Goal: Task Accomplishment & Management: Manage account settings

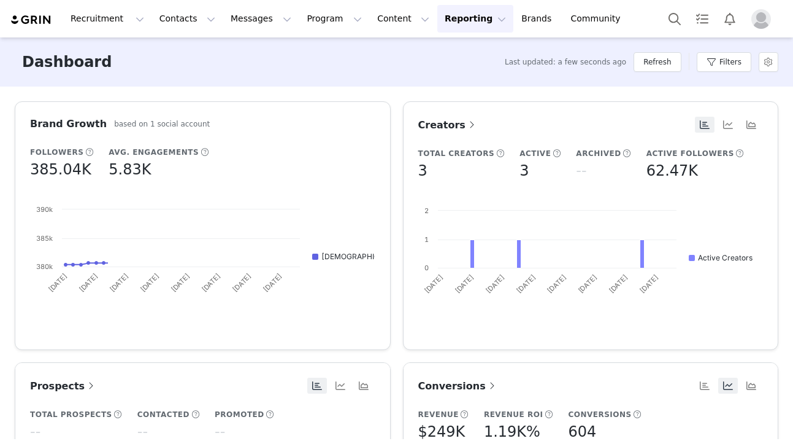
click at [724, 66] on button "Filters" at bounding box center [724, 62] width 55 height 20
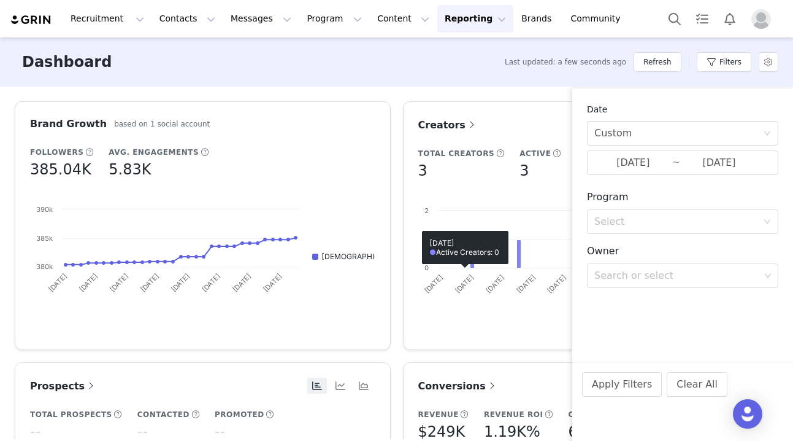
scroll to position [109, 0]
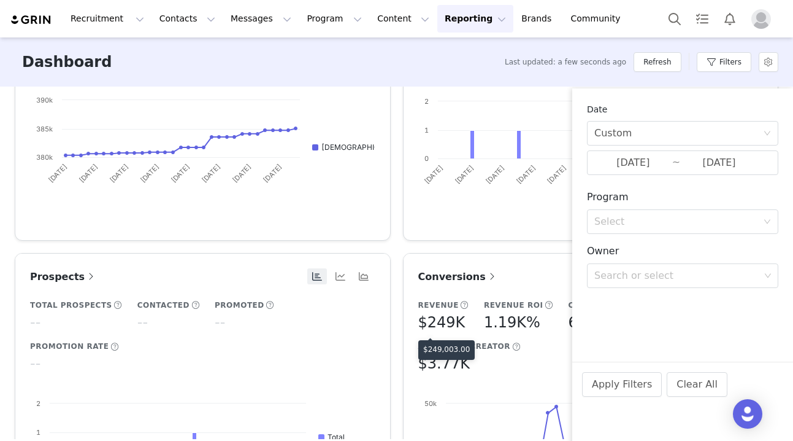
click at [443, 322] on h5 "$249K" at bounding box center [441, 322] width 47 height 22
click at [623, 161] on input "08/01/2025" at bounding box center [634, 163] width 78 height 16
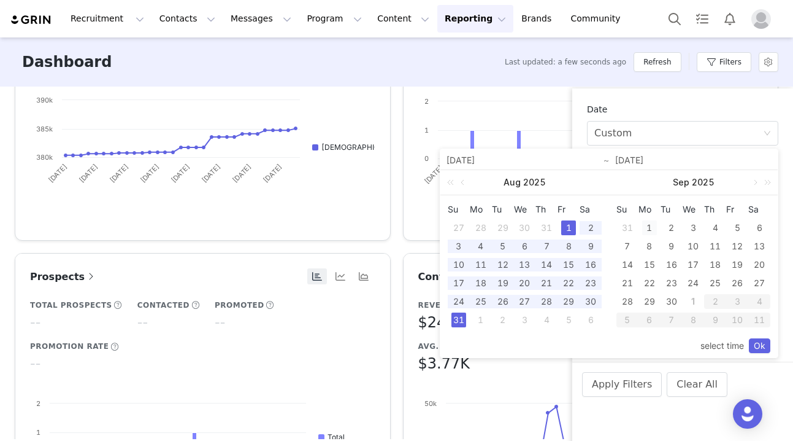
click at [655, 223] on div "1" at bounding box center [649, 227] width 15 height 15
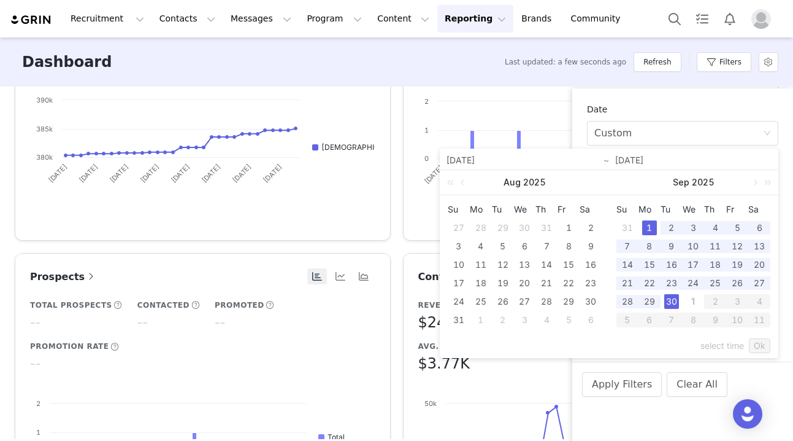
click at [676, 299] on div "30" at bounding box center [672, 301] width 15 height 15
type input "09/01/2025"
type input "09/30/2025"
type input "09/01/2025"
type input "09/30/2025"
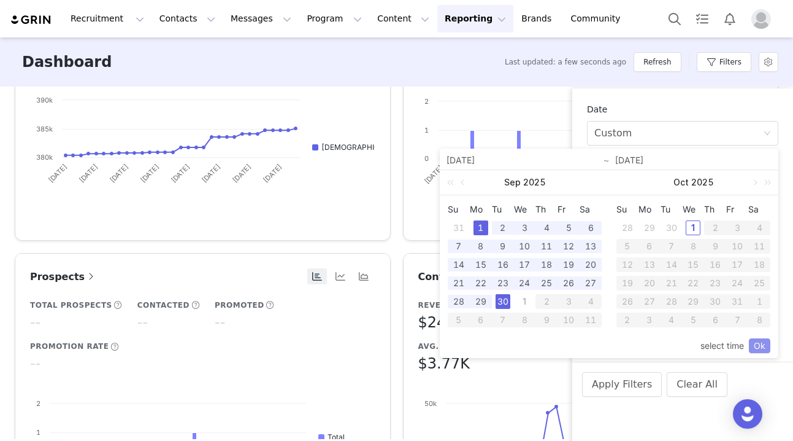
click at [758, 350] on link "Ok" at bounding box center [759, 345] width 21 height 15
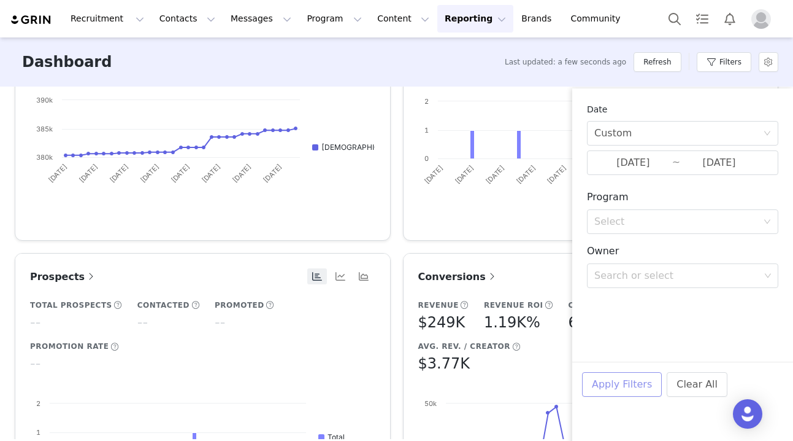
click at [611, 386] on button "Apply Filters" at bounding box center [622, 384] width 80 height 25
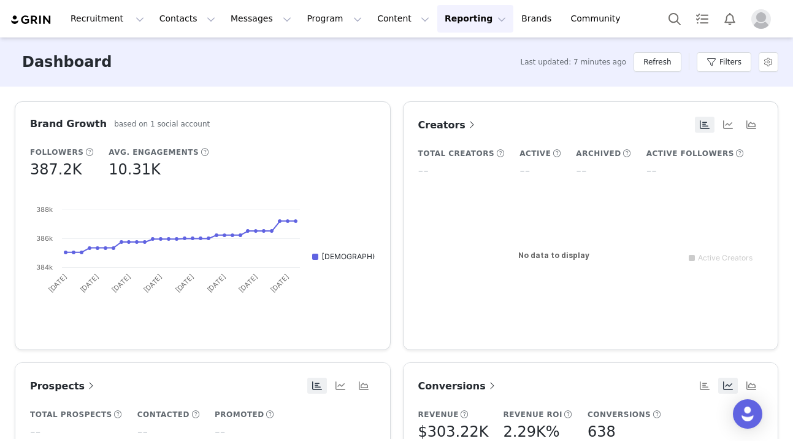
scroll to position [0, 0]
click at [458, 380] on span "Conversions" at bounding box center [458, 386] width 80 height 12
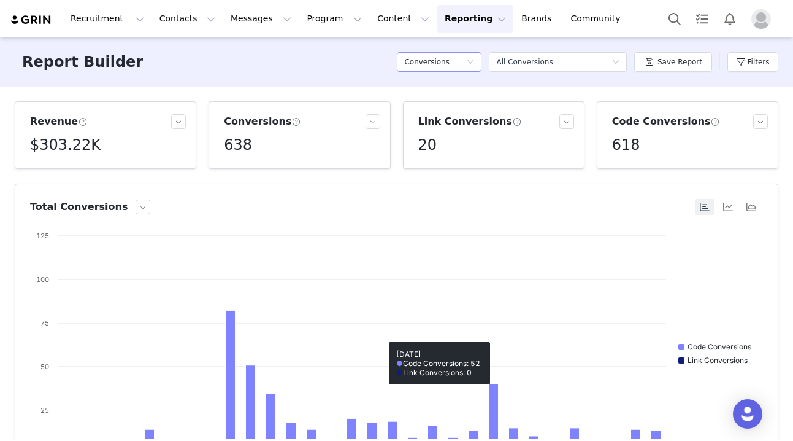
click at [465, 55] on div "Conversions" at bounding box center [435, 62] width 62 height 18
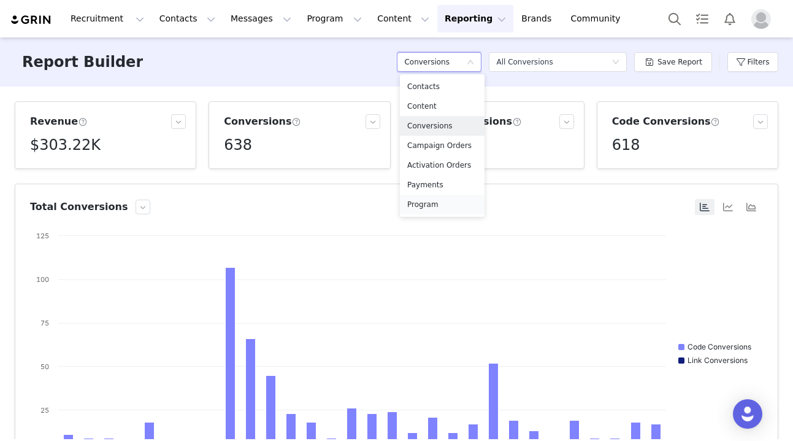
click at [436, 206] on h5 "Program" at bounding box center [442, 204] width 70 height 13
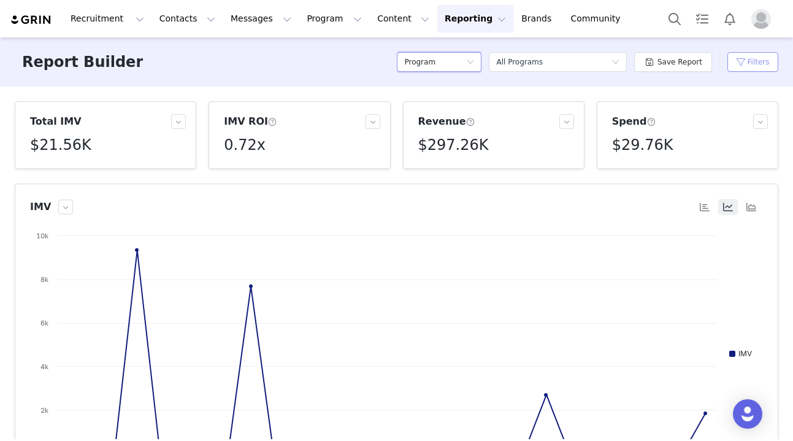
click at [752, 61] on button "Filters" at bounding box center [753, 62] width 51 height 20
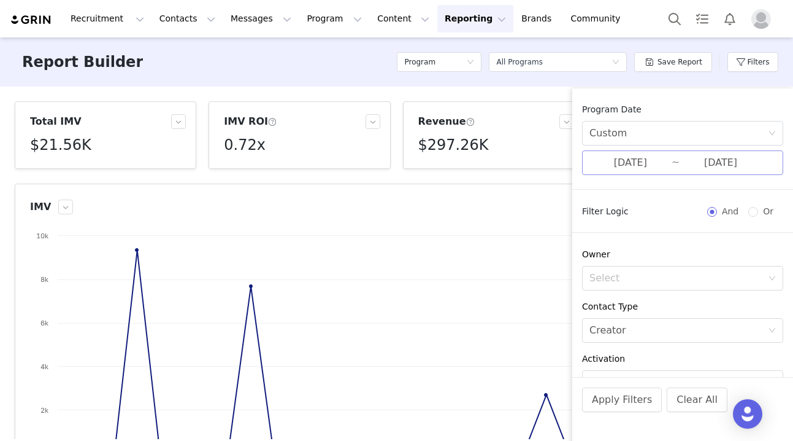
click at [619, 162] on input "09/01/2025" at bounding box center [631, 163] width 82 height 16
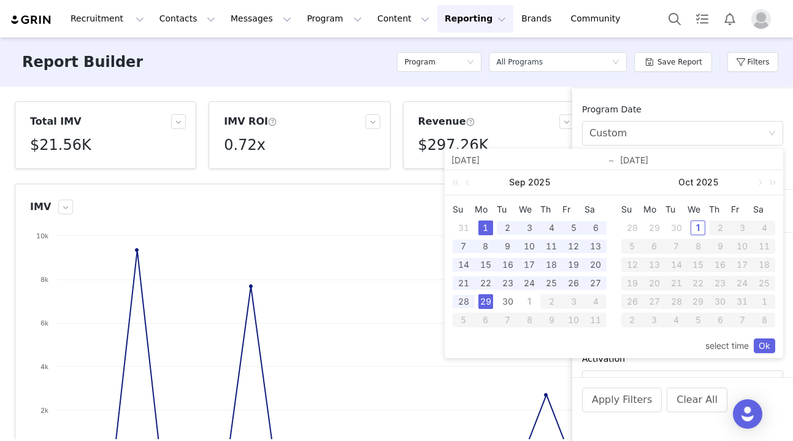
click at [487, 224] on div "1" at bounding box center [486, 227] width 15 height 15
click at [507, 303] on div "30" at bounding box center [508, 301] width 15 height 15
type input "09/30/2025"
click at [762, 342] on link "Ok" at bounding box center [764, 345] width 21 height 15
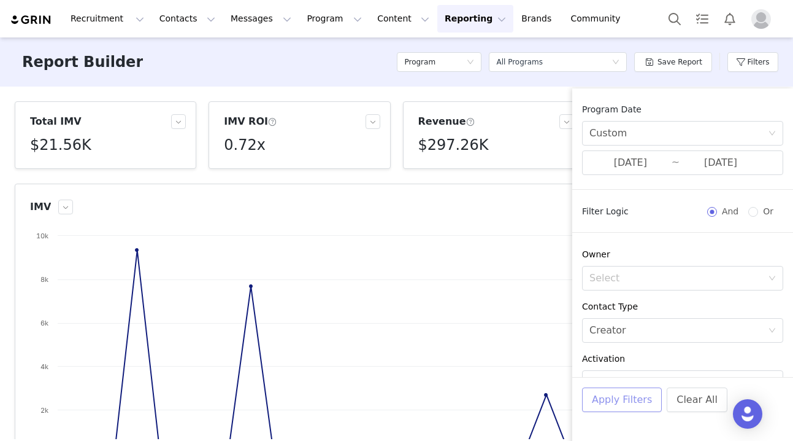
click at [600, 403] on button "Apply Filters" at bounding box center [622, 399] width 80 height 25
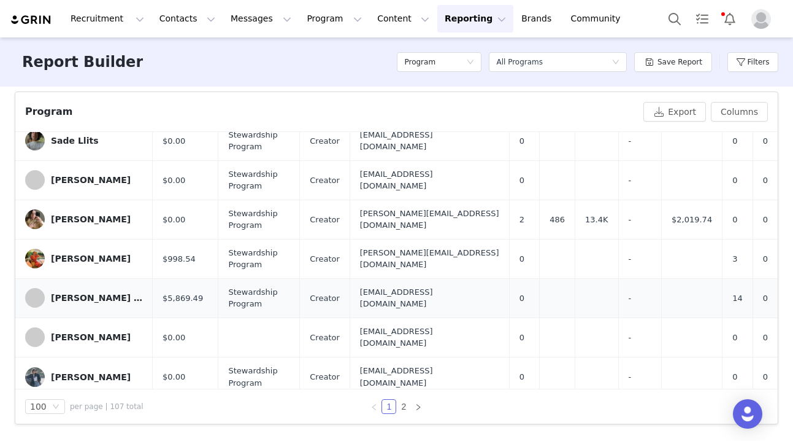
scroll to position [3546, 0]
click at [405, 406] on link "2" at bounding box center [403, 405] width 13 height 13
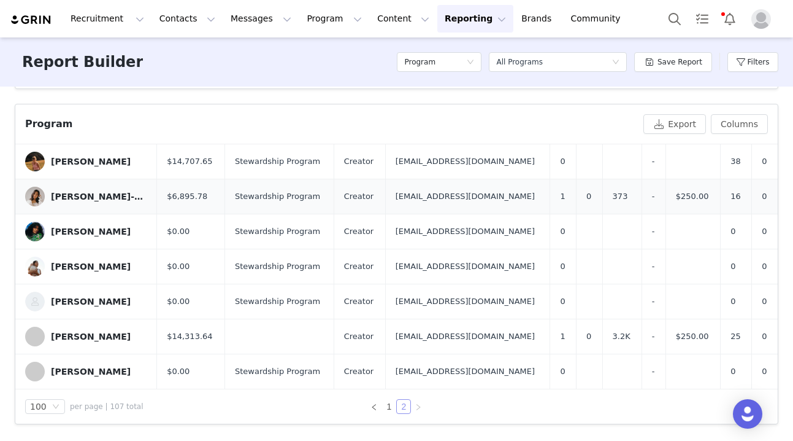
scroll to position [398, 0]
click at [97, 261] on div "Winona Wyborn" at bounding box center [91, 266] width 80 height 10
click at [190, 22] on button "Contacts Contacts" at bounding box center [187, 19] width 71 height 28
click at [186, 58] on p "Creators" at bounding box center [171, 54] width 37 height 13
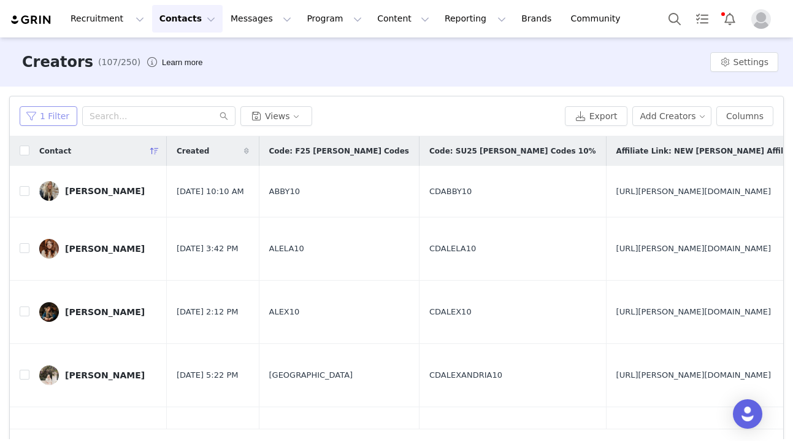
click at [45, 120] on button "1 Filter" at bounding box center [49, 116] width 58 height 20
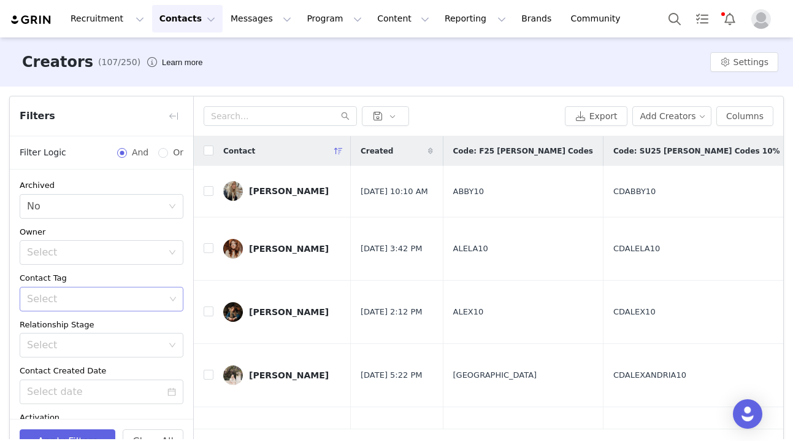
click at [58, 302] on div "Select" at bounding box center [96, 299] width 138 height 12
click at [63, 344] on li "Top Creators" at bounding box center [102, 344] width 164 height 20
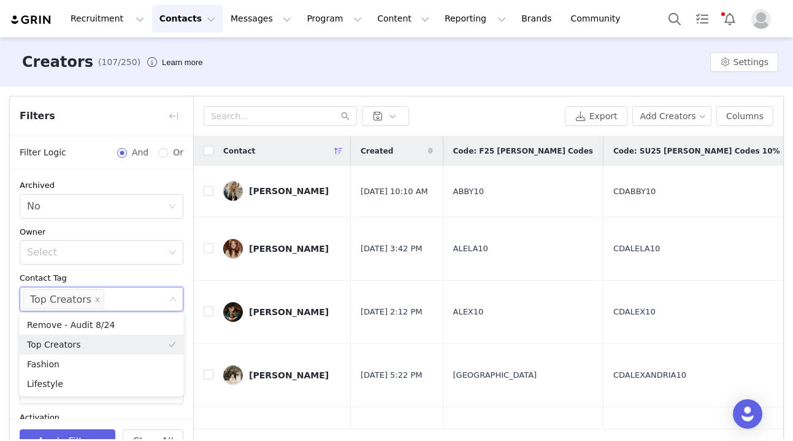
click at [15, 282] on div "Archived Select No Owner Select Contact Tag Select Top Creators Relationship St…" at bounding box center [101, 384] width 183 height 430
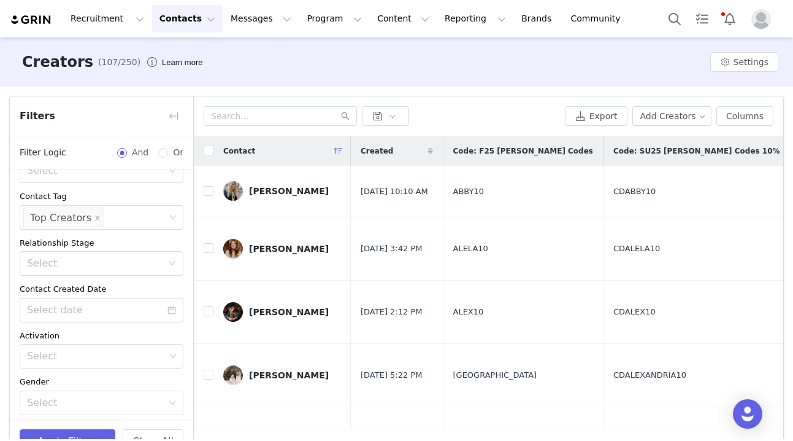
scroll to position [67, 0]
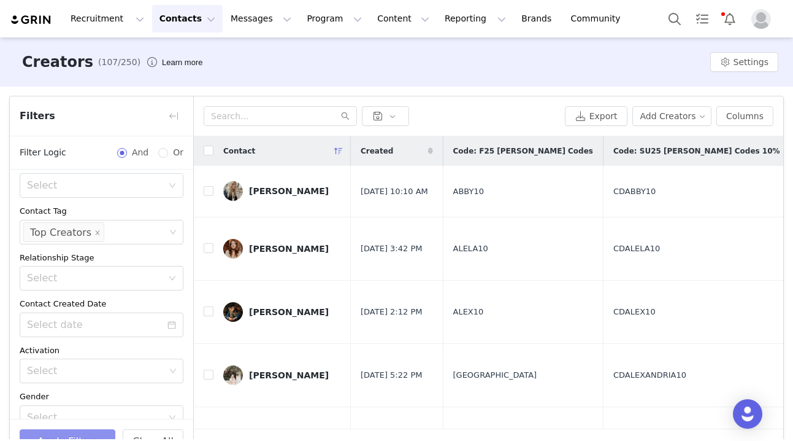
click at [74, 433] on button "Apply Filters" at bounding box center [68, 441] width 96 height 25
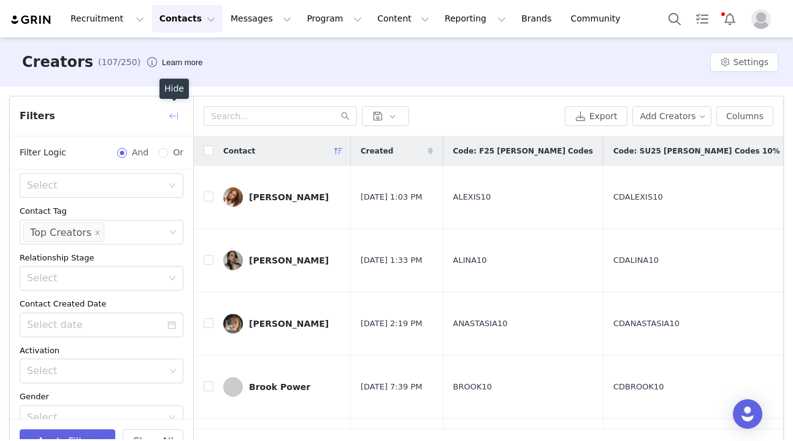
click at [174, 114] on button "button" at bounding box center [174, 116] width 20 height 20
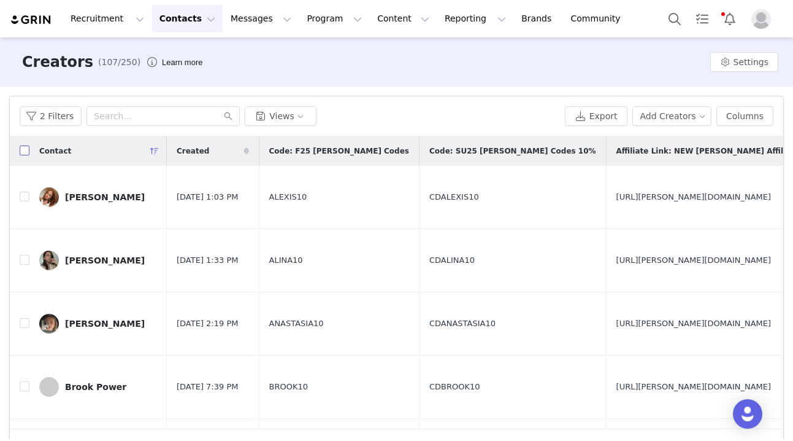
click at [23, 148] on input "checkbox" at bounding box center [25, 150] width 10 height 10
checkbox input "true"
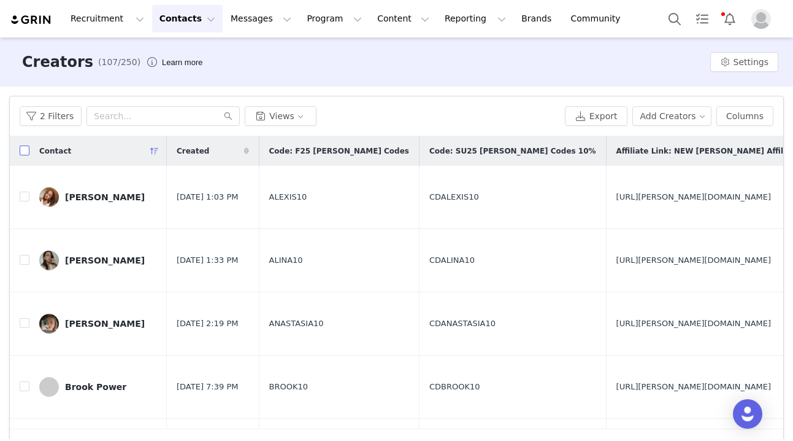
checkbox input "true"
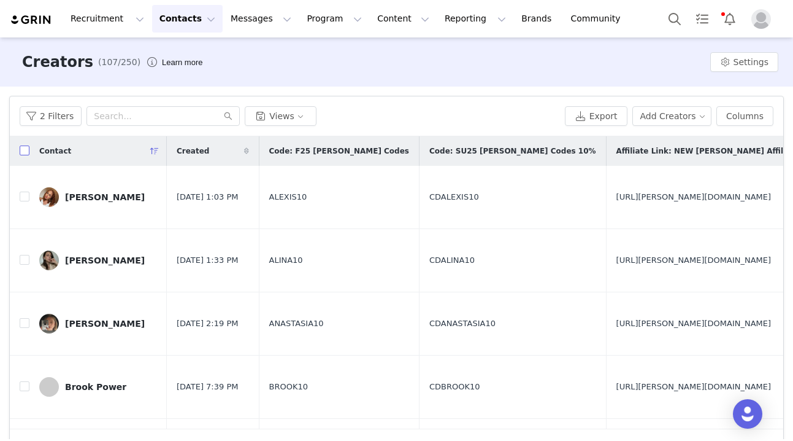
checkbox input "true"
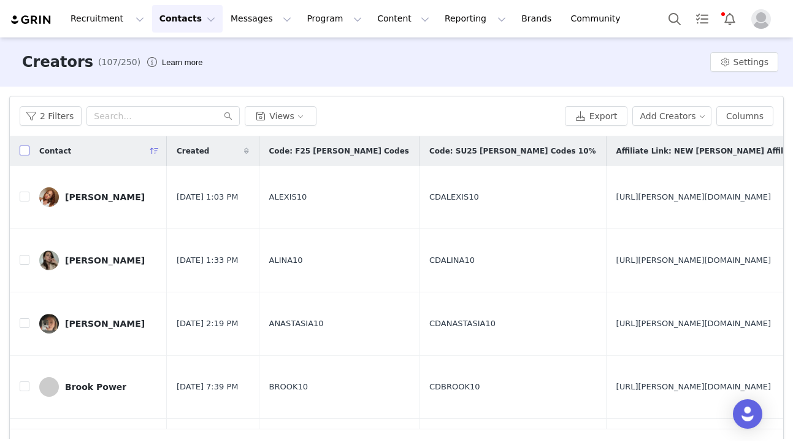
checkbox input "true"
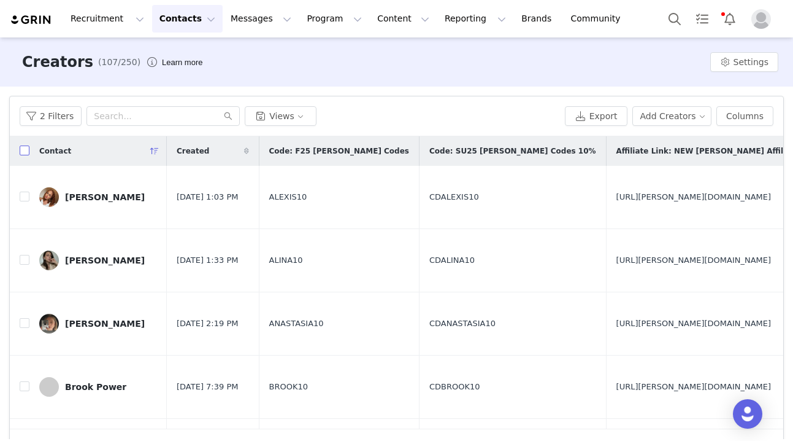
checkbox input "true"
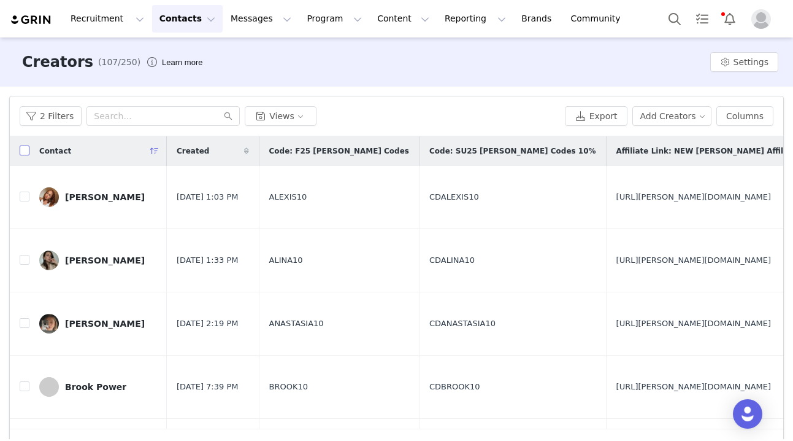
checkbox input "true"
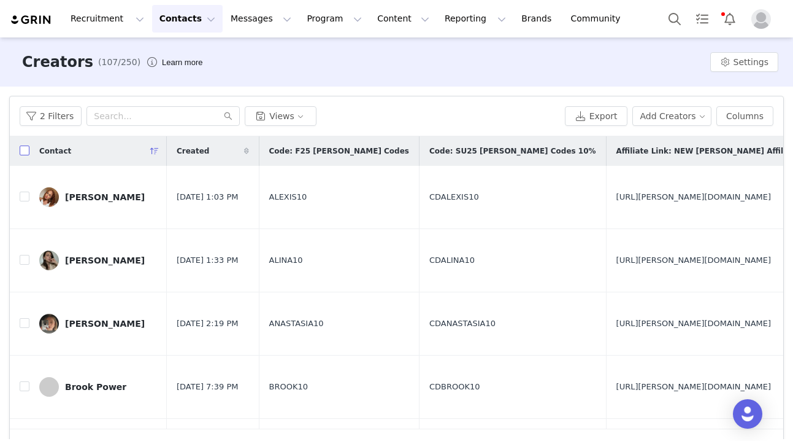
checkbox input "true"
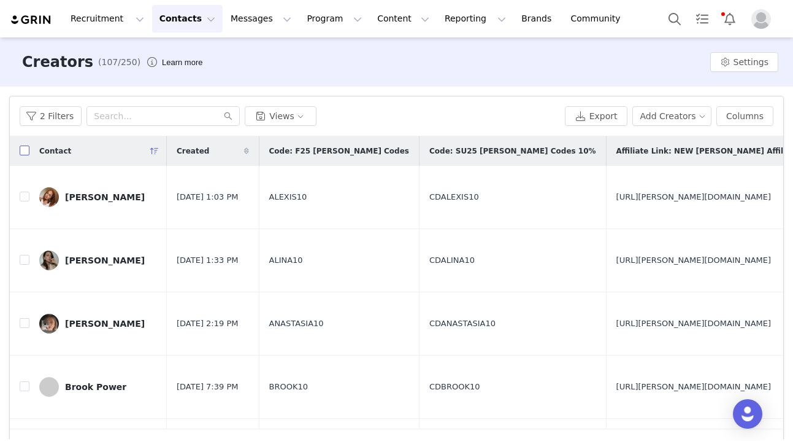
checkbox input "true"
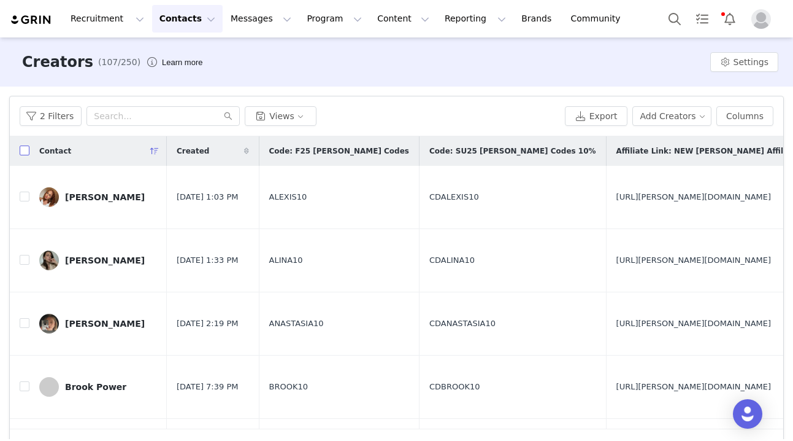
checkbox input "true"
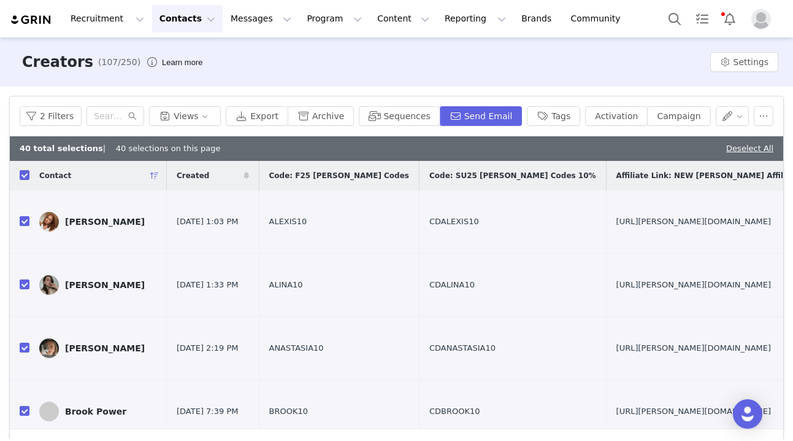
scroll to position [0, 0]
click at [742, 150] on link "Deselect All" at bounding box center [750, 148] width 47 height 9
checkbox input "false"
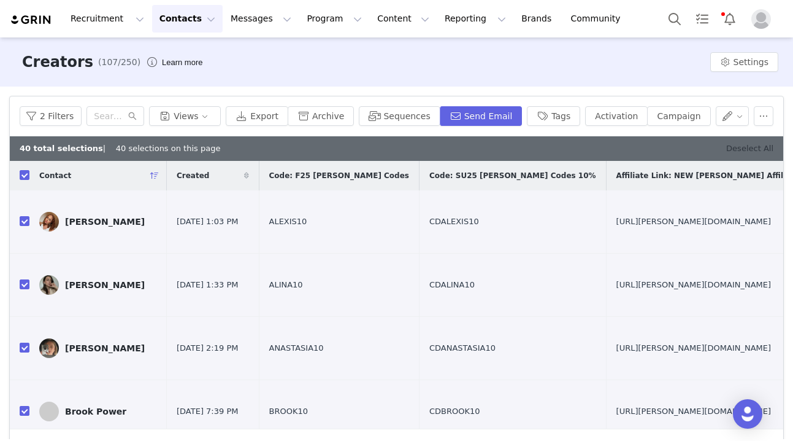
checkbox input "false"
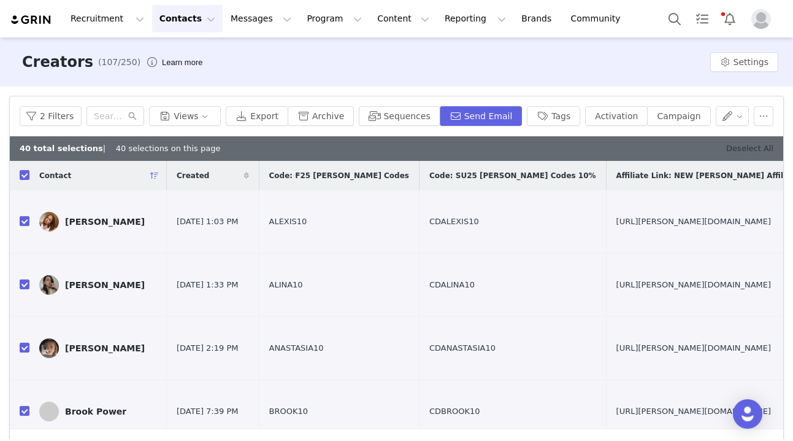
checkbox input "false"
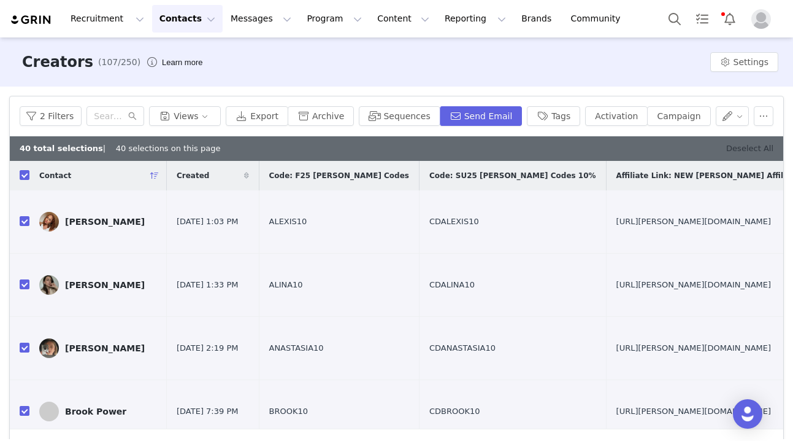
checkbox input "false"
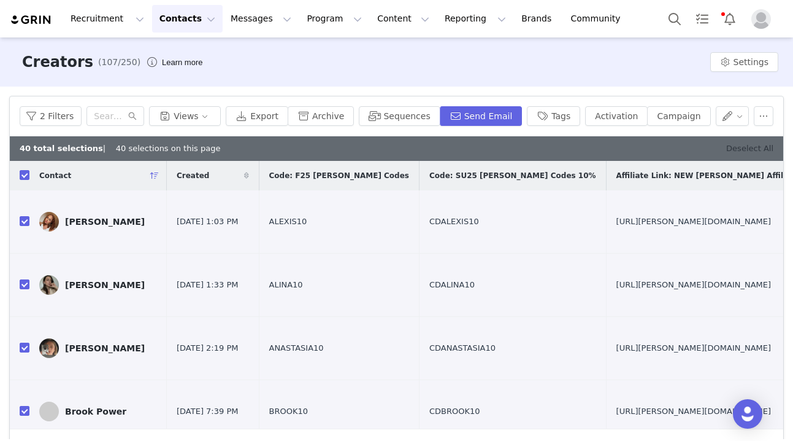
checkbox input "false"
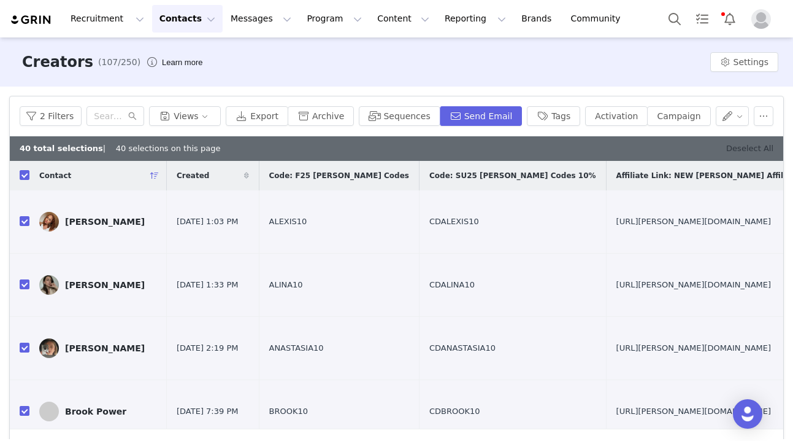
checkbox input "false"
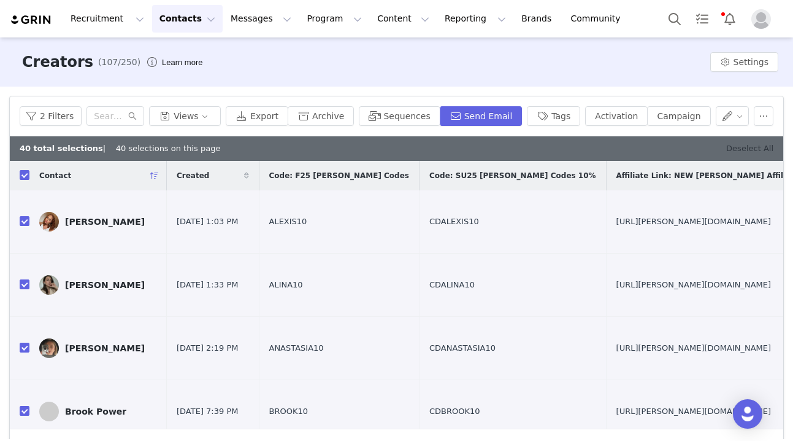
checkbox input "false"
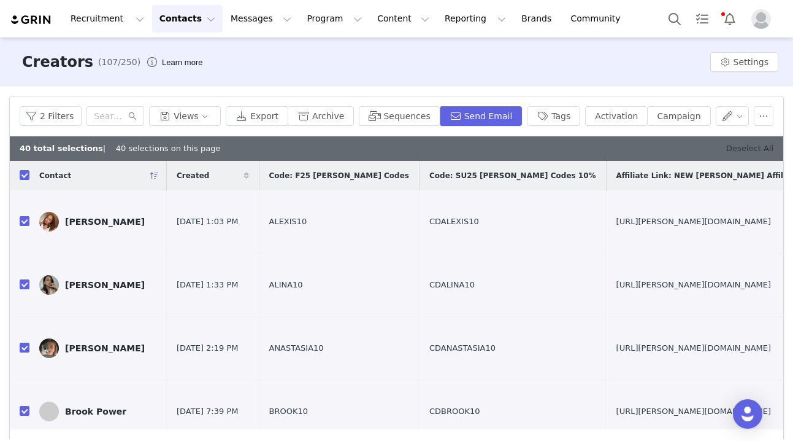
checkbox input "false"
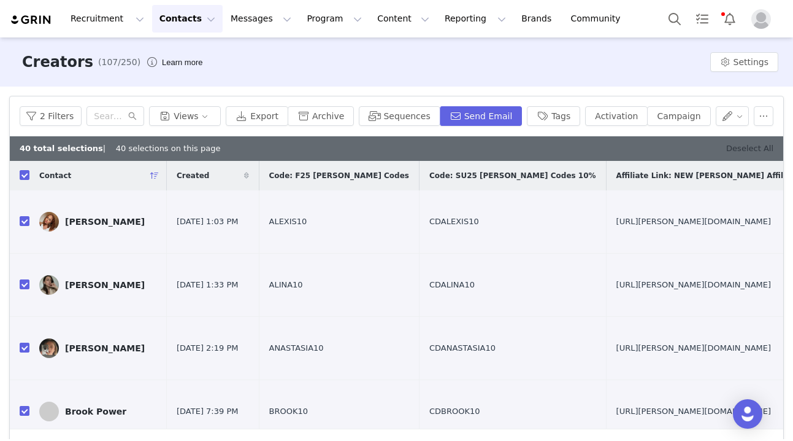
checkbox input "false"
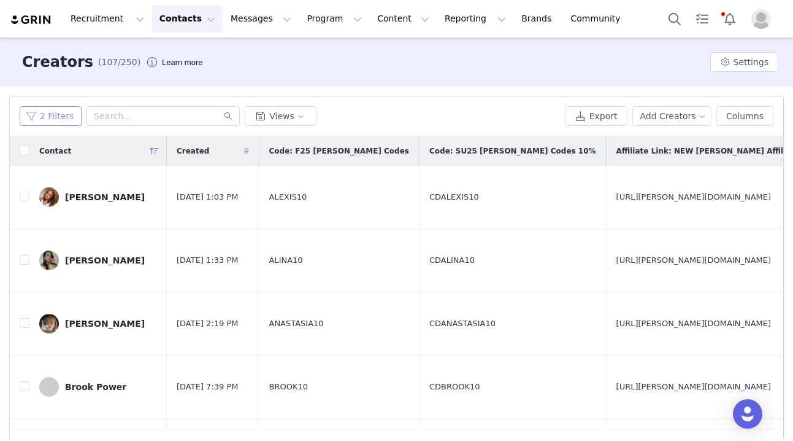
click at [48, 123] on button "2 Filters" at bounding box center [51, 116] width 62 height 20
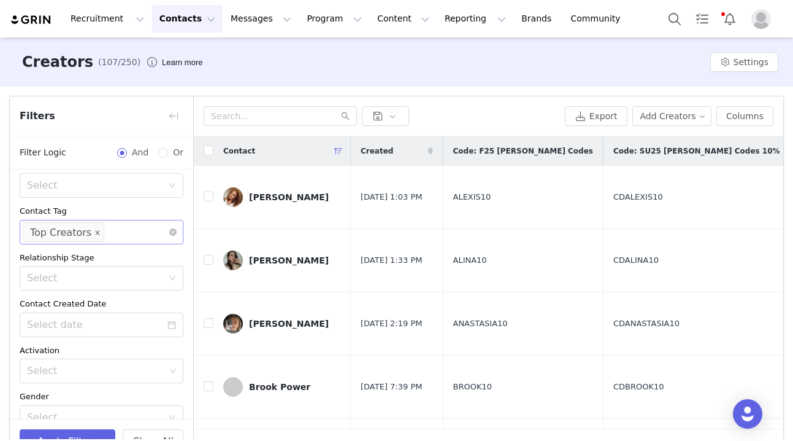
click at [94, 230] on icon "icon: close" at bounding box center [97, 232] width 6 height 6
click at [71, 432] on button "Apply Filters" at bounding box center [68, 441] width 96 height 25
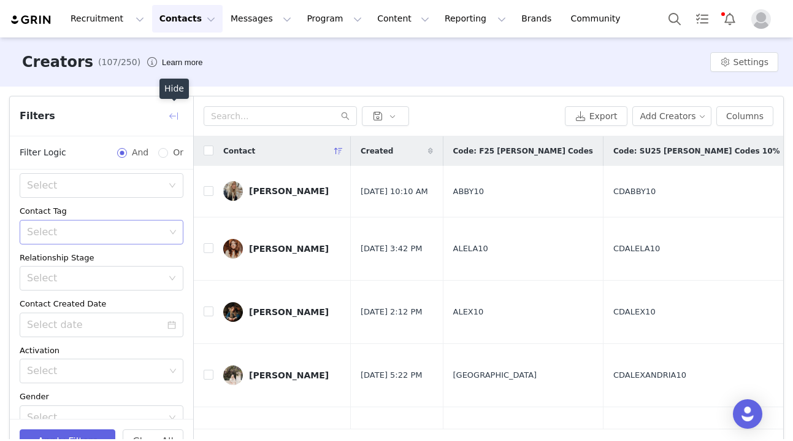
click at [172, 115] on button "button" at bounding box center [174, 116] width 20 height 20
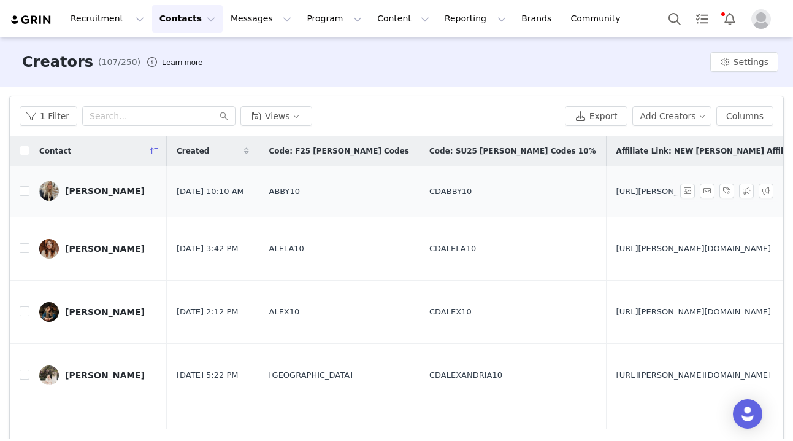
click at [94, 186] on div "Abby Bruner" at bounding box center [105, 191] width 80 height 10
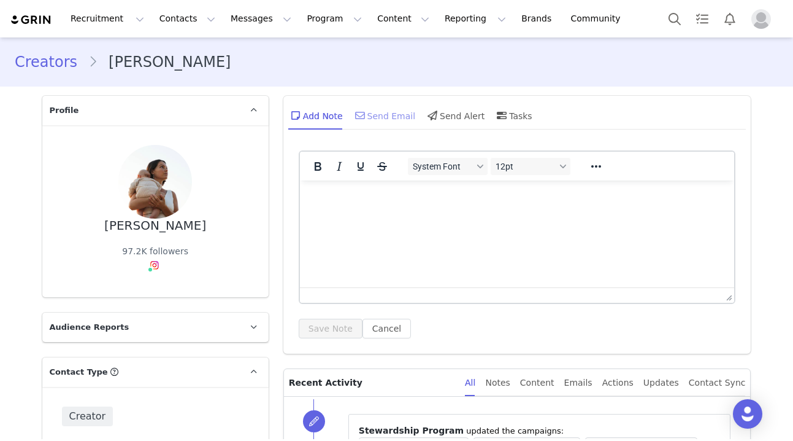
click at [393, 115] on div "Send Email" at bounding box center [384, 115] width 63 height 29
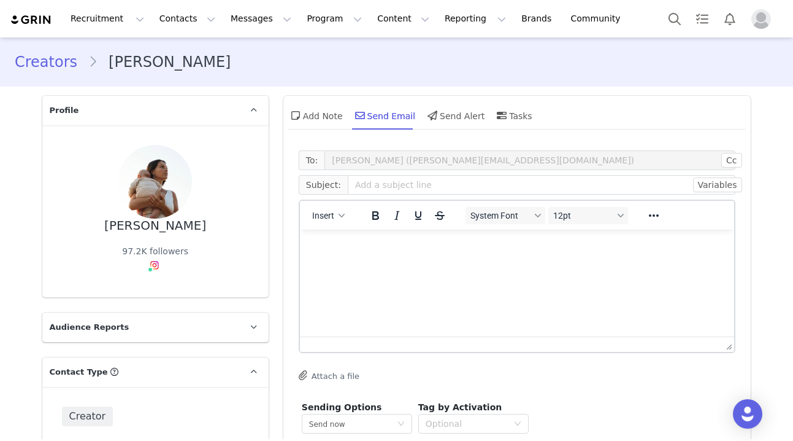
click at [336, 206] on div "Insert" at bounding box center [329, 215] width 58 height 24
click at [337, 217] on div "button" at bounding box center [342, 215] width 10 height 6
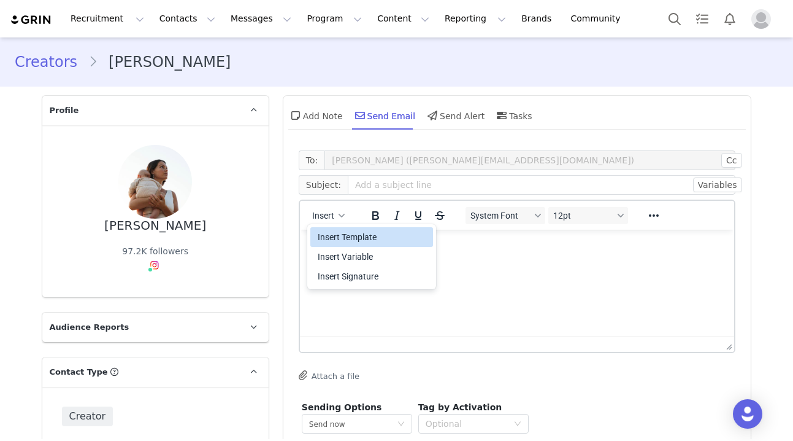
click at [350, 236] on div "Insert Template" at bounding box center [373, 236] width 110 height 15
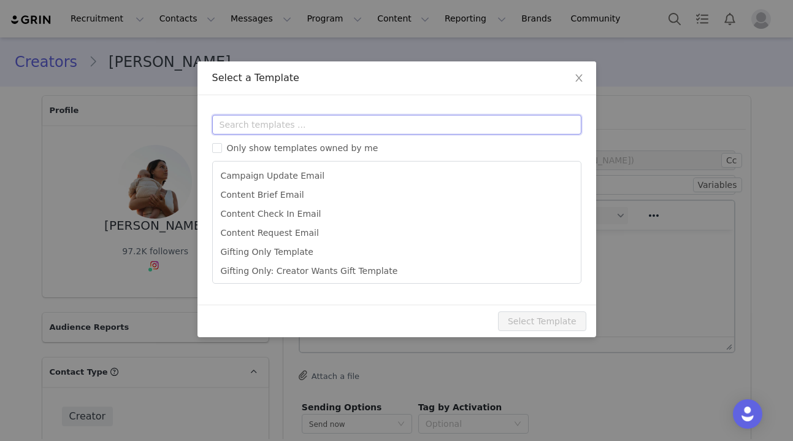
click at [300, 125] on input "text" at bounding box center [396, 125] width 369 height 20
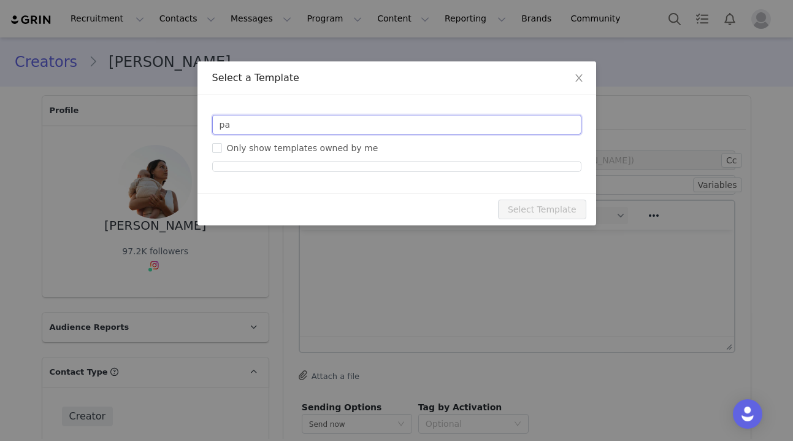
type input "p"
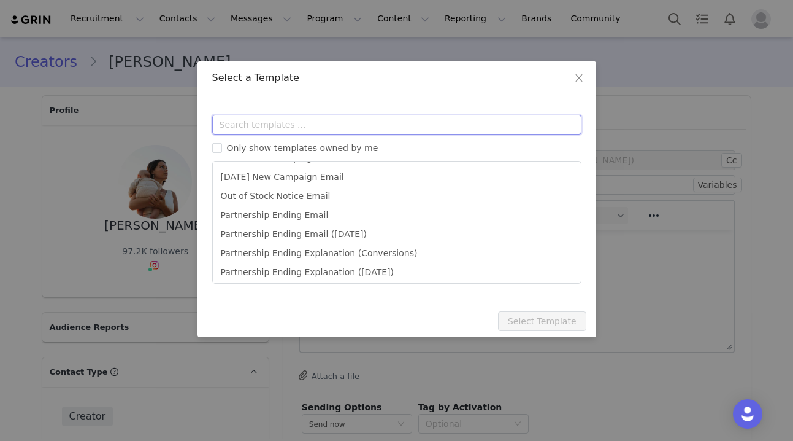
scroll to position [402, 0]
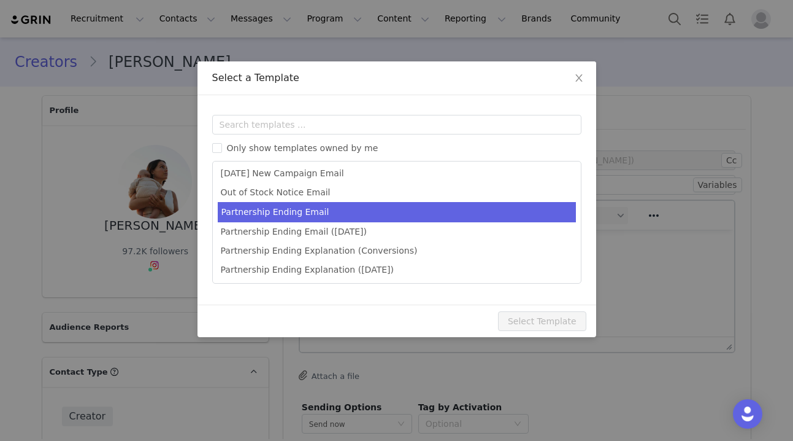
click at [323, 217] on li "Partnership Ending Email" at bounding box center [397, 212] width 358 height 20
type input "A Note From The Christy Dawn Team x"
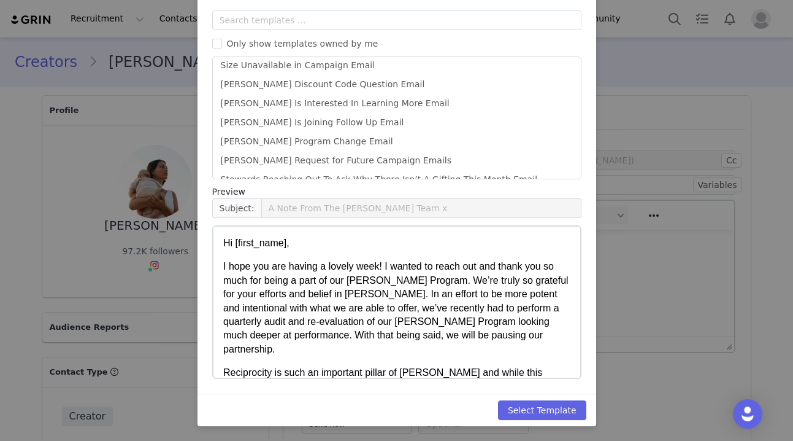
scroll to position [104, 0]
click at [541, 410] on button "Select Template" at bounding box center [542, 410] width 88 height 20
type input "A Note From The Christy Dawn Team x"
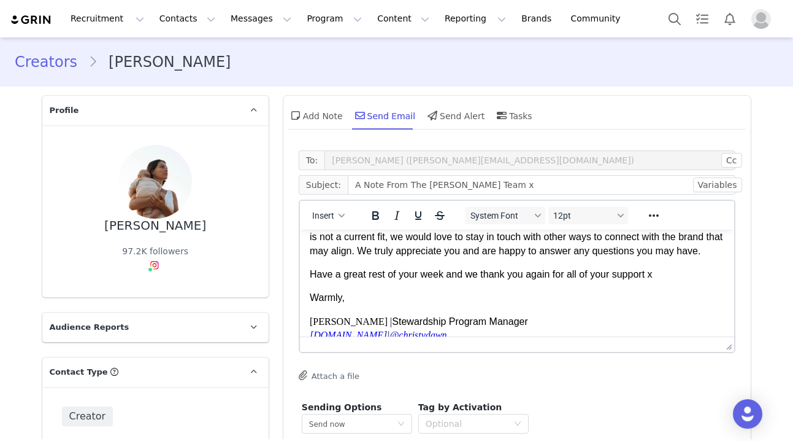
scroll to position [110, 0]
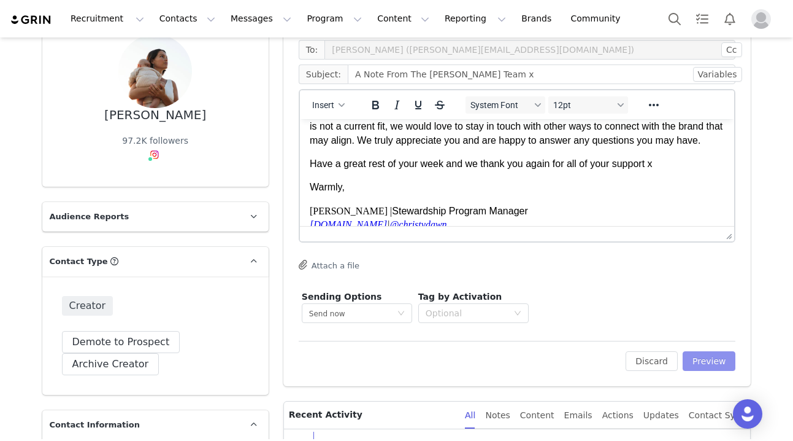
click at [708, 360] on button "Preview" at bounding box center [709, 361] width 53 height 20
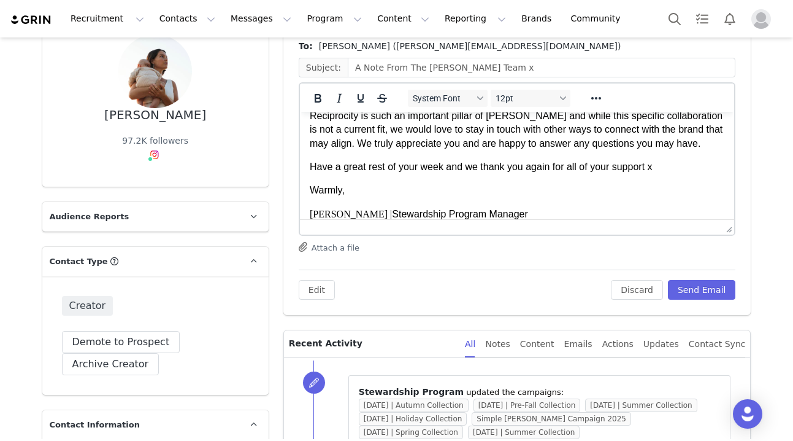
scroll to position [137, 0]
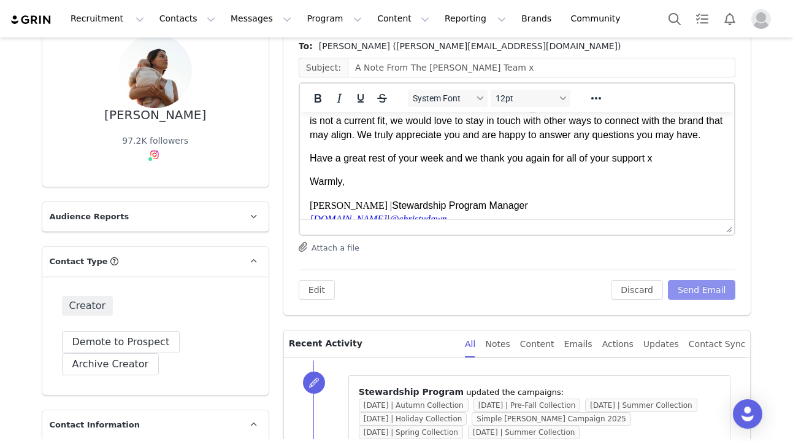
click at [712, 289] on button "Send Email" at bounding box center [702, 290] width 68 height 20
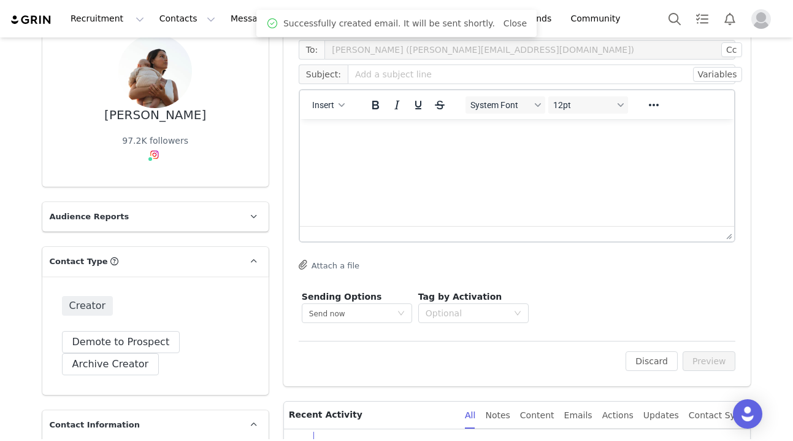
scroll to position [220, 0]
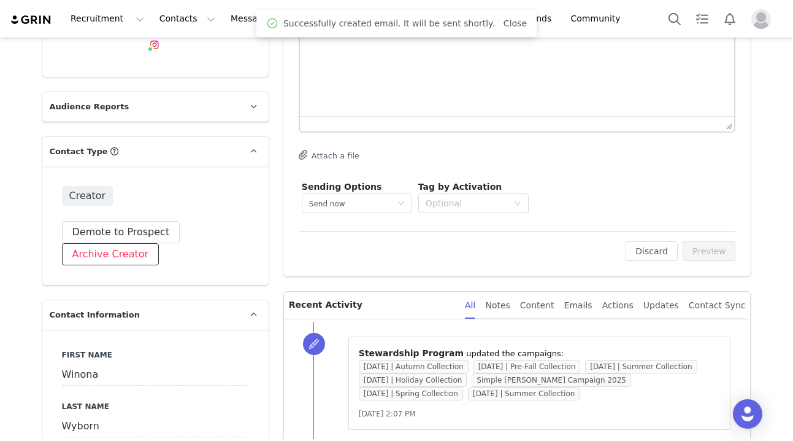
click at [118, 252] on button "Archive Creator" at bounding box center [111, 254] width 98 height 22
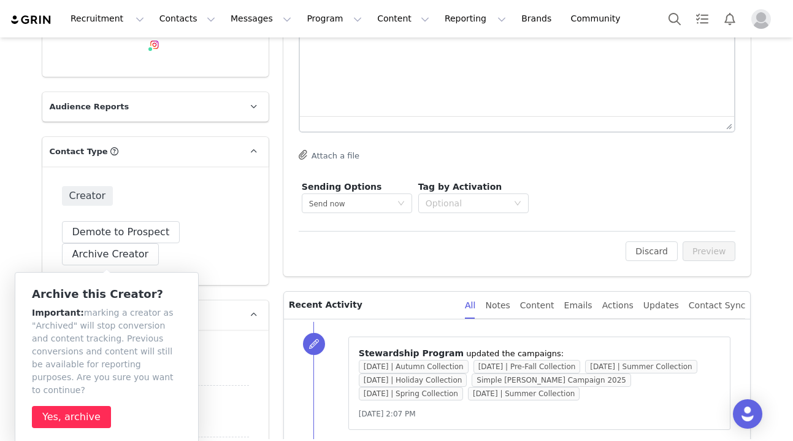
click at [70, 406] on button "Yes, archive" at bounding box center [71, 417] width 79 height 22
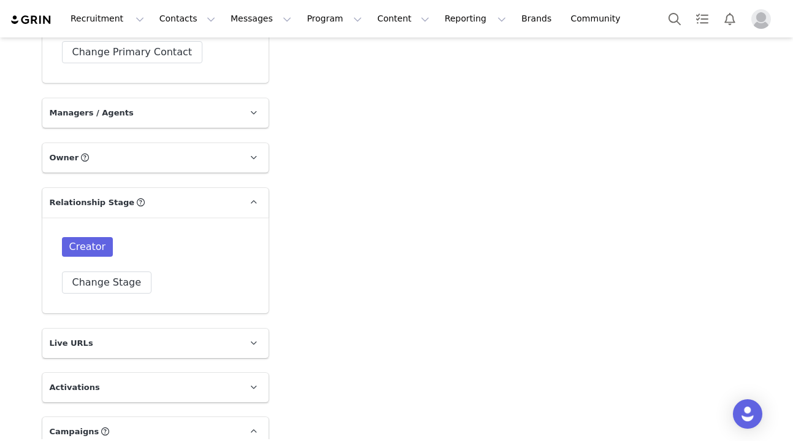
scroll to position [2321, 0]
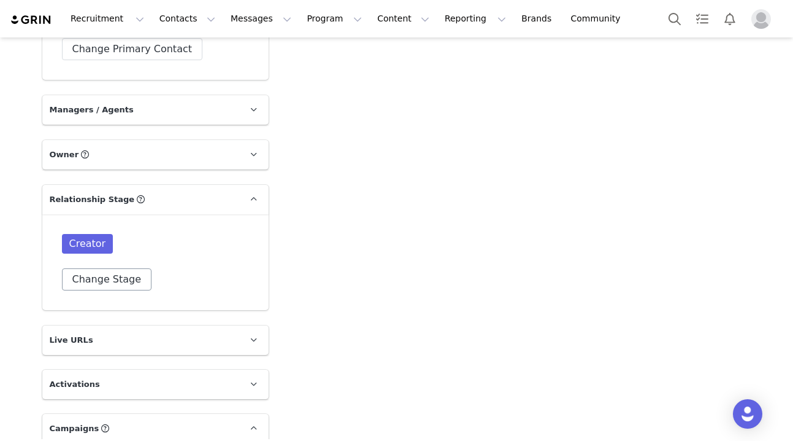
click at [121, 268] on button "Change Stage" at bounding box center [107, 279] width 90 height 22
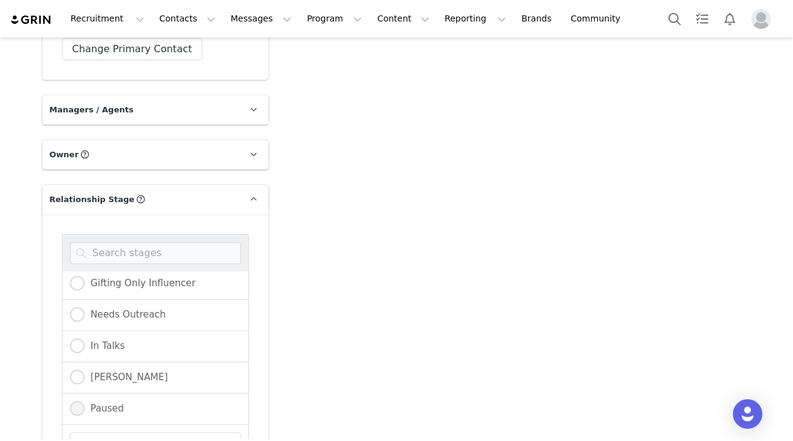
scroll to position [35, 0]
click at [98, 403] on span "Paused" at bounding box center [104, 408] width 39 height 11
click at [85, 401] on input "Paused" at bounding box center [77, 409] width 15 height 16
radio input "true"
radio input "false"
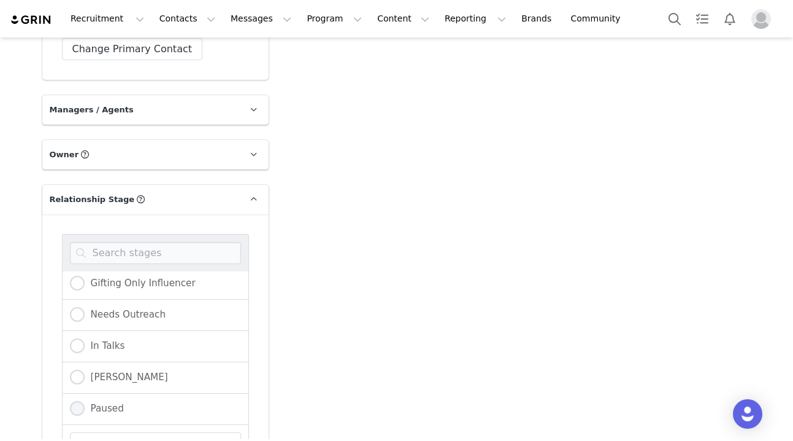
radio input "true"
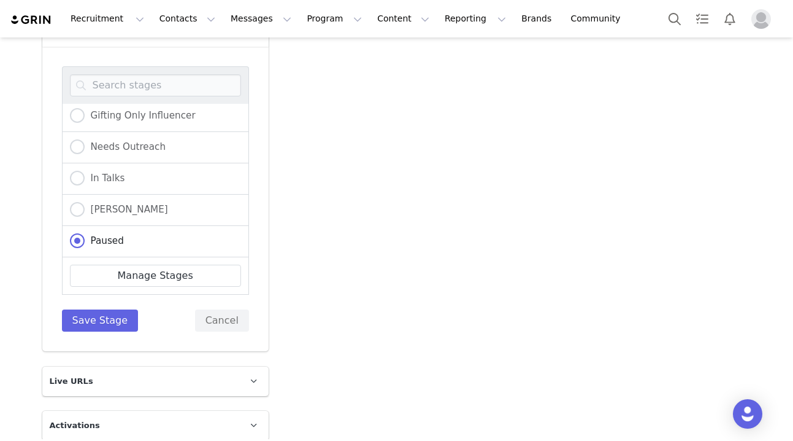
scroll to position [2520, 0]
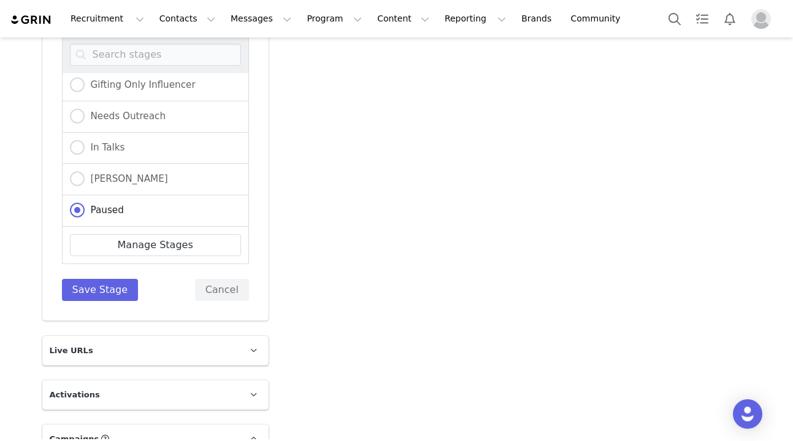
click at [110, 271] on div "Creator Gifting Only Influencer Needs Outreach In Talks Steward Paused Manage S…" at bounding box center [155, 168] width 226 height 304
click at [110, 279] on button "Save Stage" at bounding box center [100, 290] width 77 height 22
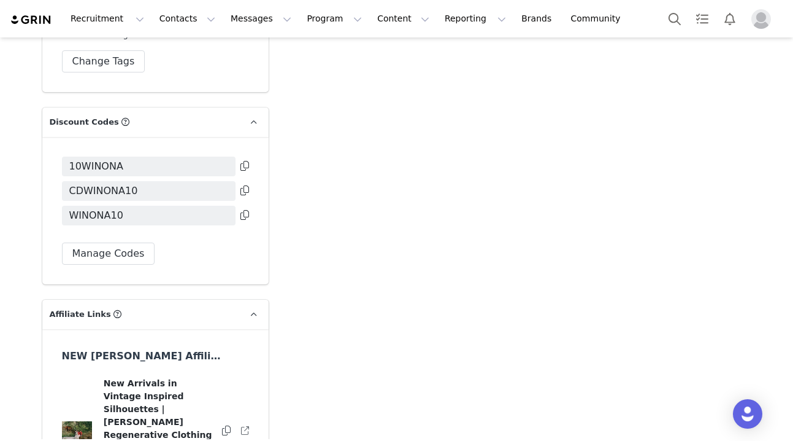
scroll to position [3078, 0]
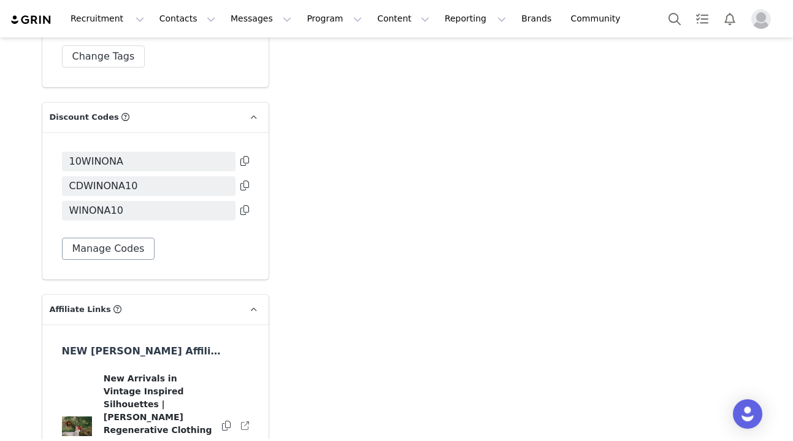
click at [110, 237] on button "Manage Codes" at bounding box center [108, 248] width 93 height 22
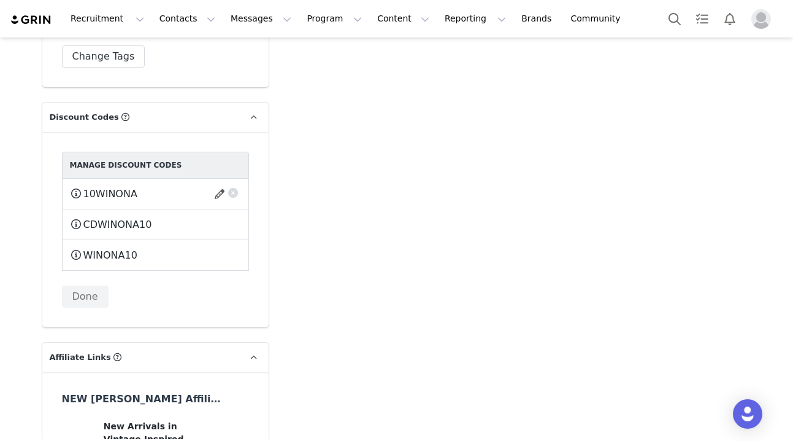
click at [234, 185] on button "button" at bounding box center [233, 191] width 12 height 12
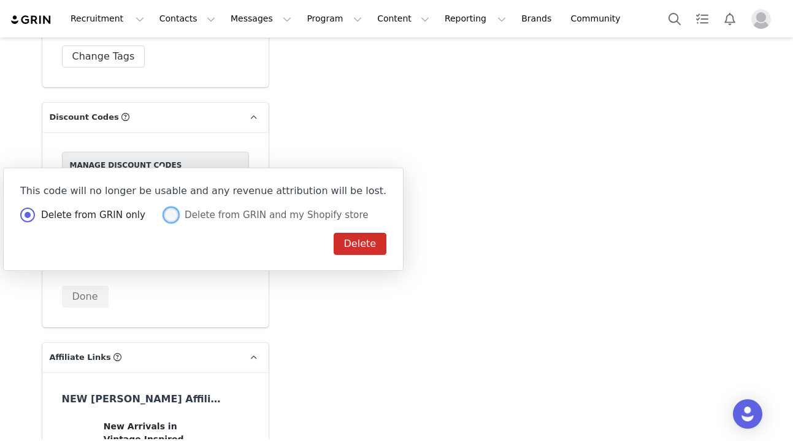
click at [209, 218] on span "Delete from GRIN and my Shopify store" at bounding box center [274, 214] width 190 height 11
click at [179, 218] on input "Delete from GRIN and my Shopify store" at bounding box center [171, 215] width 15 height 16
radio input "true"
radio input "false"
radio input "true"
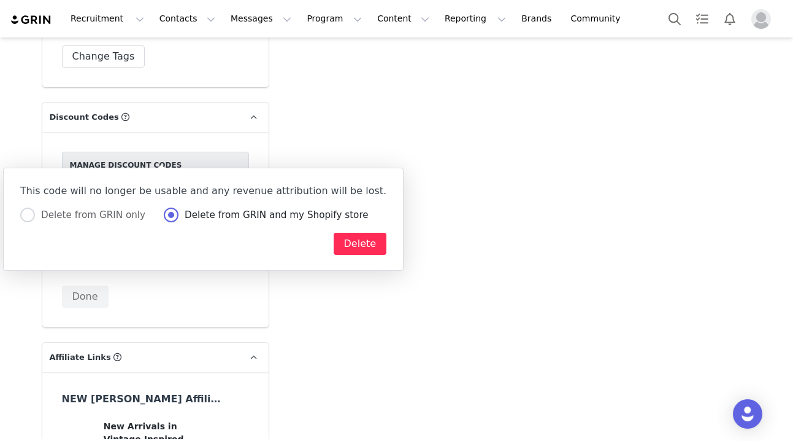
click at [334, 245] on button "Delete" at bounding box center [360, 244] width 53 height 22
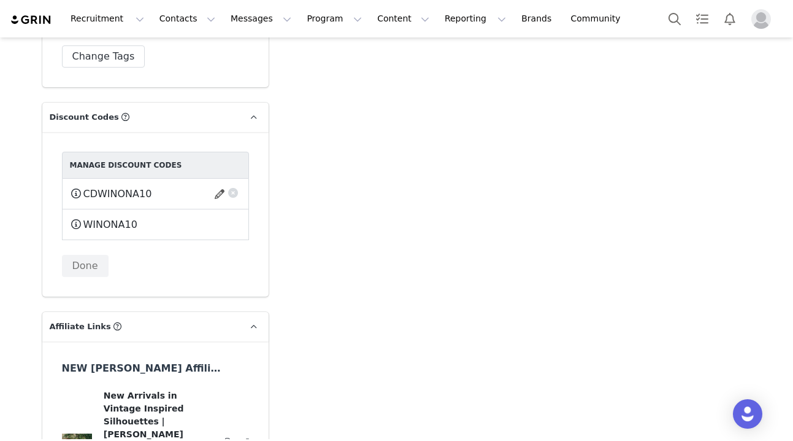
click at [234, 185] on button "button" at bounding box center [233, 191] width 12 height 12
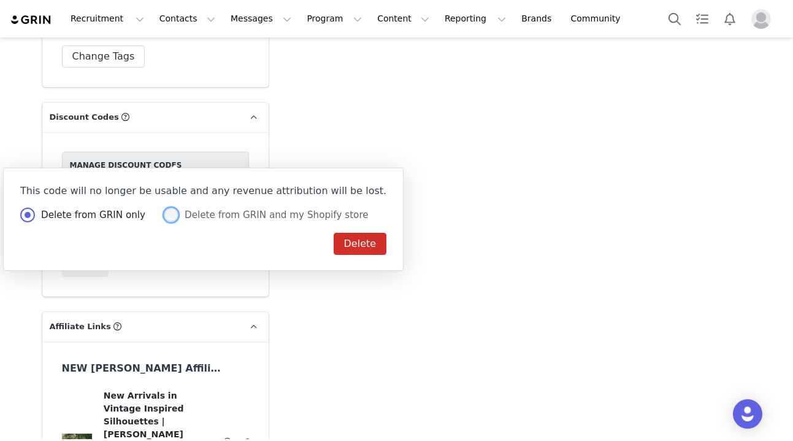
click at [233, 215] on span "Delete from GRIN and my Shopify store" at bounding box center [274, 214] width 190 height 11
click at [179, 215] on input "Delete from GRIN and my Shopify store" at bounding box center [171, 215] width 15 height 16
radio input "true"
radio input "false"
radio input "true"
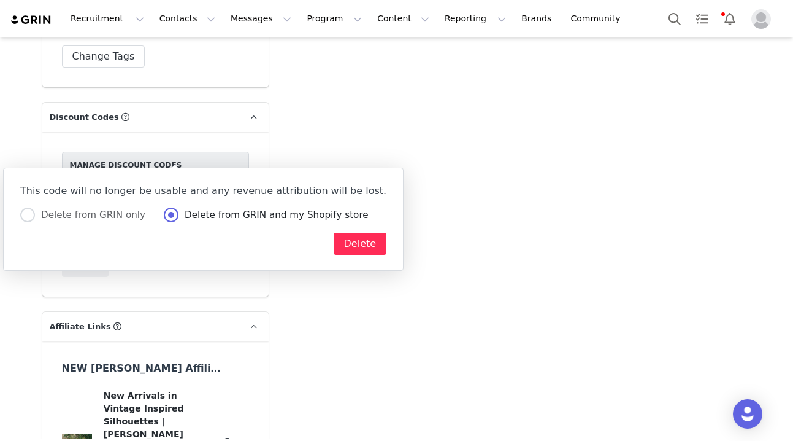
click at [334, 246] on button "Delete" at bounding box center [360, 244] width 53 height 22
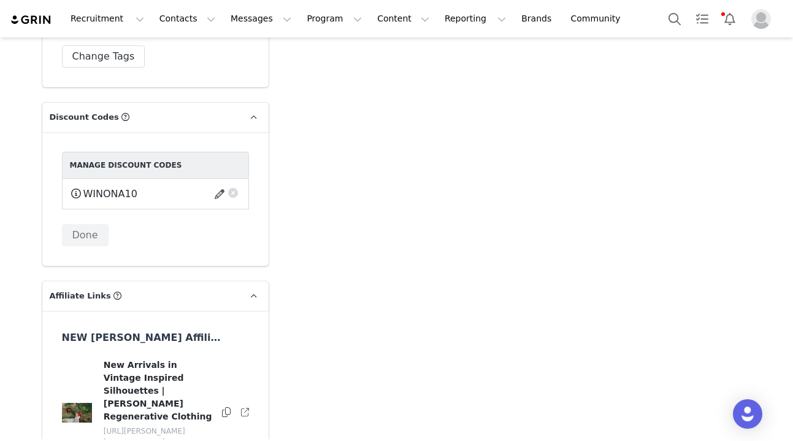
click at [233, 185] on button "button" at bounding box center [233, 191] width 12 height 12
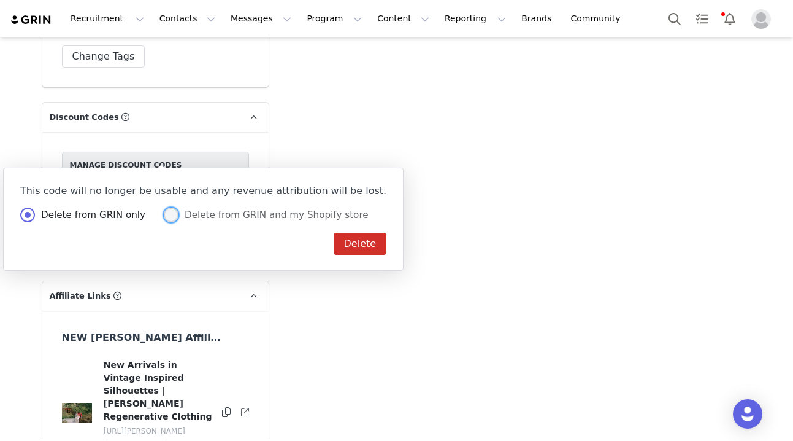
click at [227, 216] on span "Delete from GRIN and my Shopify store" at bounding box center [274, 214] width 190 height 11
click at [179, 216] on input "Delete from GRIN and my Shopify store" at bounding box center [171, 215] width 15 height 16
radio input "true"
radio input "false"
radio input "true"
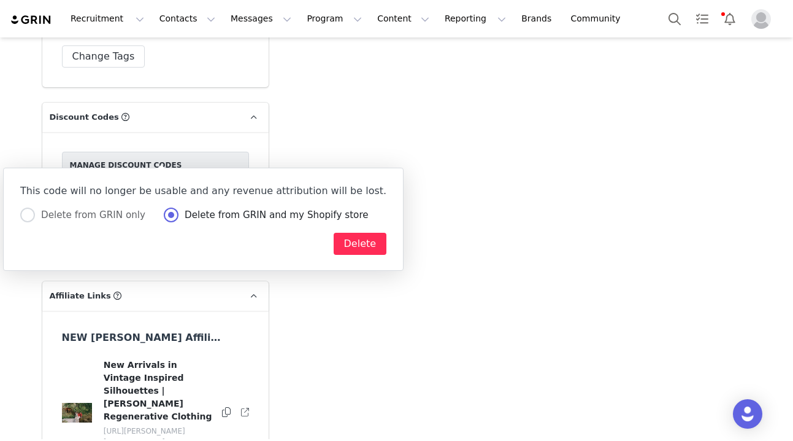
click at [334, 242] on button "Delete" at bounding box center [360, 244] width 53 height 22
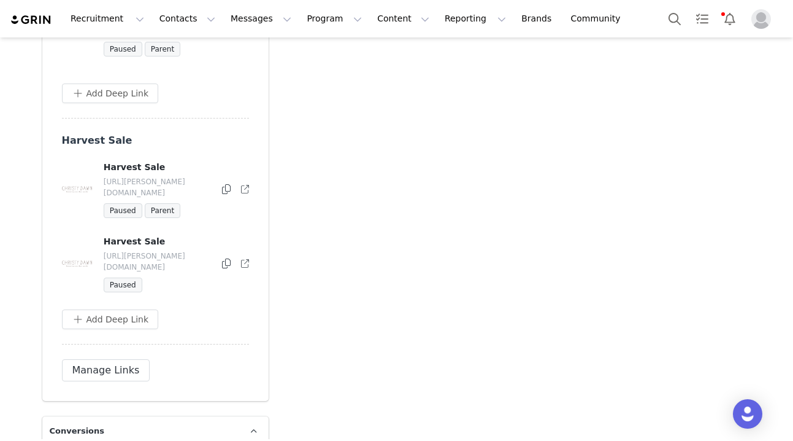
scroll to position [3417, 0]
click at [97, 358] on button "Manage Links" at bounding box center [106, 369] width 88 height 22
click at [244, 256] on button "button" at bounding box center [243, 263] width 12 height 15
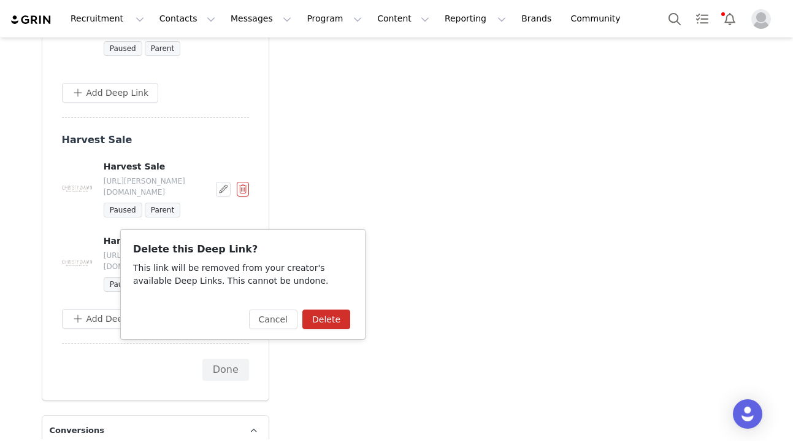
click at [320, 314] on button "Delete" at bounding box center [327, 319] width 48 height 20
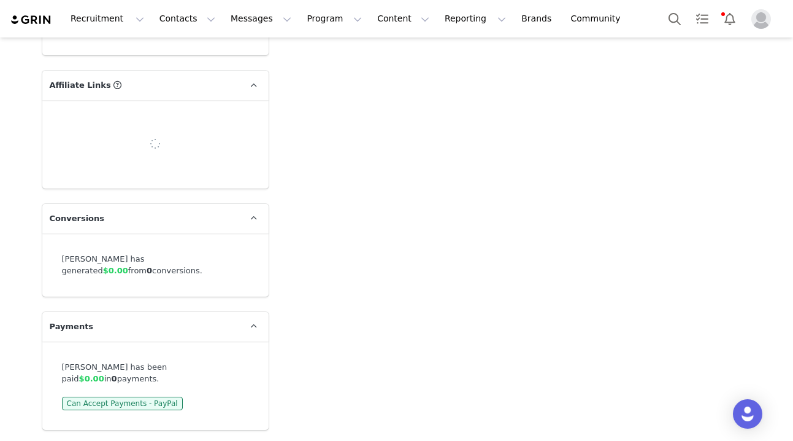
scroll to position [3183, 0]
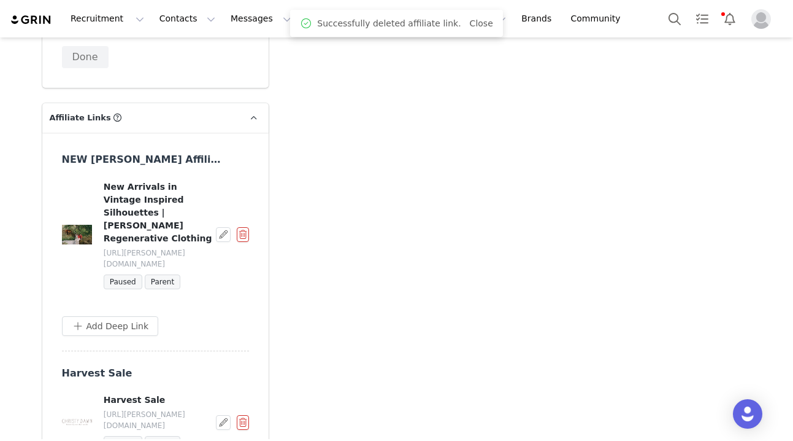
click at [245, 227] on button "button" at bounding box center [243, 234] width 12 height 15
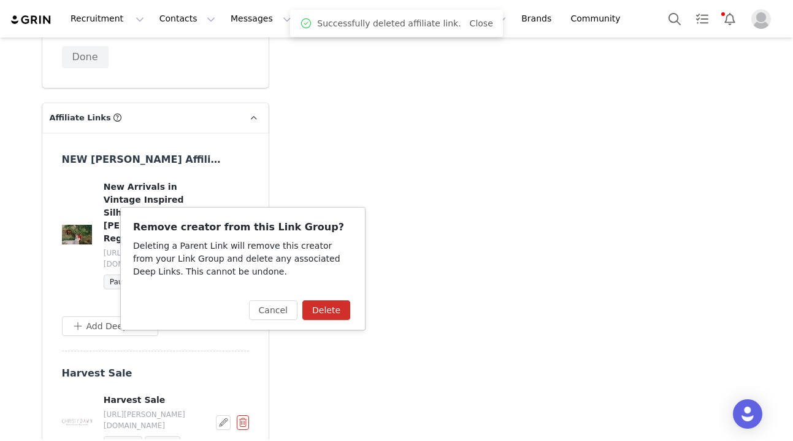
click at [330, 317] on button "Delete" at bounding box center [327, 310] width 48 height 20
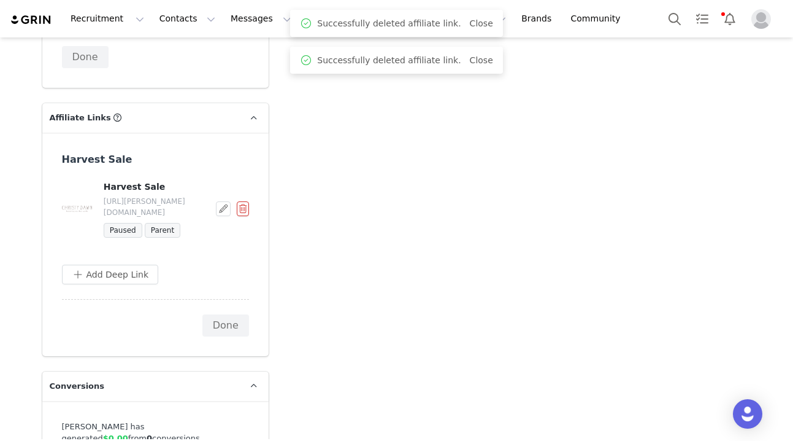
click at [242, 201] on button "button" at bounding box center [243, 208] width 12 height 15
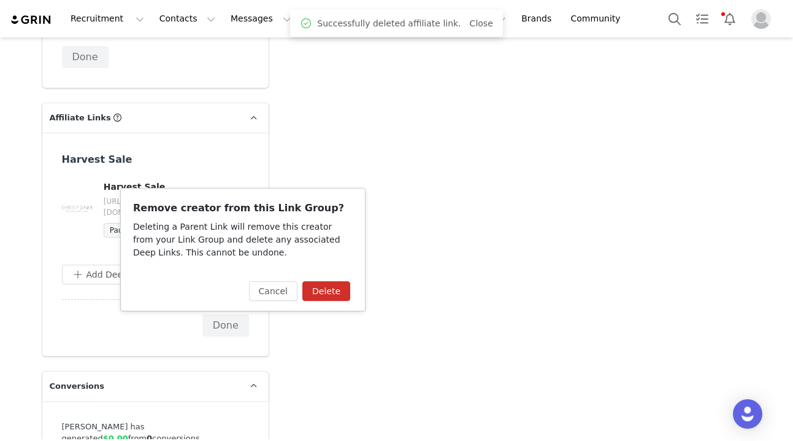
click at [324, 297] on button "Delete" at bounding box center [327, 291] width 48 height 20
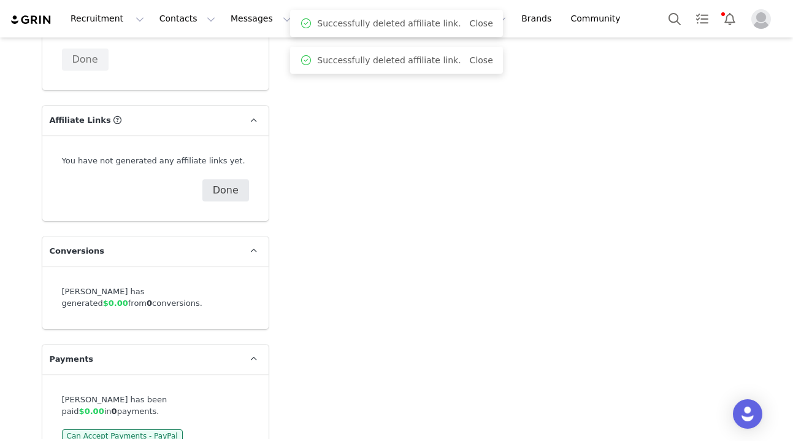
click at [225, 179] on button "Done" at bounding box center [225, 190] width 47 height 22
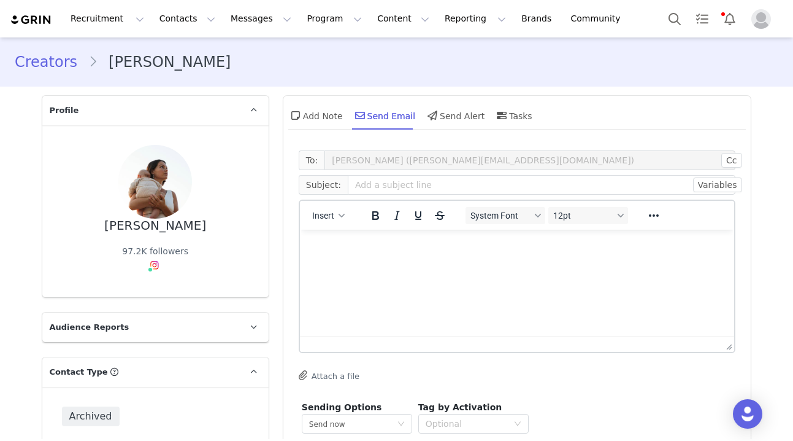
scroll to position [0, 0]
click at [45, 60] on link "Creators" at bounding box center [52, 62] width 74 height 22
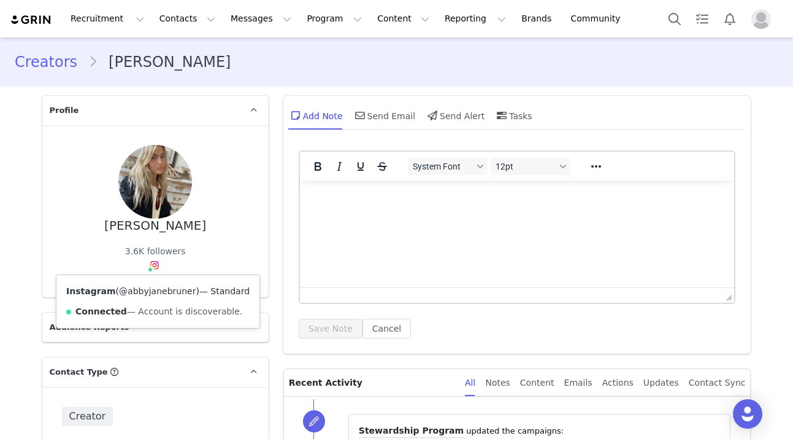
click at [146, 290] on link "@abbyjanebruner" at bounding box center [157, 291] width 77 height 10
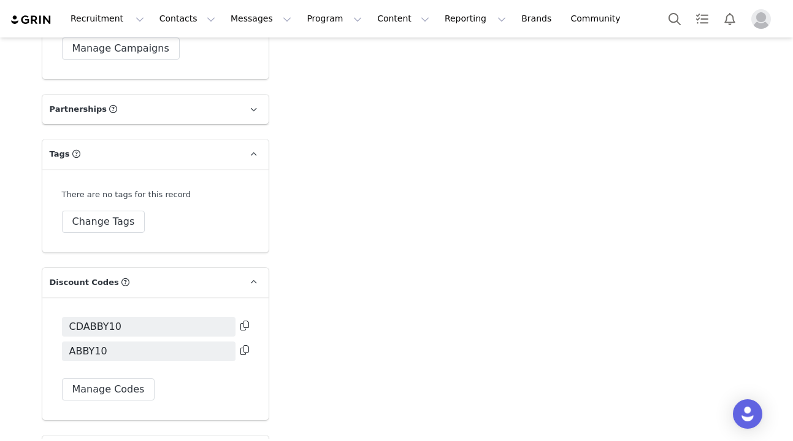
scroll to position [2726, 0]
click at [121, 214] on button "Change Tags" at bounding box center [103, 221] width 83 height 22
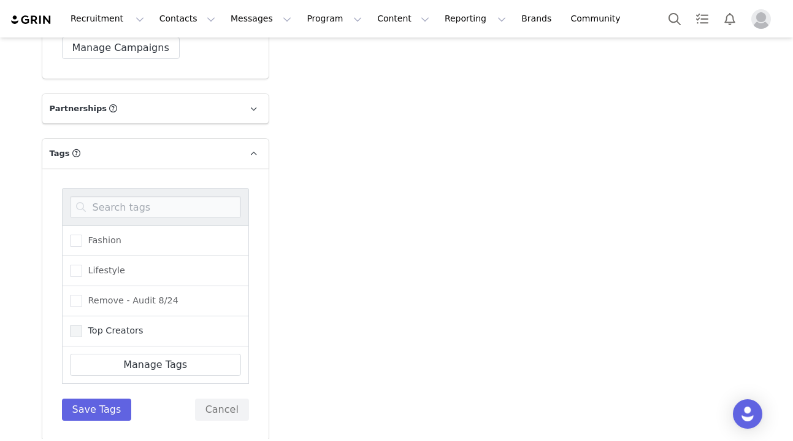
click at [74, 325] on span at bounding box center [76, 331] width 12 height 12
click at [82, 325] on input "Top Creators" at bounding box center [82, 325] width 0 height 0
click at [104, 398] on button "Save Tags" at bounding box center [97, 409] width 70 height 22
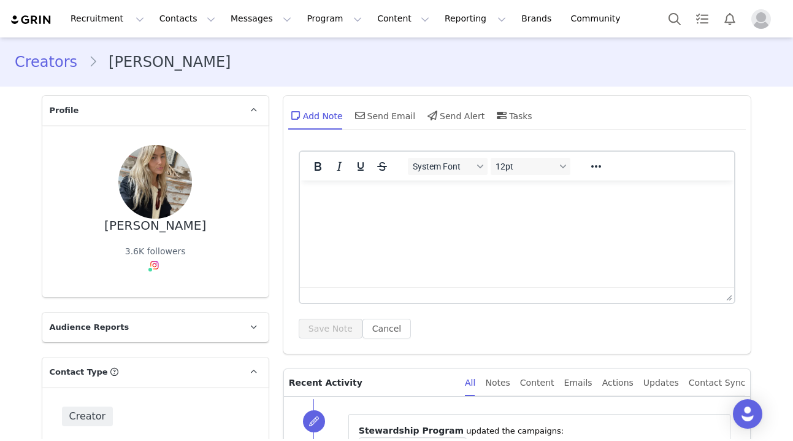
scroll to position [0, 0]
click at [67, 55] on link "Creators" at bounding box center [52, 62] width 74 height 22
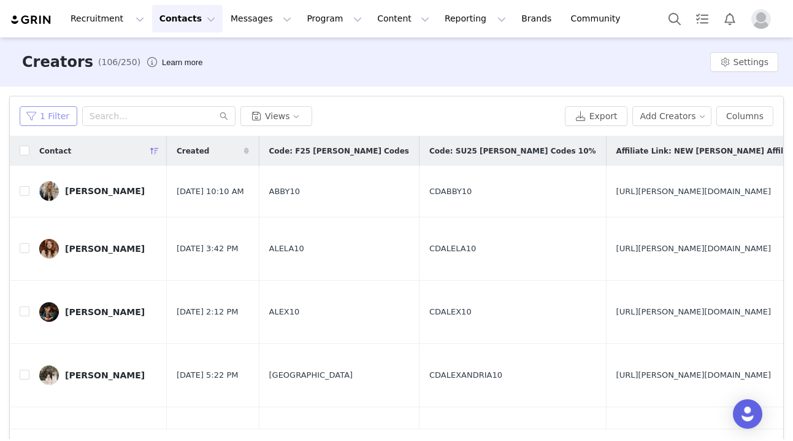
click at [39, 107] on button "1 Filter" at bounding box center [49, 116] width 58 height 20
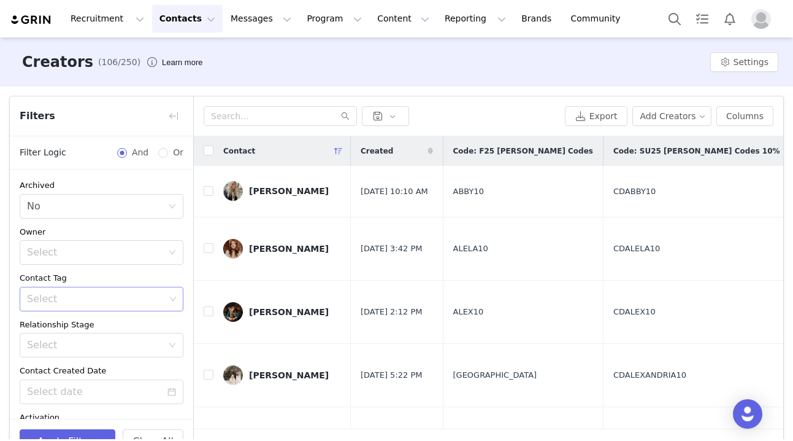
click at [45, 296] on div "Select" at bounding box center [96, 299] width 138 height 12
click at [48, 345] on li "Top Creators" at bounding box center [102, 344] width 164 height 20
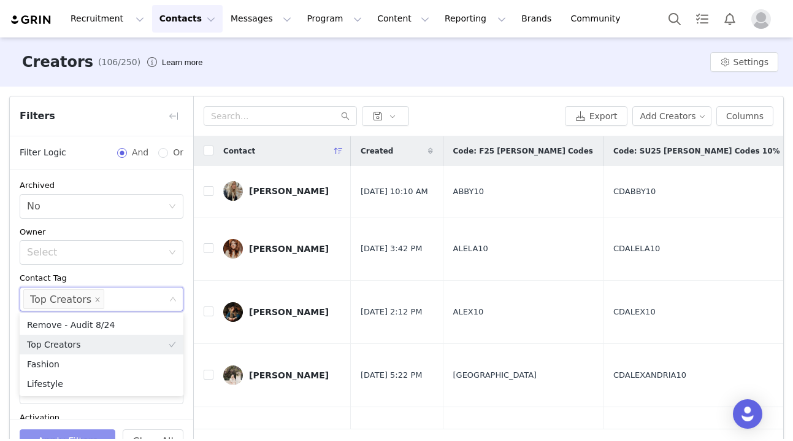
click at [67, 432] on button "Apply Filters" at bounding box center [68, 441] width 96 height 25
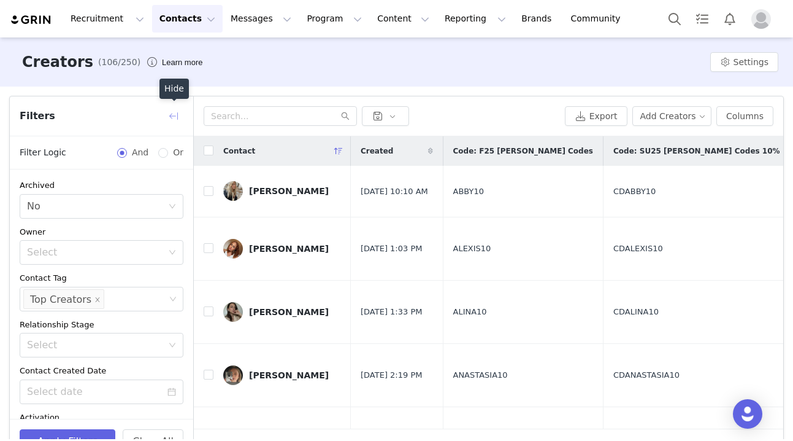
click at [175, 117] on button "button" at bounding box center [174, 116] width 20 height 20
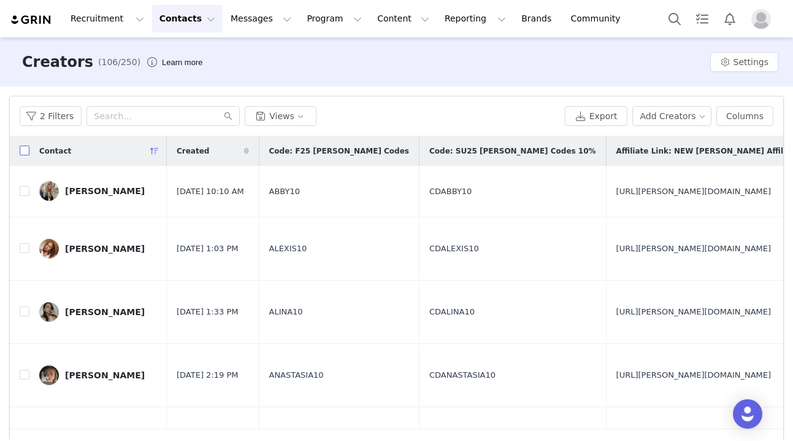
click at [25, 150] on input "checkbox" at bounding box center [25, 150] width 10 height 10
checkbox input "true"
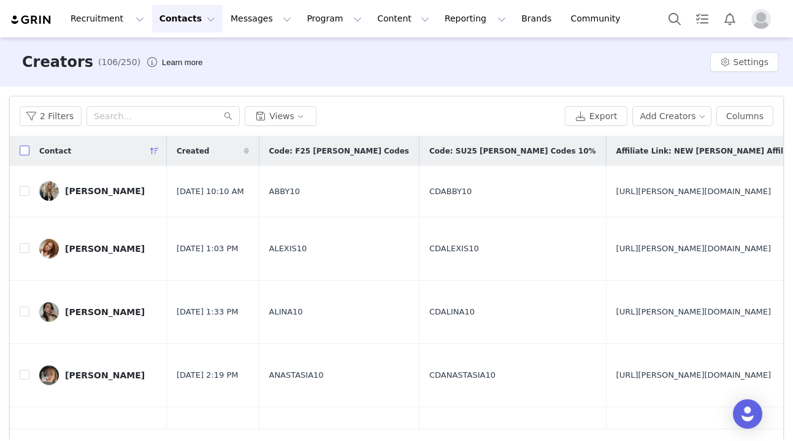
checkbox input "true"
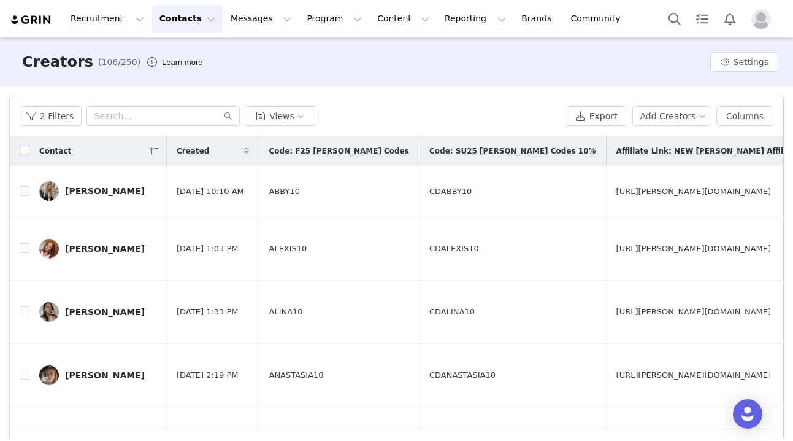
checkbox input "true"
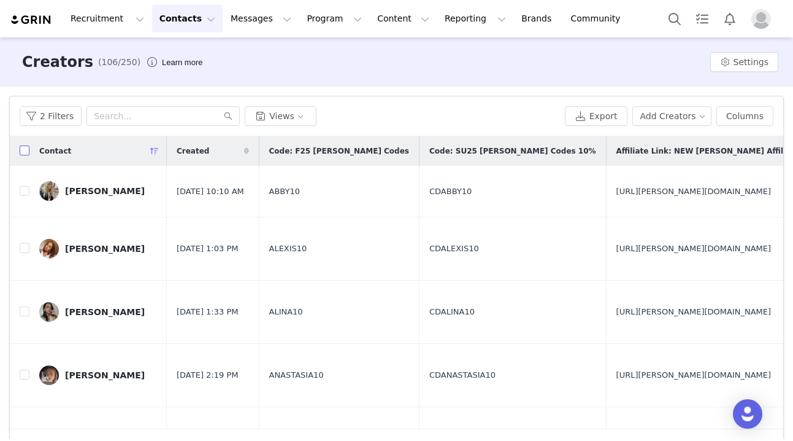
checkbox input "true"
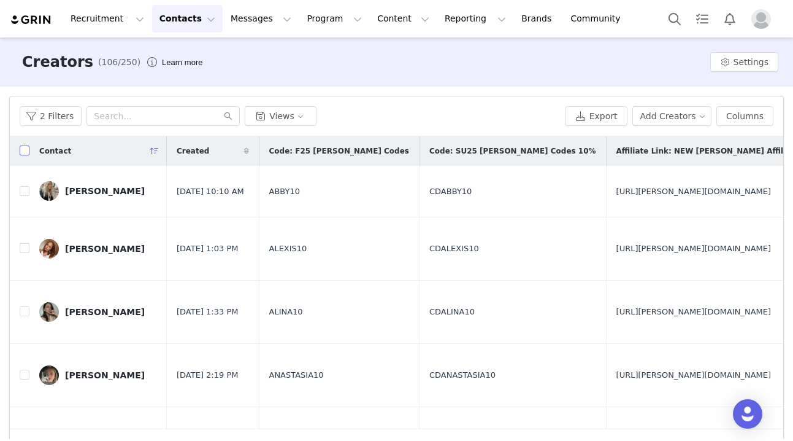
checkbox input "true"
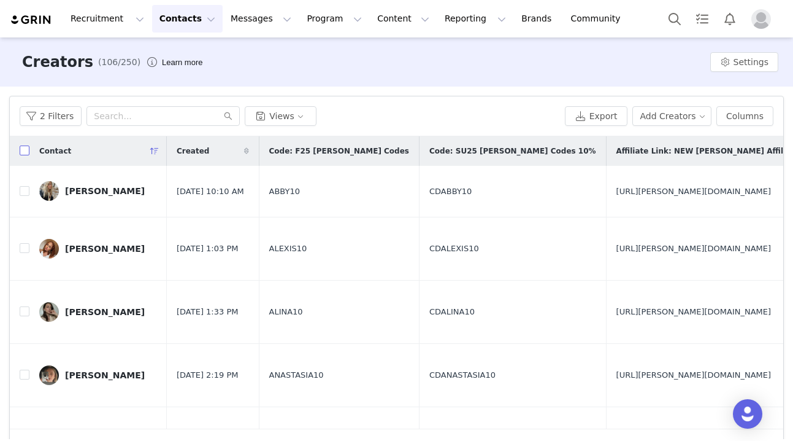
checkbox input "true"
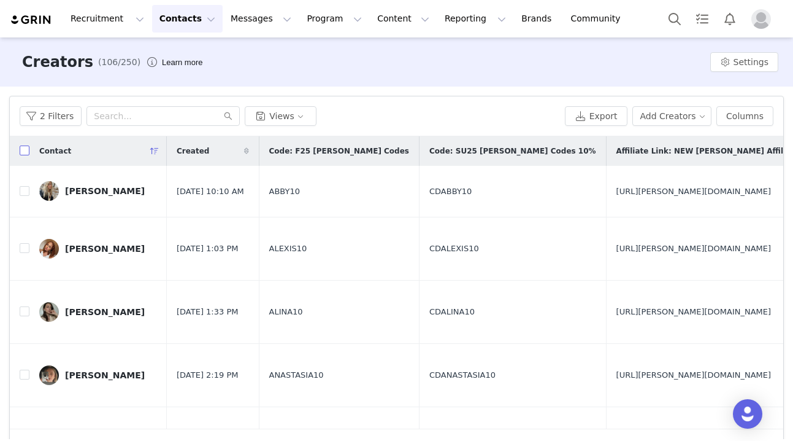
checkbox input "true"
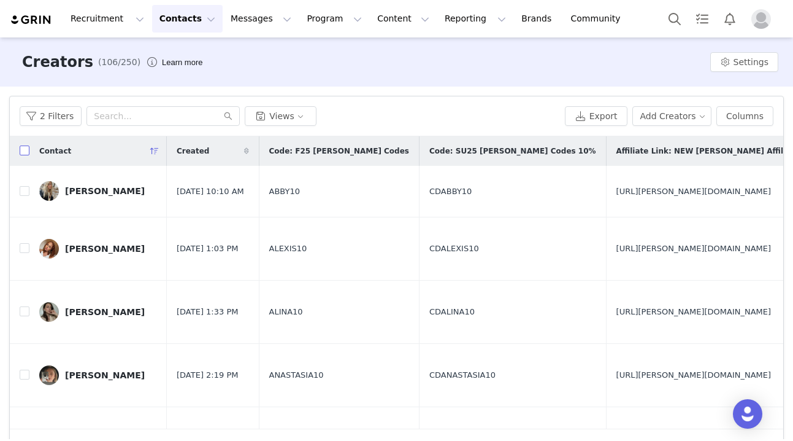
checkbox input "true"
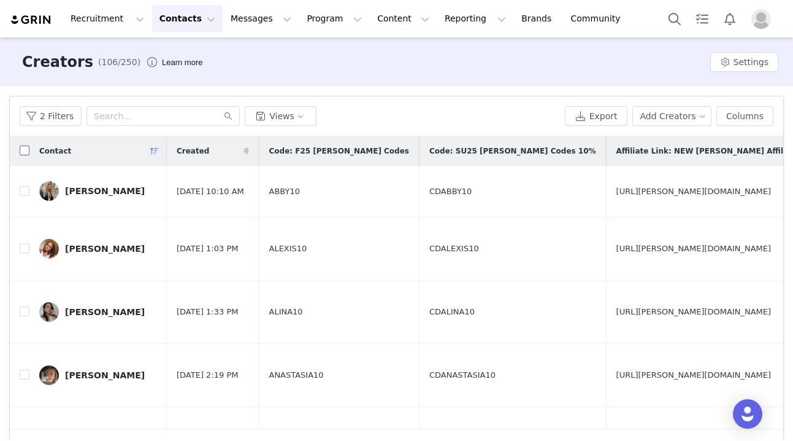
checkbox input "true"
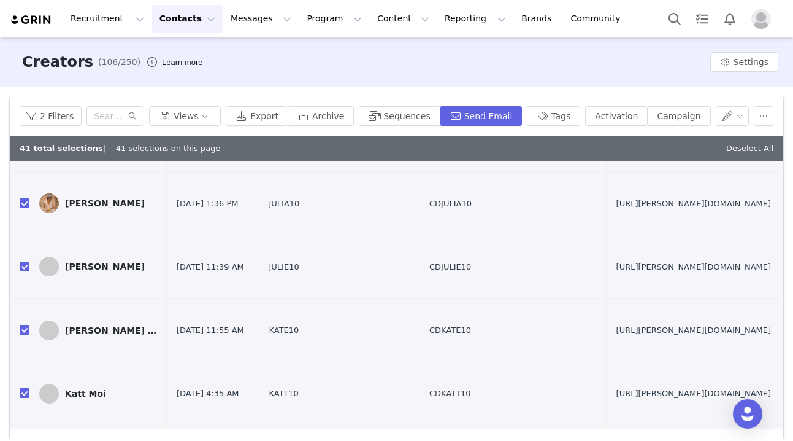
scroll to position [1370, 0]
click at [482, 115] on button "Send Email" at bounding box center [481, 116] width 83 height 20
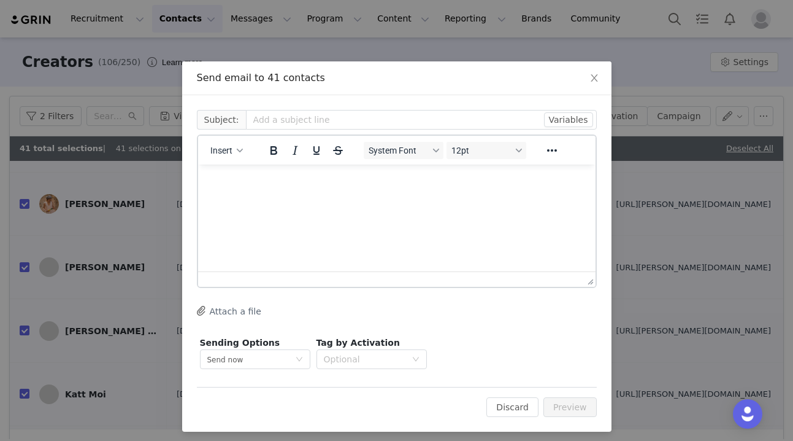
scroll to position [0, 0]
click at [228, 150] on span "Insert" at bounding box center [221, 150] width 22 height 10
click at [244, 171] on div "Insert Template" at bounding box center [271, 171] width 110 height 15
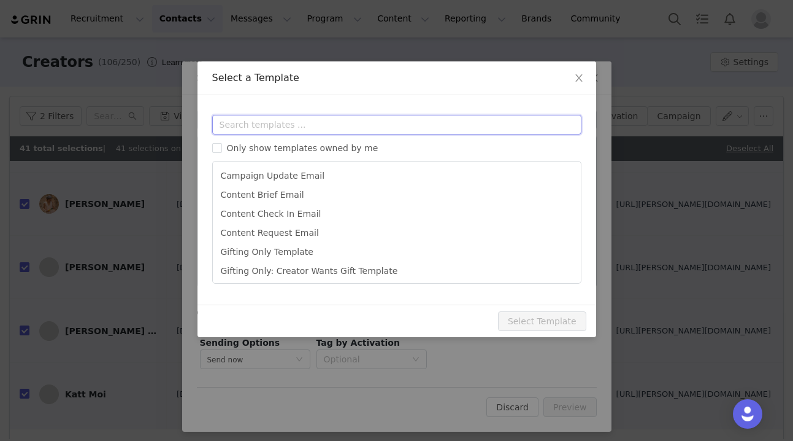
click at [252, 115] on input "text" at bounding box center [396, 125] width 369 height 20
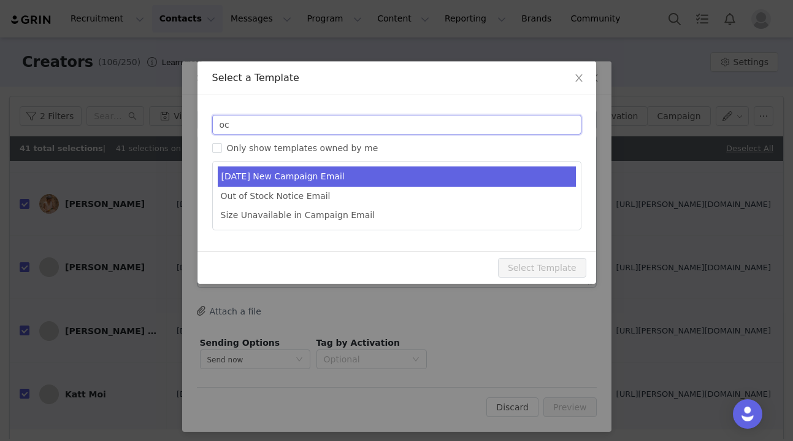
type input "oc"
type input "Christy Dawn Holiday 🍸"
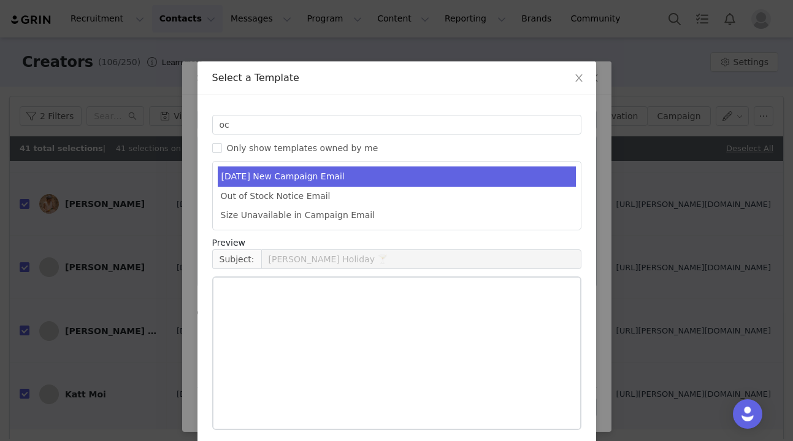
click at [326, 179] on li "October 2025 New Campaign Email" at bounding box center [397, 176] width 358 height 20
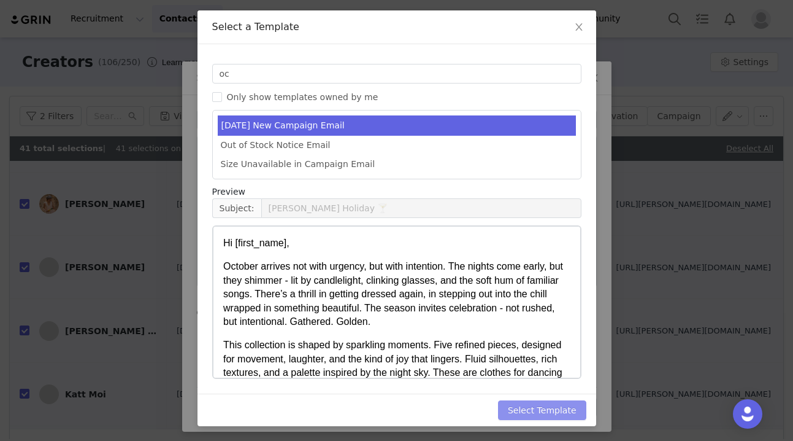
click at [545, 409] on button "Select Template" at bounding box center [542, 410] width 88 height 20
type input "Christy Dawn Holiday 🍸"
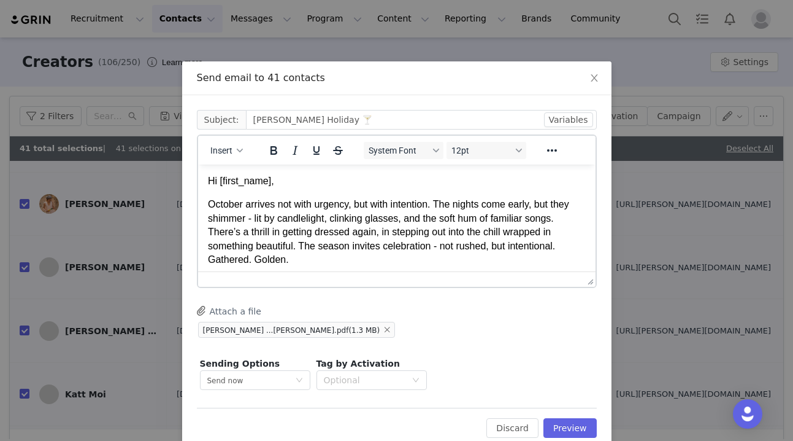
scroll to position [11, 0]
click at [566, 427] on button "Preview" at bounding box center [570, 428] width 53 height 20
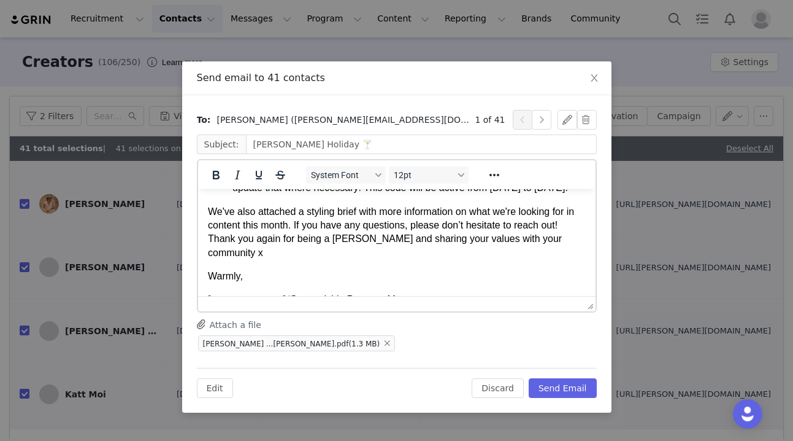
scroll to position [481, 0]
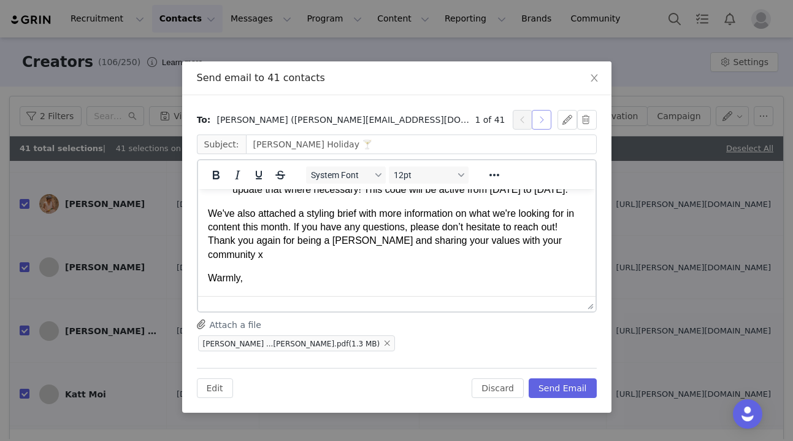
click at [544, 122] on button "button" at bounding box center [542, 120] width 20 height 20
click at [525, 122] on button "button" at bounding box center [523, 120] width 20 height 20
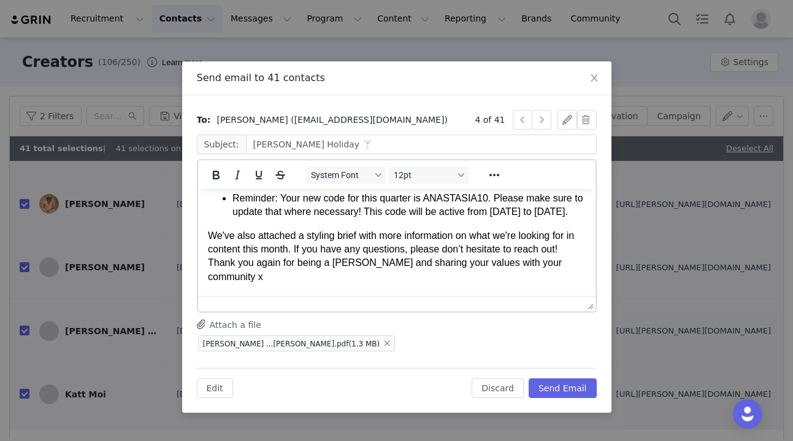
scroll to position [457, 0]
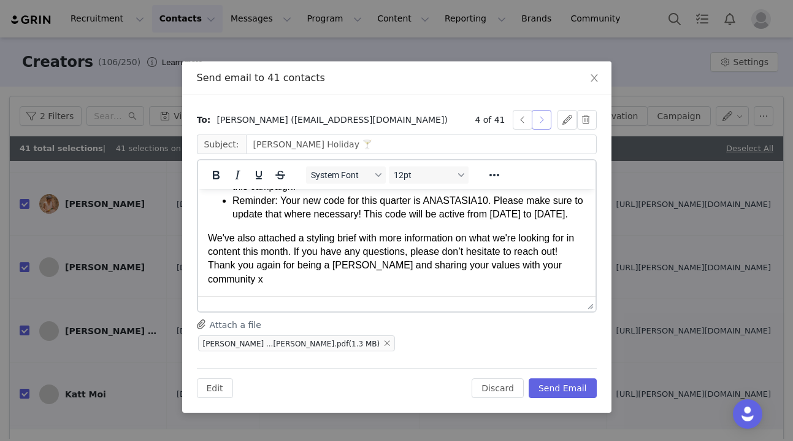
click at [542, 124] on button "button" at bounding box center [542, 120] width 20 height 20
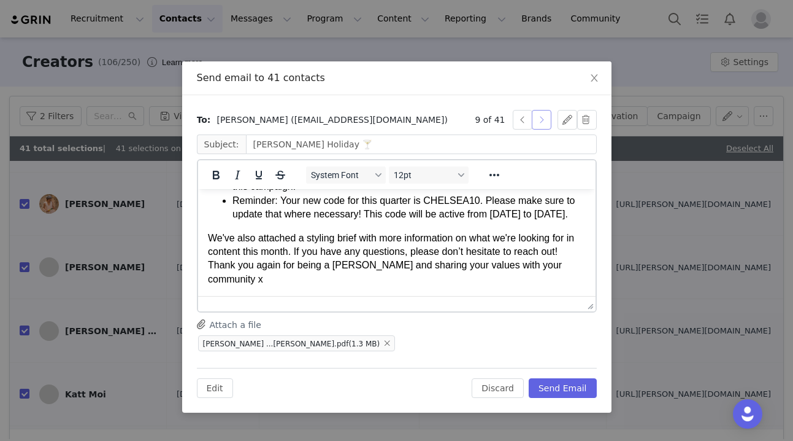
click at [542, 124] on button "button" at bounding box center [542, 120] width 20 height 20
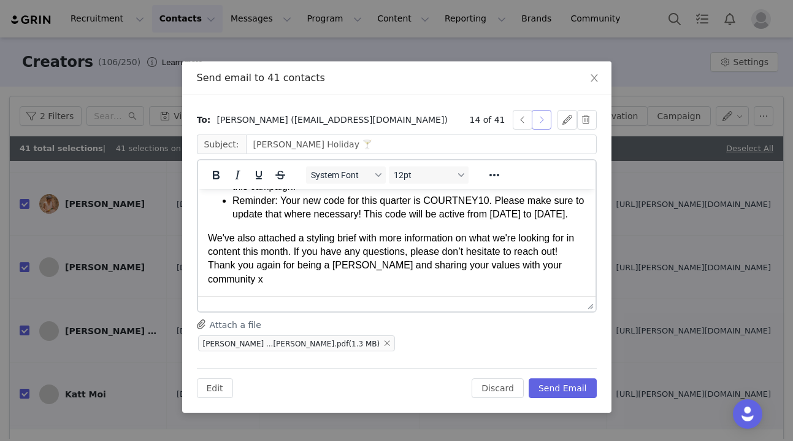
click at [542, 124] on button "button" at bounding box center [542, 120] width 20 height 20
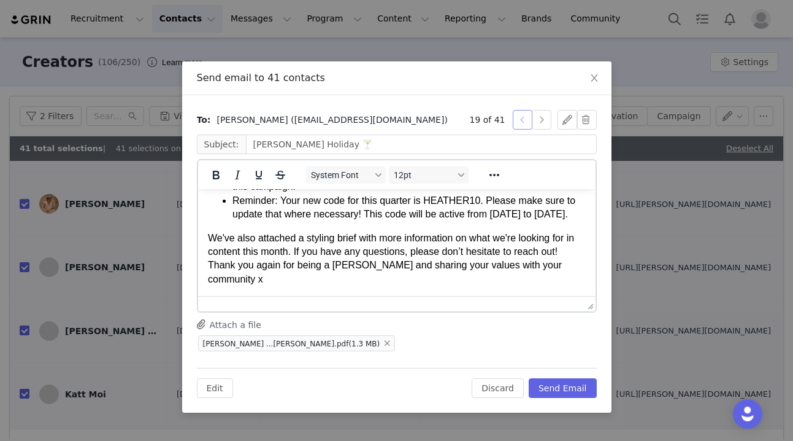
click at [524, 120] on button "button" at bounding box center [523, 120] width 20 height 20
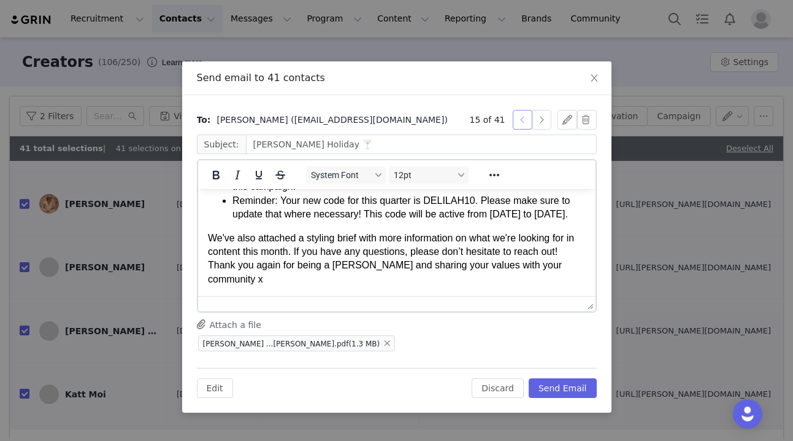
click at [524, 120] on button "button" at bounding box center [523, 120] width 20 height 20
click at [544, 121] on button "button" at bounding box center [542, 120] width 20 height 20
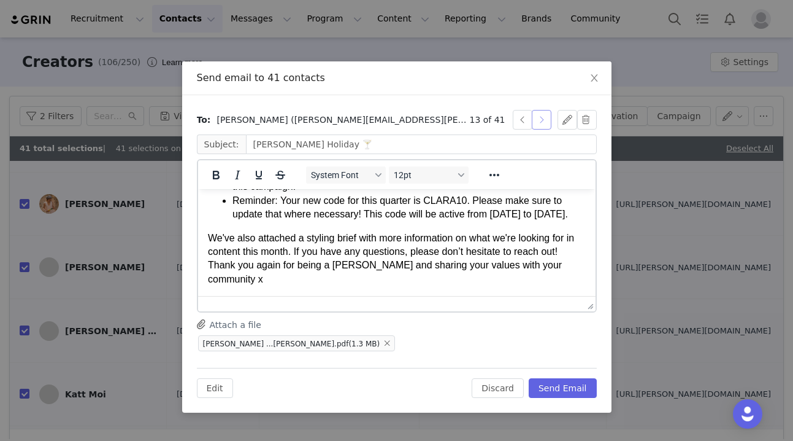
click at [544, 121] on button "button" at bounding box center [542, 120] width 20 height 20
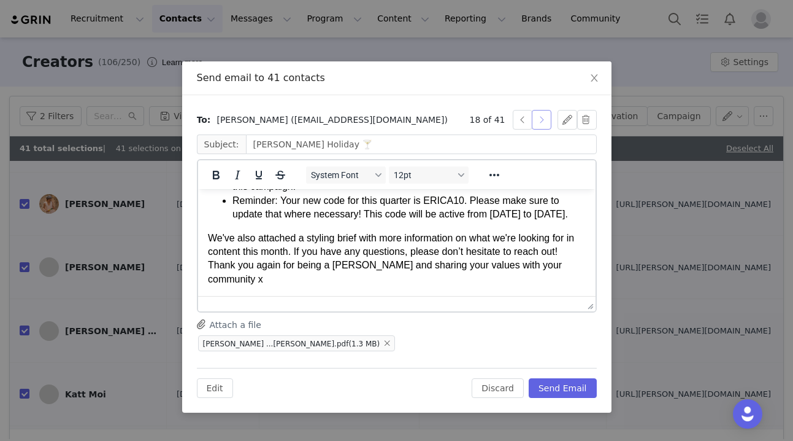
click at [544, 121] on button "button" at bounding box center [542, 120] width 20 height 20
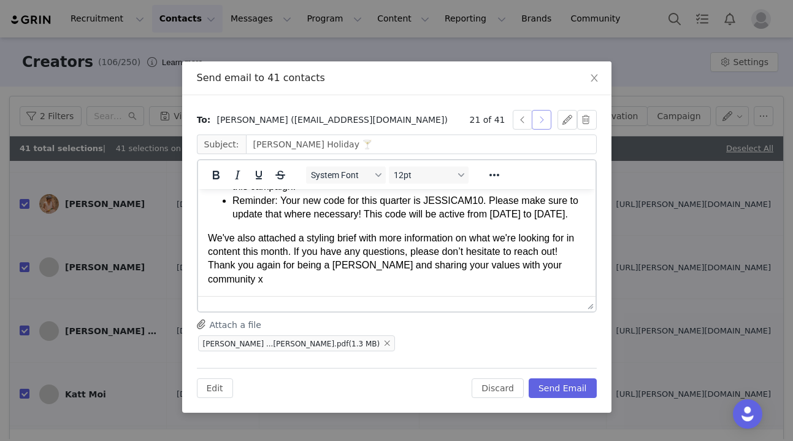
click at [544, 121] on button "button" at bounding box center [542, 120] width 20 height 20
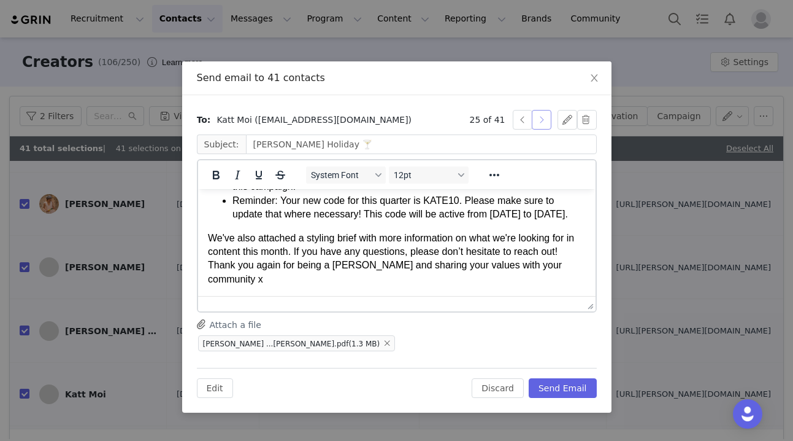
click at [544, 121] on button "button" at bounding box center [542, 120] width 20 height 20
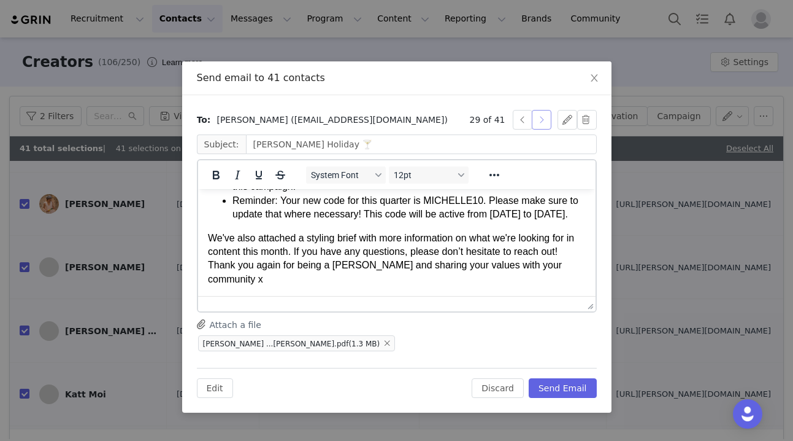
click at [544, 121] on button "button" at bounding box center [542, 120] width 20 height 20
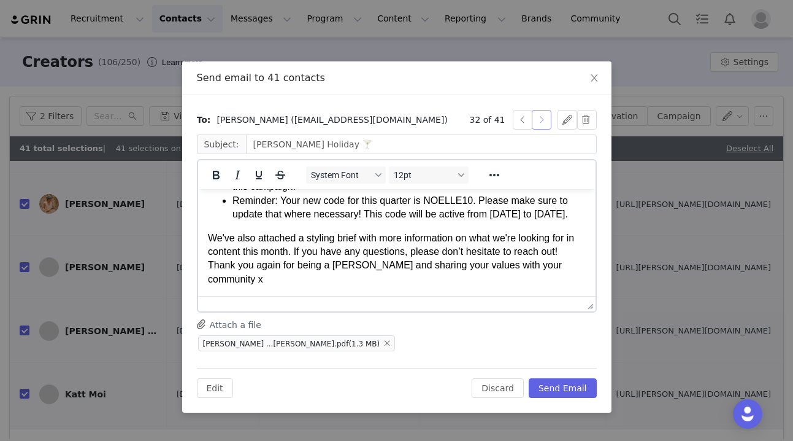
click at [544, 121] on button "button" at bounding box center [542, 120] width 20 height 20
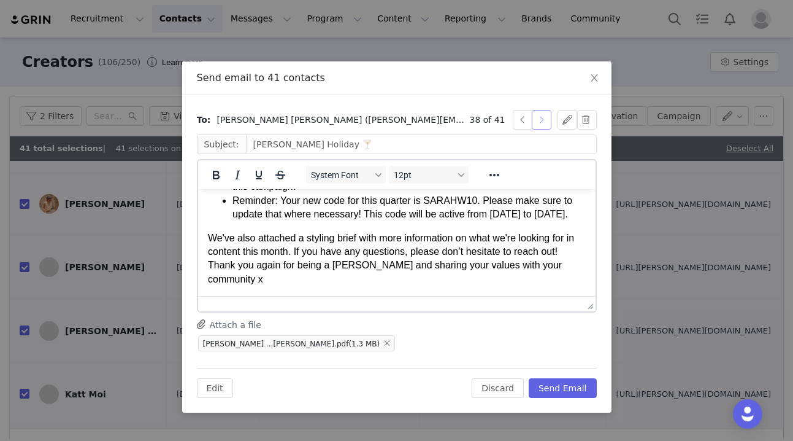
click at [544, 121] on button "button" at bounding box center [542, 120] width 20 height 20
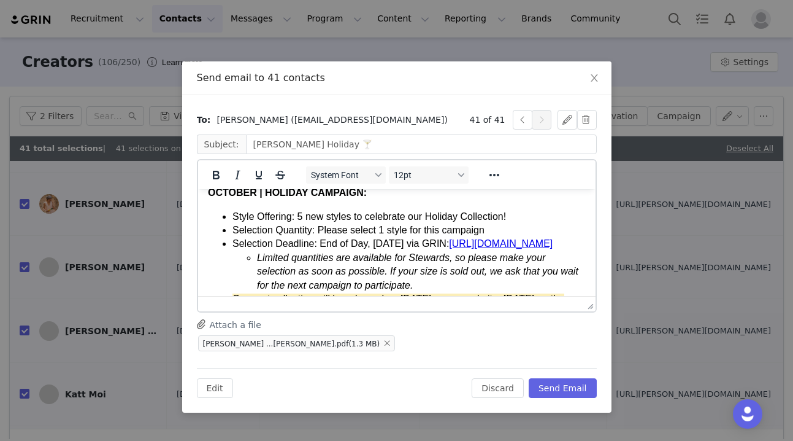
scroll to position [199, 0]
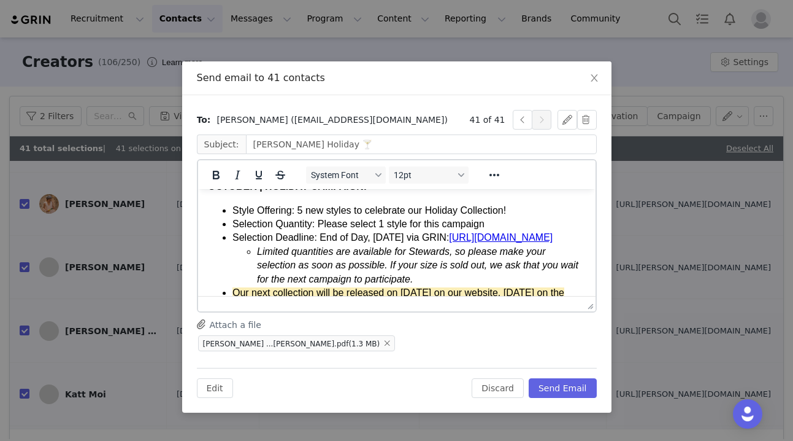
drag, startPoint x: 303, startPoint y: 264, endPoint x: 231, endPoint y: 248, distance: 73.7
click at [231, 248] on ul "Style Offering: 5 new styles to celebrate our Holiday Collection! Selection Qua…" at bounding box center [396, 341] width 378 height 275
copy li "https://stewardship.christydawn.com/a7f13009-a5c8-4234-acda-835dee0e00d3"
click at [517, 333] on div "Attach a file Christy ...rief.pdf (1.3 MB)" at bounding box center [397, 335] width 400 height 34
click at [565, 385] on button "Send Email" at bounding box center [563, 388] width 68 height 20
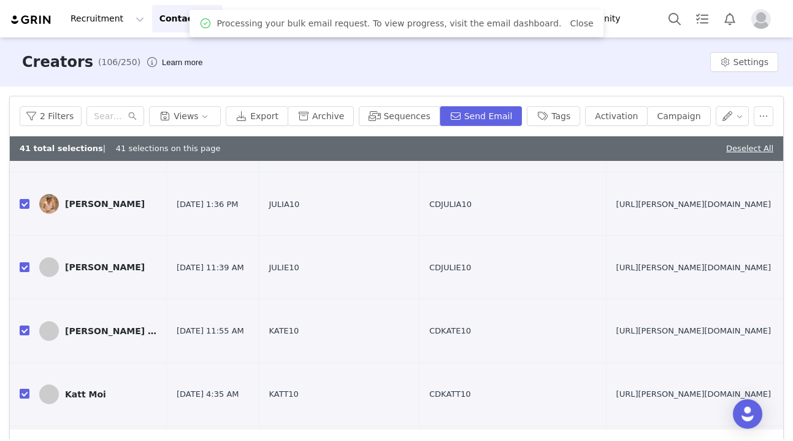
scroll to position [0, 0]
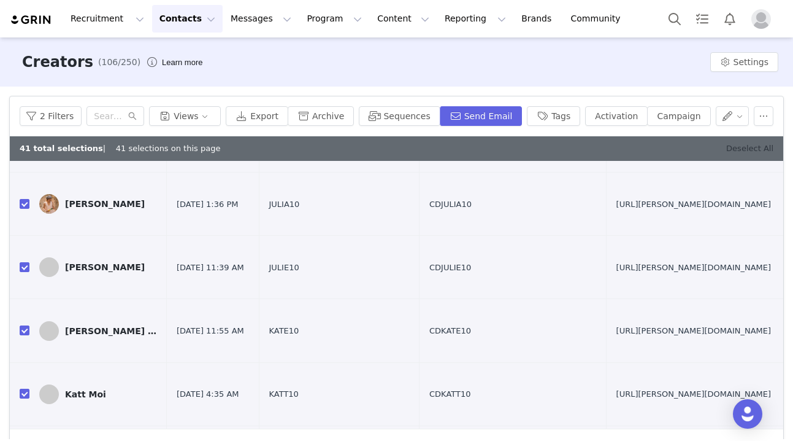
click at [747, 148] on link "Deselect All" at bounding box center [750, 148] width 47 height 9
checkbox input "false"
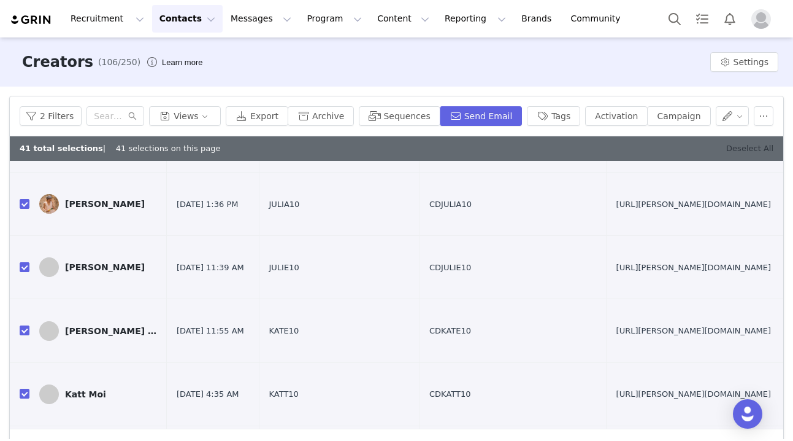
checkbox input "false"
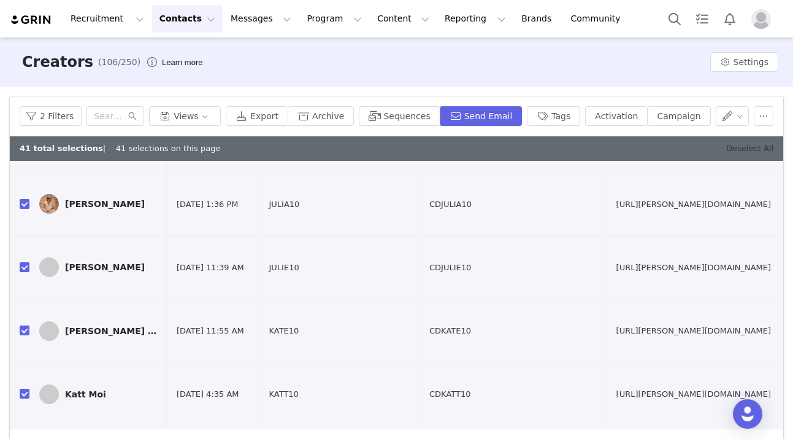
checkbox input "false"
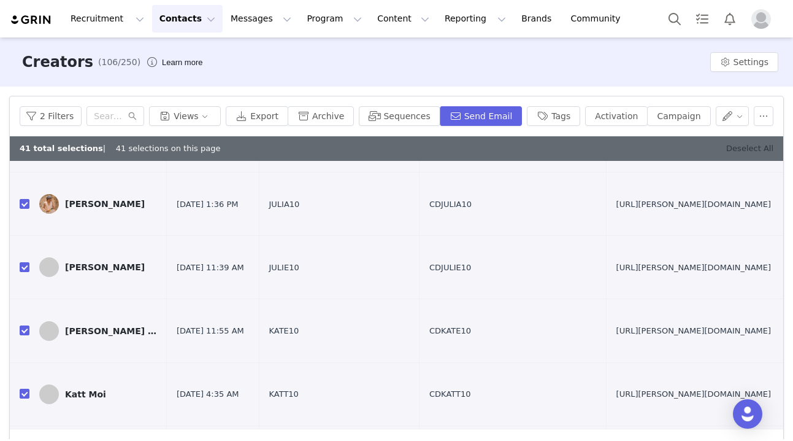
checkbox input "false"
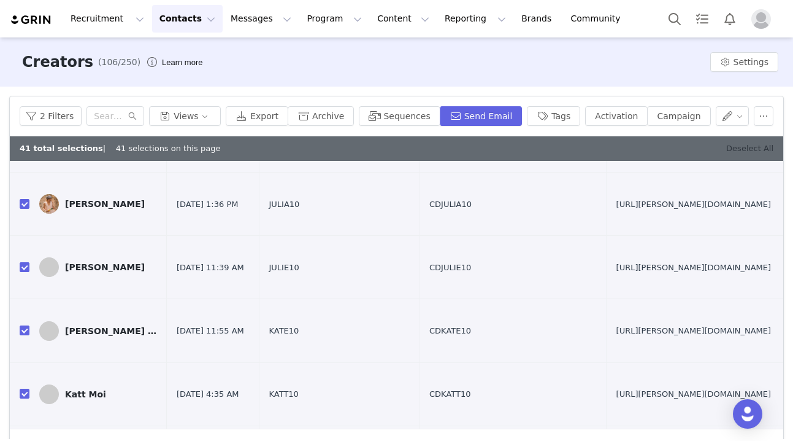
checkbox input "false"
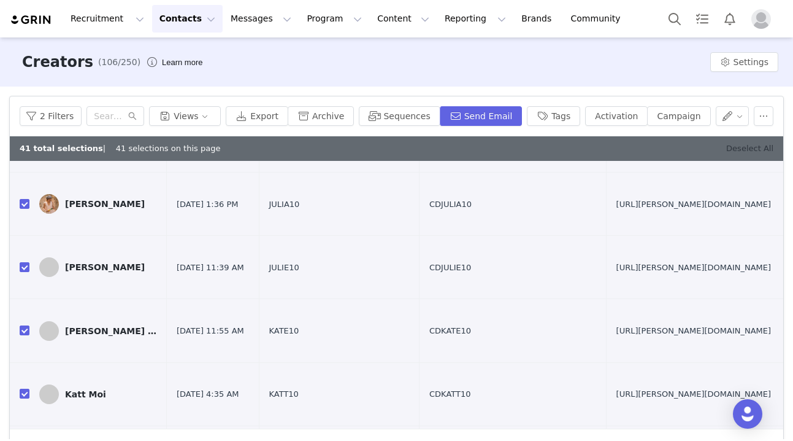
checkbox input "false"
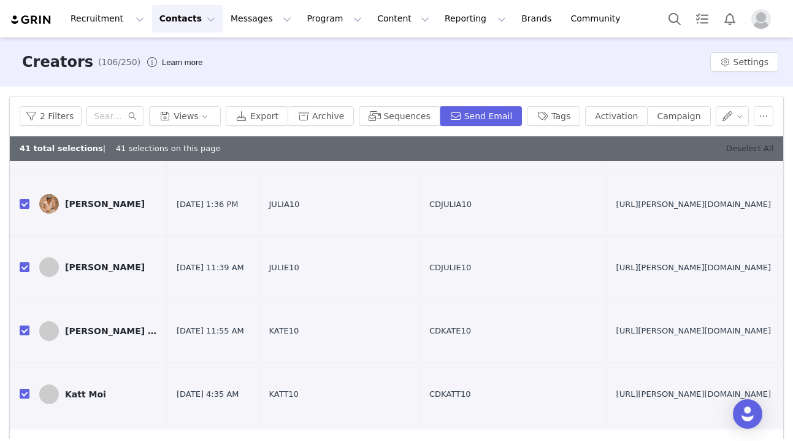
checkbox input "false"
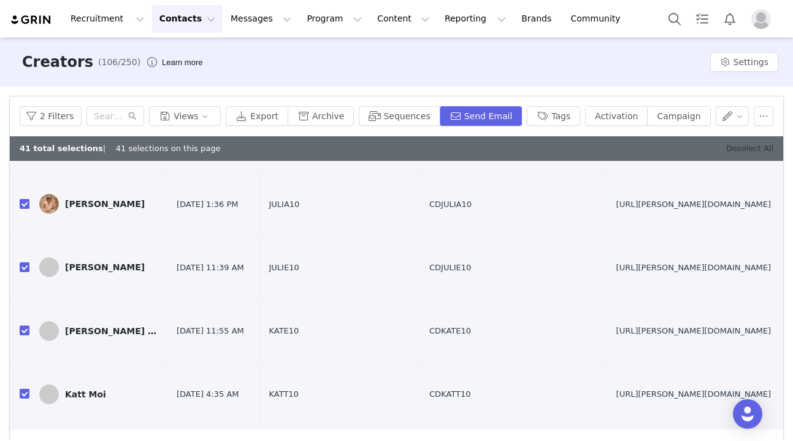
checkbox input "false"
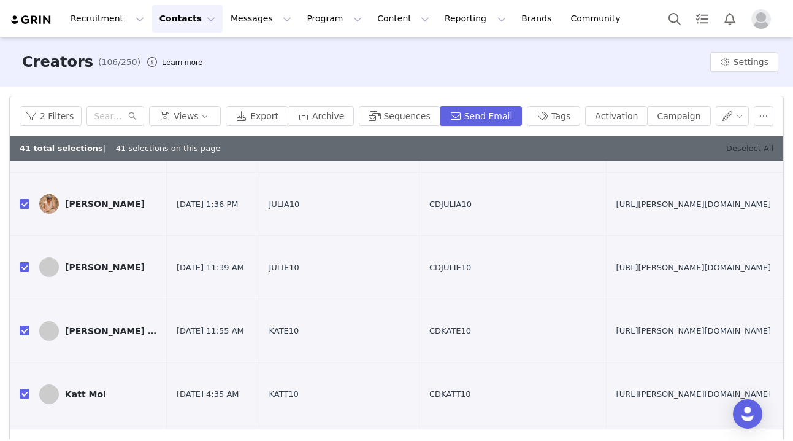
checkbox input "false"
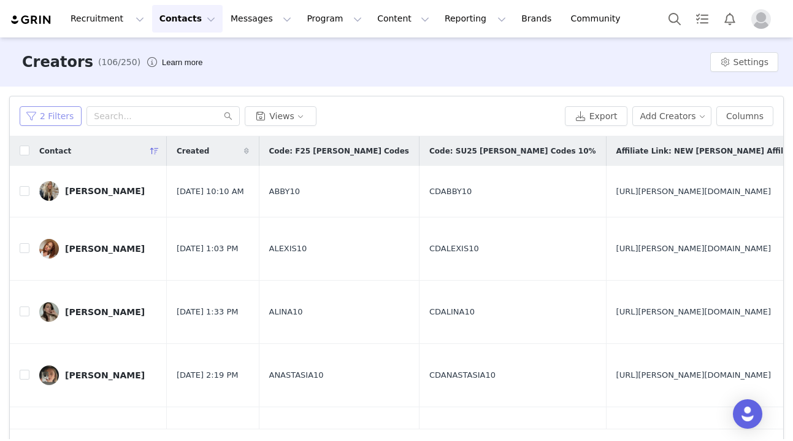
click at [66, 115] on button "2 Filters" at bounding box center [51, 116] width 62 height 20
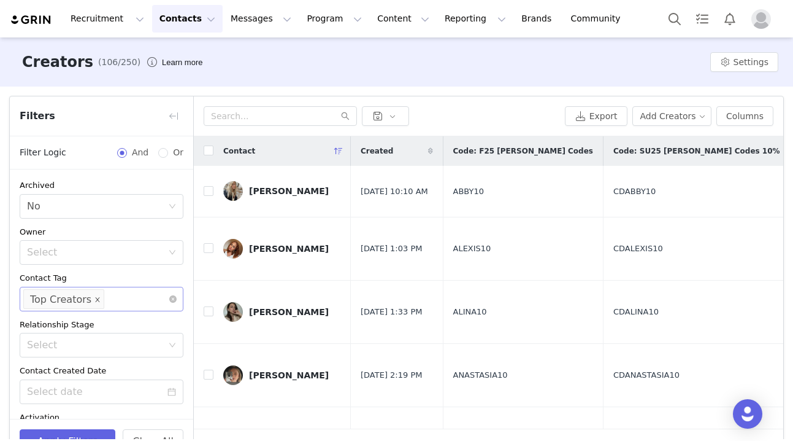
click at [96, 299] on icon "icon: close" at bounding box center [98, 298] width 4 height 4
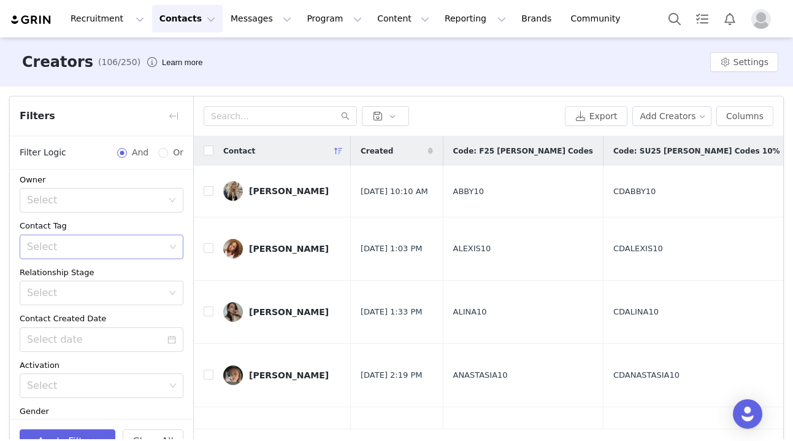
scroll to position [65, 0]
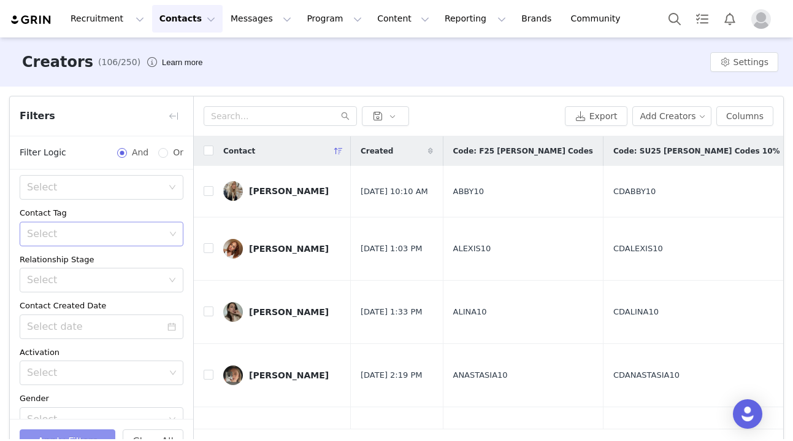
click at [61, 433] on button "Apply Filters" at bounding box center [68, 441] width 96 height 25
click at [171, 114] on button "button" at bounding box center [174, 116] width 20 height 20
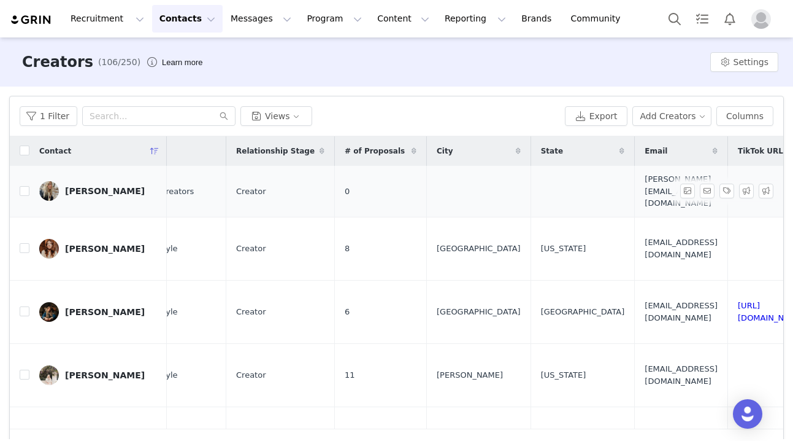
scroll to position [0, 1063]
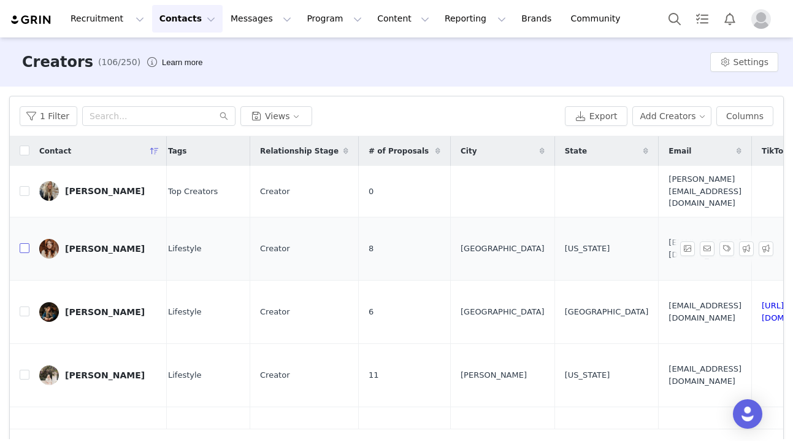
click at [27, 243] on input "checkbox" at bounding box center [25, 248] width 10 height 10
checkbox input "true"
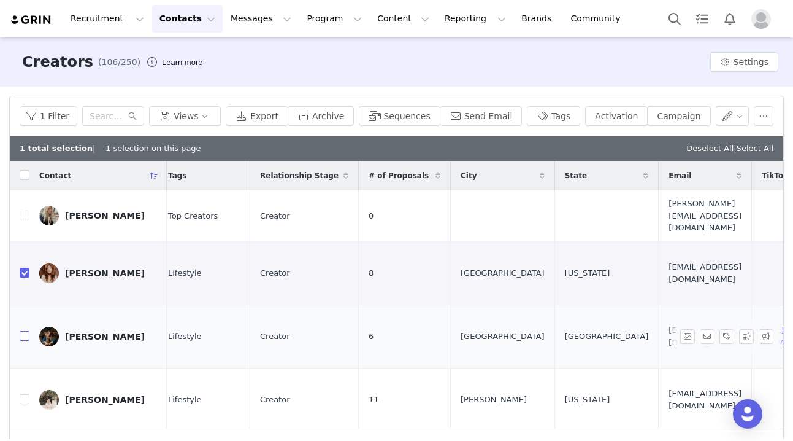
click at [21, 331] on input "checkbox" at bounding box center [25, 336] width 10 height 10
checkbox input "true"
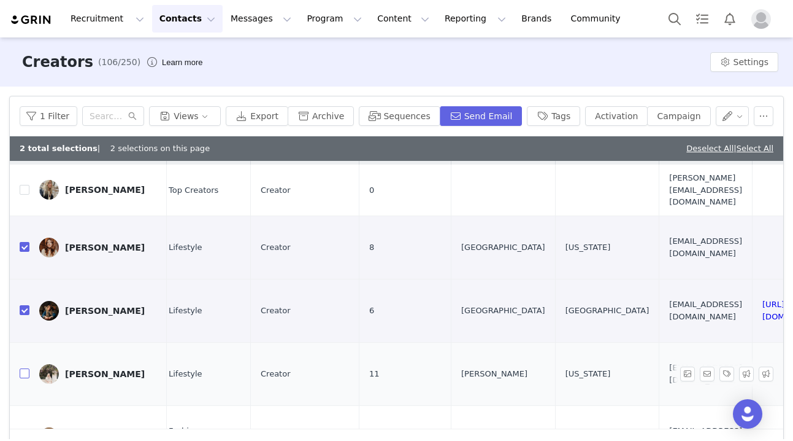
click at [26, 368] on input "checkbox" at bounding box center [25, 373] width 10 height 10
checkbox input "true"
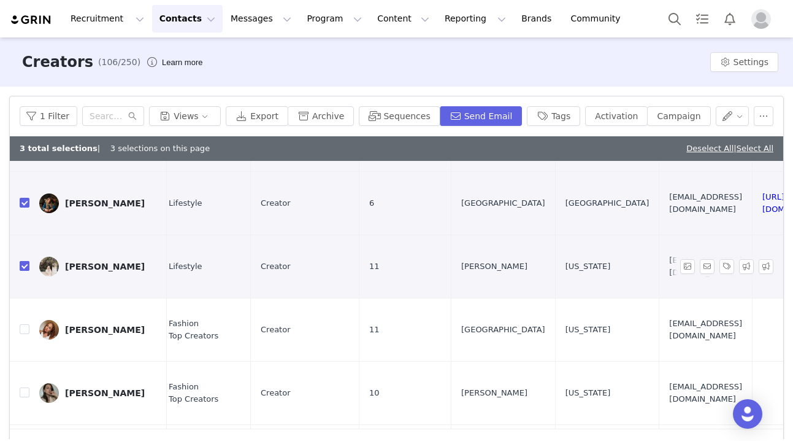
scroll to position [136, 1061]
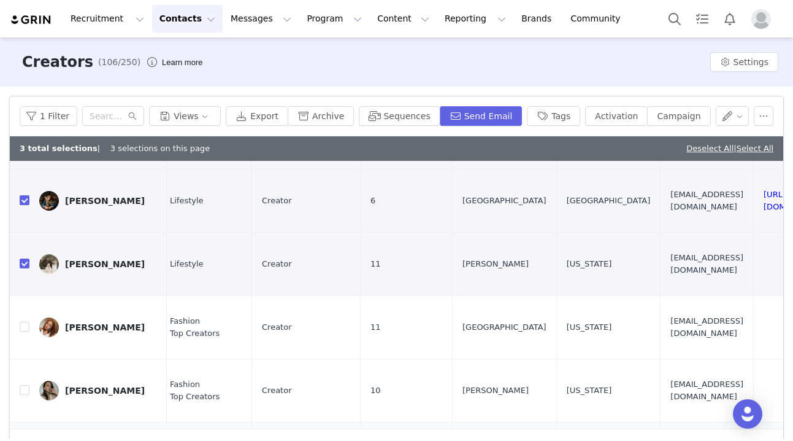
checkbox input "true"
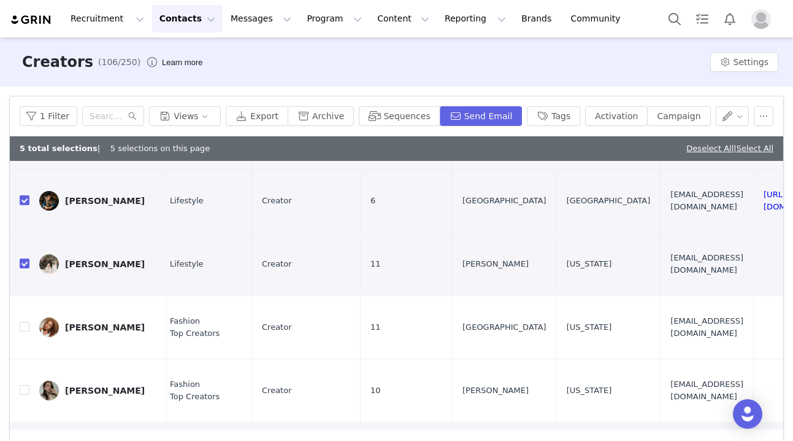
checkbox input "true"
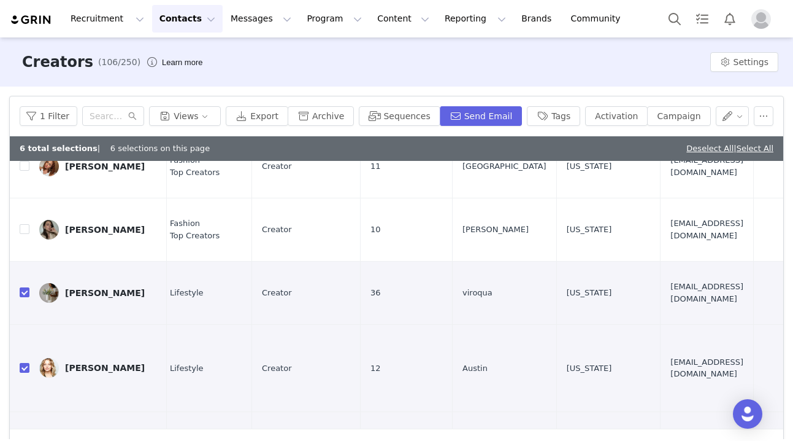
scroll to position [300, 1061]
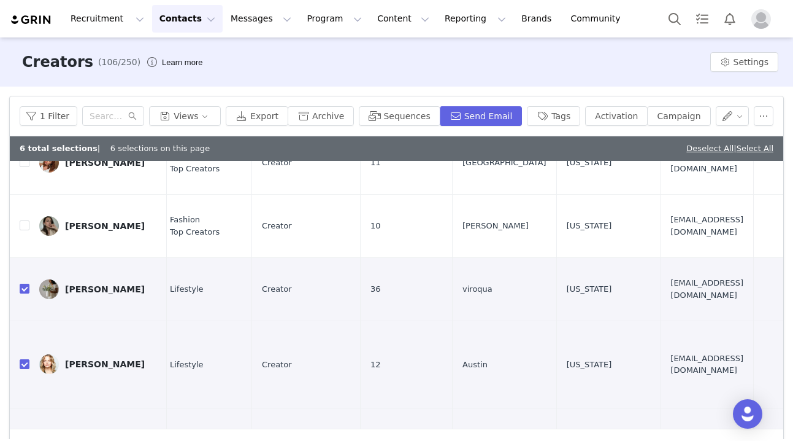
checkbox input "true"
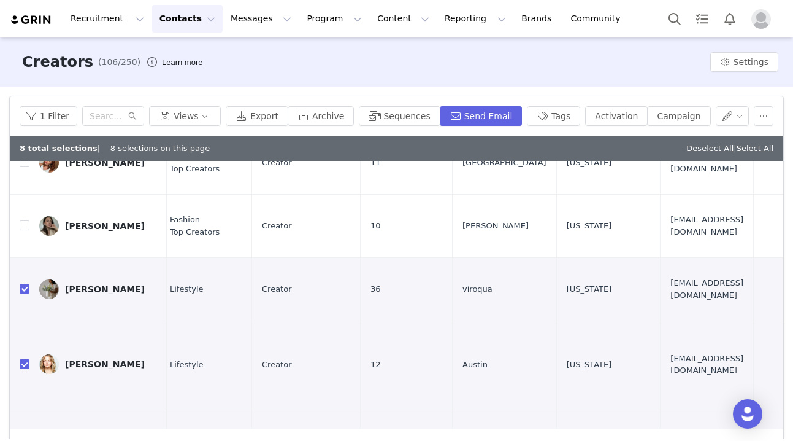
checkbox input "true"
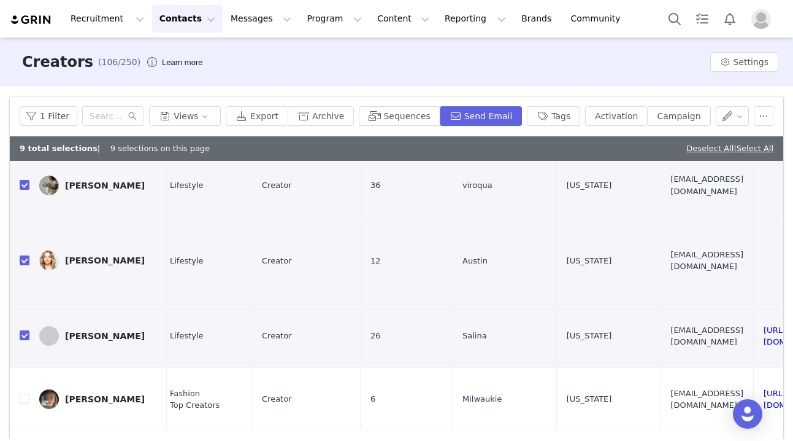
scroll to position [409, 1061]
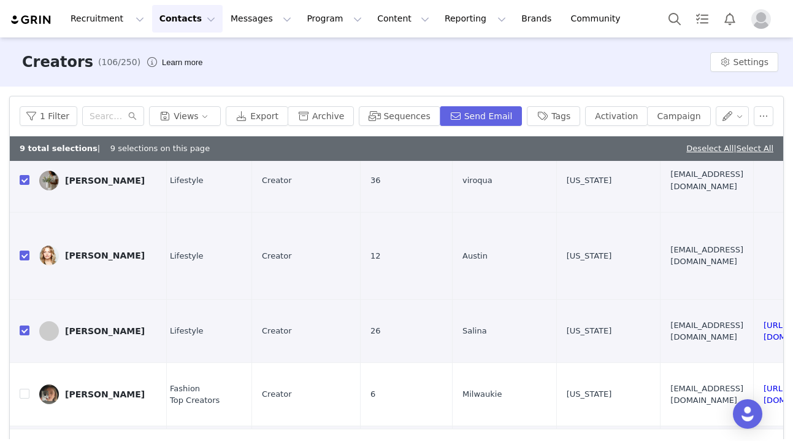
checkbox input "true"
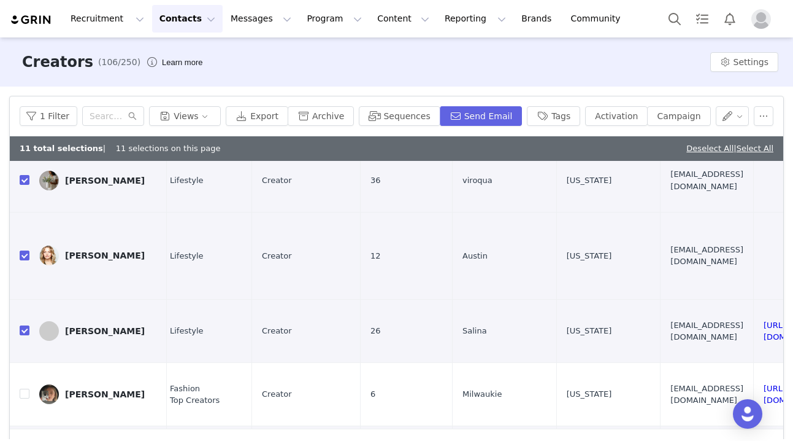
checkbox input "true"
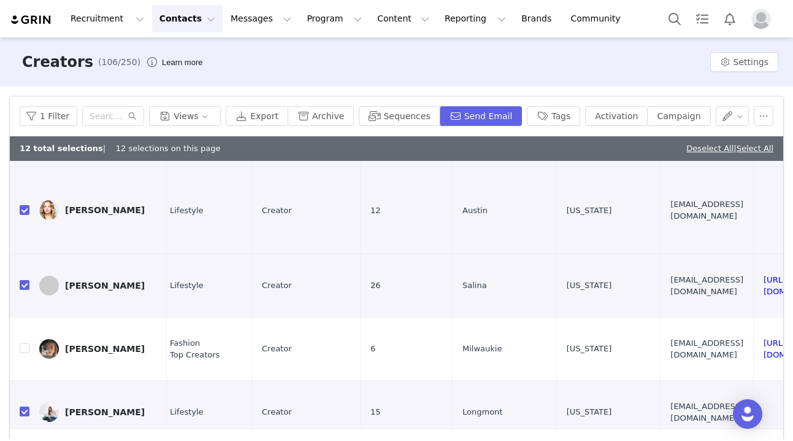
scroll to position [457, 1061]
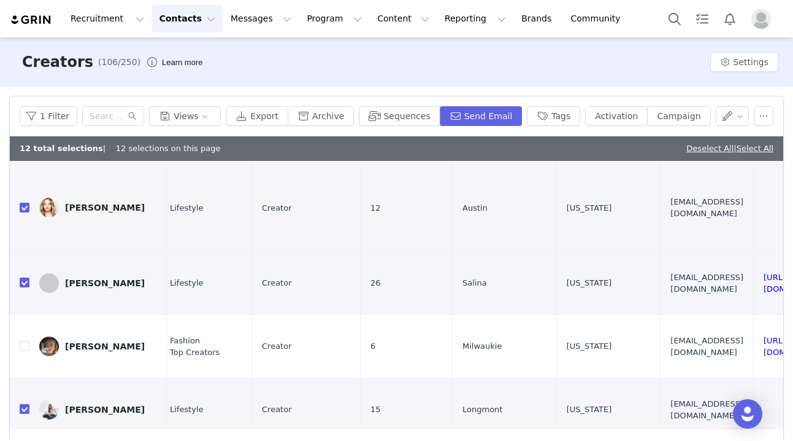
checkbox input "true"
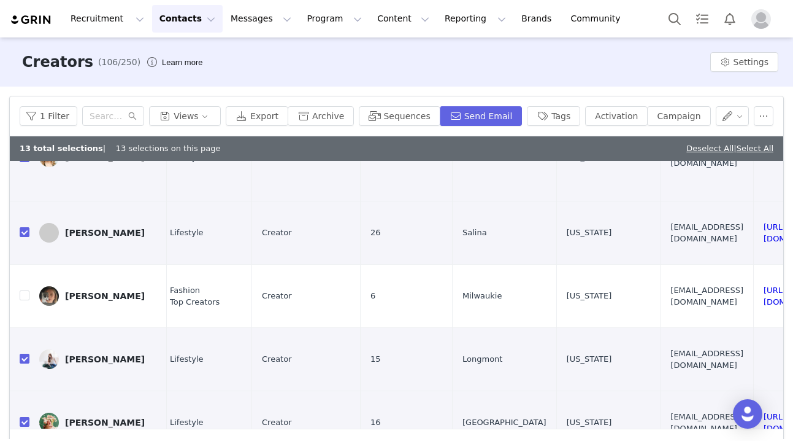
checkbox input "true"
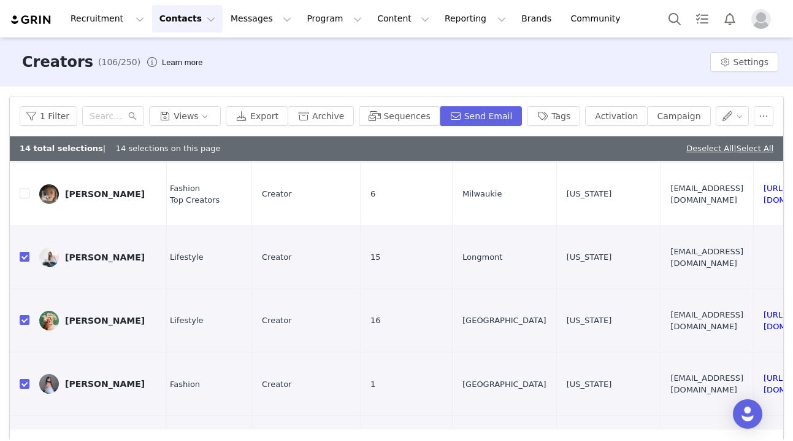
scroll to position [614, 1061]
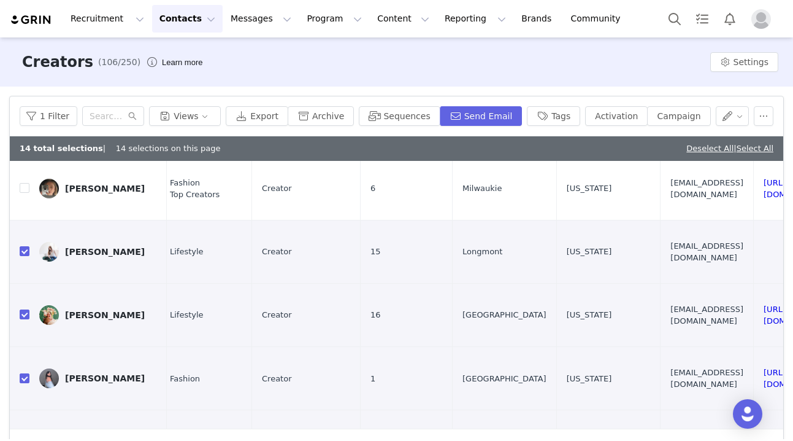
checkbox input "true"
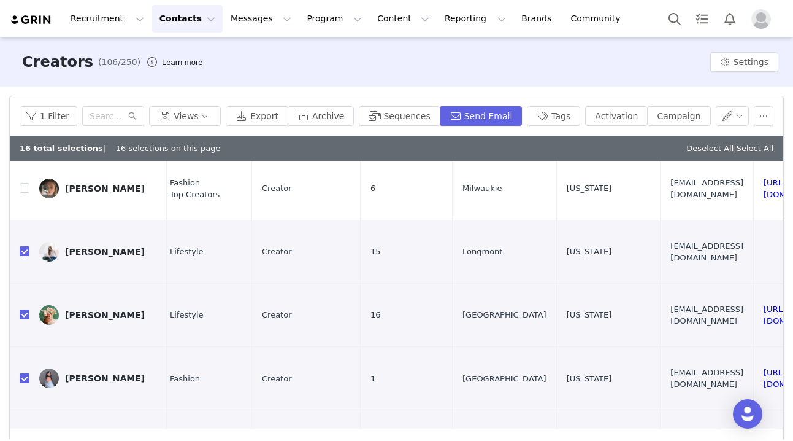
checkbox input "true"
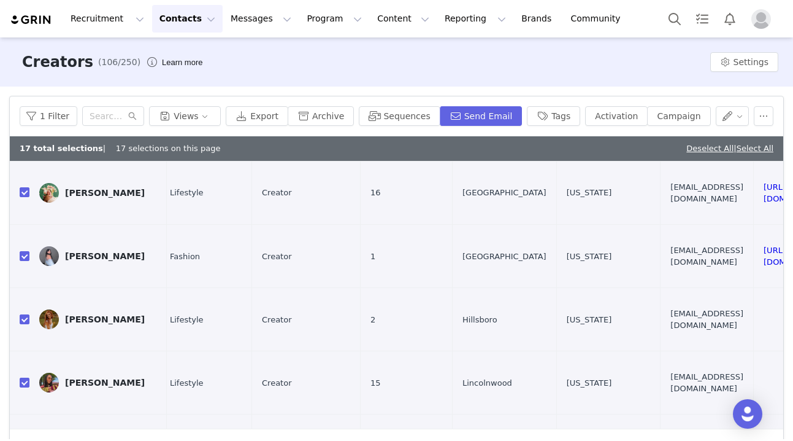
scroll to position [786, 1061]
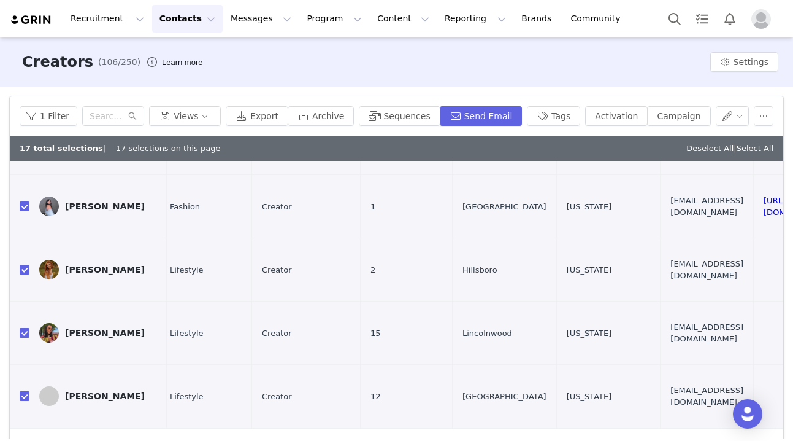
checkbox input "true"
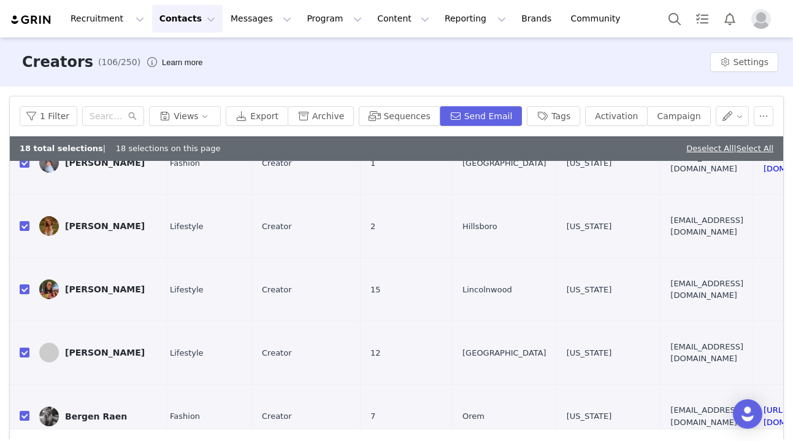
scroll to position [833, 1061]
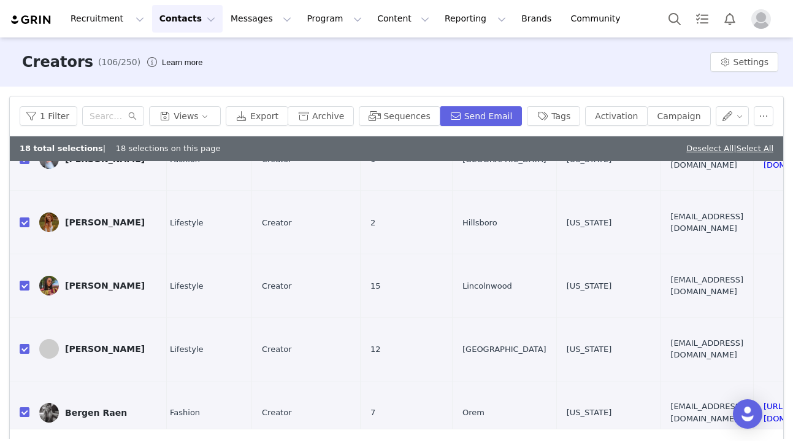
checkbox input "true"
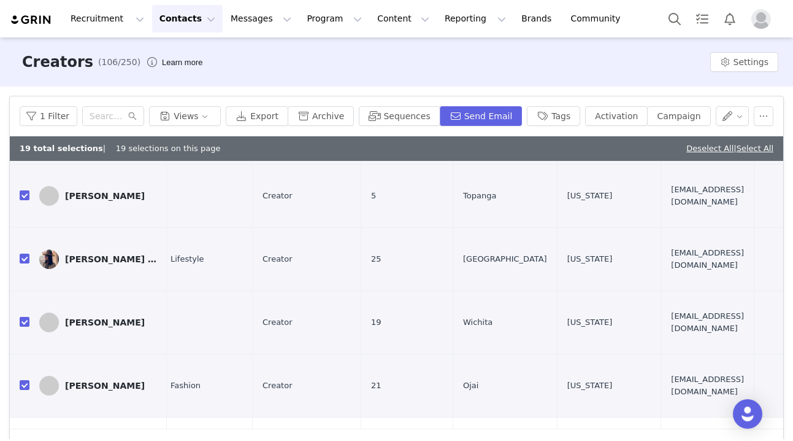
scroll to position [1141, 1060]
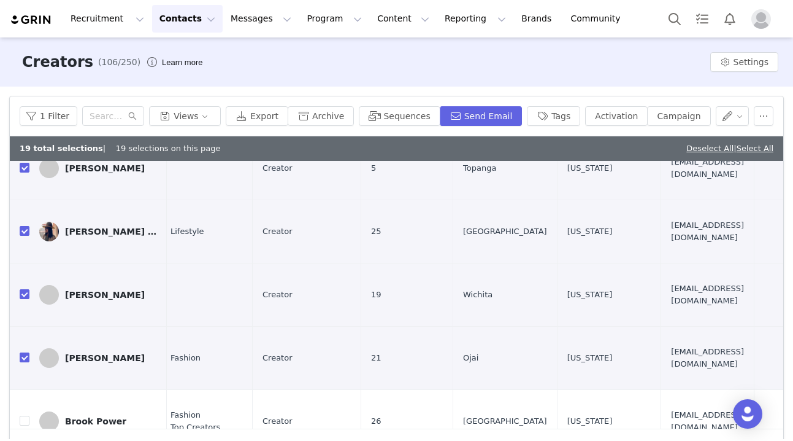
checkbox input "true"
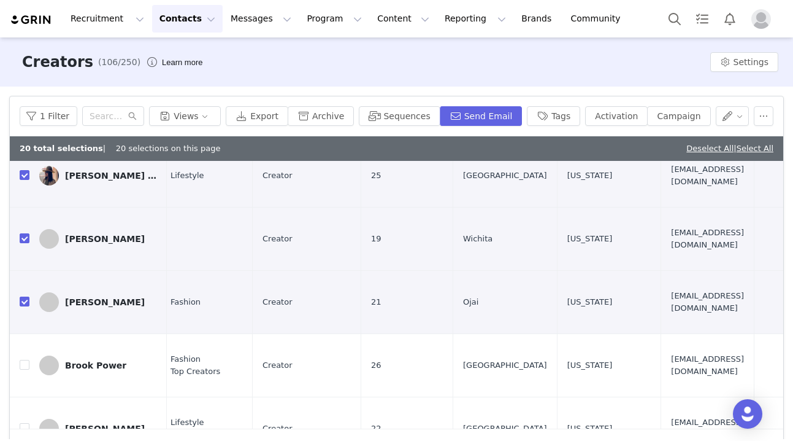
scroll to position [1216, 1060]
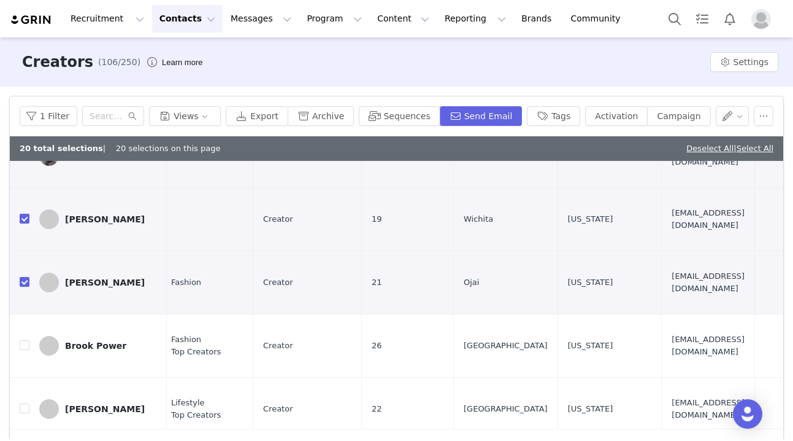
checkbox input "true"
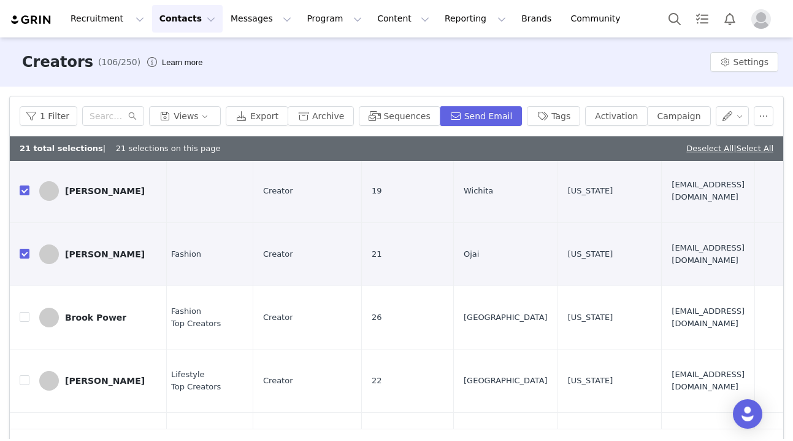
scroll to position [1245, 1060]
checkbox input "true"
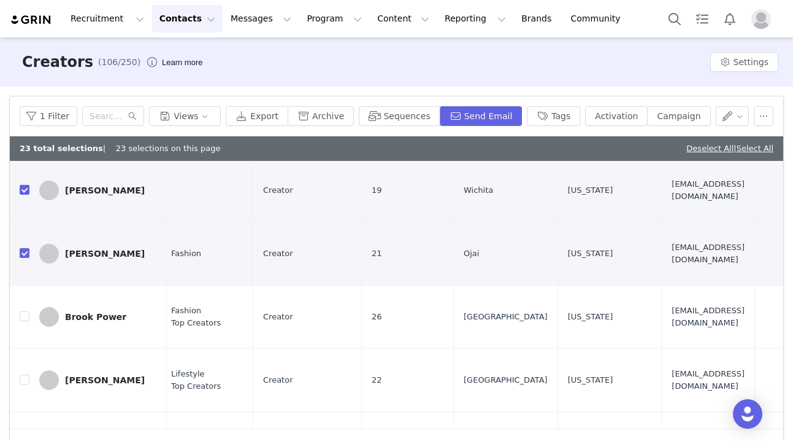
checkbox input "false"
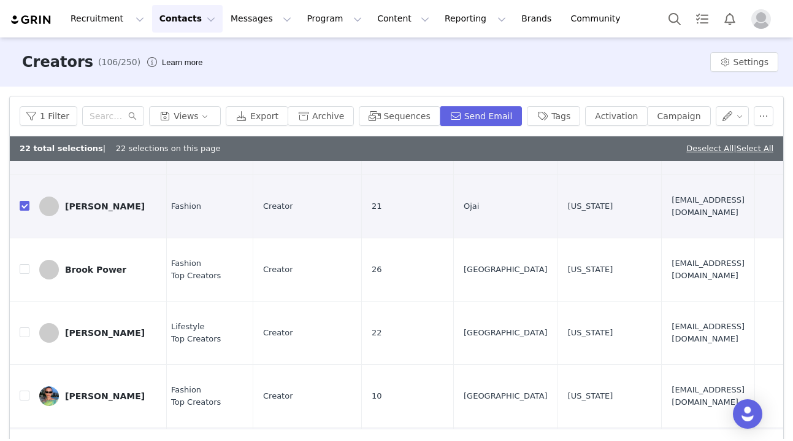
scroll to position [1294, 1059]
checkbox input "false"
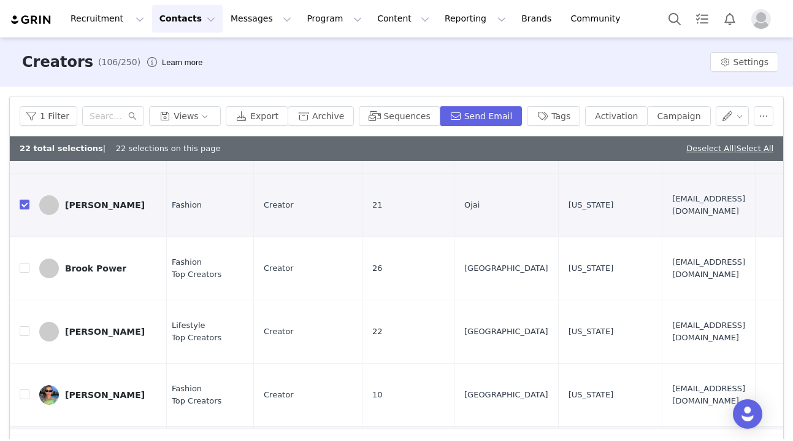
checkbox input "true"
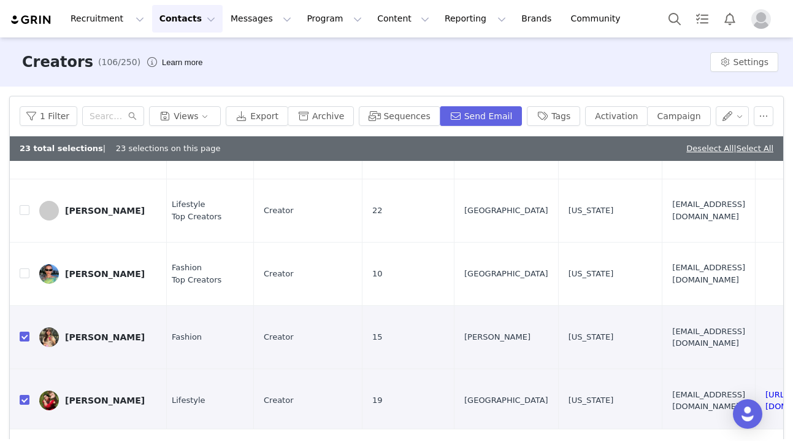
scroll to position [1441, 1059]
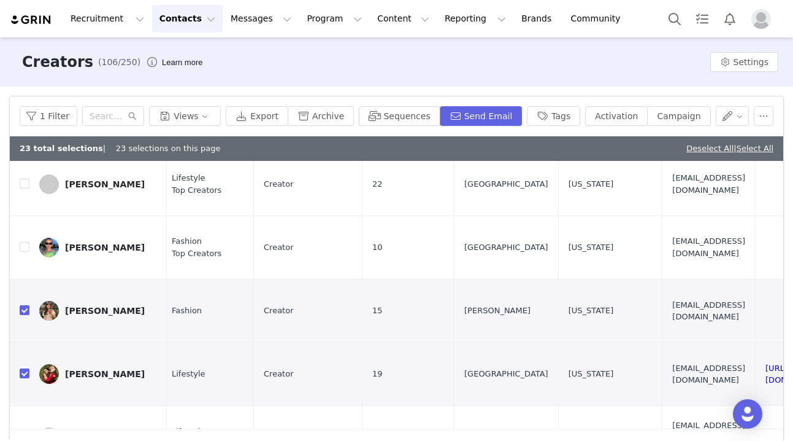
checkbox input "true"
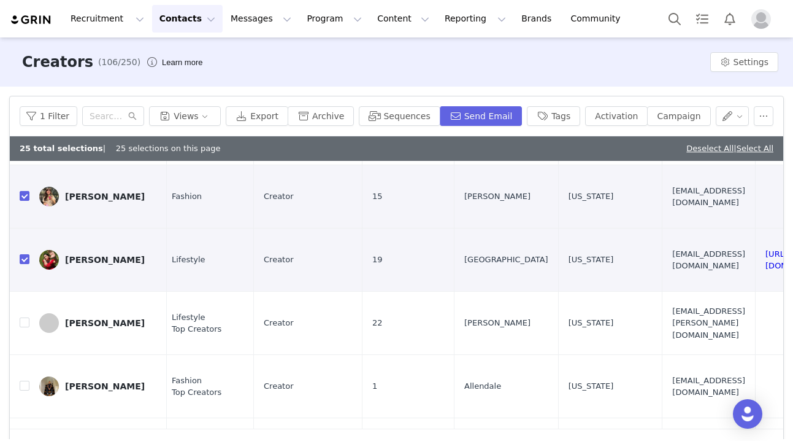
scroll to position [1563, 1059]
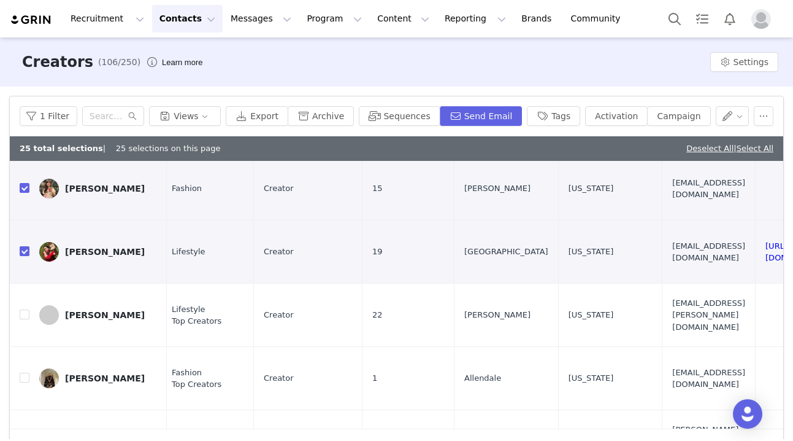
checkbox input "true"
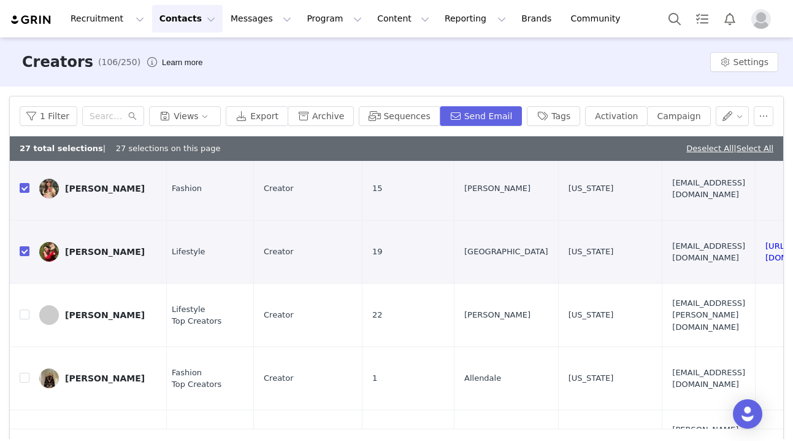
checkbox input "true"
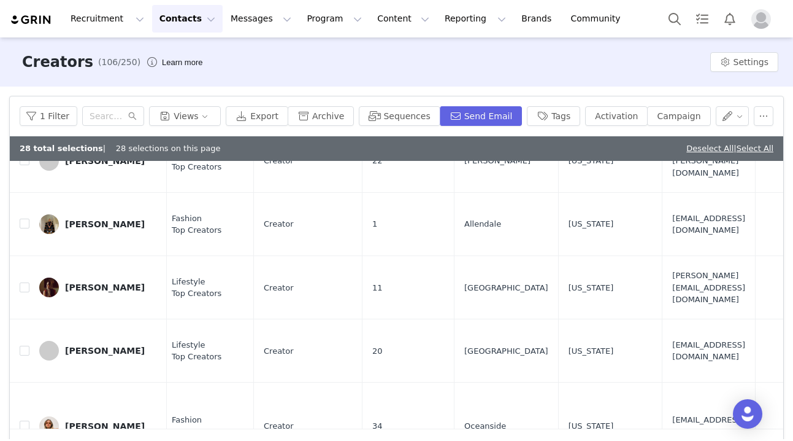
scroll to position [1730, 1059]
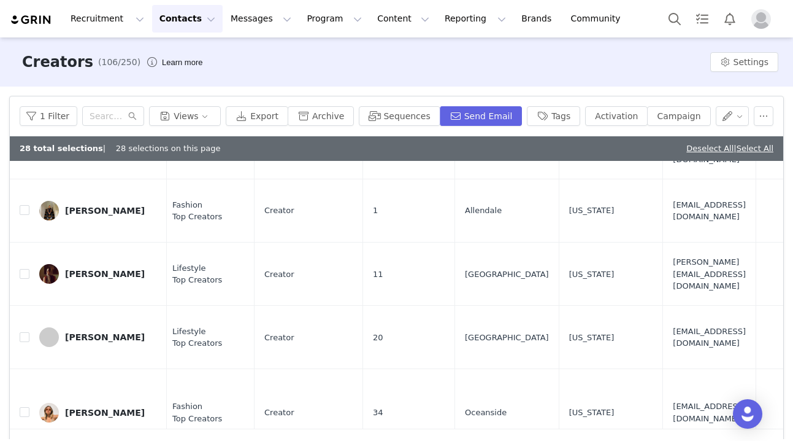
checkbox input "true"
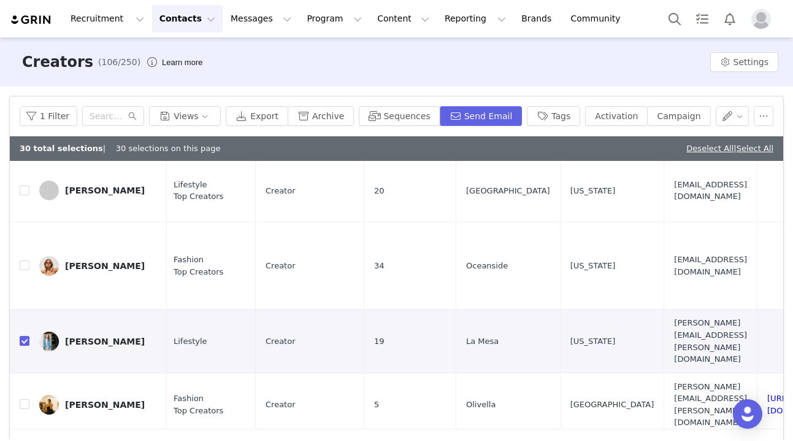
scroll to position [1887, 1057]
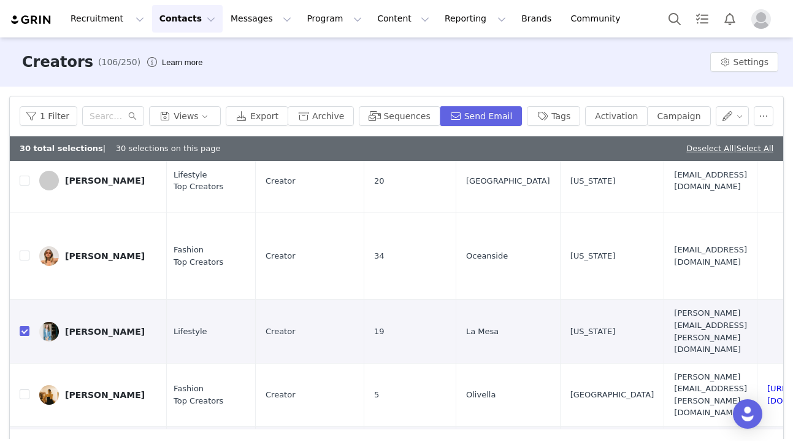
checkbox input "true"
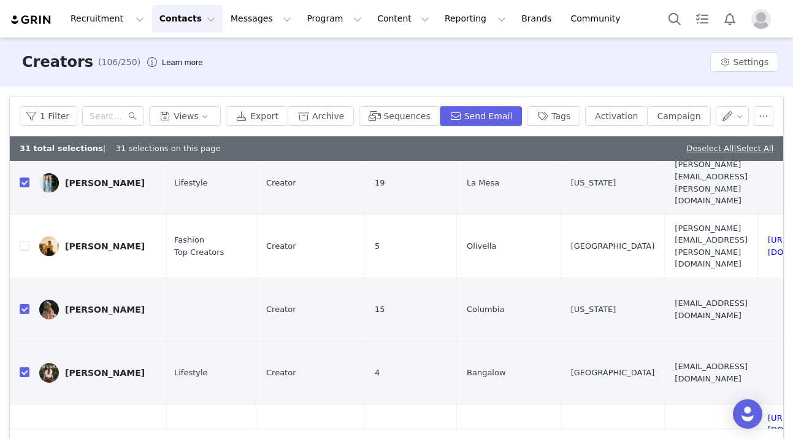
scroll to position [2038, 1057]
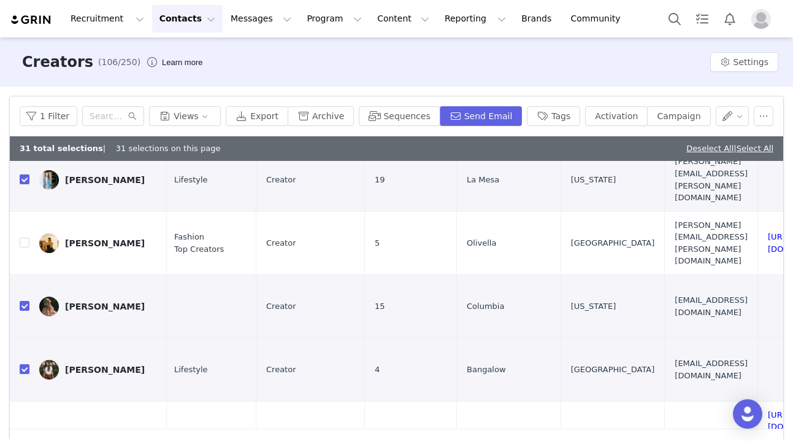
checkbox input "true"
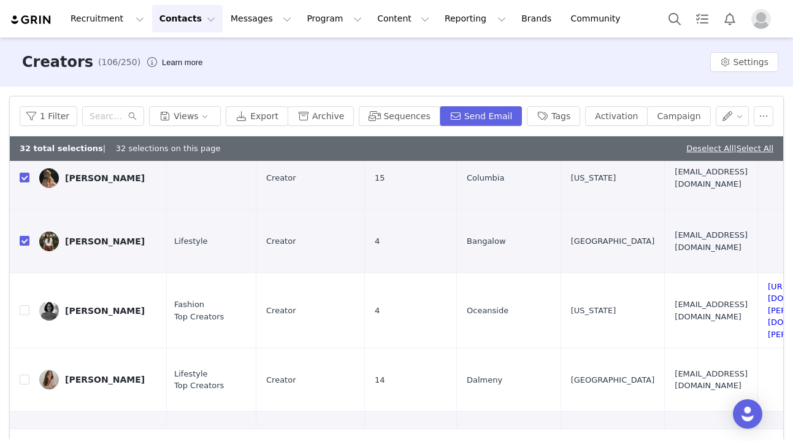
scroll to position [2170, 1056]
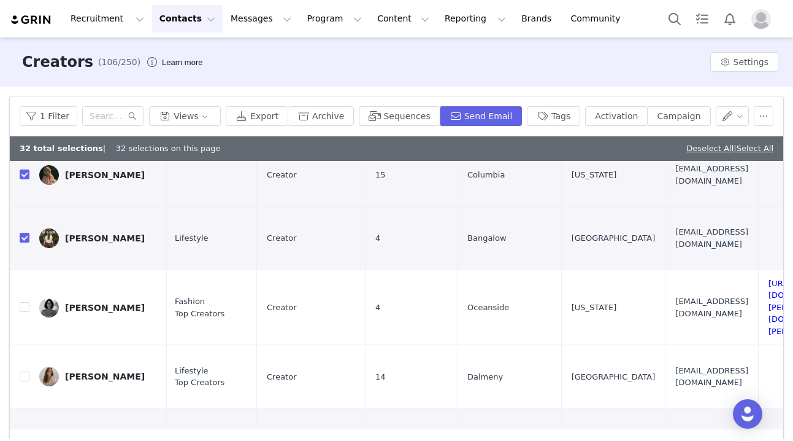
checkbox input "true"
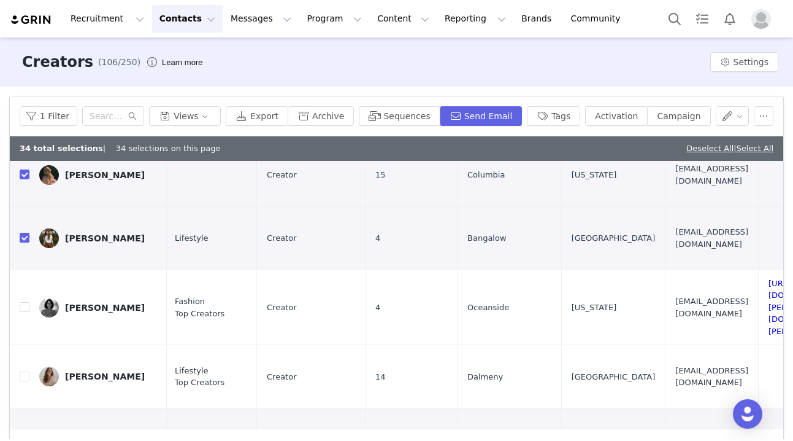
checkbox input "true"
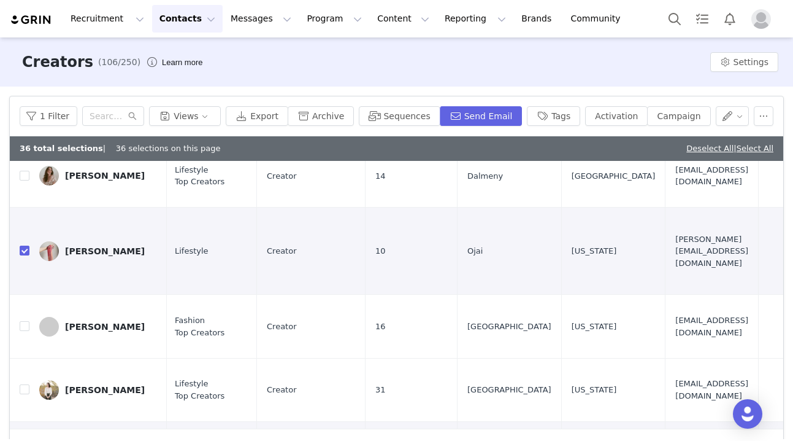
scroll to position [2373, 1056]
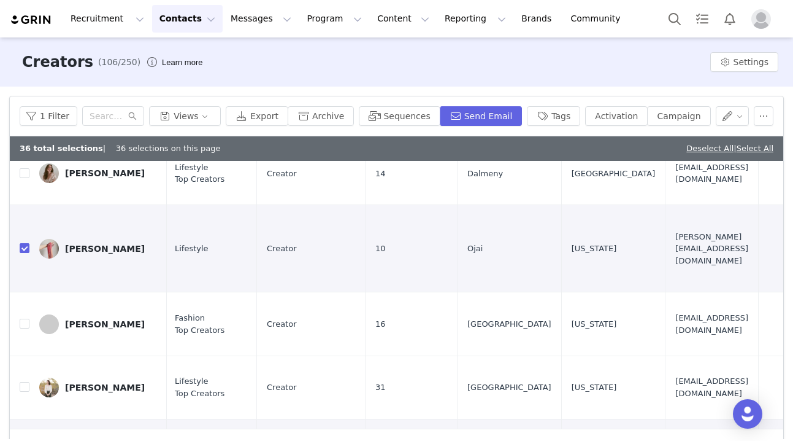
checkbox input "true"
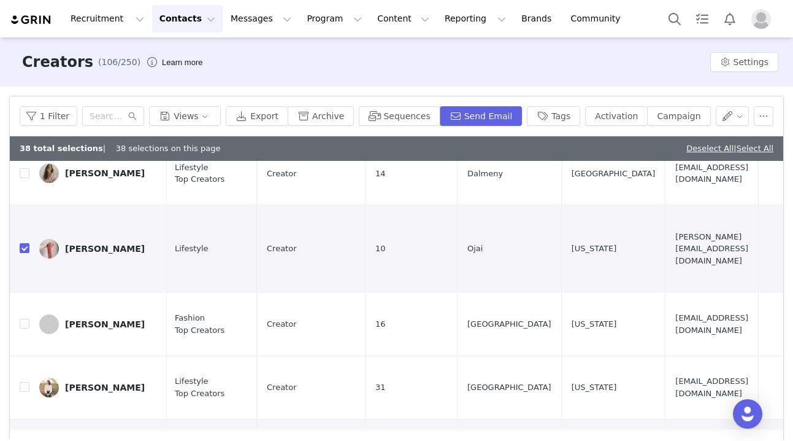
checkbox input "true"
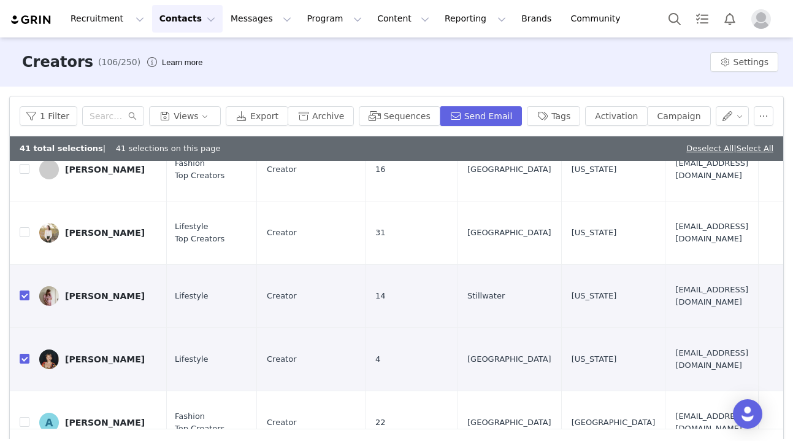
scroll to position [2546, 1055]
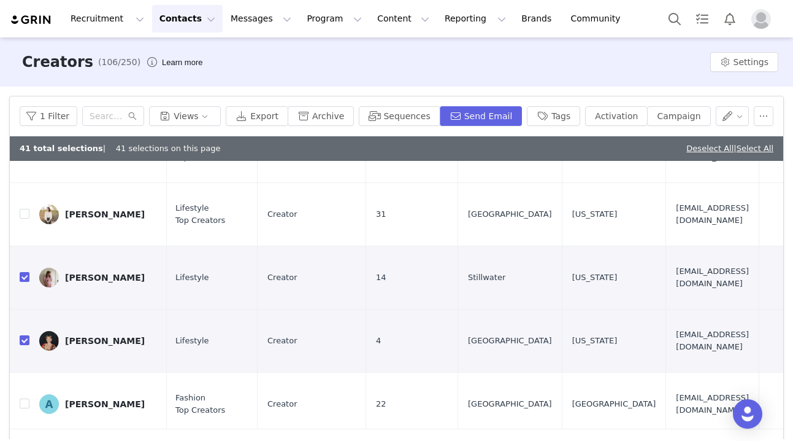
checkbox input "true"
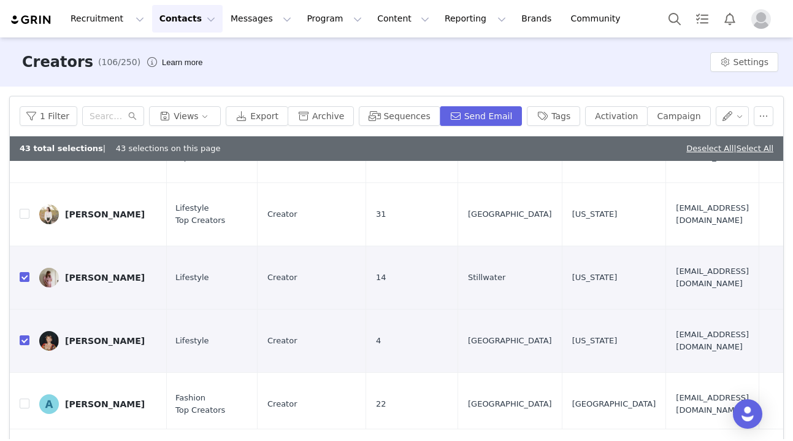
checkbox input "true"
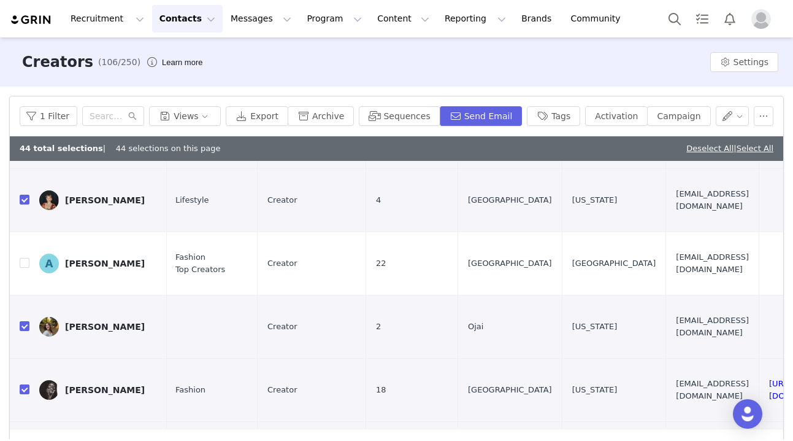
scroll to position [2688, 1055]
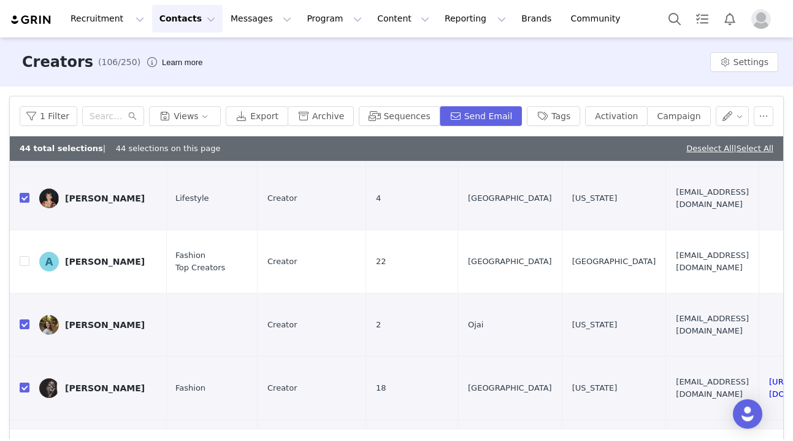
checkbox input "true"
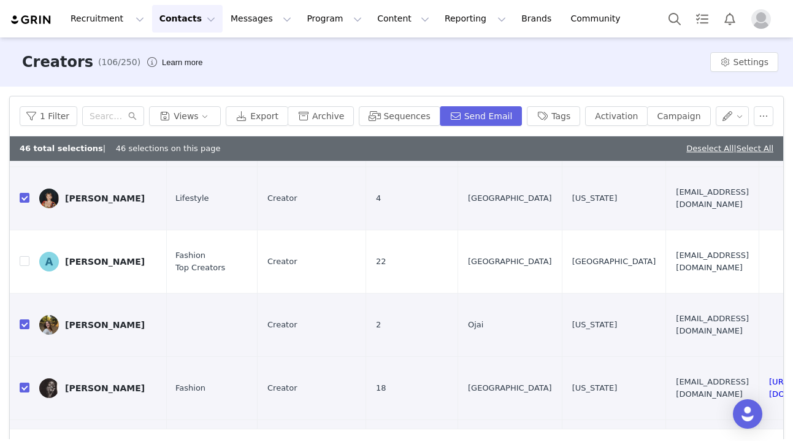
checkbox input "true"
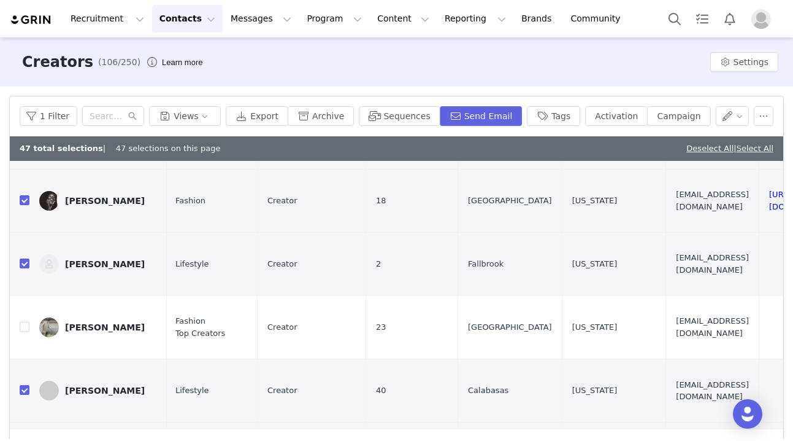
scroll to position [2877, 1055]
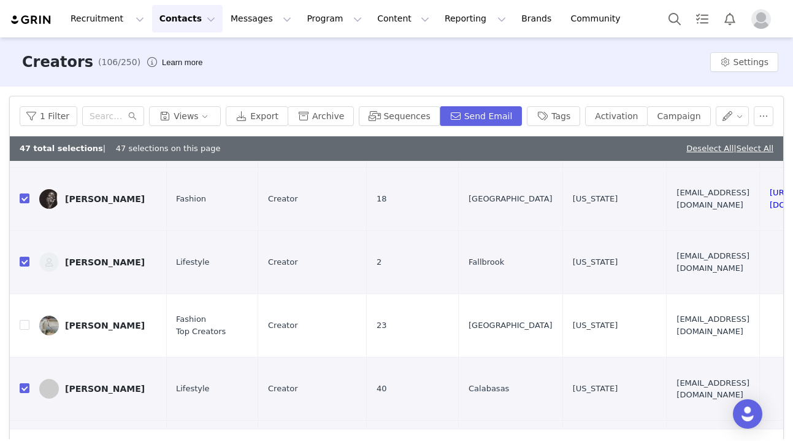
checkbox input "true"
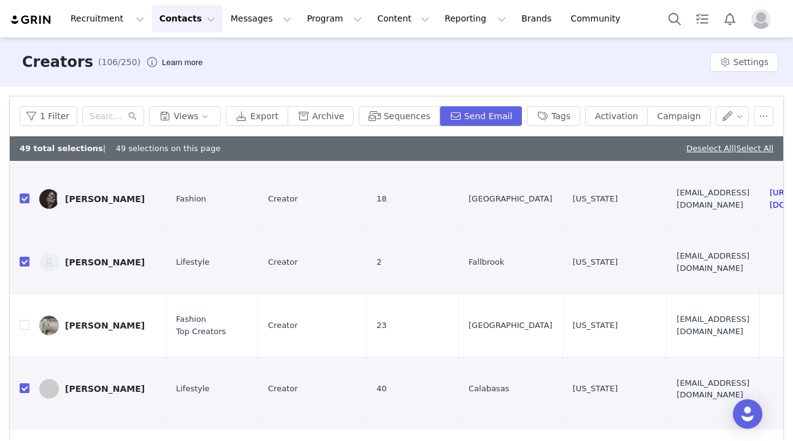
checkbox input "true"
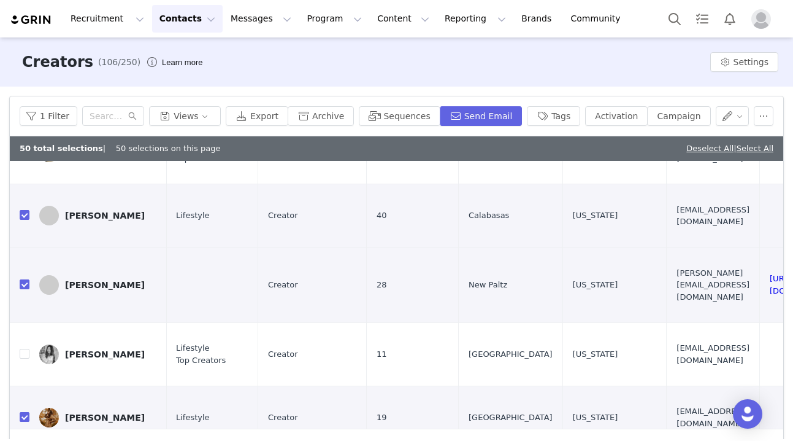
scroll to position [3053, 1055]
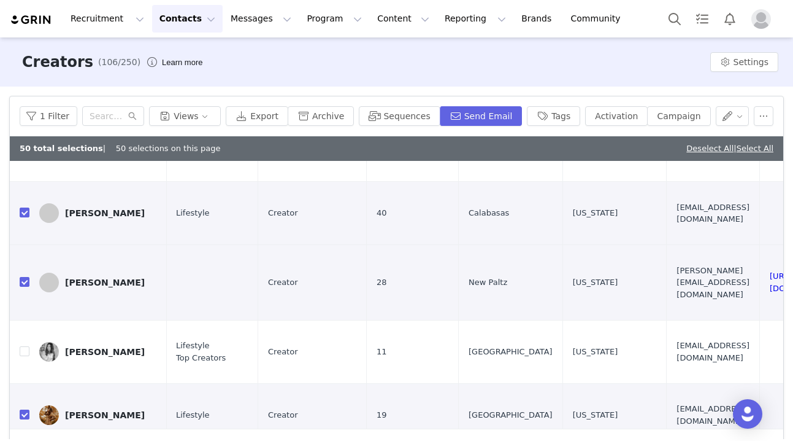
checkbox input "true"
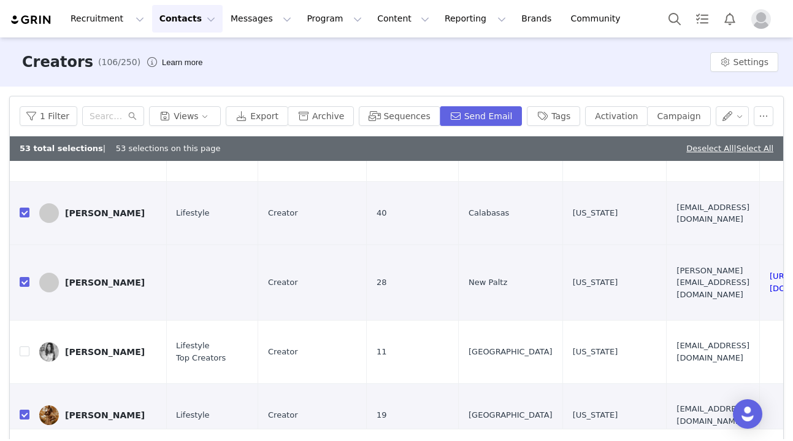
checkbox input "true"
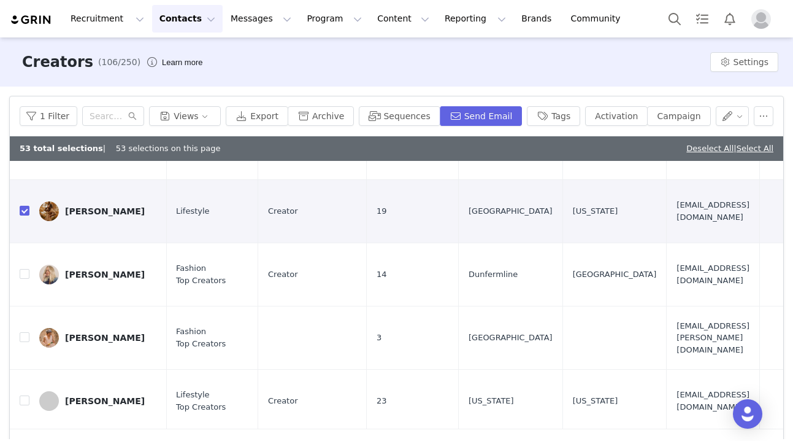
scroll to position [3258, 1055]
checkbox input "true"
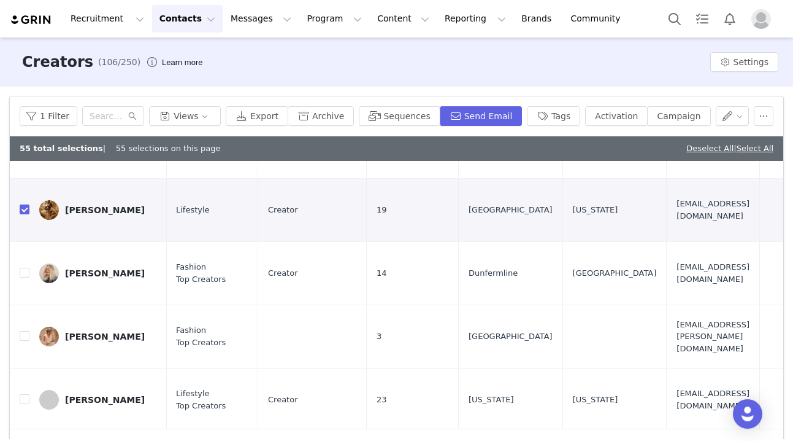
checkbox input "true"
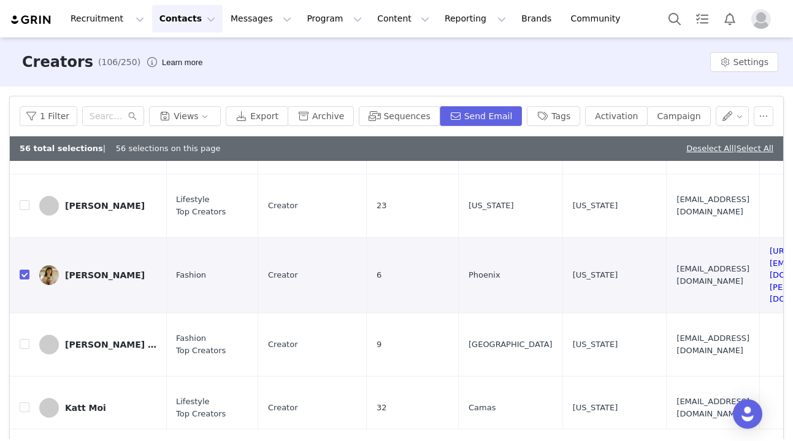
scroll to position [3457, 1055]
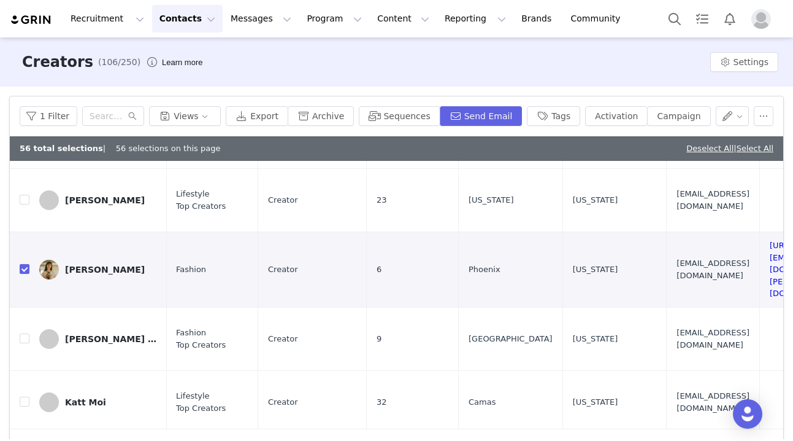
checkbox input "true"
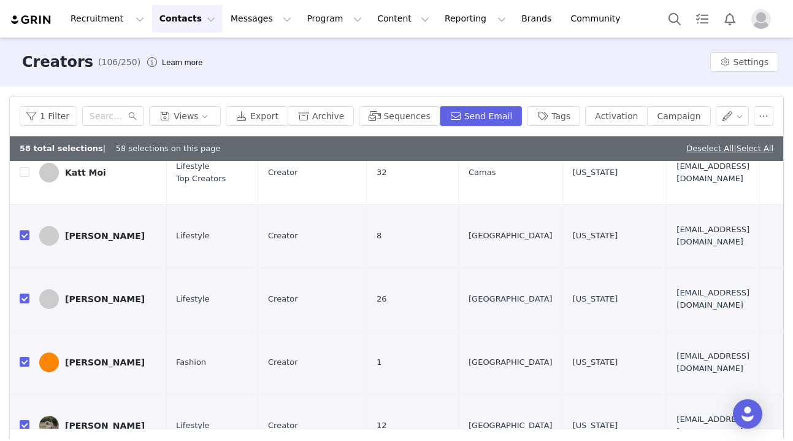
scroll to position [3685, 1055]
checkbox input "true"
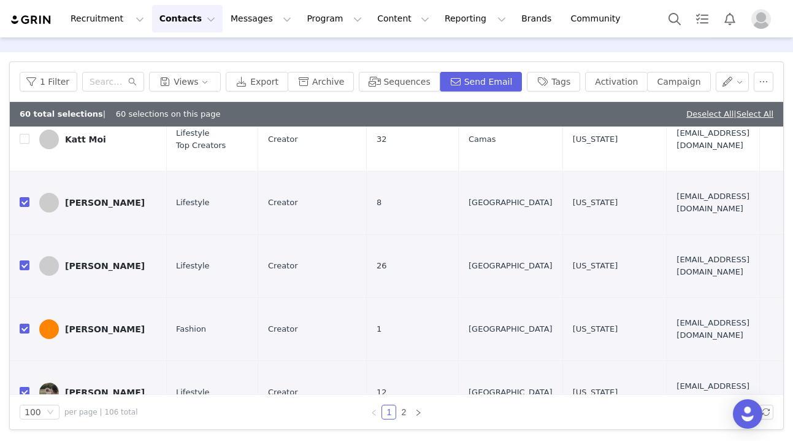
scroll to position [34, 0]
click at [406, 412] on link "2" at bounding box center [403, 411] width 13 height 13
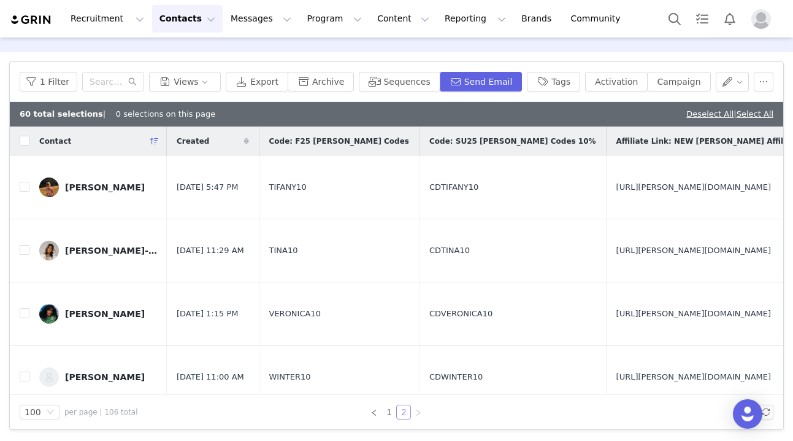
checkbox input "false"
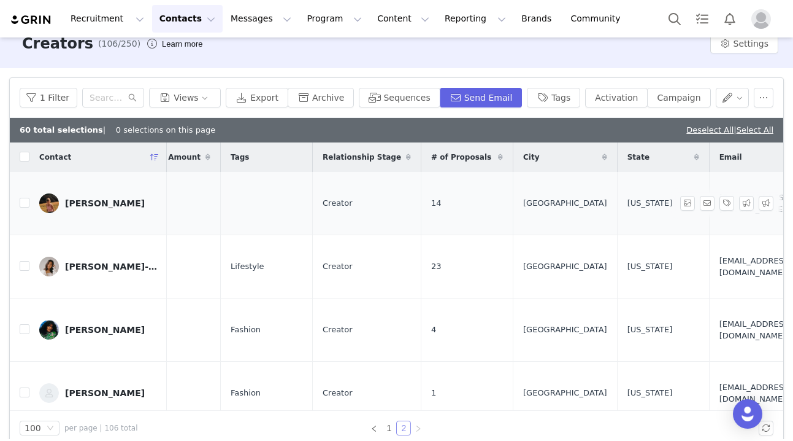
scroll to position [0, 996]
click at [25, 198] on input "checkbox" at bounding box center [25, 203] width 10 height 10
checkbox input "true"
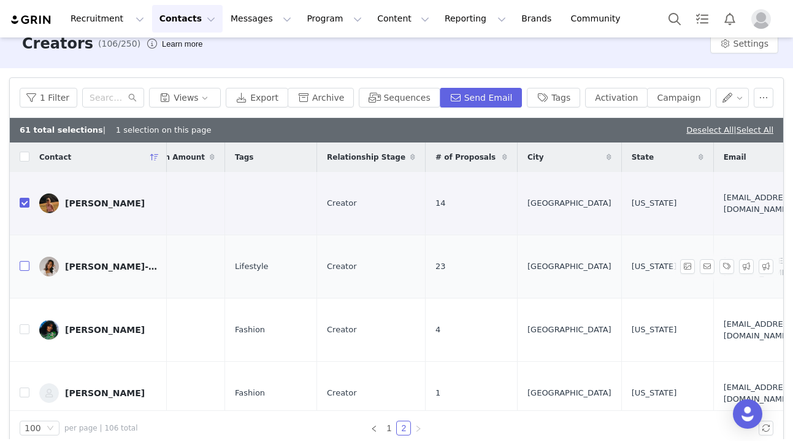
click at [25, 261] on input "checkbox" at bounding box center [25, 266] width 10 height 10
checkbox input "true"
click at [26, 324] on input "checkbox" at bounding box center [25, 329] width 10 height 10
checkbox input "true"
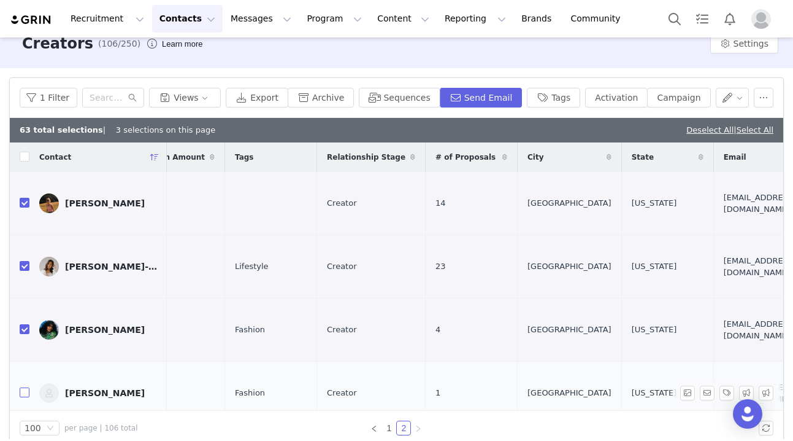
click at [28, 387] on input "checkbox" at bounding box center [25, 392] width 10 height 10
checkbox input "true"
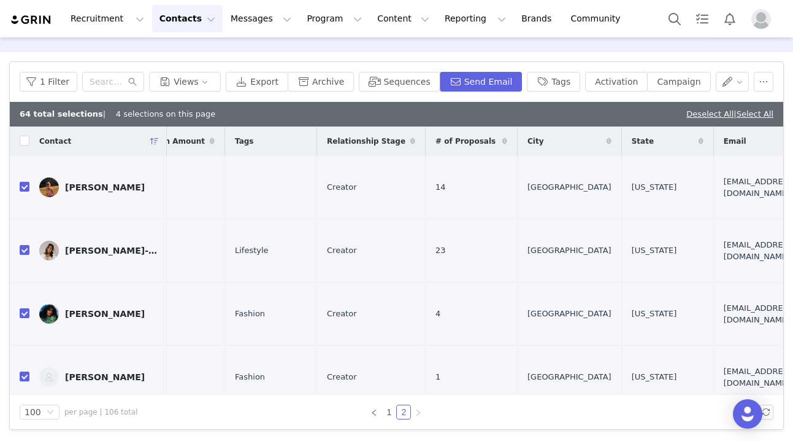
scroll to position [34, 0]
checkbox input "true"
click at [338, 17] on button "Program Program" at bounding box center [334, 19] width 70 height 28
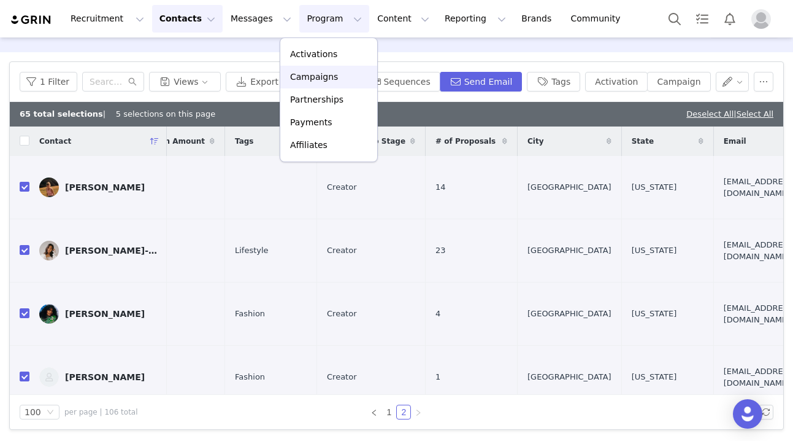
click at [326, 80] on p "Campaigns" at bounding box center [314, 77] width 48 height 13
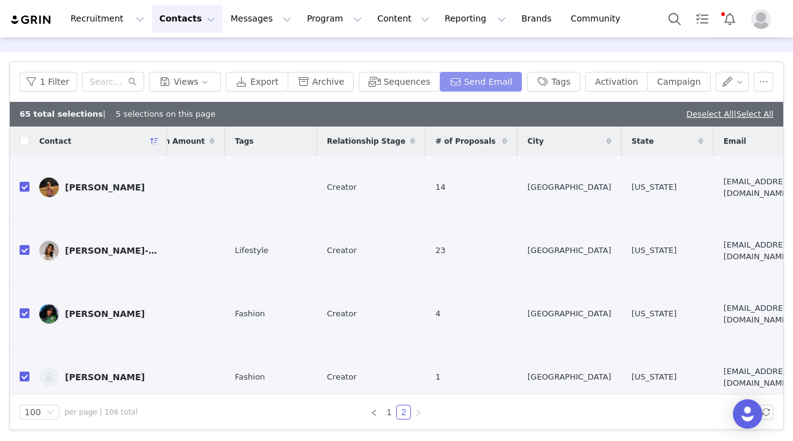
click at [479, 77] on button "Send Email" at bounding box center [481, 82] width 83 height 20
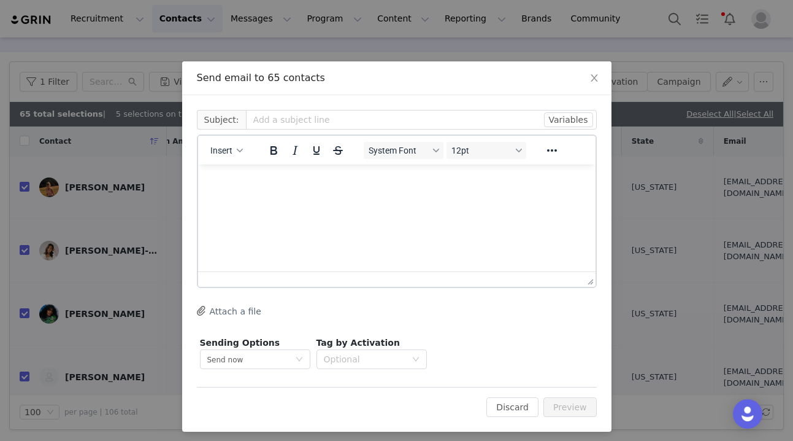
scroll to position [0, 0]
click at [229, 136] on div "Insert System Font 12pt To open the popup, press Shift+Enter To open the popup,…" at bounding box center [397, 150] width 398 height 29
click at [230, 149] on span "Insert" at bounding box center [221, 150] width 22 height 10
click at [273, 169] on div "Insert Template" at bounding box center [271, 171] width 110 height 15
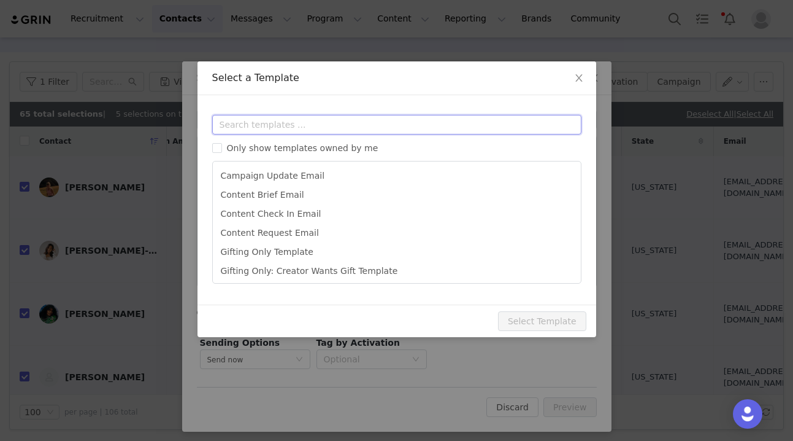
click at [271, 121] on input "text" at bounding box center [396, 125] width 369 height 20
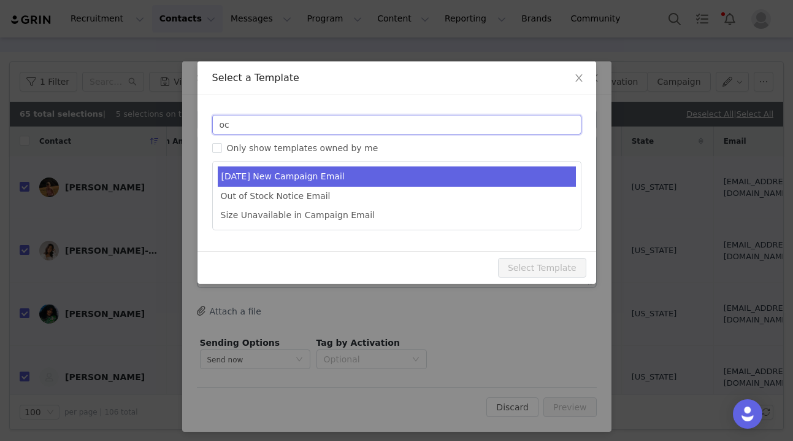
type input "oc"
type input "Christy Dawn Holiday 🍸"
click at [307, 172] on li "October 2025 New Campaign Email" at bounding box center [397, 176] width 358 height 20
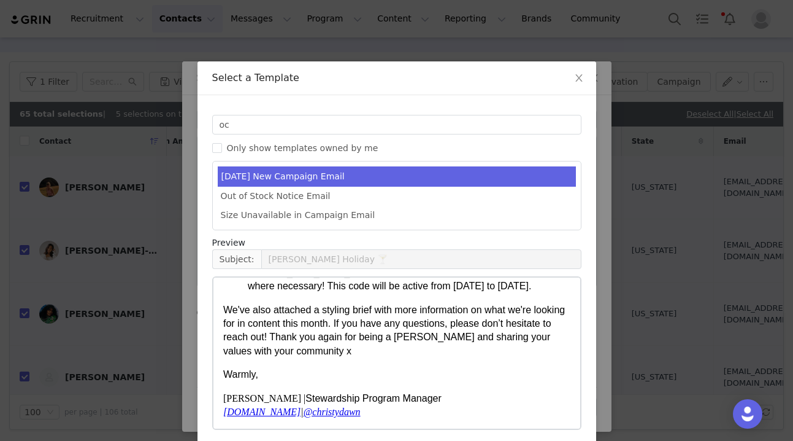
scroll to position [522, 0]
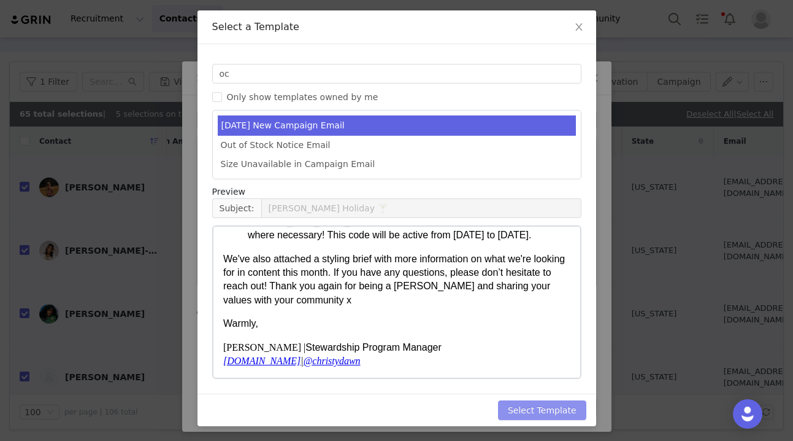
click at [565, 411] on button "Select Template" at bounding box center [542, 410] width 88 height 20
type input "Christy Dawn Holiday 🍸"
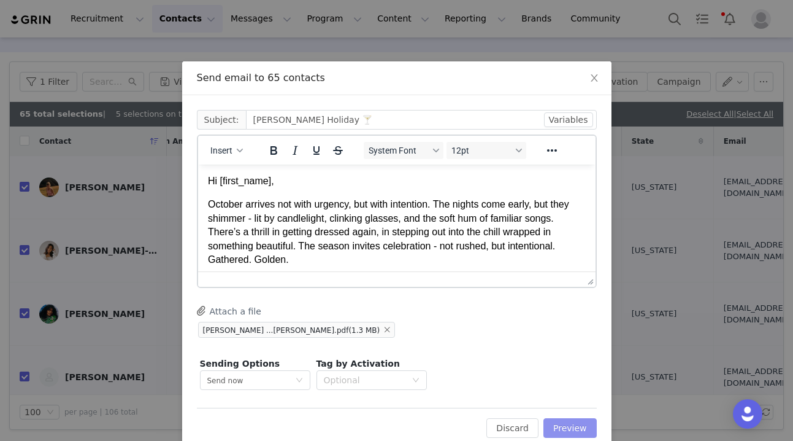
click at [568, 427] on button "Preview" at bounding box center [570, 428] width 53 height 20
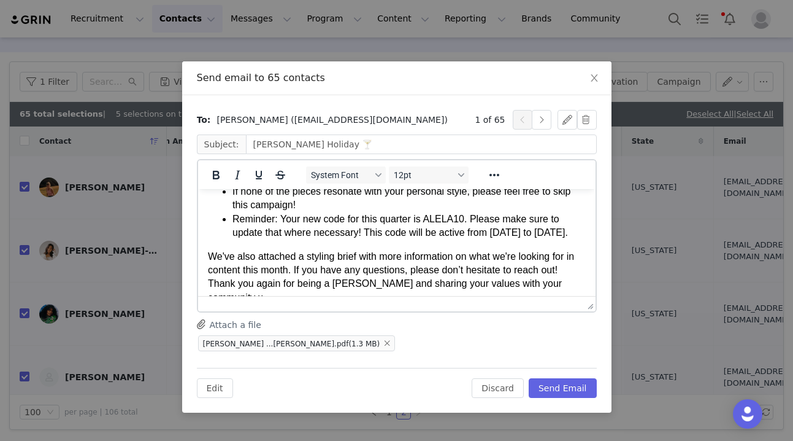
scroll to position [454, 0]
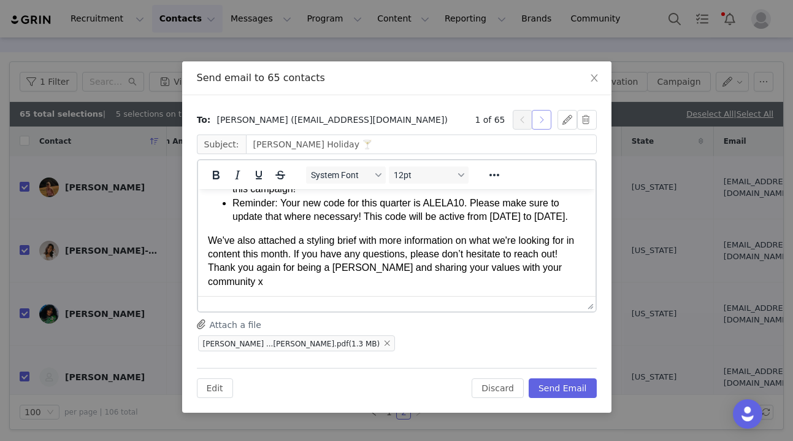
click at [544, 117] on button "button" at bounding box center [542, 120] width 20 height 20
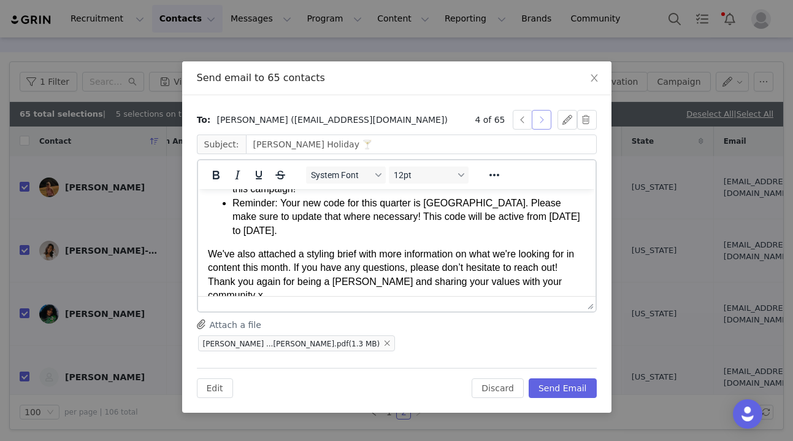
click at [544, 117] on button "button" at bounding box center [542, 120] width 20 height 20
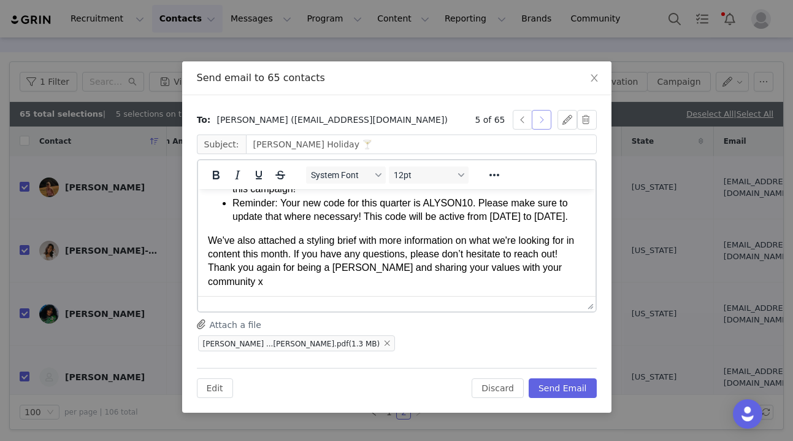
click at [544, 117] on button "button" at bounding box center [542, 120] width 20 height 20
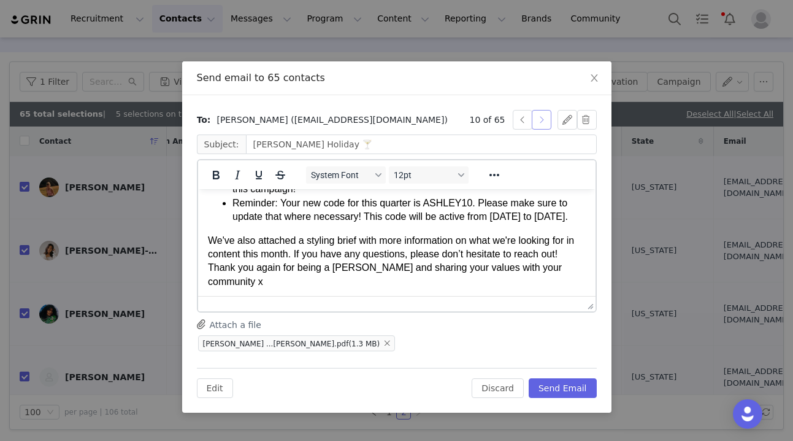
click at [544, 117] on button "button" at bounding box center [542, 120] width 20 height 20
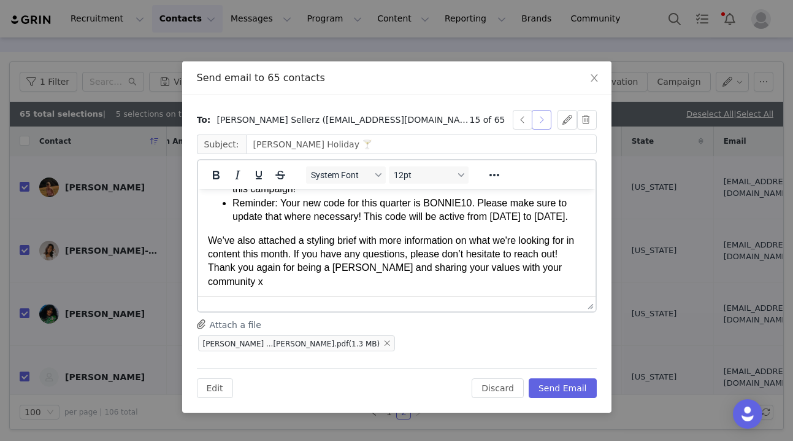
click at [544, 117] on button "button" at bounding box center [542, 120] width 20 height 20
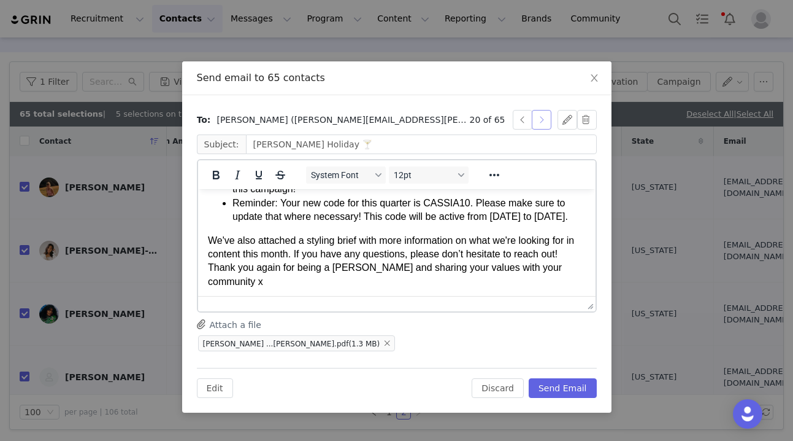
click at [544, 117] on button "button" at bounding box center [542, 120] width 20 height 20
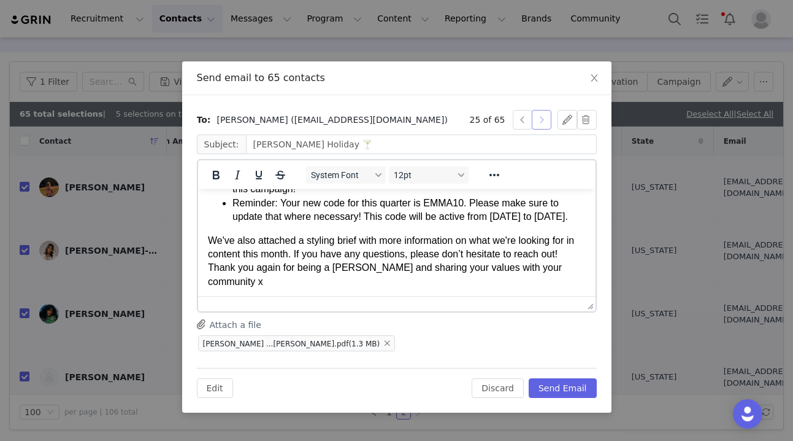
click at [544, 117] on button "button" at bounding box center [542, 120] width 20 height 20
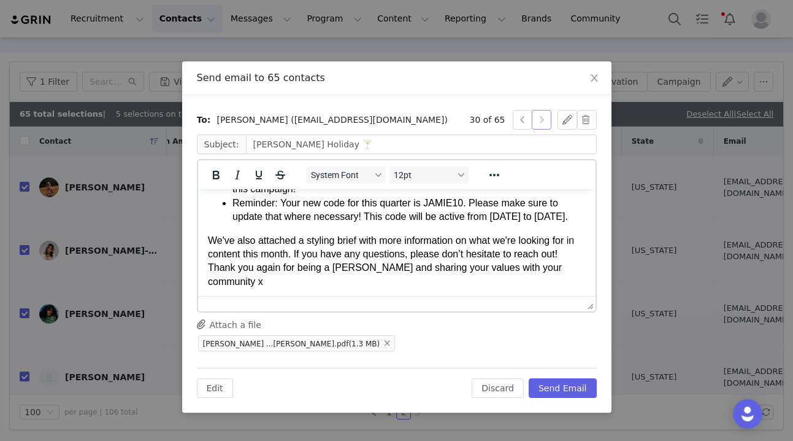
click at [544, 117] on button "button" at bounding box center [542, 120] width 20 height 20
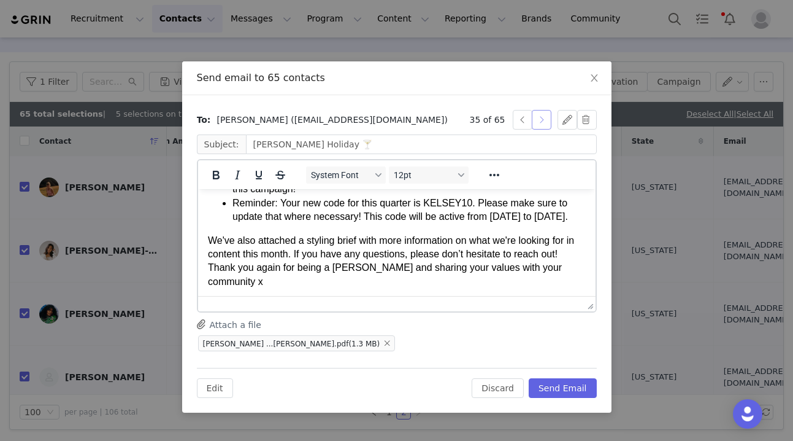
click at [544, 117] on button "button" at bounding box center [542, 120] width 20 height 20
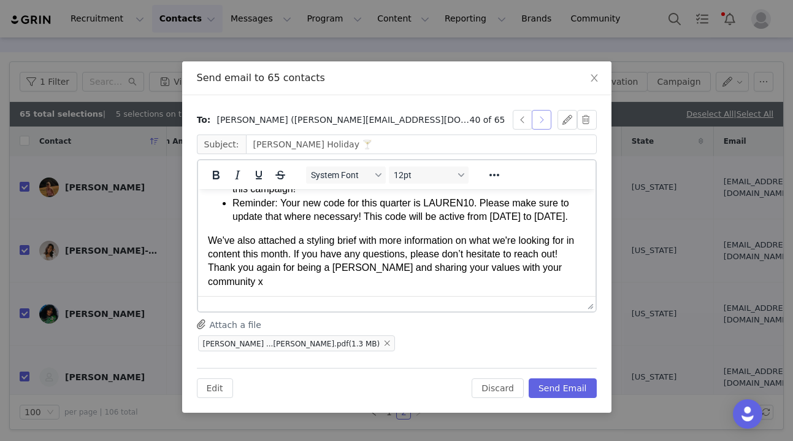
click at [544, 117] on button "button" at bounding box center [542, 120] width 20 height 20
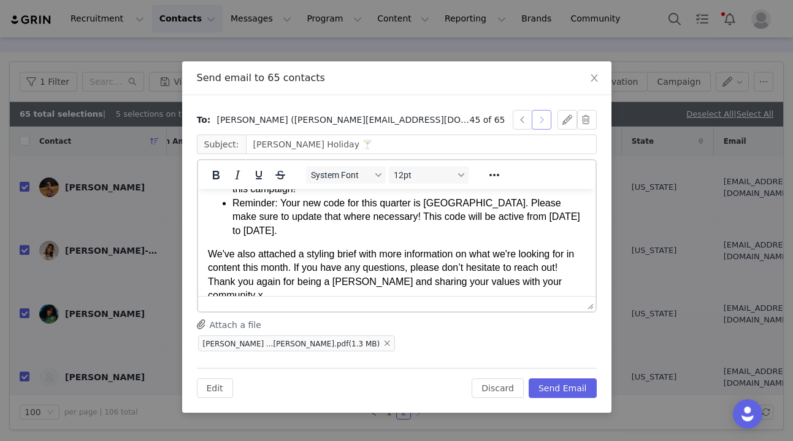
click at [544, 117] on button "button" at bounding box center [542, 120] width 20 height 20
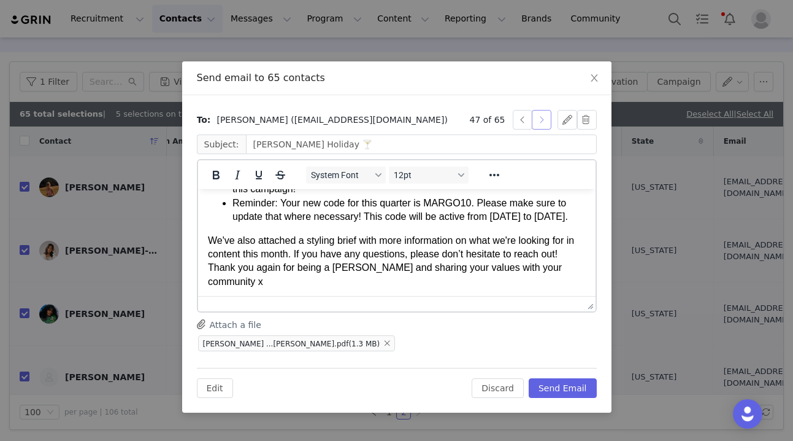
click at [544, 117] on button "button" at bounding box center [542, 120] width 20 height 20
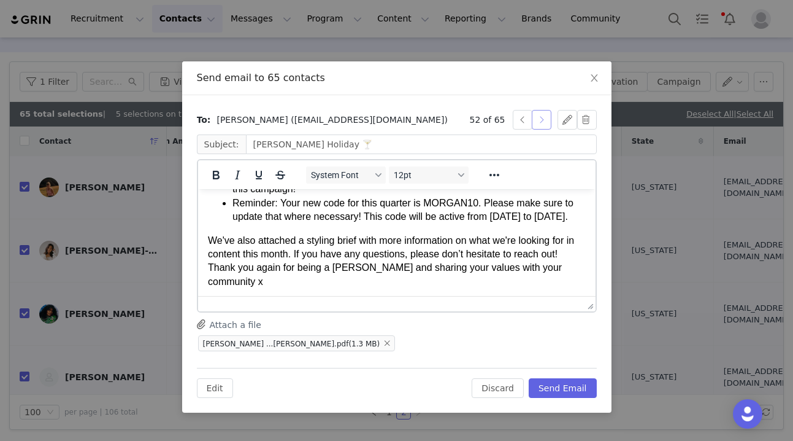
click at [544, 117] on button "button" at bounding box center [542, 120] width 20 height 20
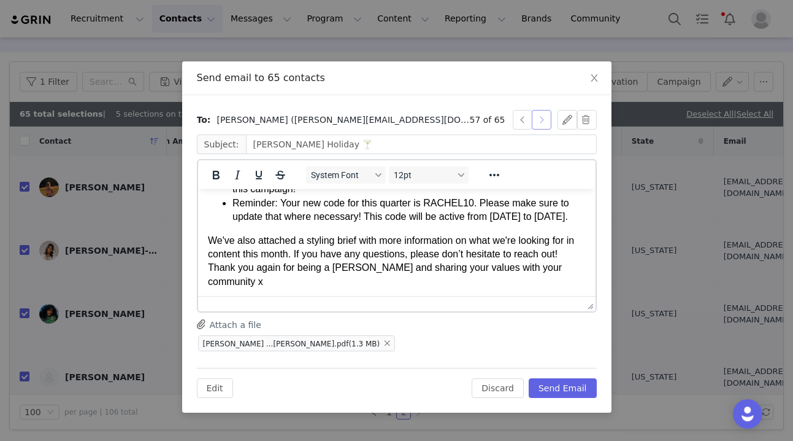
click at [544, 117] on button "button" at bounding box center [542, 120] width 20 height 20
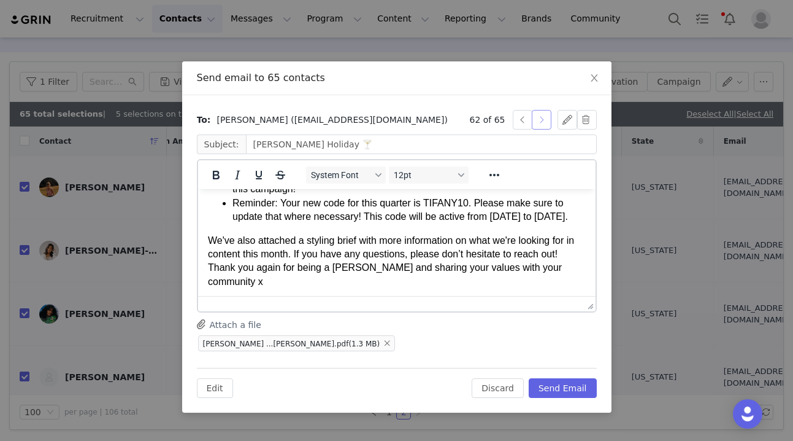
click at [544, 117] on button "button" at bounding box center [542, 120] width 20 height 20
click at [564, 386] on button "Send Email" at bounding box center [563, 388] width 68 height 20
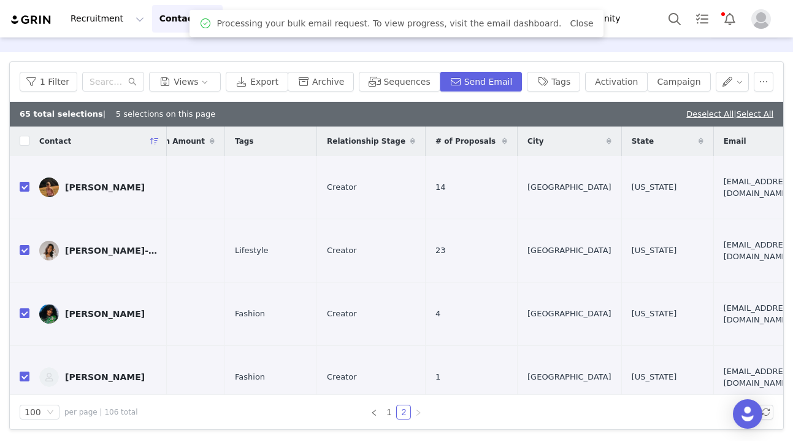
scroll to position [0, 0]
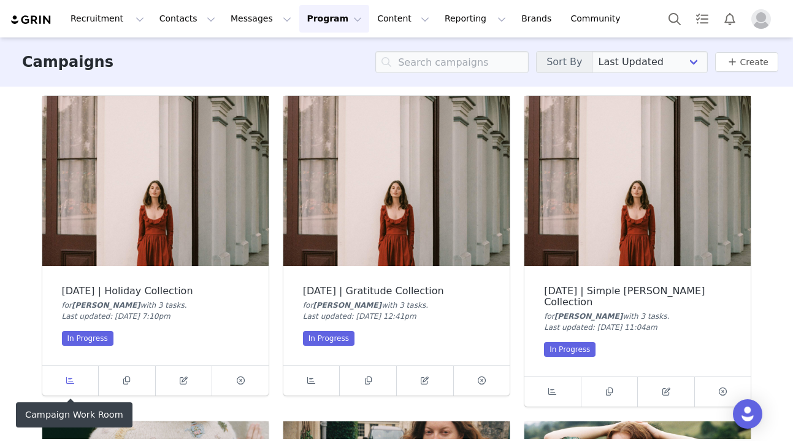
click at [82, 380] on link at bounding box center [70, 380] width 57 height 29
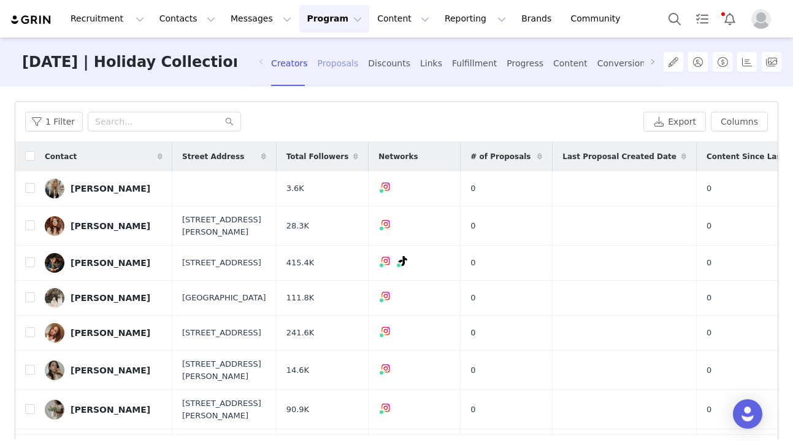
click at [351, 64] on div "Proposals" at bounding box center [338, 63] width 41 height 33
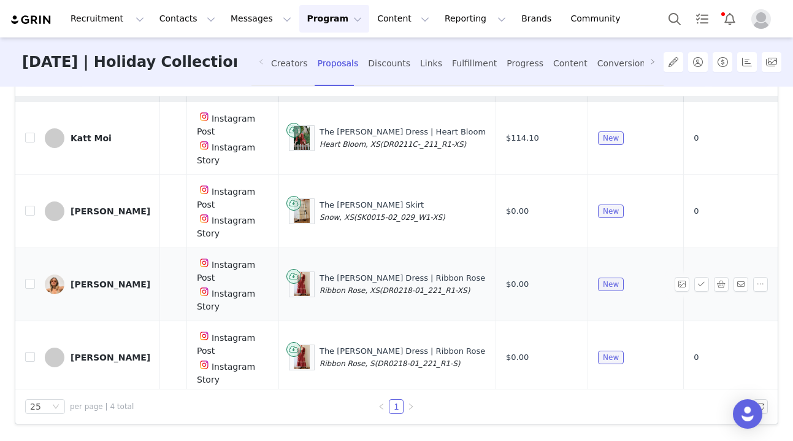
scroll to position [114, 0]
click at [31, 353] on input "checkbox" at bounding box center [30, 357] width 10 height 10
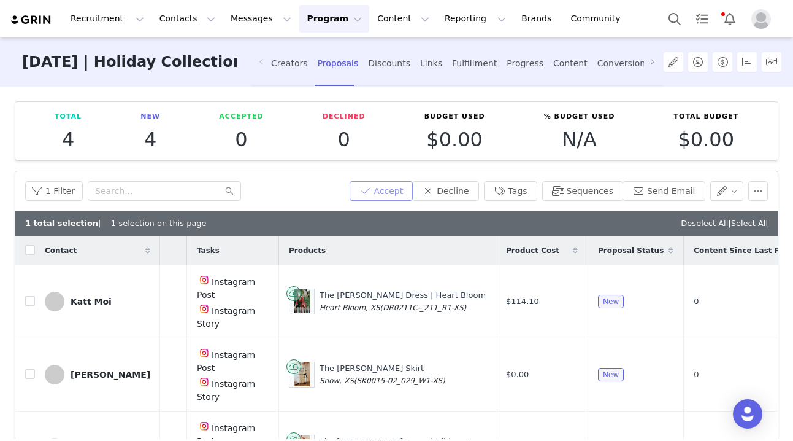
scroll to position [0, 0]
click at [383, 192] on button "Accept" at bounding box center [382, 191] width 64 height 20
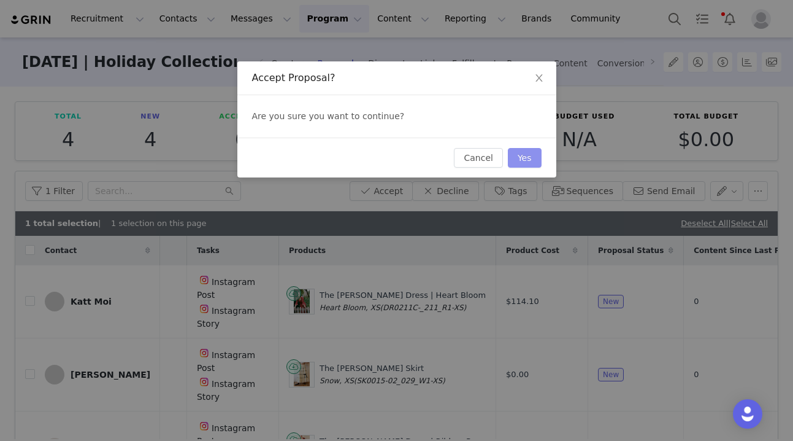
click at [528, 156] on button "Yes" at bounding box center [525, 158] width 34 height 20
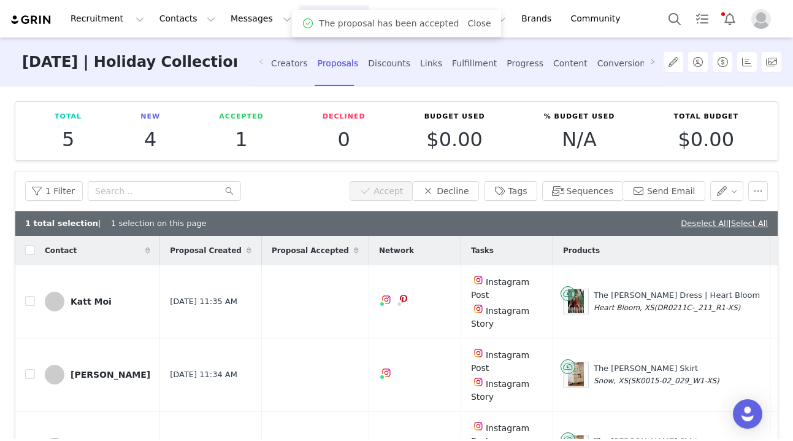
checkbox input "false"
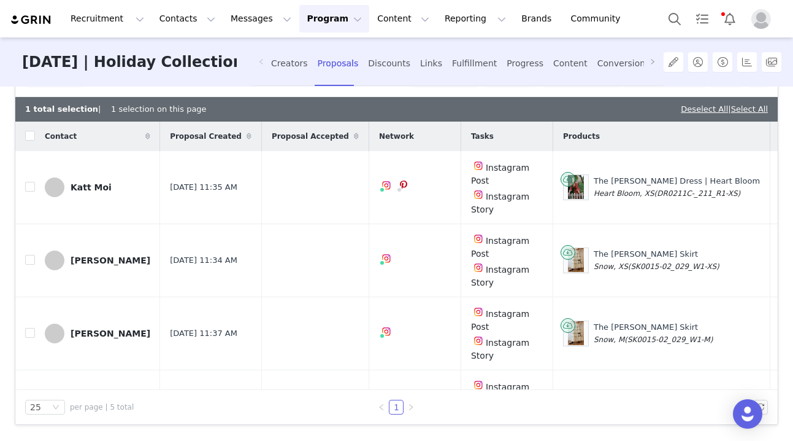
click at [762, 18] on img "Profile" at bounding box center [762, 19] width 20 height 20
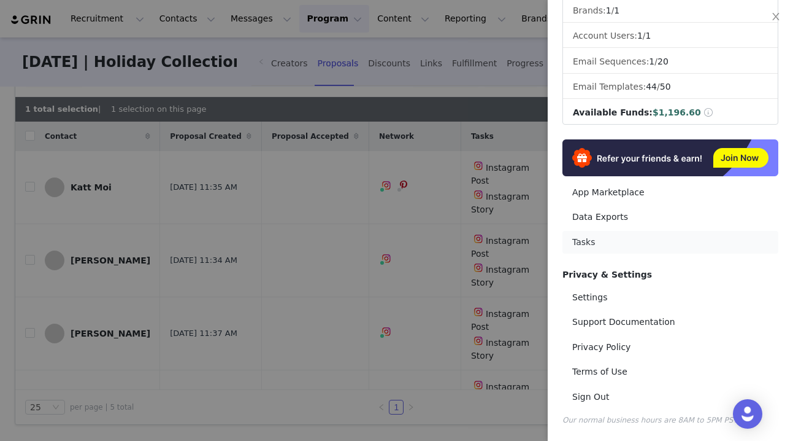
scroll to position [177, 0]
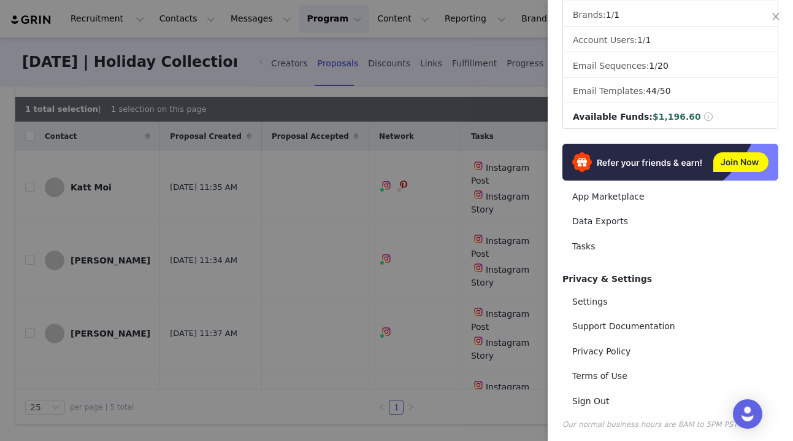
click at [450, 99] on div at bounding box center [396, 220] width 793 height 441
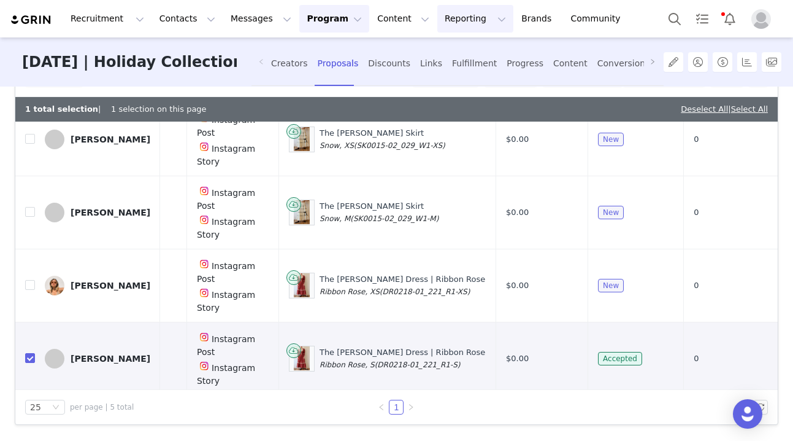
scroll to position [120, 274]
click at [334, 56] on div "Proposals" at bounding box center [338, 63] width 41 height 33
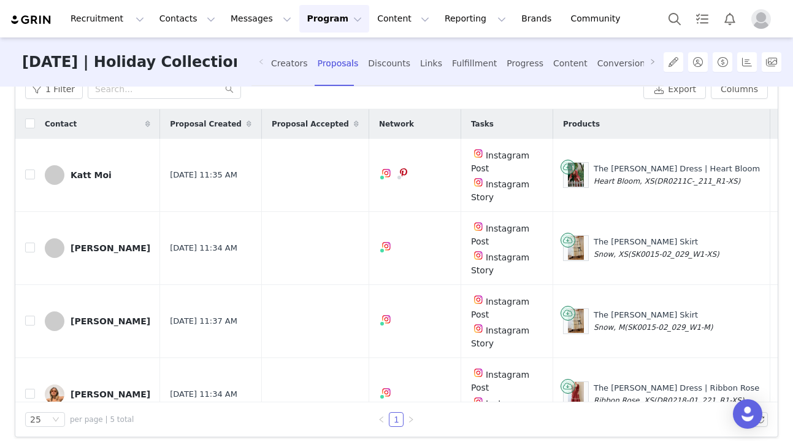
scroll to position [102, 0]
click at [247, 123] on icon at bounding box center [249, 123] width 5 height 7
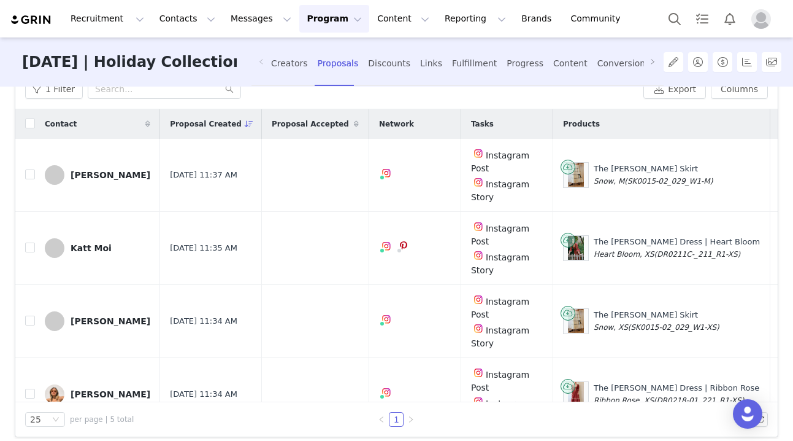
scroll to position [0, 0]
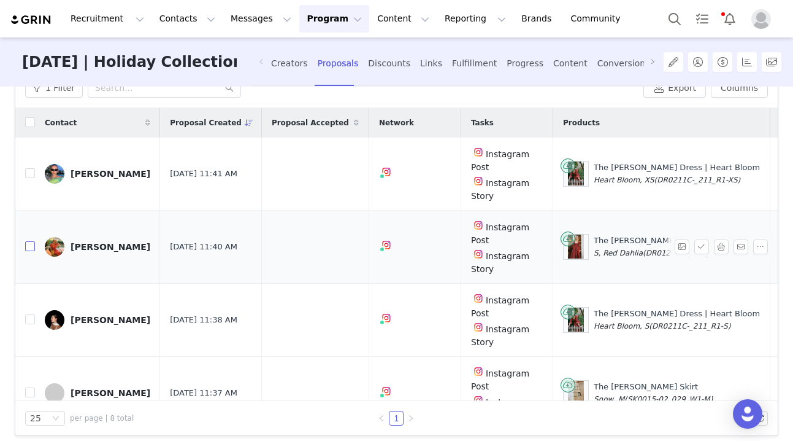
click at [28, 244] on input "checkbox" at bounding box center [30, 246] width 10 height 10
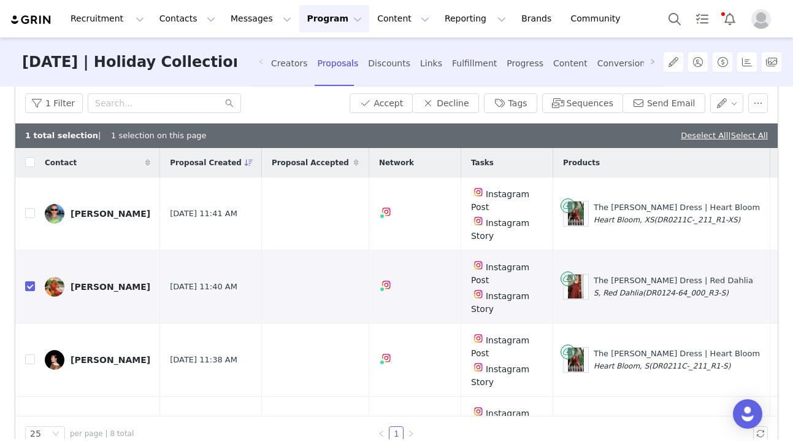
scroll to position [81, 0]
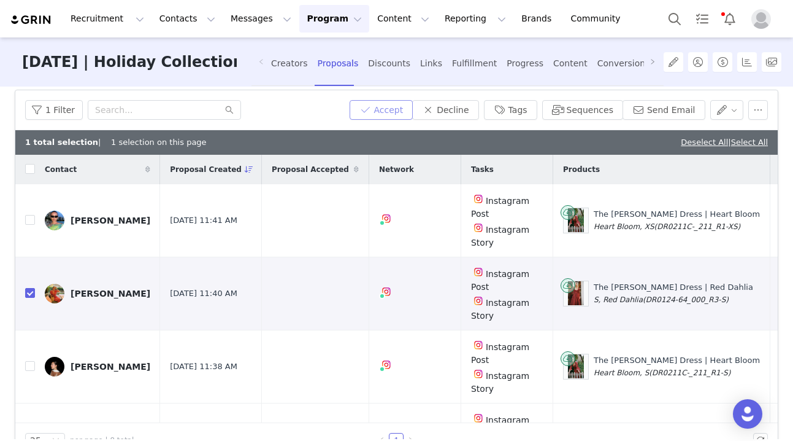
click at [393, 113] on button "Accept" at bounding box center [382, 110] width 64 height 20
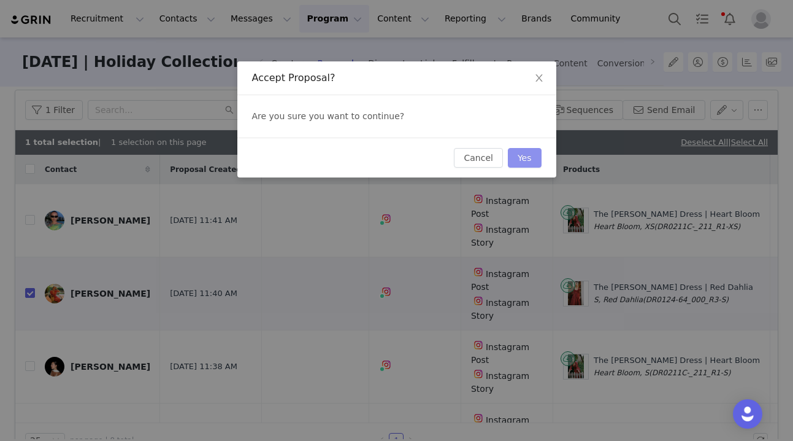
click at [523, 157] on button "Yes" at bounding box center [525, 158] width 34 height 20
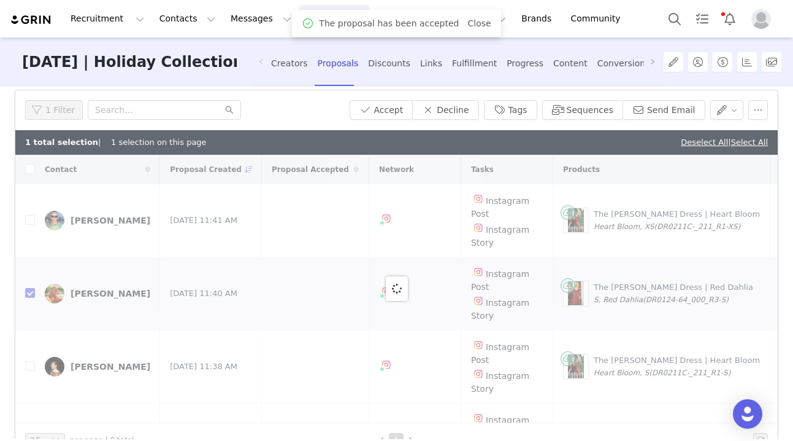
checkbox input "false"
checkbox input "true"
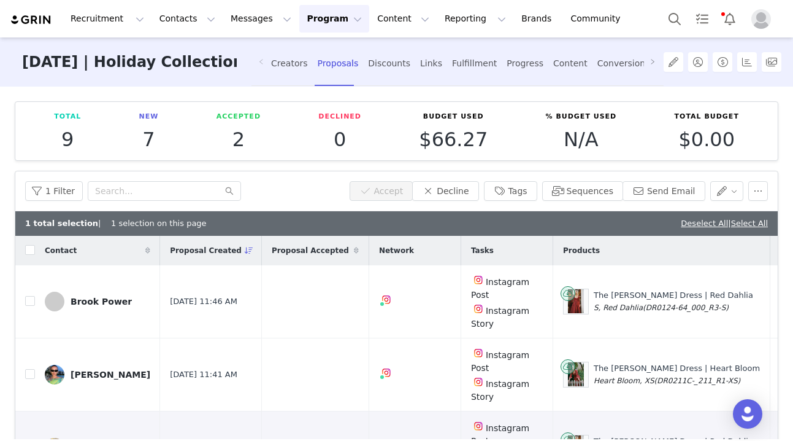
scroll to position [0, 0]
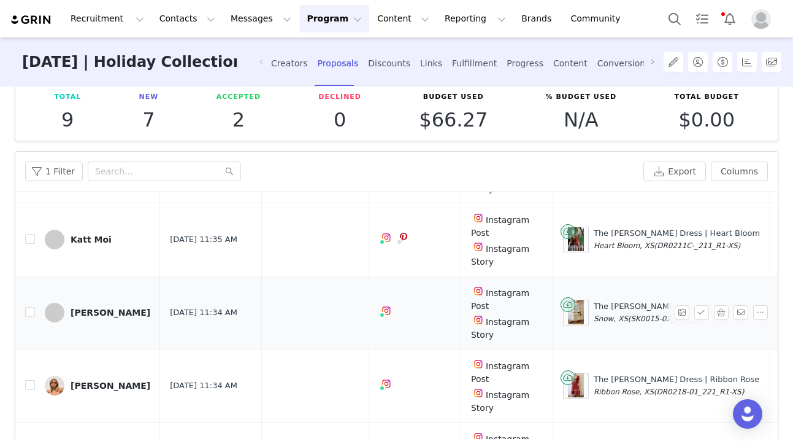
scroll to position [18, 0]
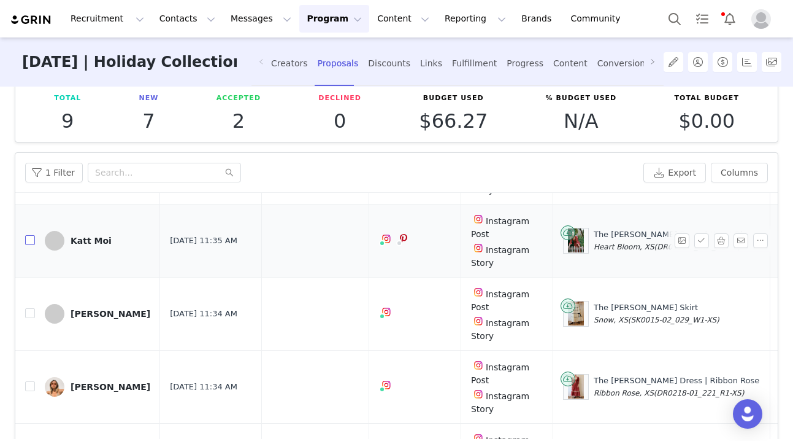
click at [30, 235] on input "checkbox" at bounding box center [30, 240] width 10 height 10
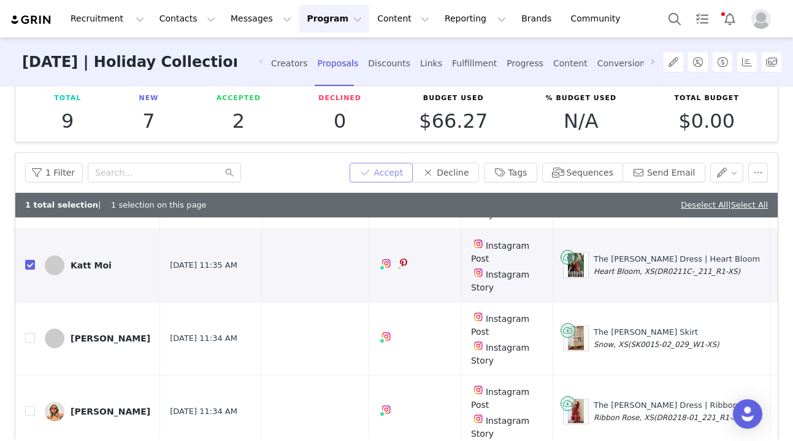
click at [400, 164] on button "Accept" at bounding box center [382, 173] width 64 height 20
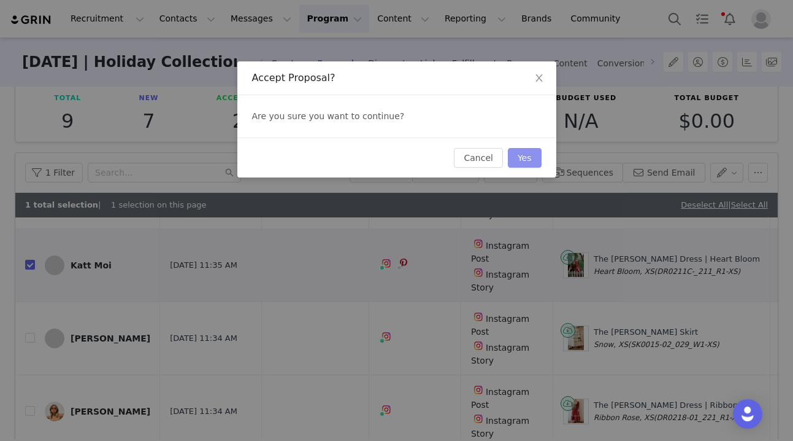
click at [530, 159] on button "Yes" at bounding box center [525, 158] width 34 height 20
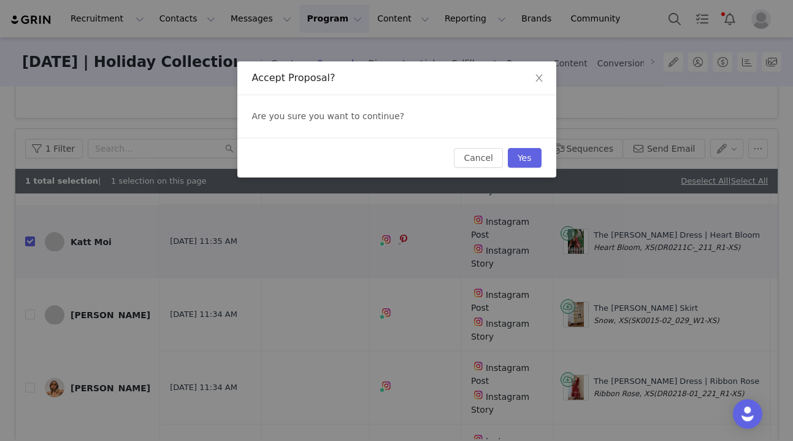
scroll to position [0, 0]
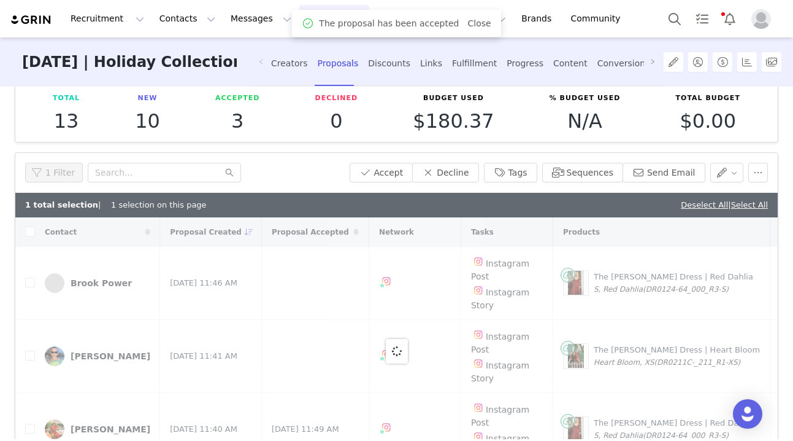
checkbox input "false"
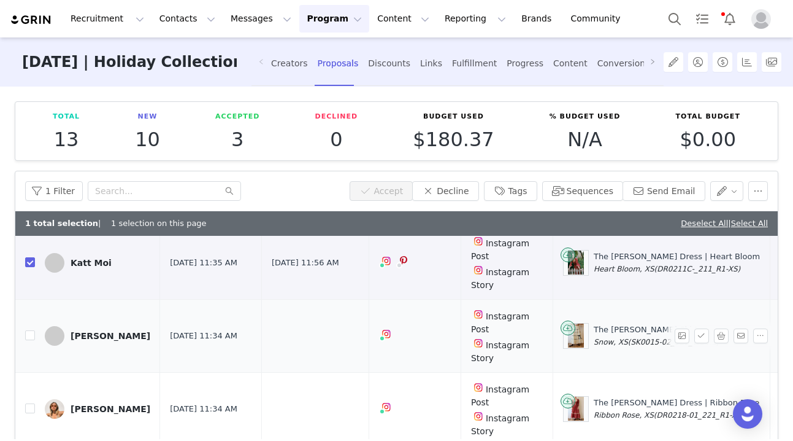
scroll to position [695, 0]
click at [31, 331] on input "checkbox" at bounding box center [30, 336] width 10 height 10
checkbox input "true"
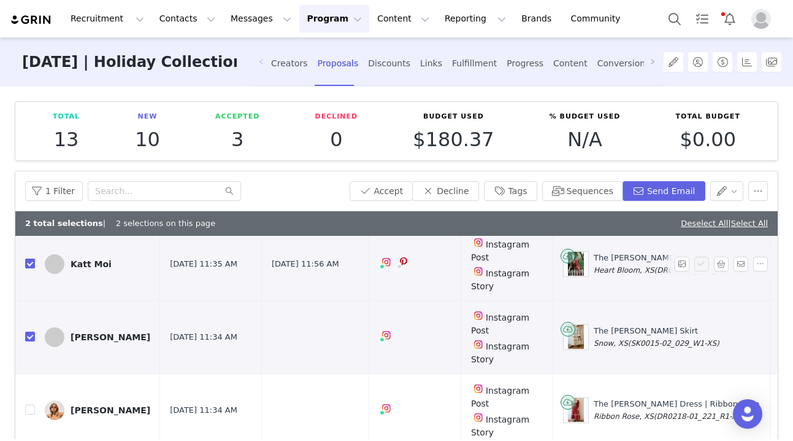
click at [29, 258] on input "checkbox" at bounding box center [30, 263] width 10 height 10
checkbox input "false"
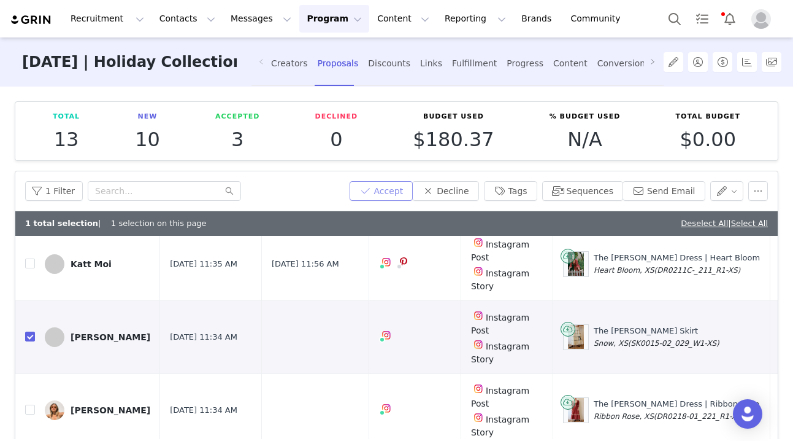
click at [403, 191] on button "Accept" at bounding box center [382, 191] width 64 height 20
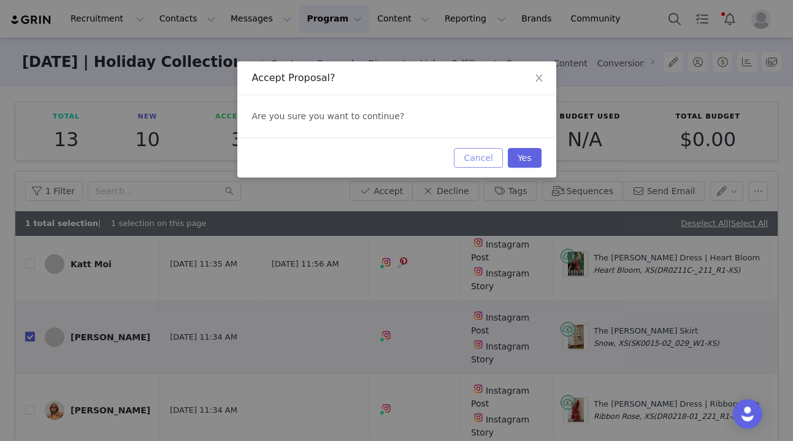
click at [464, 153] on button "Cancel" at bounding box center [478, 158] width 48 height 20
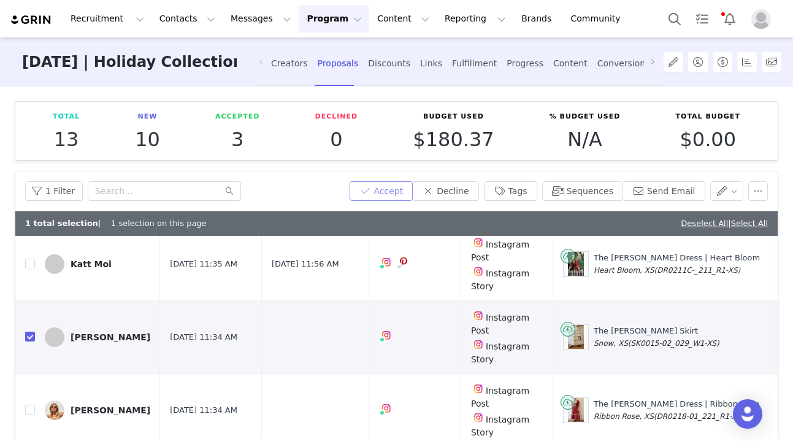
click at [396, 190] on button "Accept" at bounding box center [382, 191] width 64 height 20
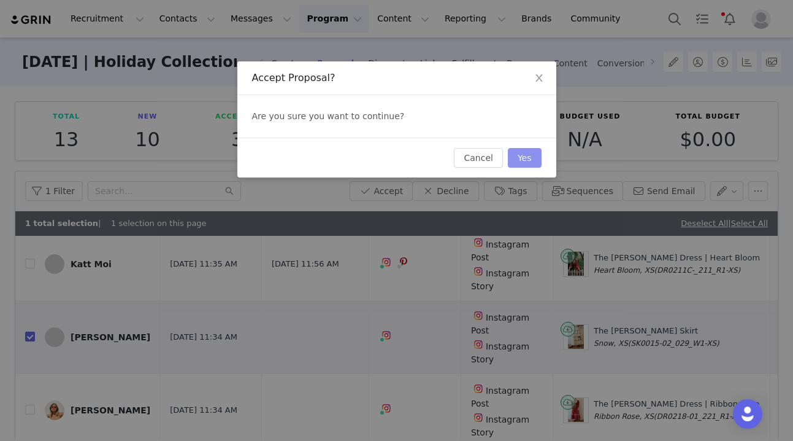
click at [525, 158] on button "Yes" at bounding box center [525, 158] width 34 height 20
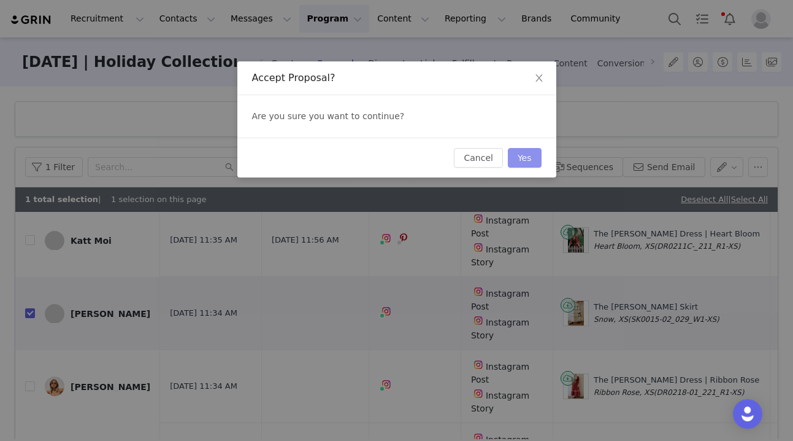
scroll to position [0, 0]
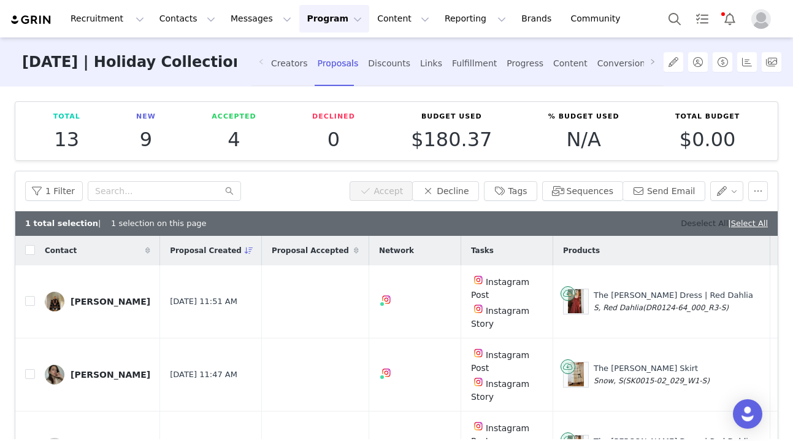
click at [695, 222] on link "Deselect All" at bounding box center [704, 222] width 47 height 9
checkbox input "false"
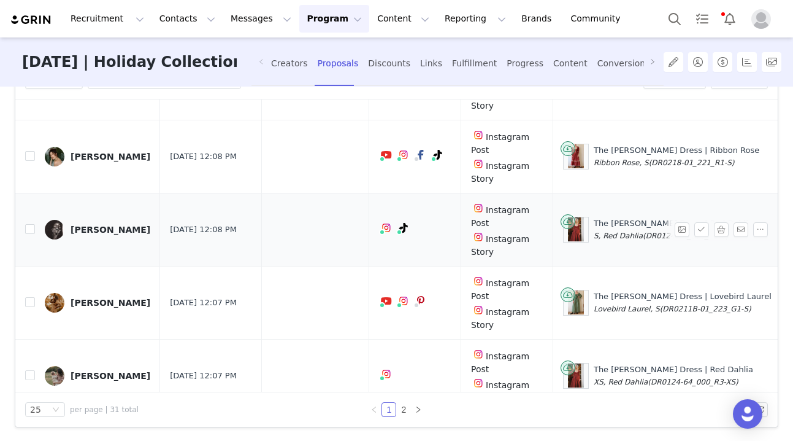
scroll to position [601, 0]
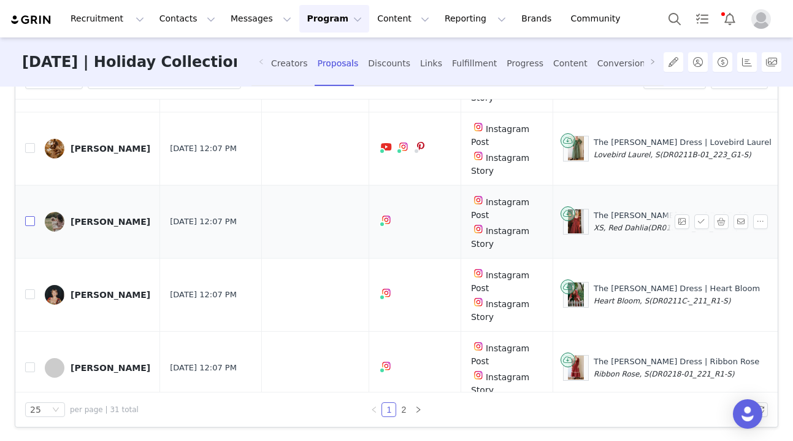
click at [31, 216] on input "checkbox" at bounding box center [30, 221] width 10 height 10
checkbox input "true"
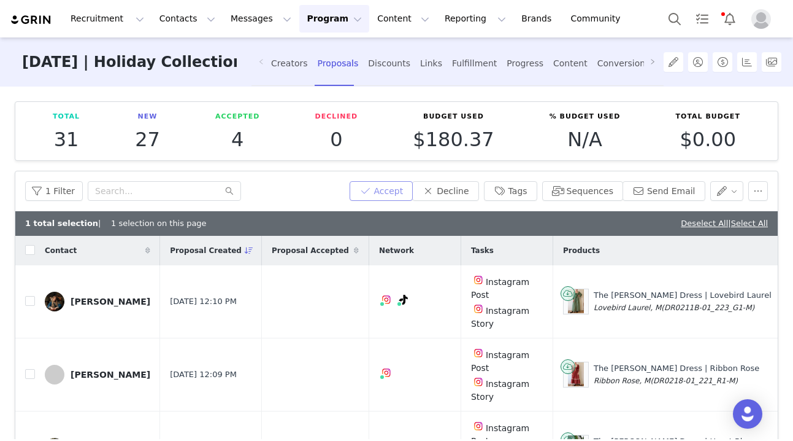
scroll to position [0, 0]
click at [396, 188] on button "Accept" at bounding box center [382, 191] width 64 height 20
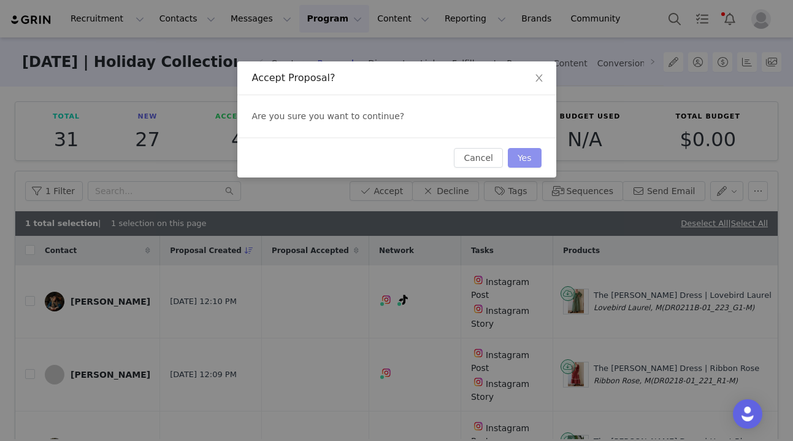
click at [527, 156] on button "Yes" at bounding box center [525, 158] width 34 height 20
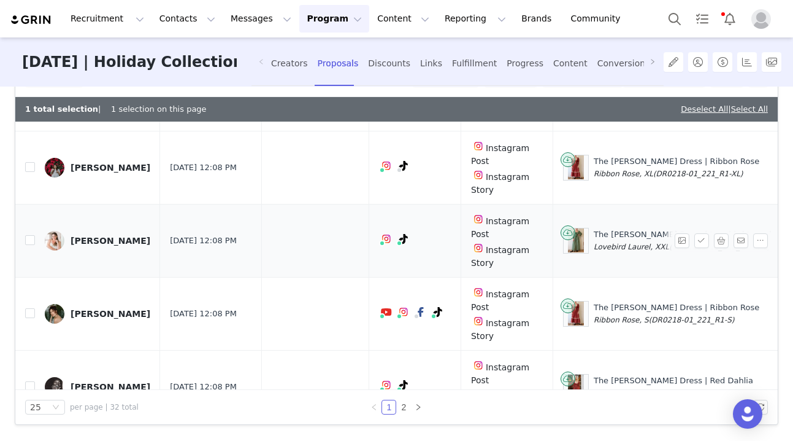
scroll to position [320, 0]
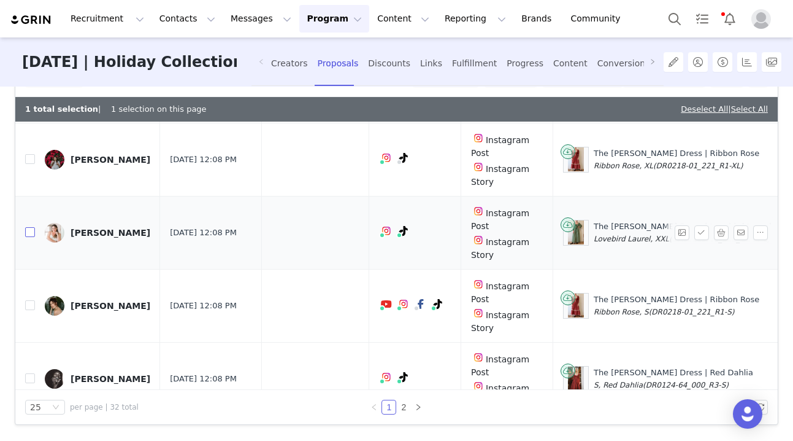
click at [31, 227] on input "checkbox" at bounding box center [30, 232] width 10 height 10
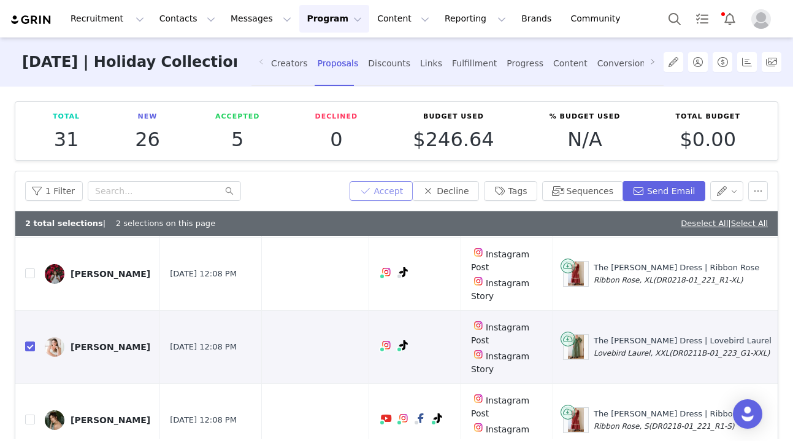
scroll to position [0, 0]
click at [684, 220] on link "Deselect All" at bounding box center [704, 222] width 47 height 9
checkbox input "false"
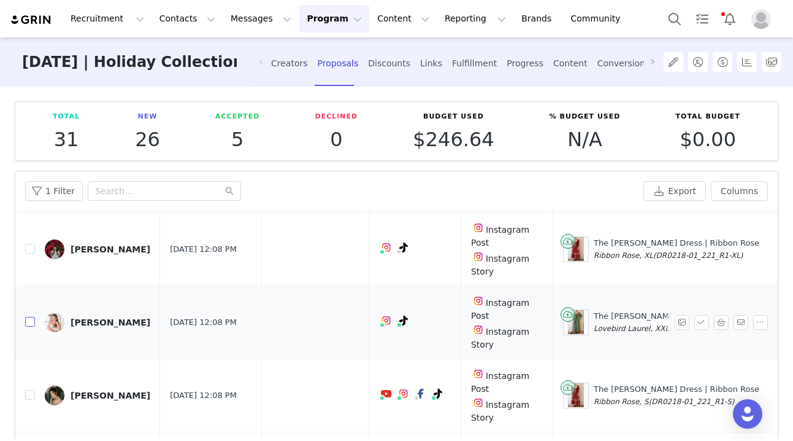
click at [27, 317] on input "checkbox" at bounding box center [30, 322] width 10 height 10
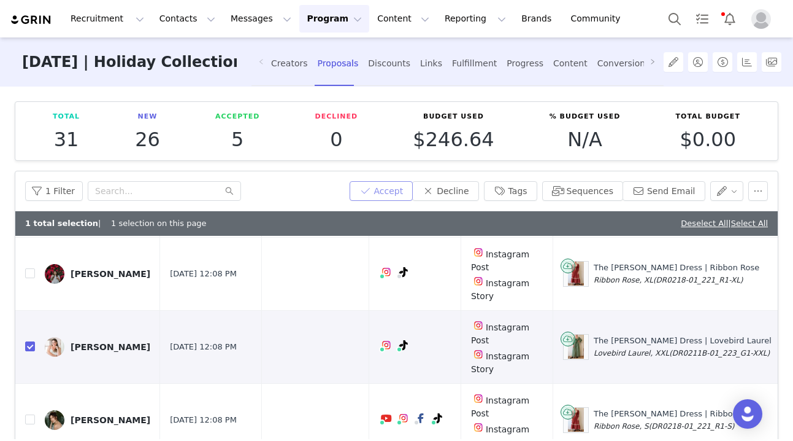
click at [390, 188] on button "Accept" at bounding box center [382, 191] width 64 height 20
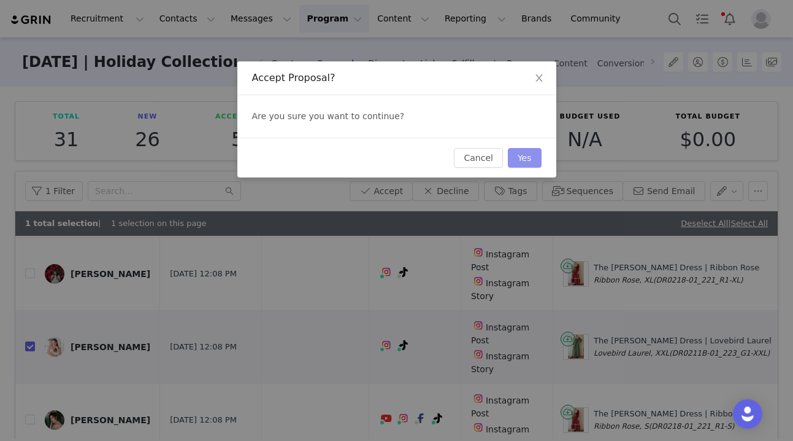
click at [531, 158] on button "Yes" at bounding box center [525, 158] width 34 height 20
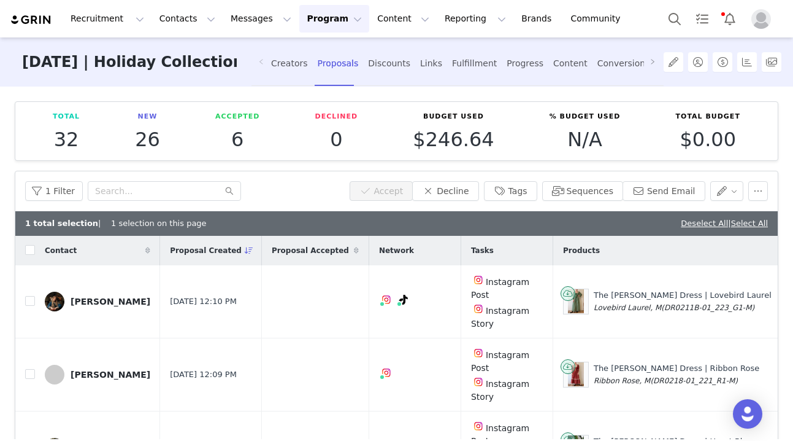
click at [669, 218] on div "1 total selection | 1 selection on this page Deselect All | Select All" at bounding box center [396, 223] width 763 height 25
click at [682, 223] on link "Deselect All" at bounding box center [704, 222] width 47 height 9
checkbox input "false"
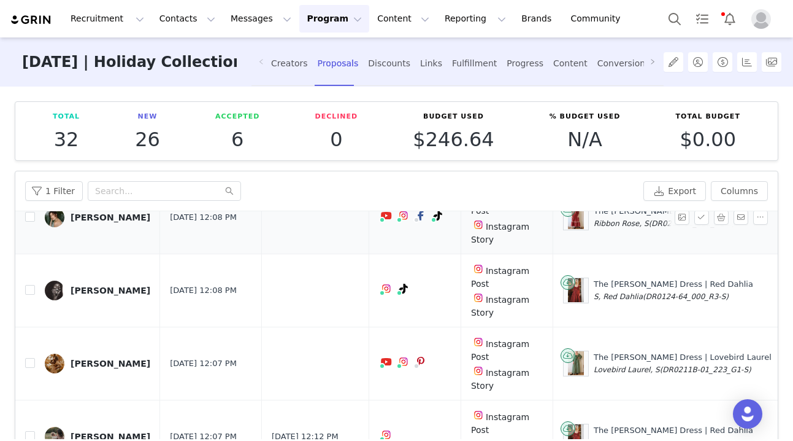
scroll to position [509, 0]
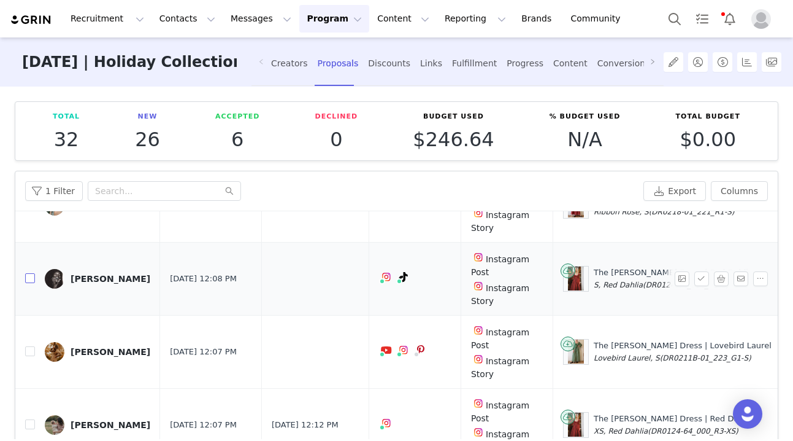
click at [32, 273] on input "checkbox" at bounding box center [30, 278] width 10 height 10
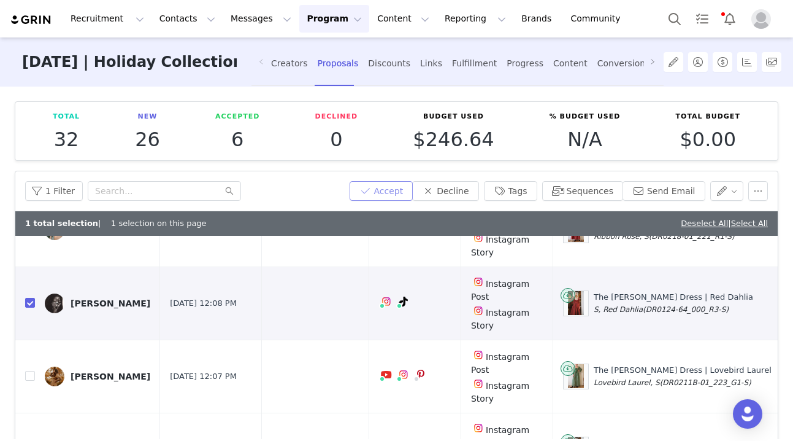
click at [393, 194] on button "Accept" at bounding box center [382, 191] width 64 height 20
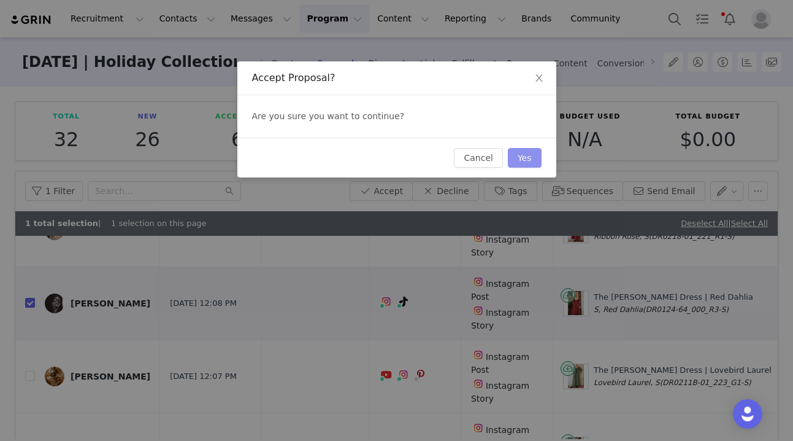
click at [523, 161] on button "Yes" at bounding box center [525, 158] width 34 height 20
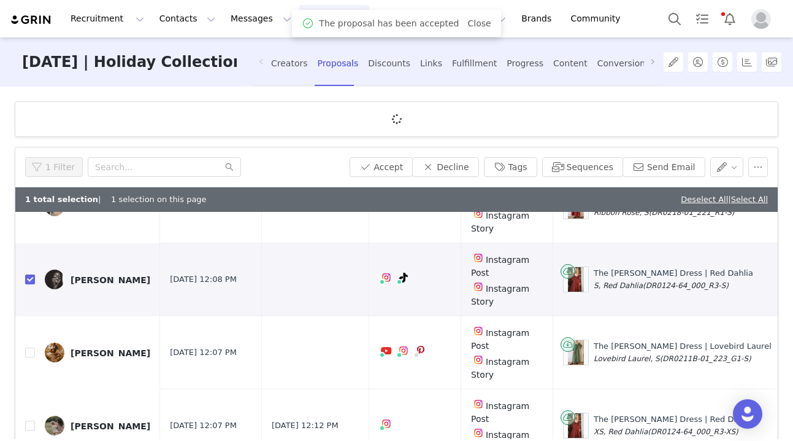
scroll to position [0, 0]
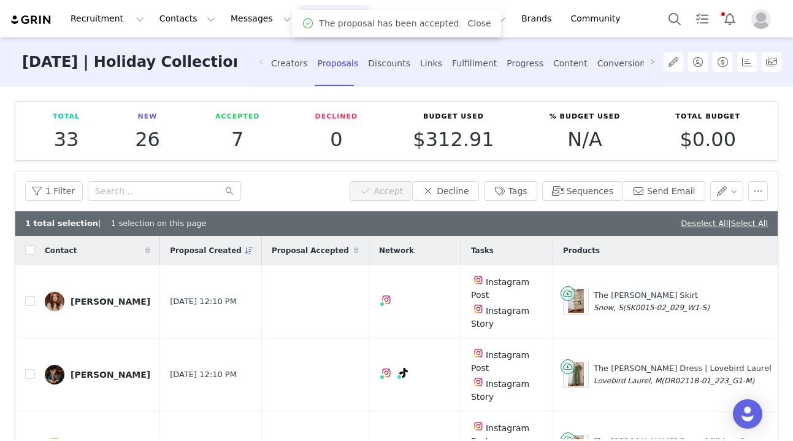
checkbox input "false"
click at [690, 220] on link "Deselect All" at bounding box center [704, 222] width 47 height 9
checkbox input "false"
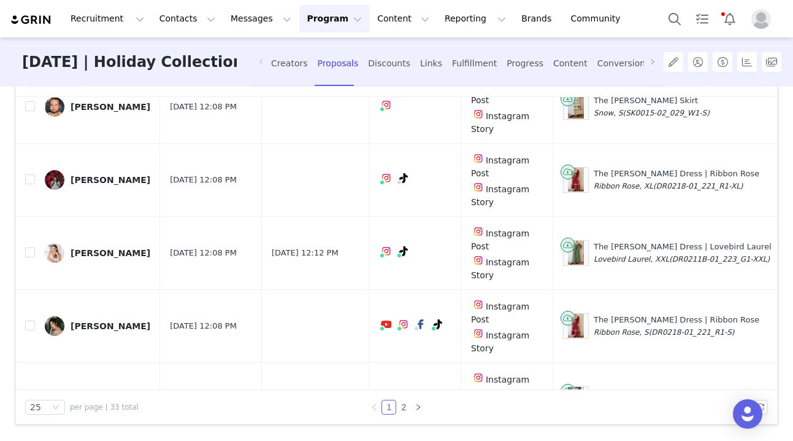
scroll to position [363, 0]
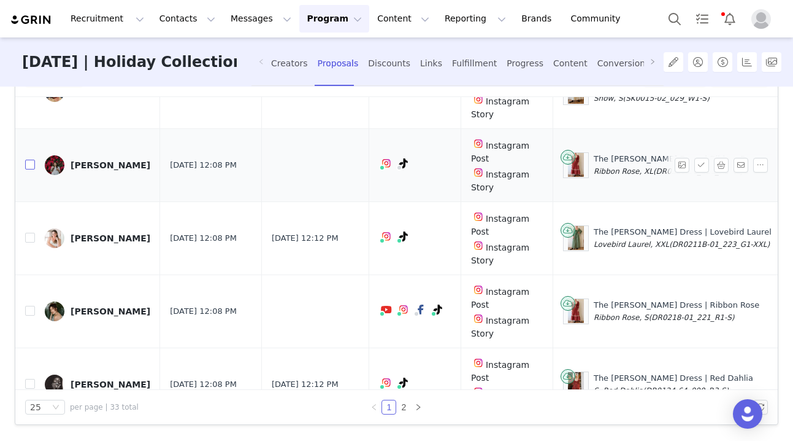
click at [29, 160] on input "checkbox" at bounding box center [30, 165] width 10 height 10
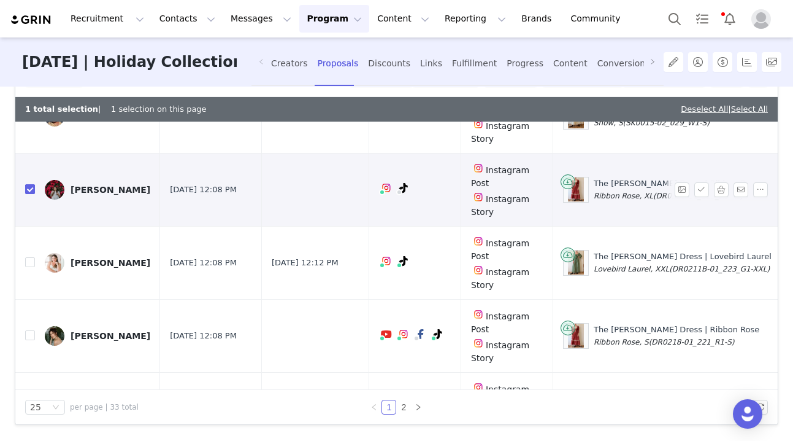
checkbox input "true"
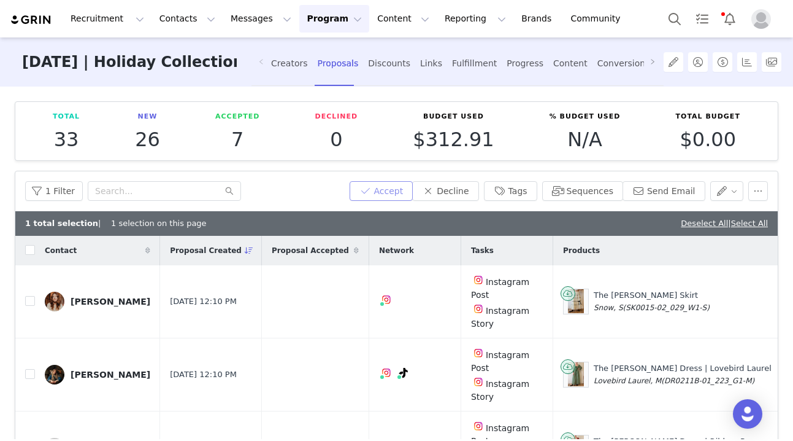
scroll to position [-1, 0]
click at [387, 191] on button "Accept" at bounding box center [382, 191] width 64 height 20
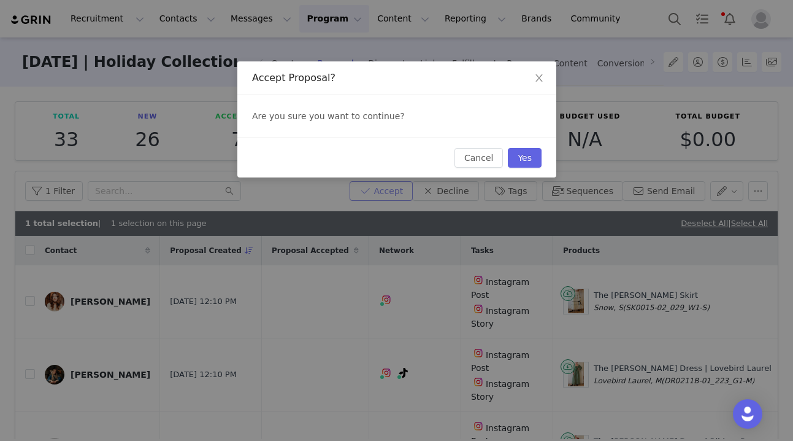
scroll to position [0, 0]
click at [528, 154] on button "Yes" at bounding box center [525, 158] width 34 height 20
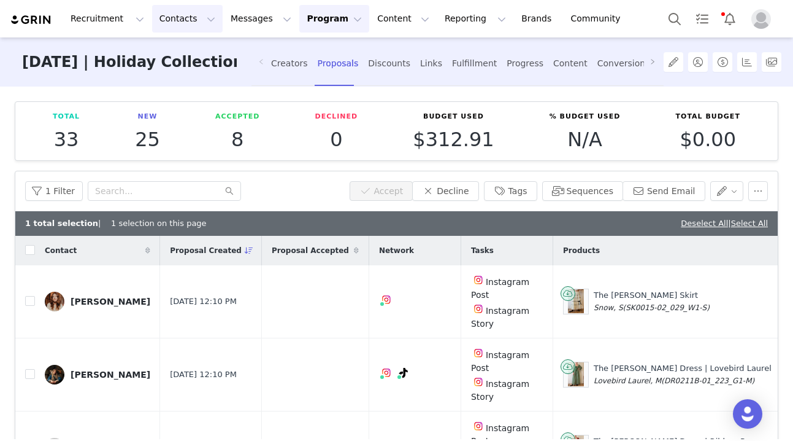
click at [201, 20] on button "Contacts Contacts" at bounding box center [187, 19] width 71 height 28
click at [191, 55] on div "Creators" at bounding box center [192, 54] width 82 height 13
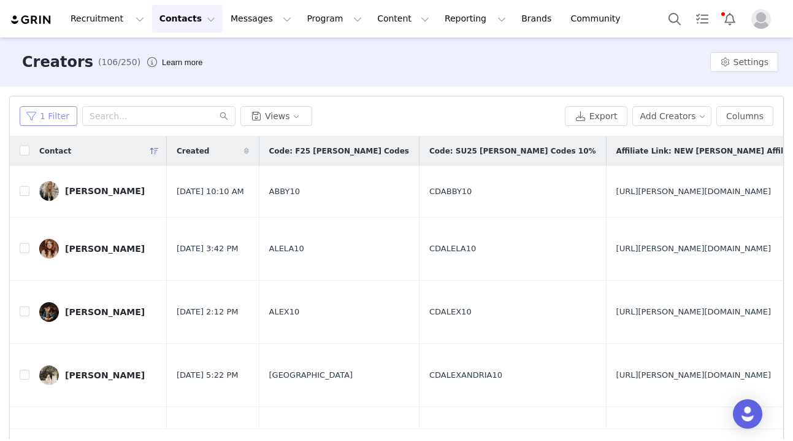
click at [37, 110] on button "1 Filter" at bounding box center [49, 116] width 58 height 20
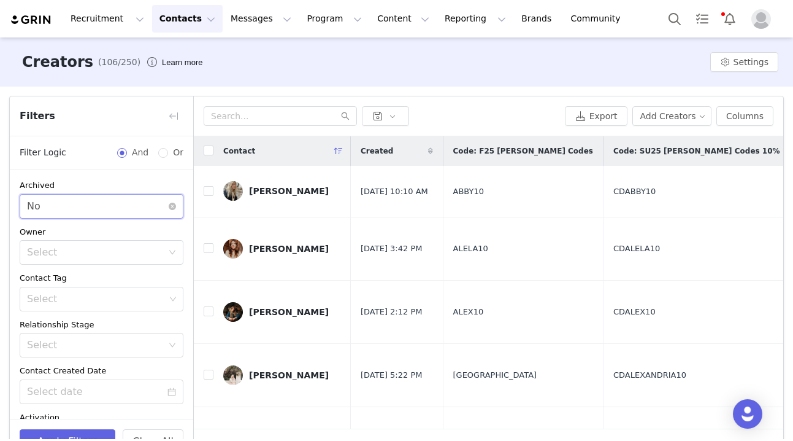
click at [183, 204] on div "Select No" at bounding box center [102, 206] width 164 height 25
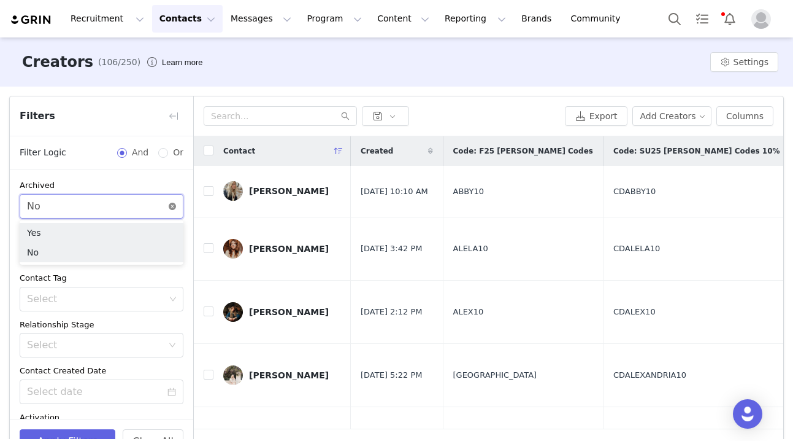
click at [172, 206] on icon "icon: close-circle" at bounding box center [172, 205] width 7 height 7
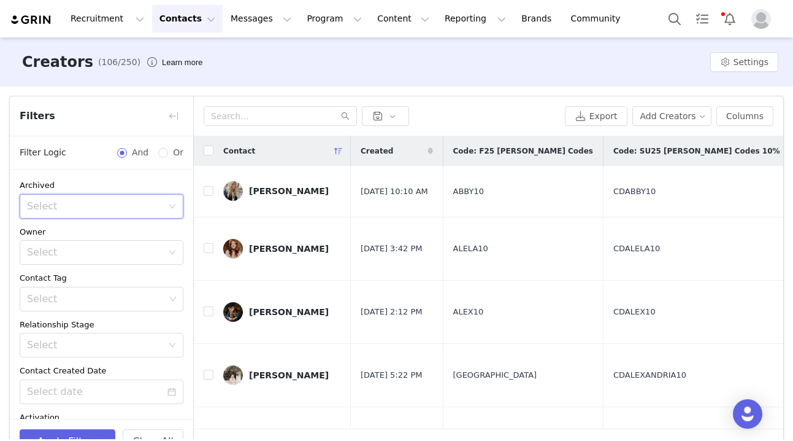
click at [84, 428] on div "Apply Filters Clear All" at bounding box center [101, 440] width 183 height 45
click at [84, 431] on button "Apply Filters" at bounding box center [68, 441] width 96 height 25
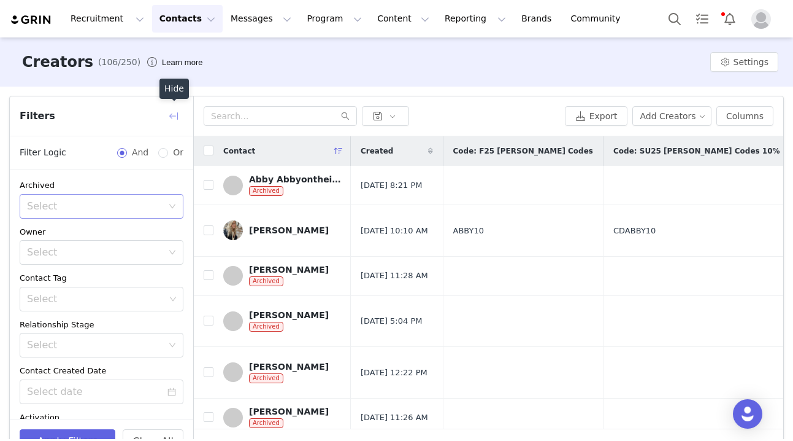
click at [172, 114] on button "button" at bounding box center [174, 116] width 20 height 20
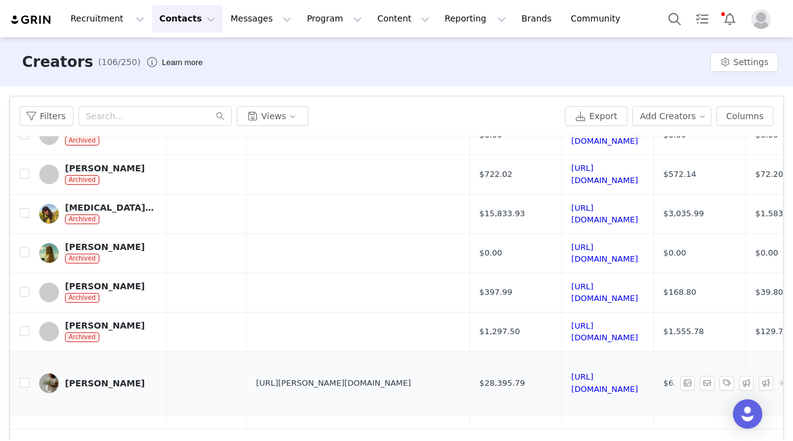
scroll to position [1125, 360]
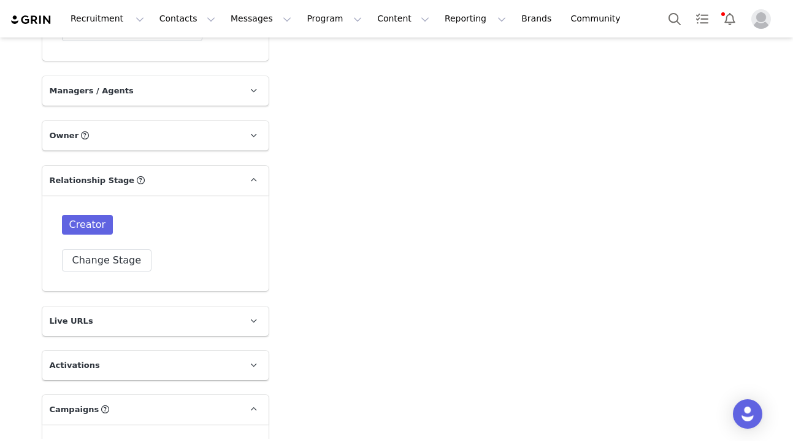
scroll to position [2353, 0]
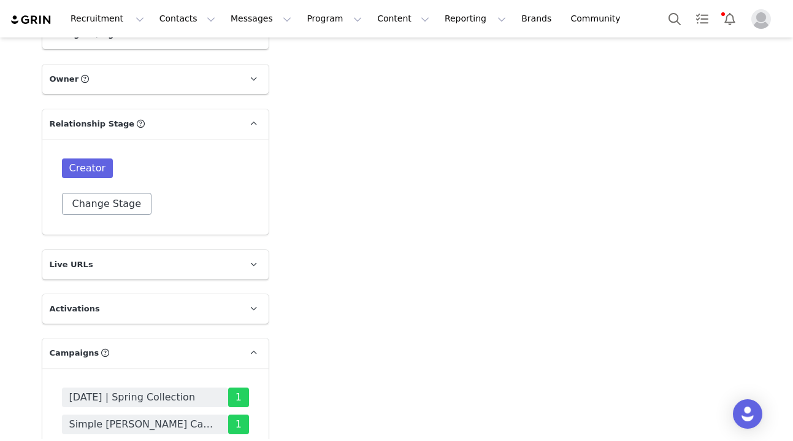
click at [112, 214] on button "Change Stage" at bounding box center [107, 204] width 90 height 22
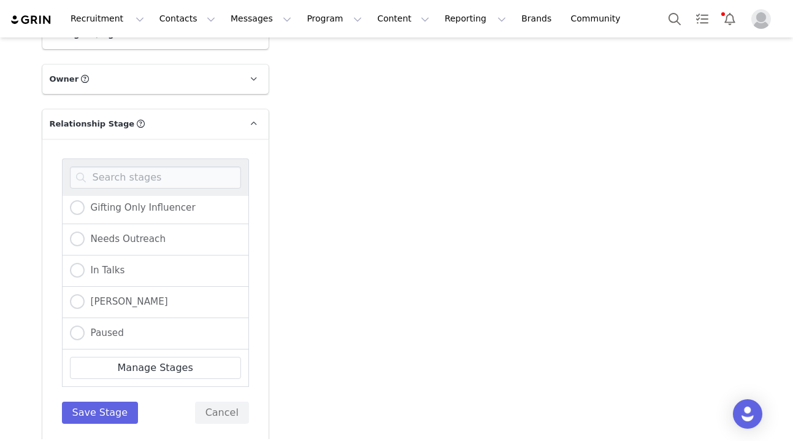
scroll to position [35, 0]
click at [102, 338] on span "Paused" at bounding box center [104, 332] width 39 height 11
click at [85, 341] on input "Paused" at bounding box center [77, 333] width 15 height 16
radio input "true"
radio input "false"
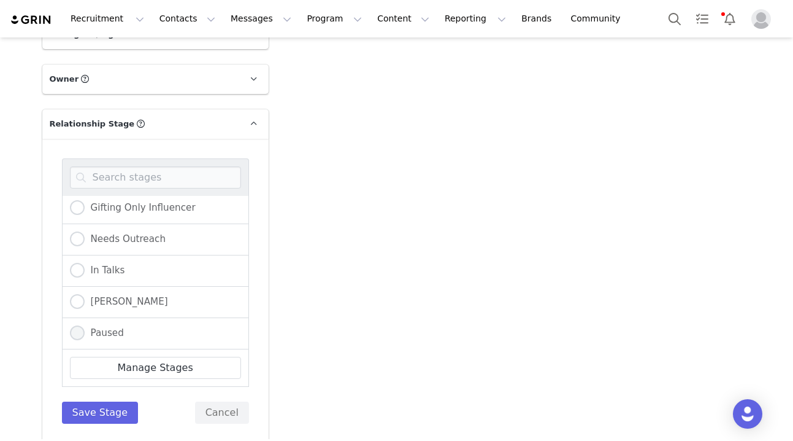
radio input "true"
click at [111, 423] on button "Save Stage" at bounding box center [100, 412] width 77 height 22
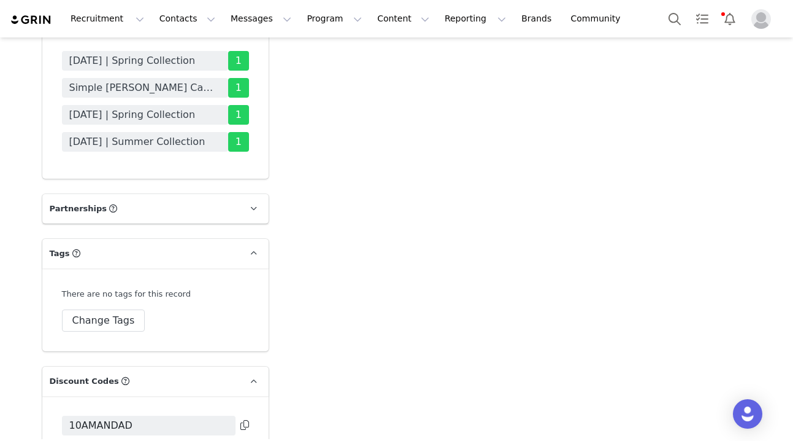
scroll to position [2700, 0]
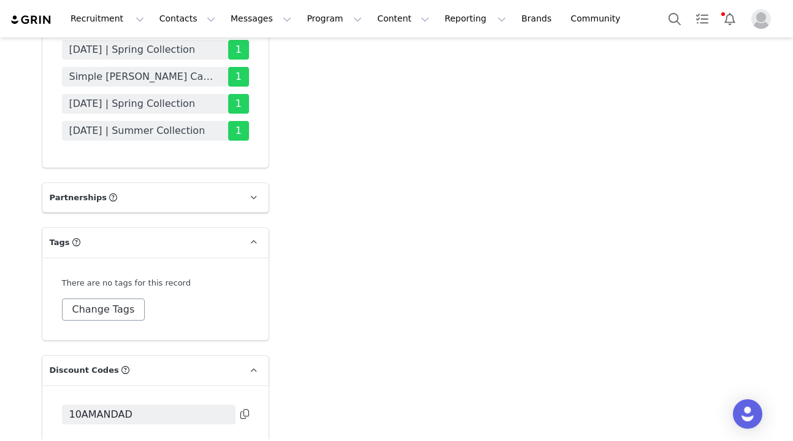
click at [89, 320] on button "Change Tags" at bounding box center [103, 309] width 83 height 22
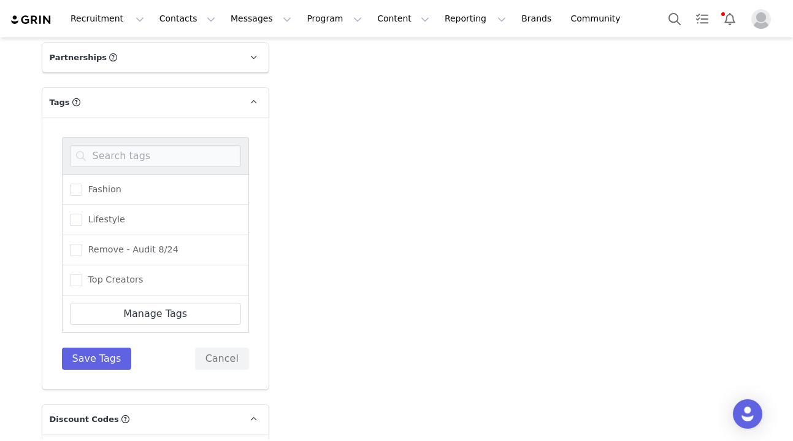
scroll to position [2843, 0]
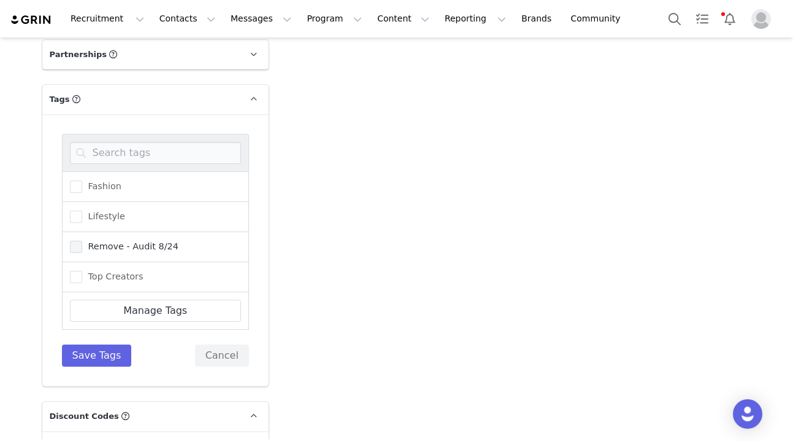
click at [80, 253] on span at bounding box center [76, 247] width 12 height 12
click at [82, 241] on input "Remove - Audit 8/24" at bounding box center [82, 241] width 0 height 0
click at [107, 366] on button "Save Tags" at bounding box center [97, 355] width 70 height 22
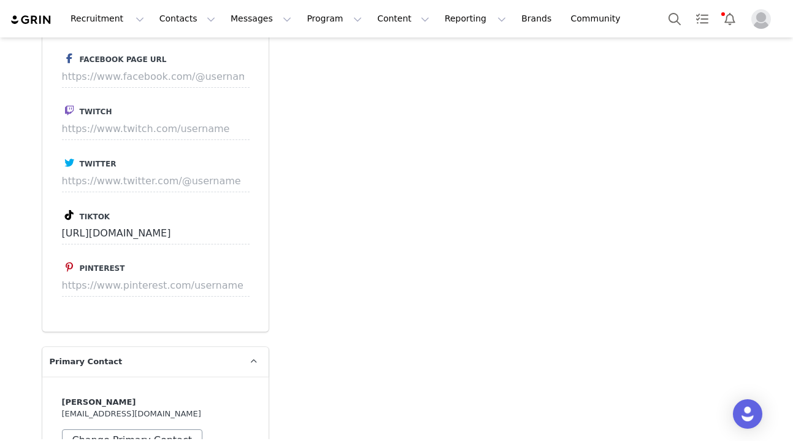
scroll to position [1843, 0]
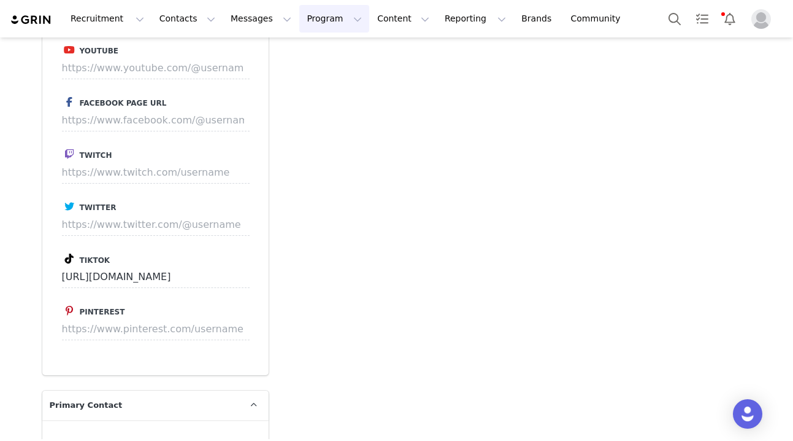
click at [313, 15] on button "Program Program" at bounding box center [334, 19] width 70 height 28
click at [328, 72] on p "Campaigns" at bounding box center [314, 77] width 48 height 13
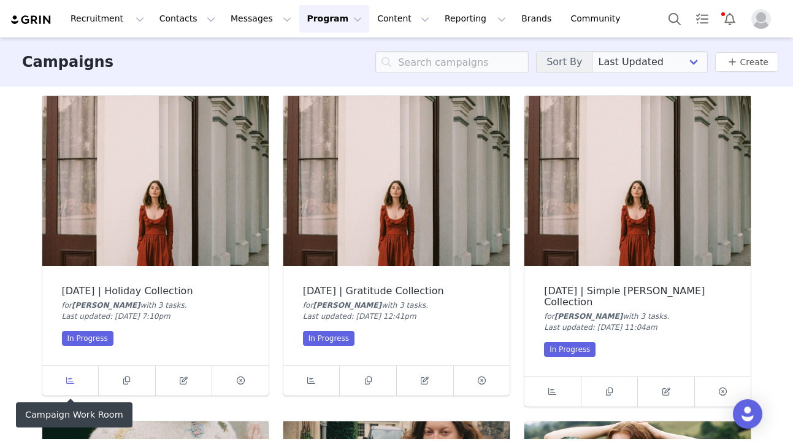
click at [61, 382] on link at bounding box center [70, 380] width 57 height 29
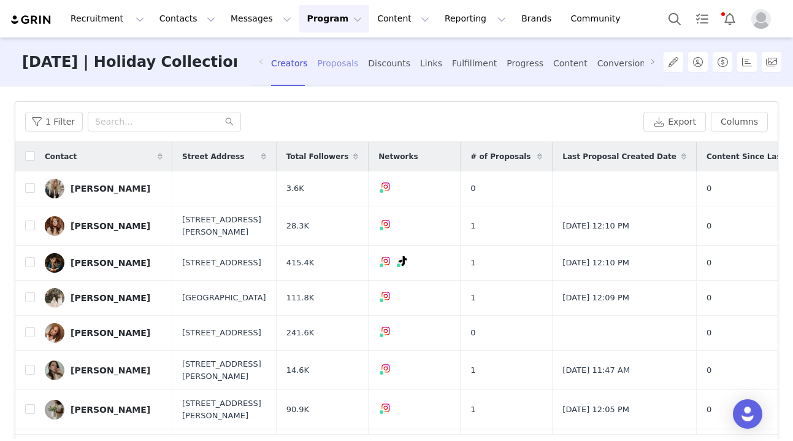
click at [333, 67] on div "Proposals" at bounding box center [338, 63] width 41 height 33
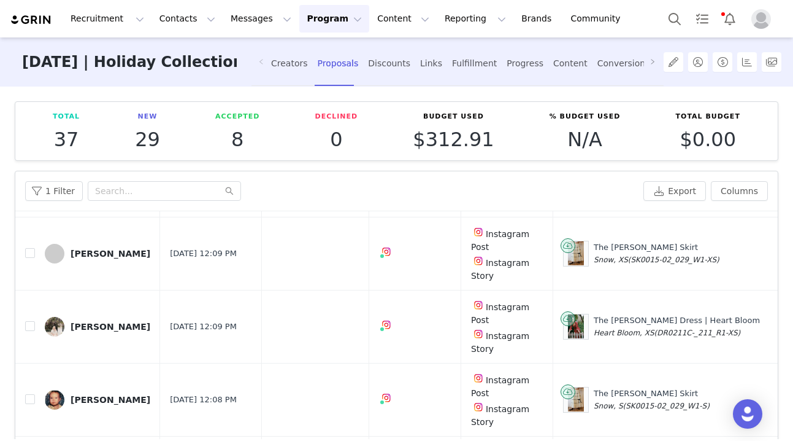
scroll to position [464, 0]
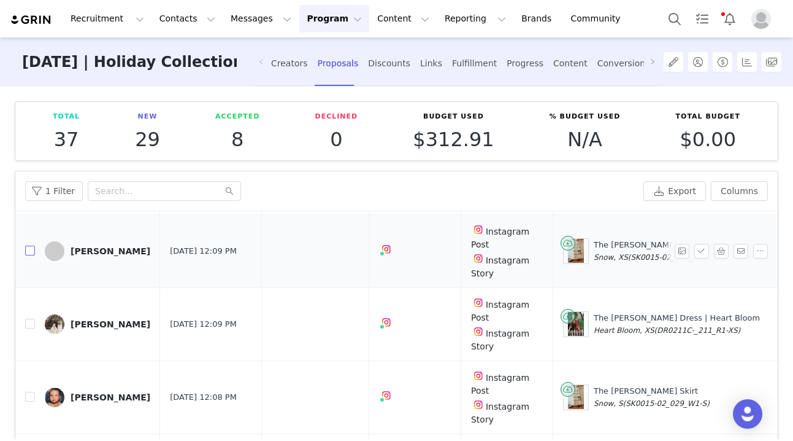
click at [32, 245] on input "checkbox" at bounding box center [30, 250] width 10 height 10
checkbox input "true"
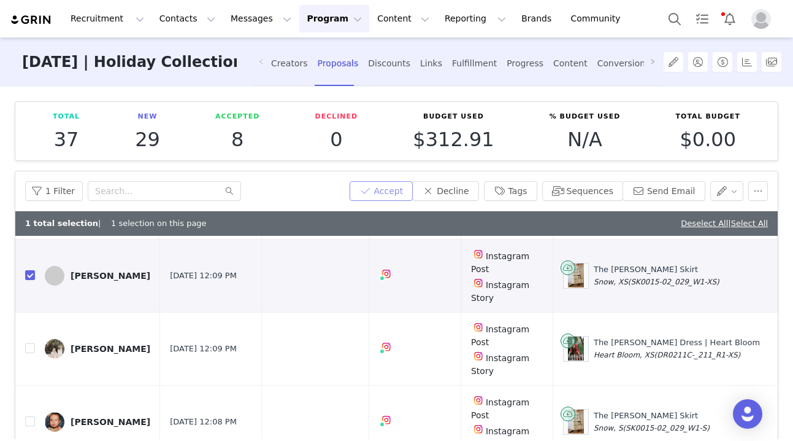
click at [396, 185] on button "Accept" at bounding box center [382, 191] width 64 height 20
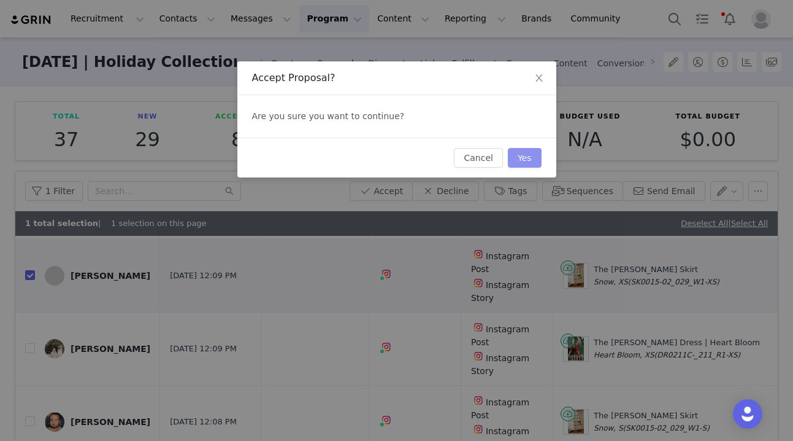
click at [526, 161] on button "Yes" at bounding box center [525, 158] width 34 height 20
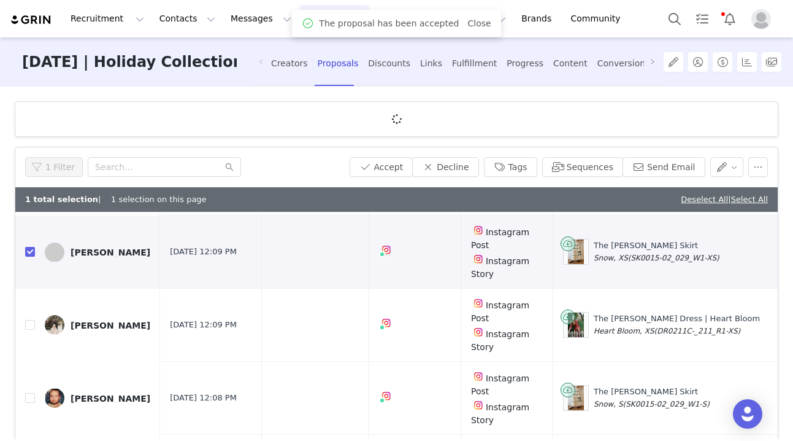
scroll to position [0, 0]
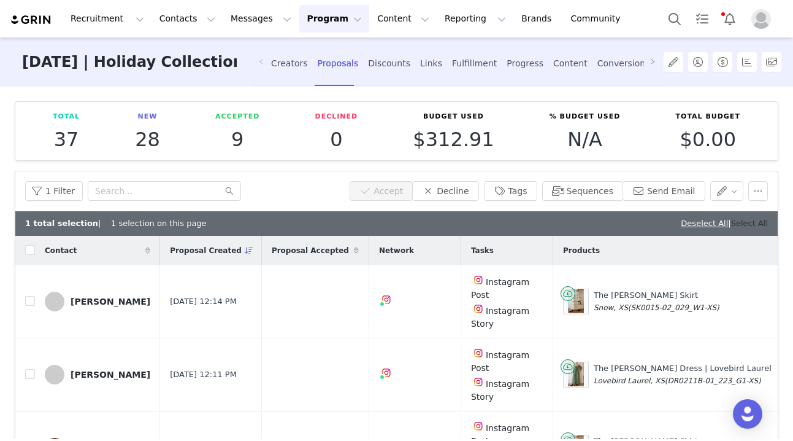
click at [754, 221] on link "Select All" at bounding box center [749, 222] width 37 height 9
checkbox input "true"
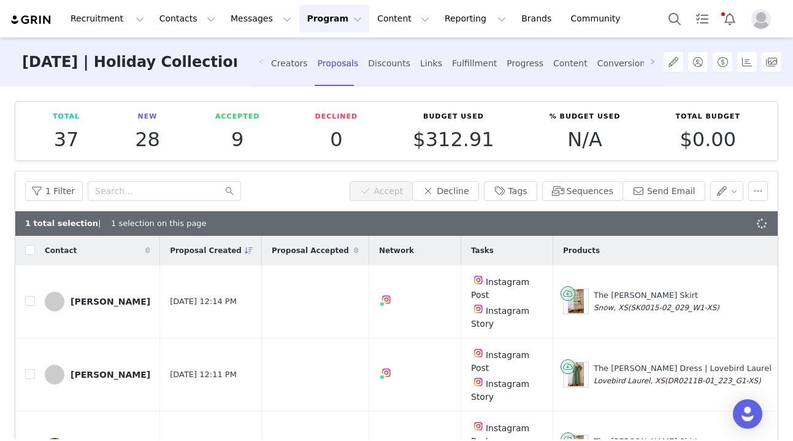
checkbox input "true"
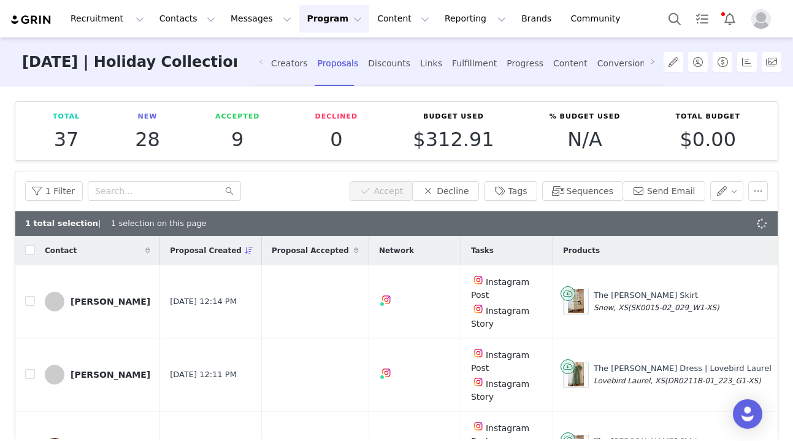
checkbox input "true"
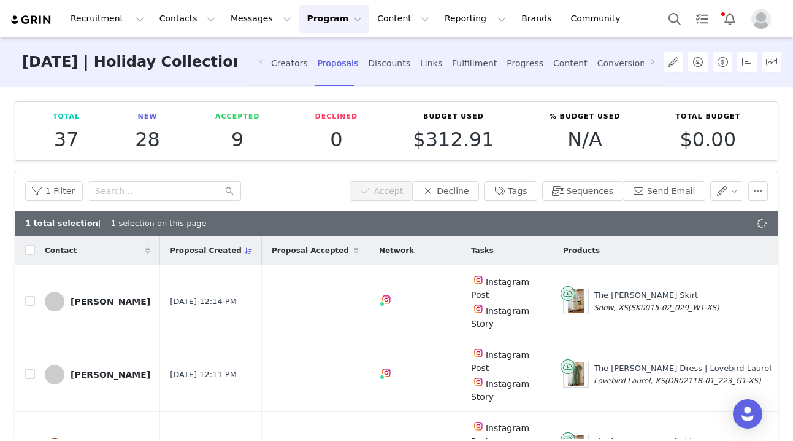
checkbox input "true"
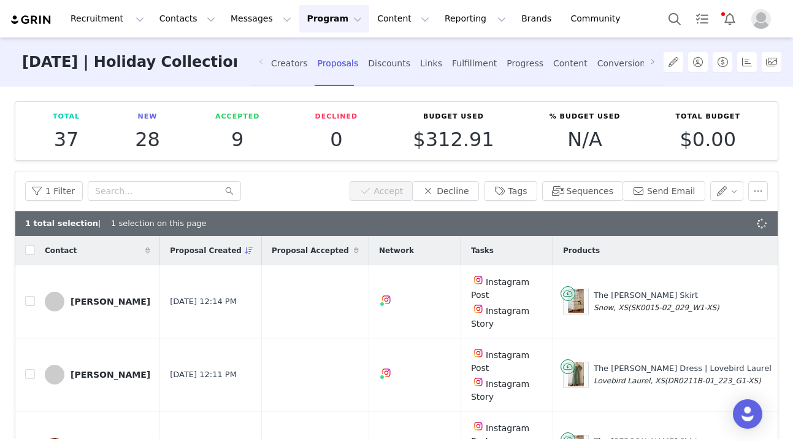
checkbox input "true"
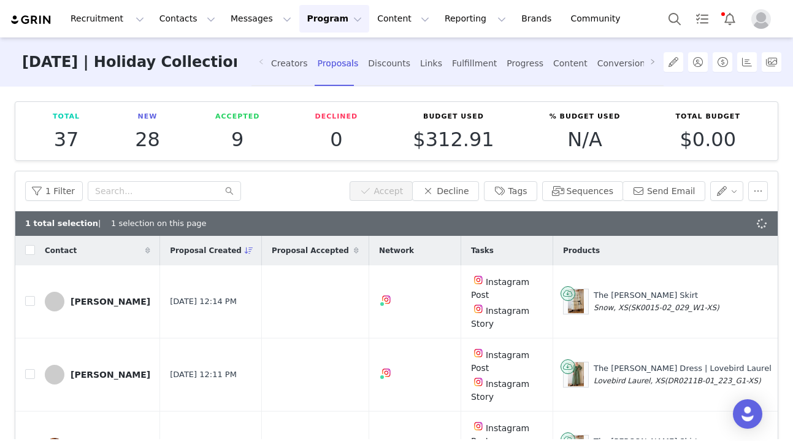
checkbox input "true"
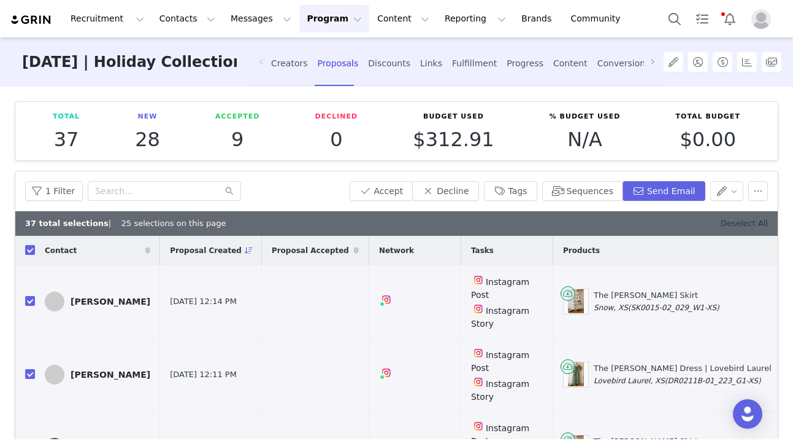
click at [754, 222] on link "Deselect All" at bounding box center [744, 222] width 47 height 9
checkbox input "false"
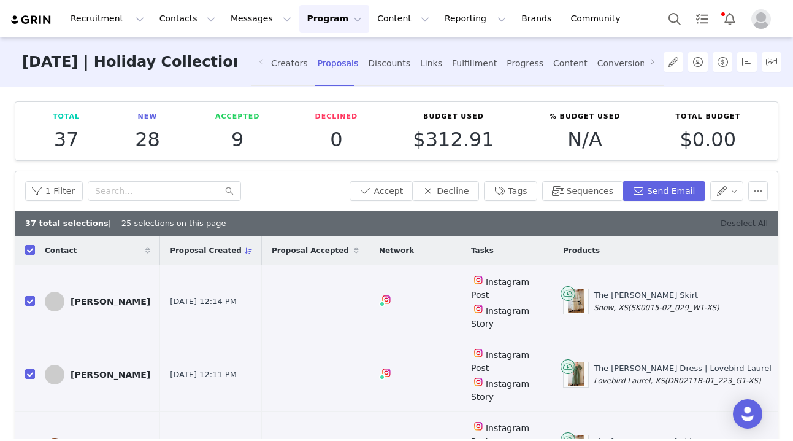
checkbox input "false"
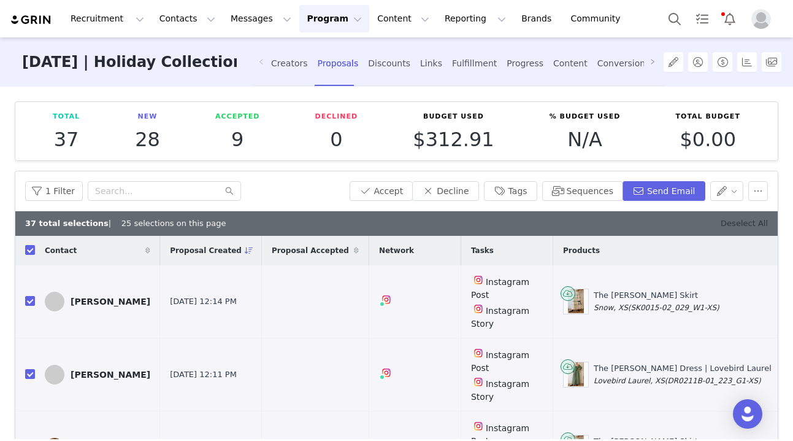
checkbox input "false"
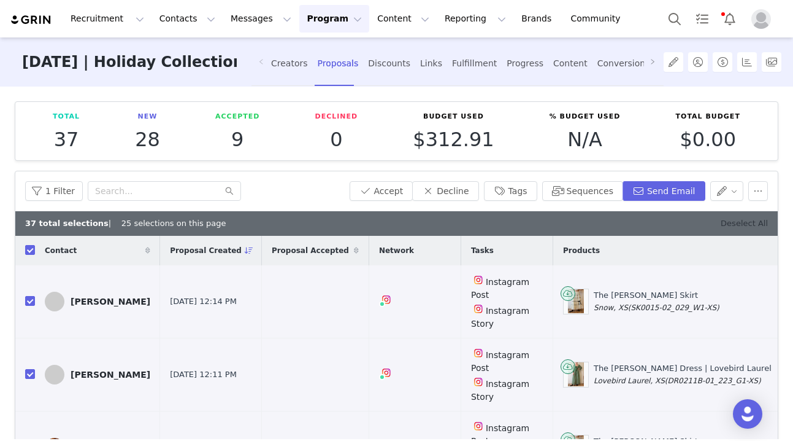
checkbox input "false"
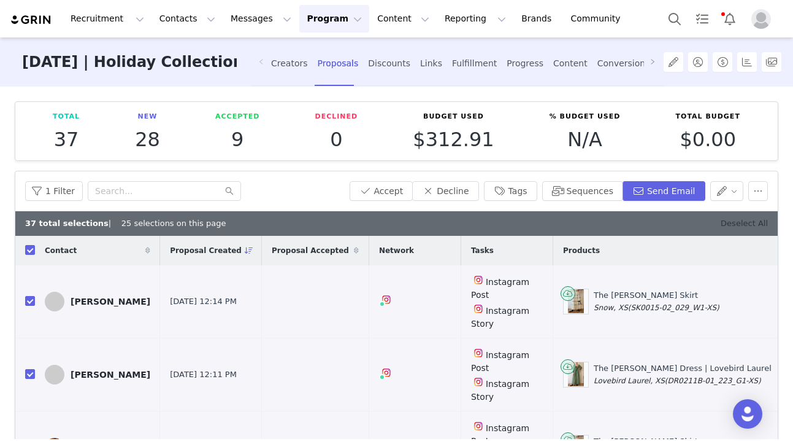
checkbox input "false"
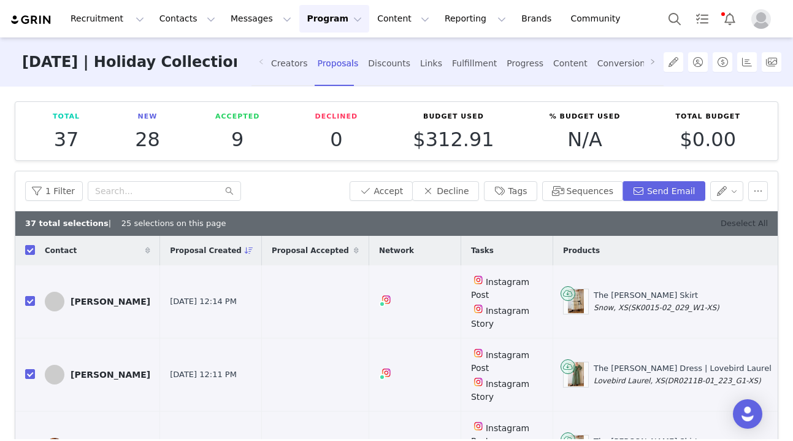
checkbox input "false"
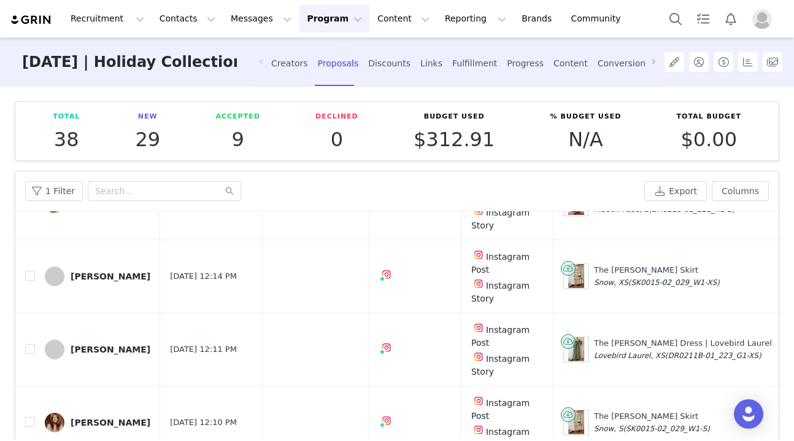
scroll to position [70, 0]
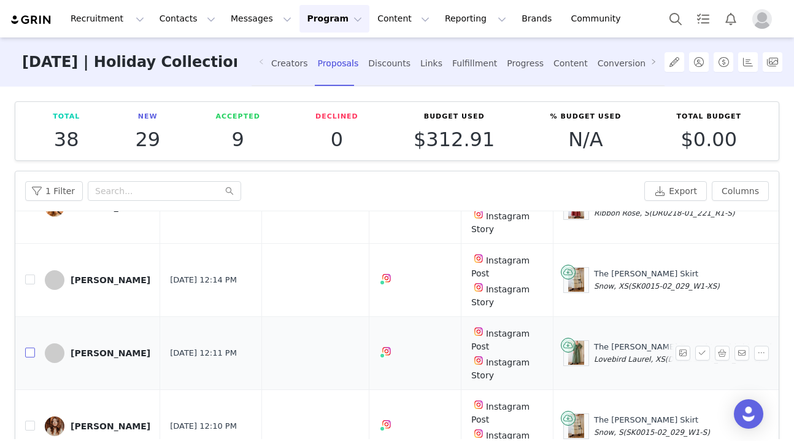
click at [28, 352] on input "checkbox" at bounding box center [30, 352] width 10 height 10
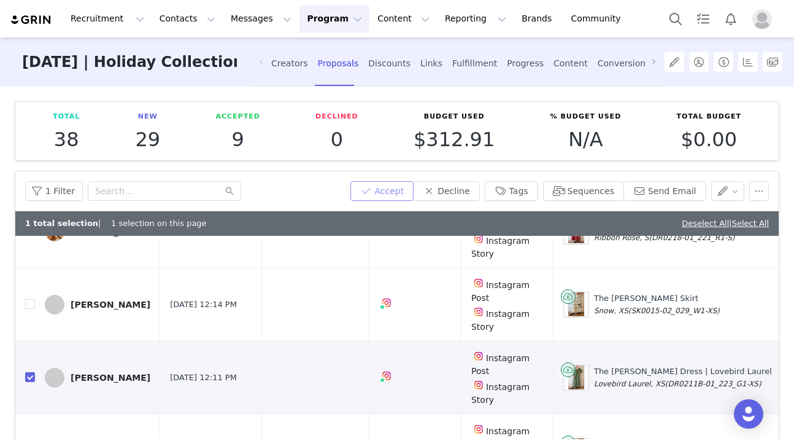
click at [394, 188] on button "Accept" at bounding box center [382, 191] width 64 height 20
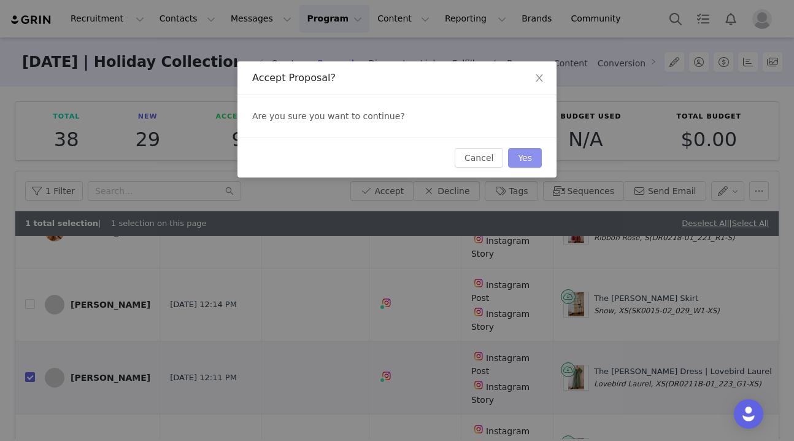
click at [535, 160] on button "Yes" at bounding box center [525, 158] width 34 height 20
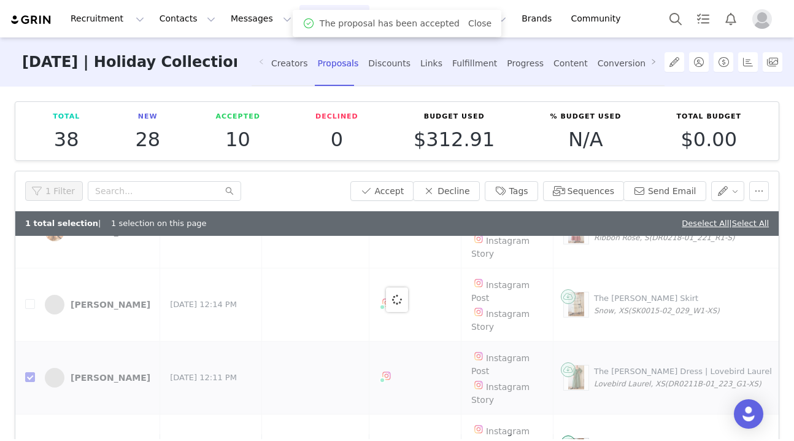
scroll to position [0, 0]
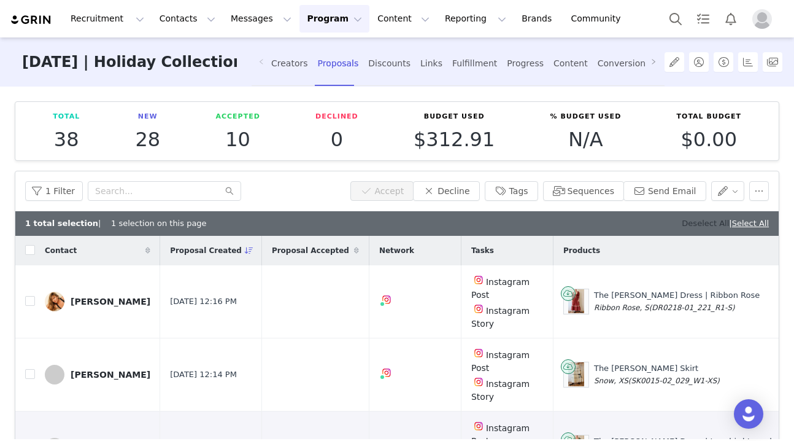
click at [709, 225] on link "Deselect All" at bounding box center [705, 222] width 47 height 9
checkbox input "false"
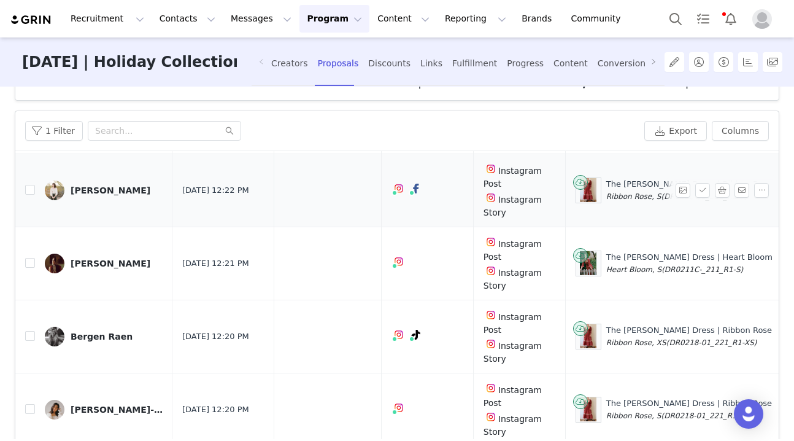
scroll to position [391, 2]
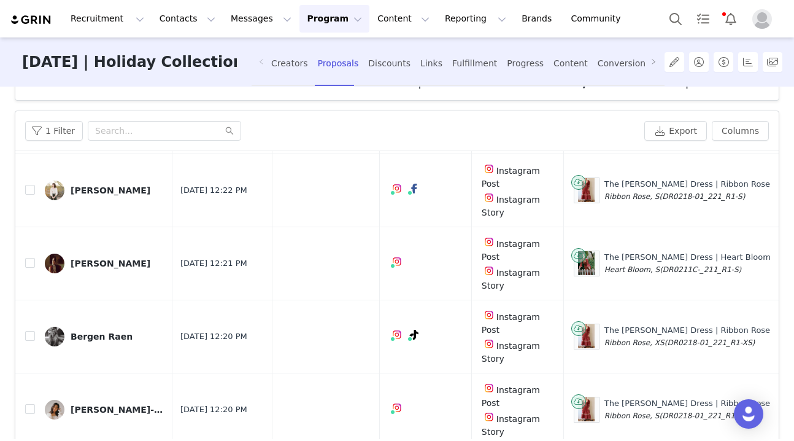
click at [333, 16] on button "Program Program" at bounding box center [334, 19] width 70 height 28
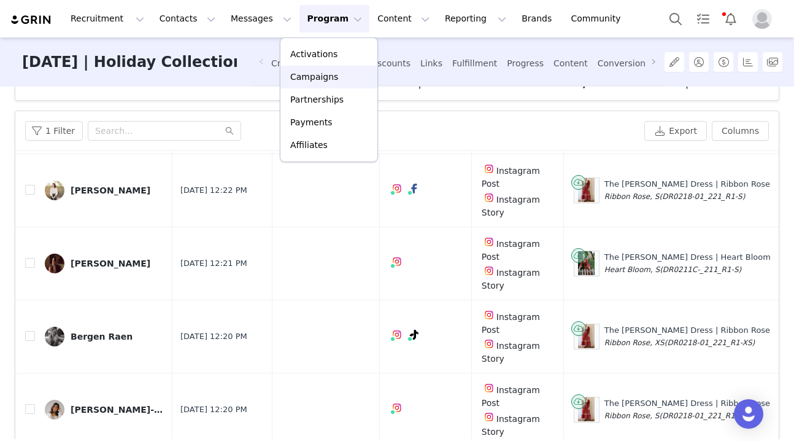
click at [318, 78] on p "Campaigns" at bounding box center [314, 77] width 48 height 13
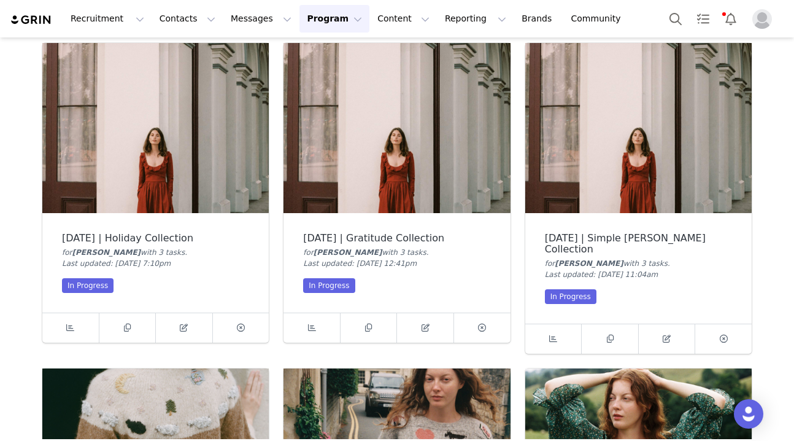
scroll to position [69, 0]
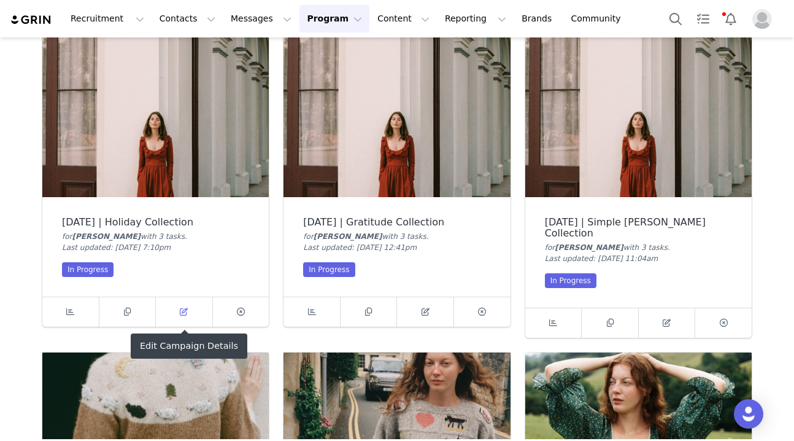
click at [184, 314] on icon at bounding box center [184, 311] width 8 height 8
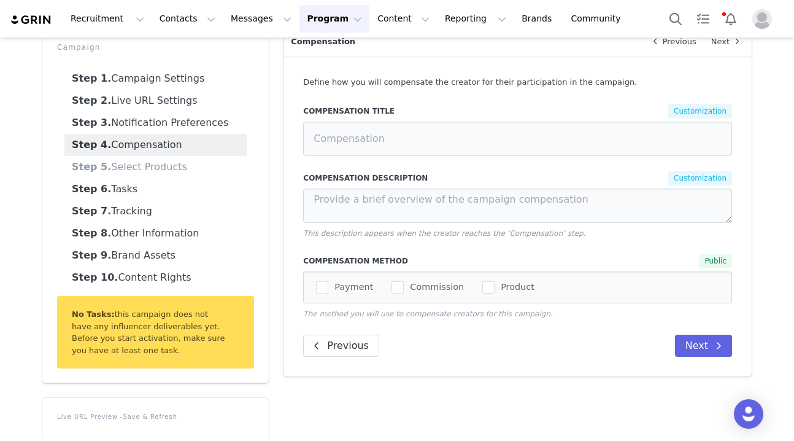
type input "Compensation"
type textarea "You'll earn 10% commission for every sale made through your affiliate link or c…"
type input "Products"
type textarea "Please select the size you'd like to receive."
type textarea "Unfortunately, we are out of stock in this item!"
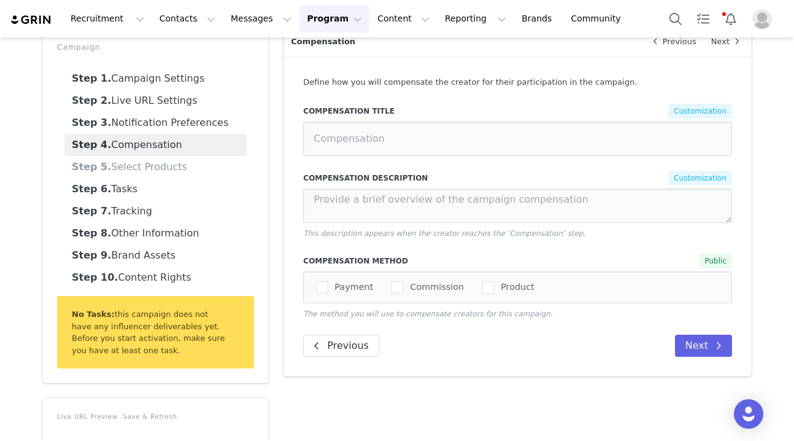
type textarea "Please be sure your shipping address is up to date!"
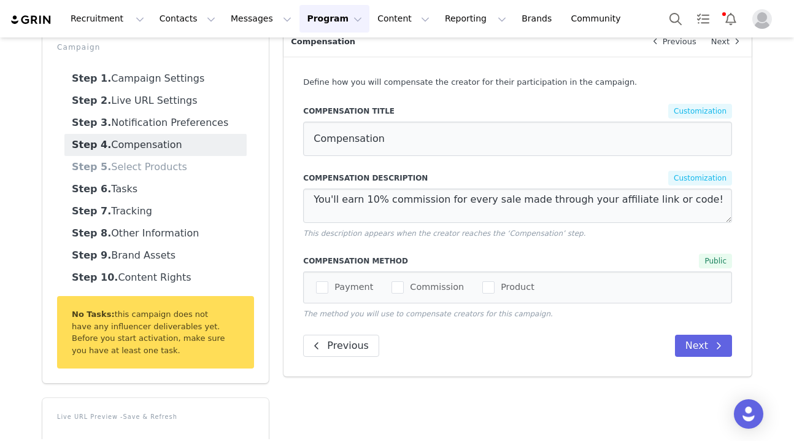
select select "10009984"
select select "27472"
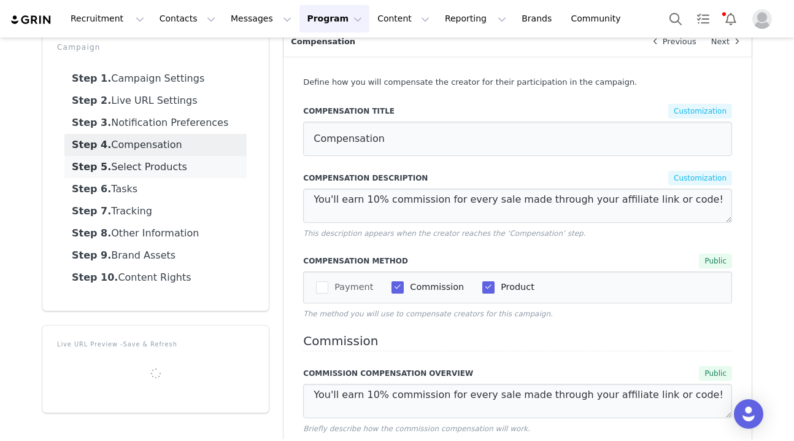
click at [168, 166] on link "Step 5. Select Products" at bounding box center [155, 167] width 182 height 22
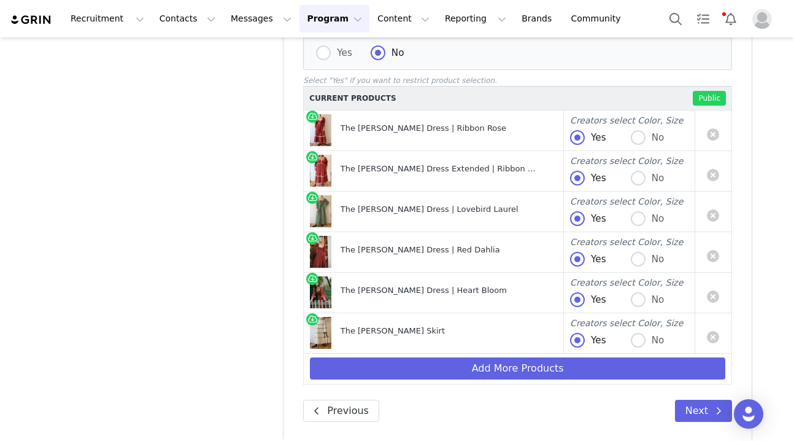
scroll to position [768, 0]
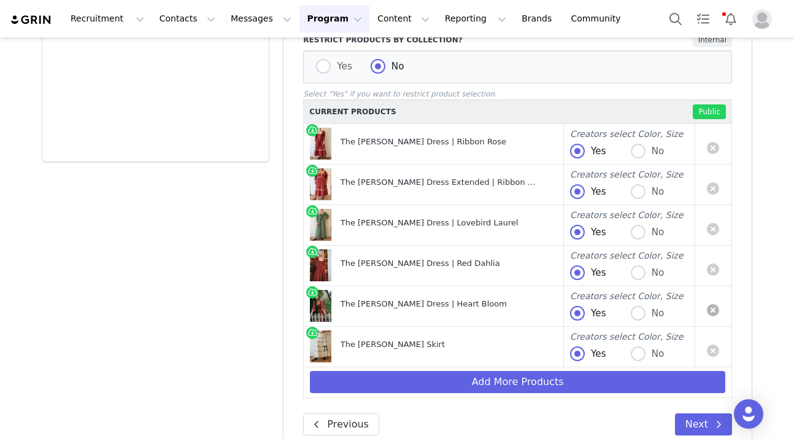
click at [712, 304] on link at bounding box center [713, 310] width 12 height 12
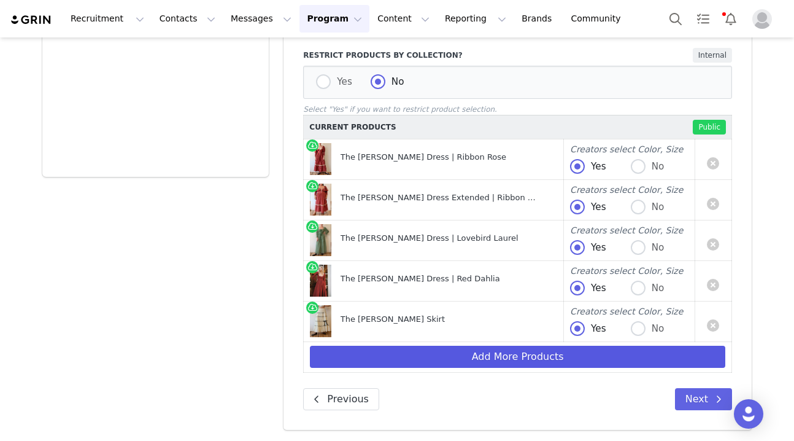
click at [520, 345] on button "Add More Products" at bounding box center [517, 356] width 415 height 22
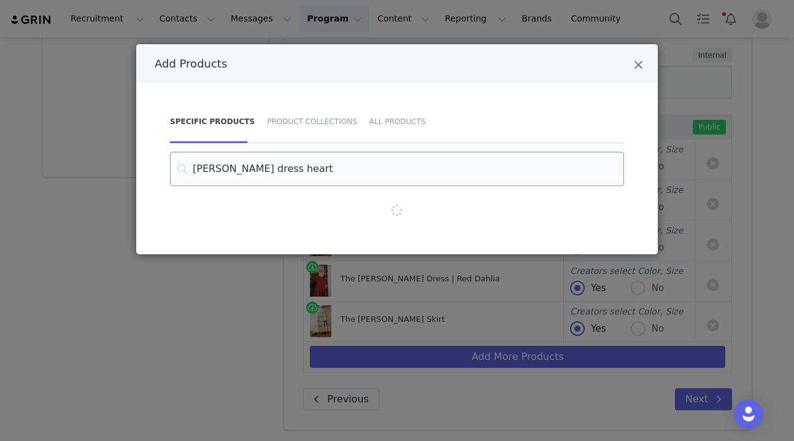
drag, startPoint x: 351, startPoint y: 204, endPoint x: 260, endPoint y: 167, distance: 98.0
click at [260, 167] on input "[PERSON_NAME] dress heart" at bounding box center [397, 169] width 454 height 34
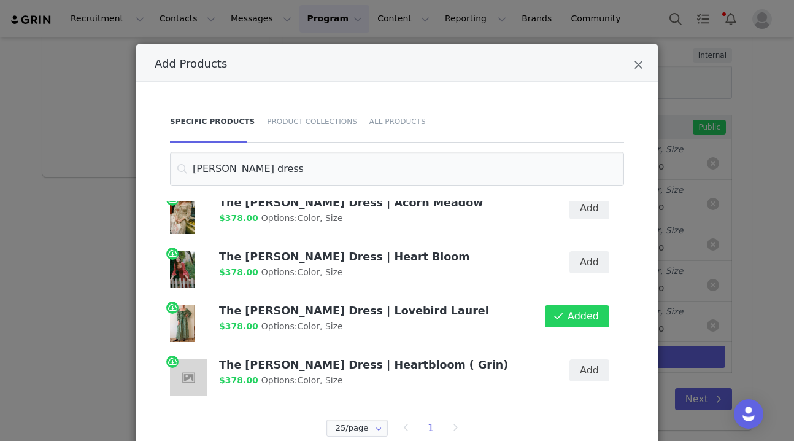
scroll to position [7, 0]
type input "[PERSON_NAME] dress"
click at [590, 366] on button "Add" at bounding box center [589, 370] width 40 height 22
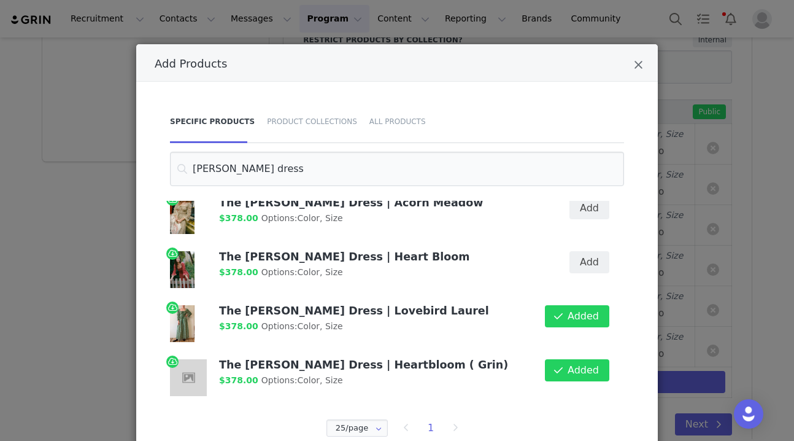
scroll to position [23, 0]
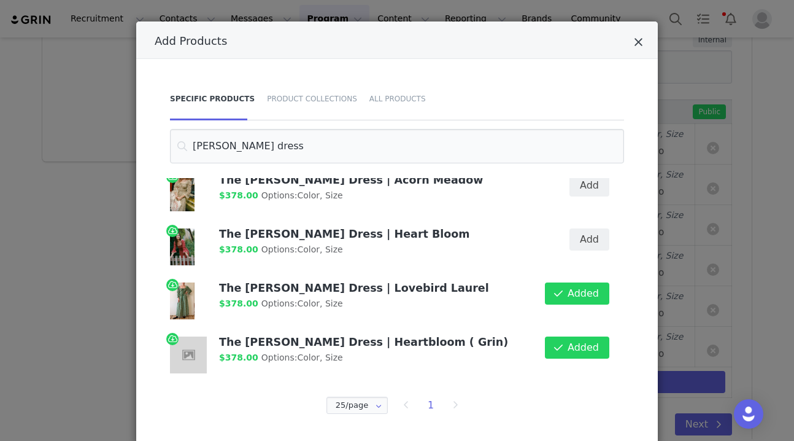
click at [635, 37] on icon "Close" at bounding box center [638, 42] width 9 height 12
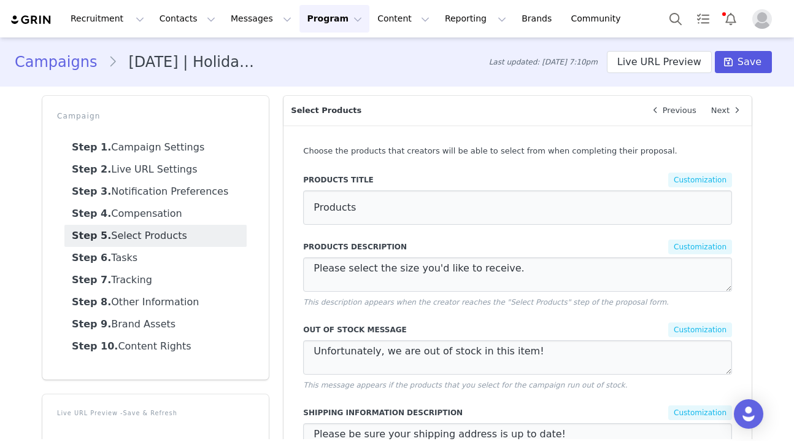
scroll to position [-1, 0]
click at [745, 62] on span "Save" at bounding box center [750, 62] width 24 height 15
click at [76, 60] on link "Campaigns" at bounding box center [61, 62] width 93 height 22
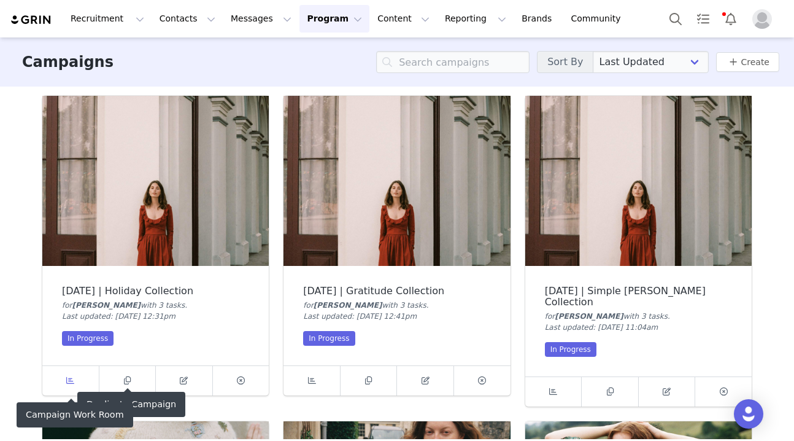
click at [78, 378] on link at bounding box center [70, 380] width 57 height 29
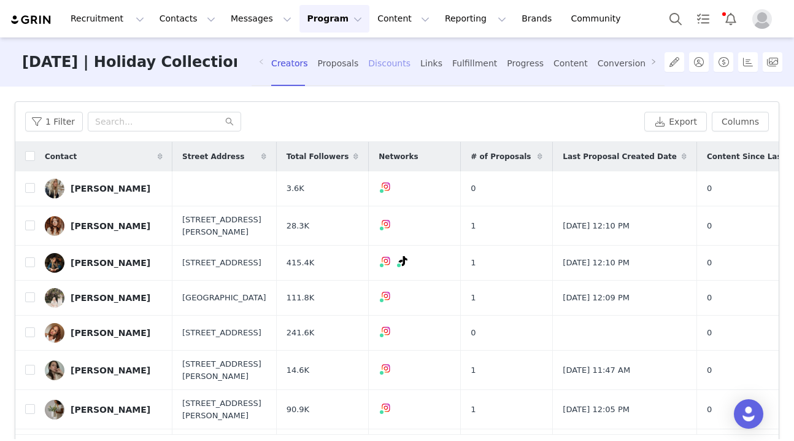
click at [396, 65] on div "Discounts" at bounding box center [389, 63] width 42 height 33
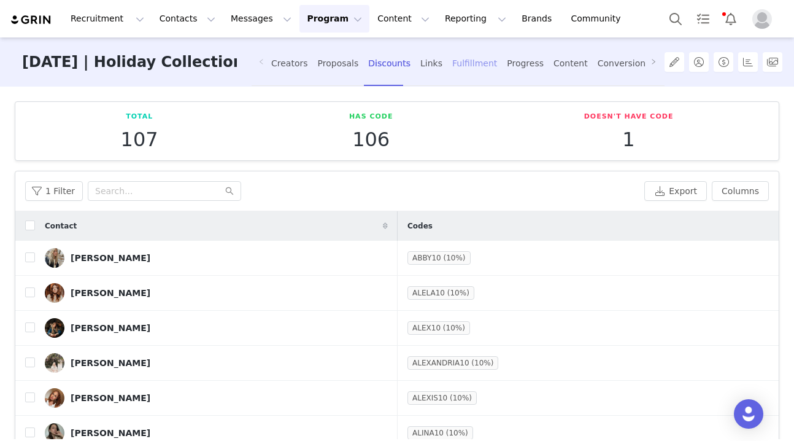
click at [458, 65] on div "Fulfillment" at bounding box center [474, 63] width 45 height 33
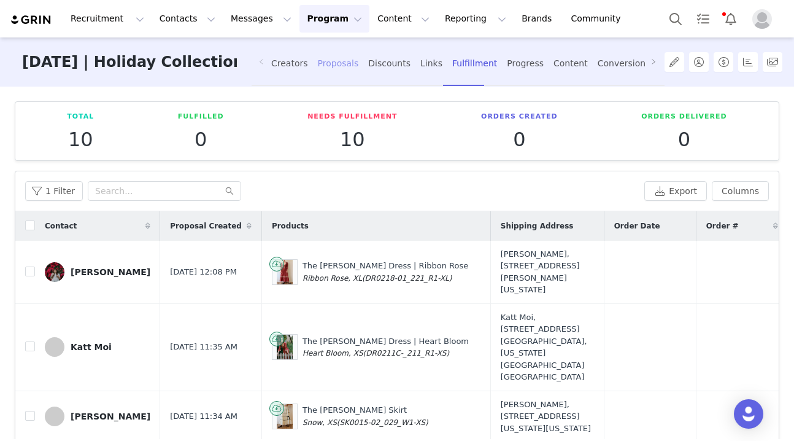
click at [342, 68] on div "Proposals" at bounding box center [338, 63] width 41 height 33
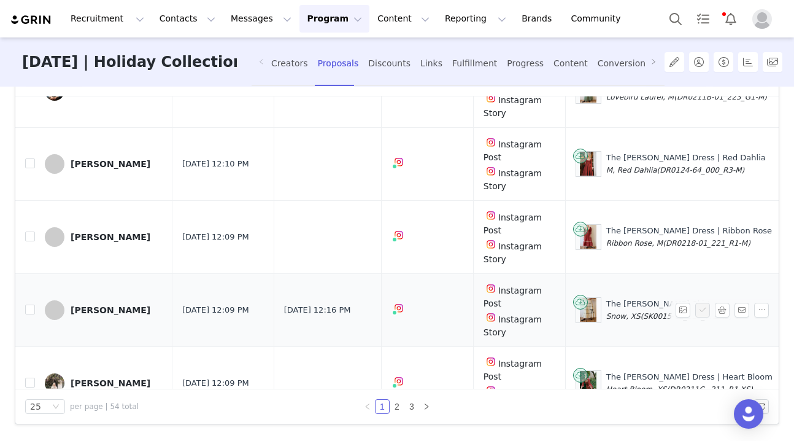
scroll to position [114, 0]
click at [39, 403] on div "25" at bounding box center [35, 406] width 11 height 13
click at [49, 380] on li "100" at bounding box center [45, 384] width 40 height 20
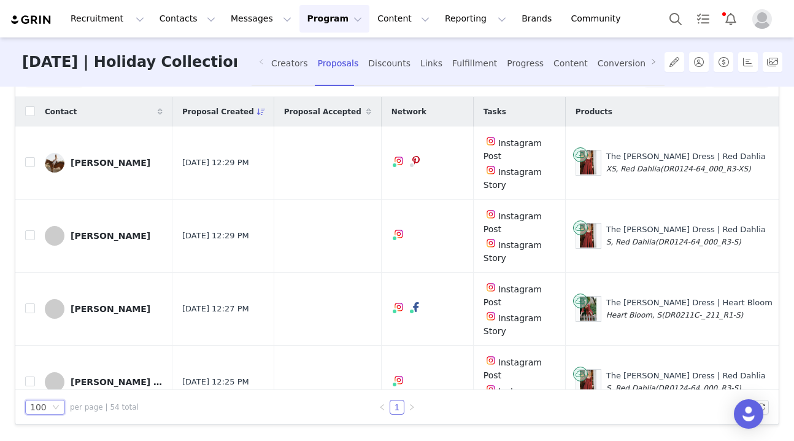
scroll to position [0, 0]
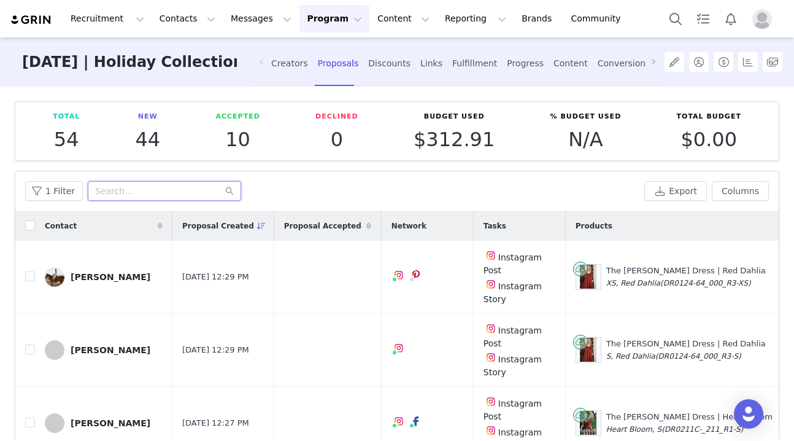
click at [125, 187] on input "text" at bounding box center [164, 191] width 153 height 20
type input "m"
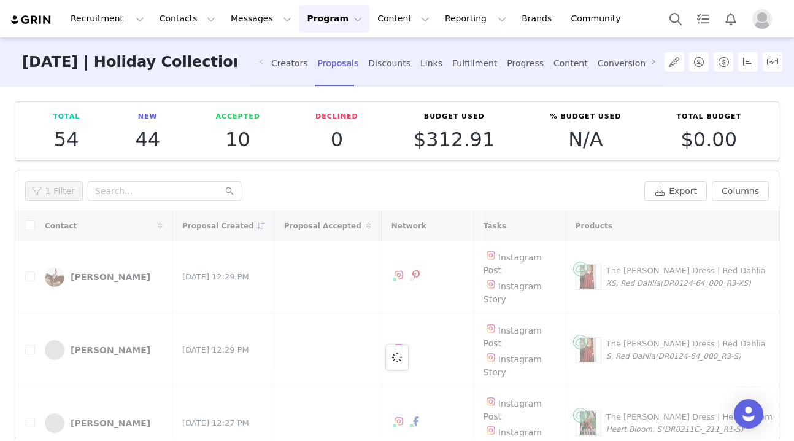
click at [462, 182] on div "1 Filter" at bounding box center [332, 191] width 614 height 20
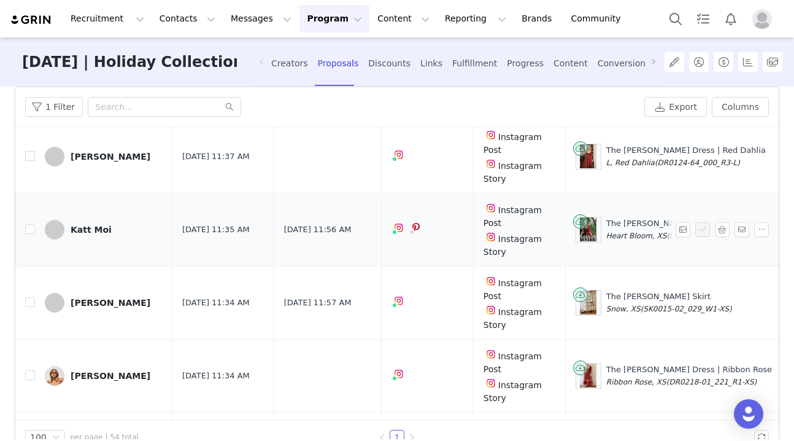
scroll to position [3614, 0]
click at [313, 21] on button "Program Program" at bounding box center [334, 19] width 70 height 28
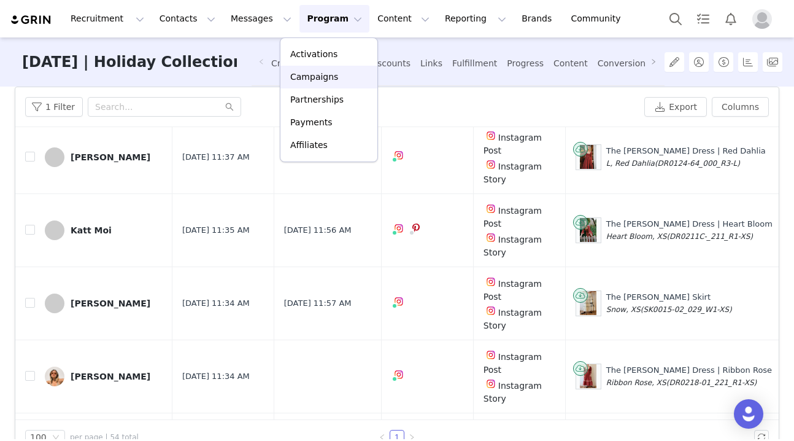
click at [319, 74] on p "Campaigns" at bounding box center [314, 77] width 48 height 13
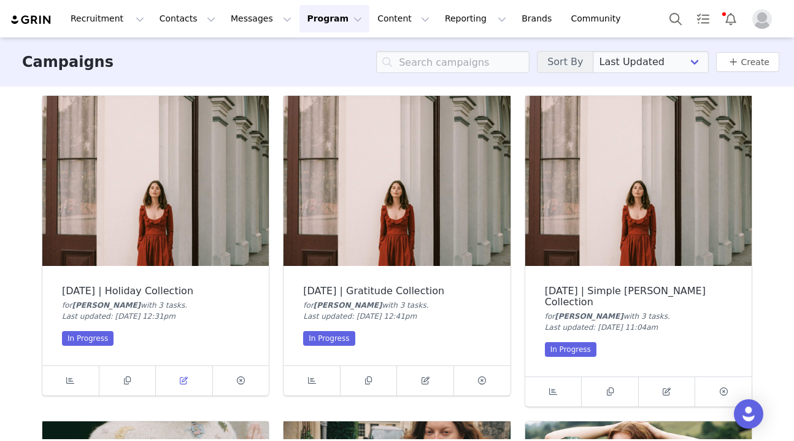
click at [192, 375] on link at bounding box center [184, 380] width 57 height 29
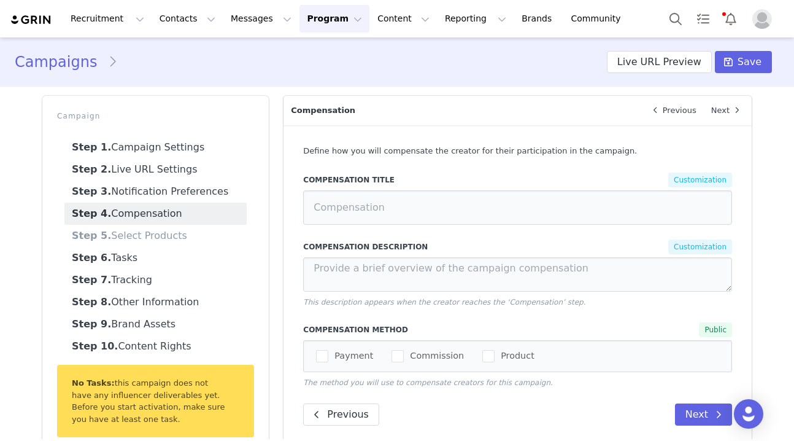
type input "Compensation"
type textarea "You'll earn 10% commission for every sale made through your affiliate link or c…"
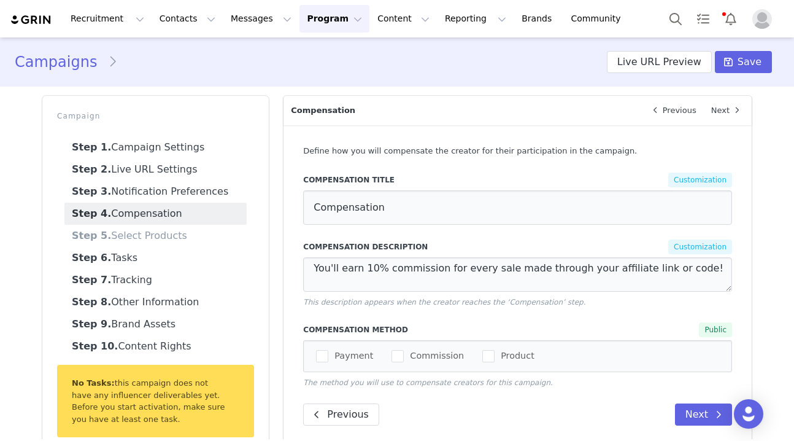
select select "10009984"
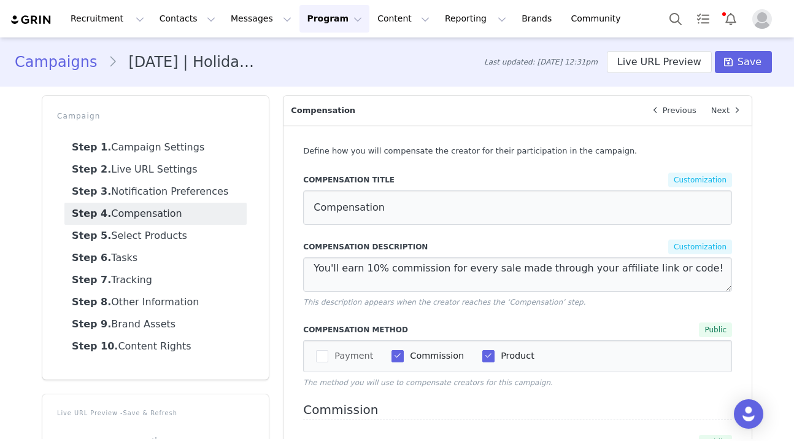
select select "27472"
click at [150, 235] on link "Step 5. Select Products" at bounding box center [155, 236] width 182 height 22
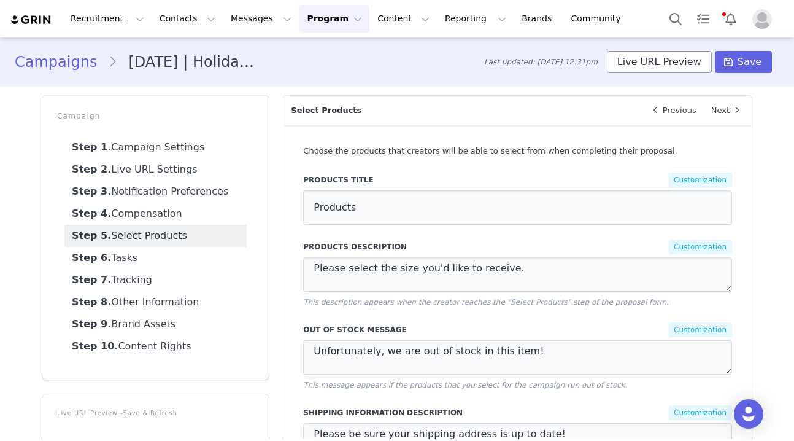
click at [677, 63] on button "Live URL Preview" at bounding box center [659, 62] width 105 height 22
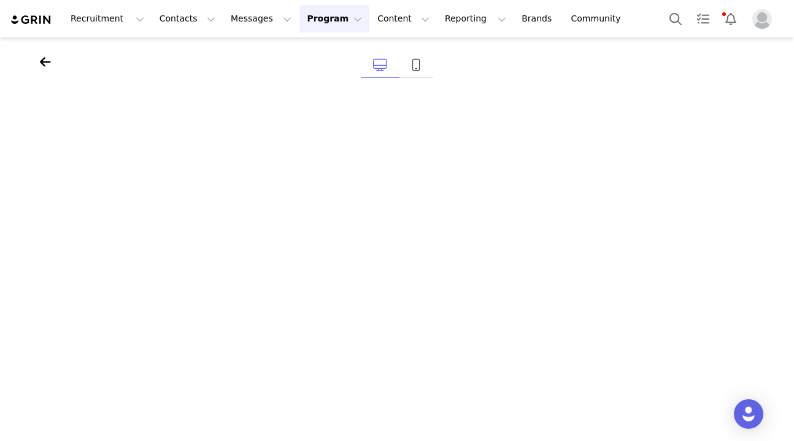
click at [37, 53] on div at bounding box center [397, 68] width 794 height 62
click at [45, 60] on icon at bounding box center [45, 62] width 11 height 12
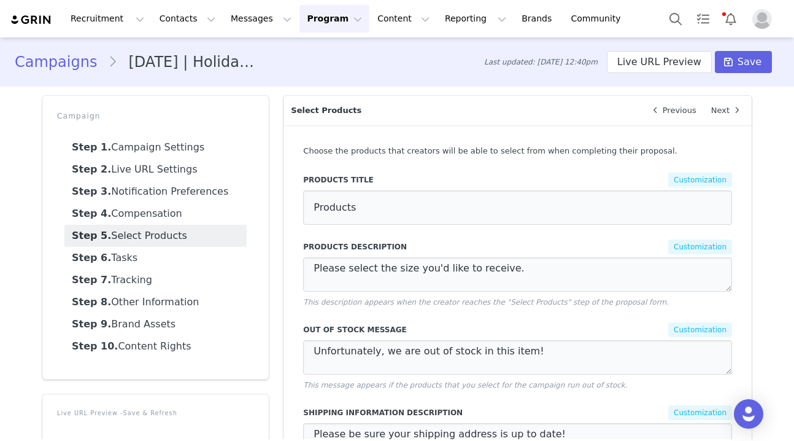
click at [64, 66] on link "Campaigns" at bounding box center [61, 62] width 93 height 22
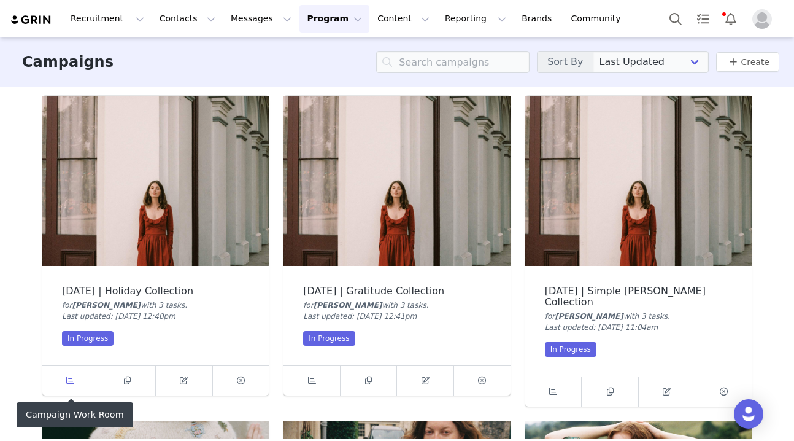
click at [74, 370] on link at bounding box center [70, 380] width 57 height 29
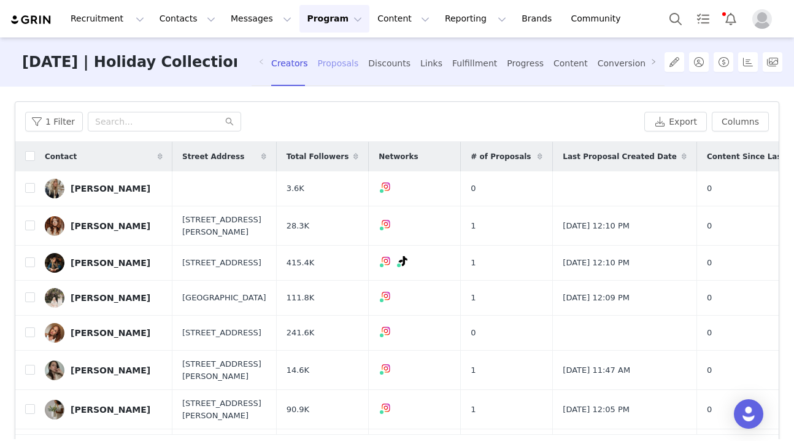
click at [339, 67] on div "Proposals" at bounding box center [338, 63] width 41 height 33
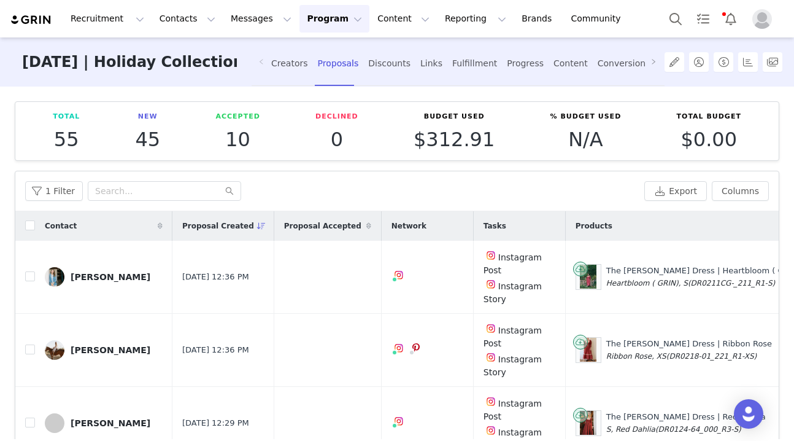
click at [312, 24] on button "Program Program" at bounding box center [334, 19] width 70 height 28
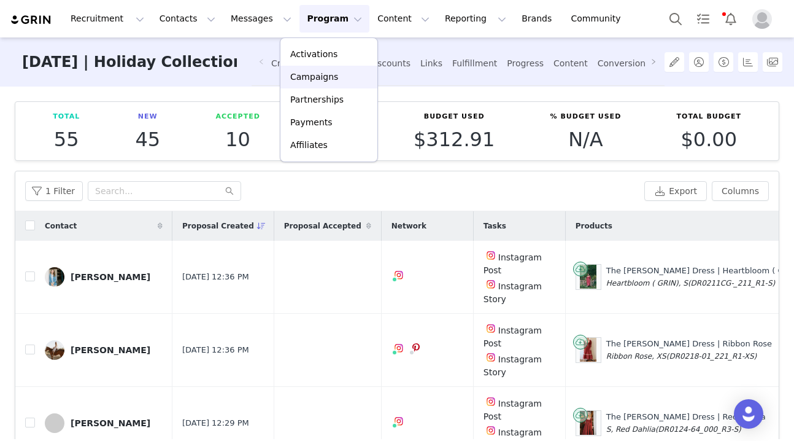
click at [320, 77] on p "Campaigns" at bounding box center [314, 77] width 48 height 13
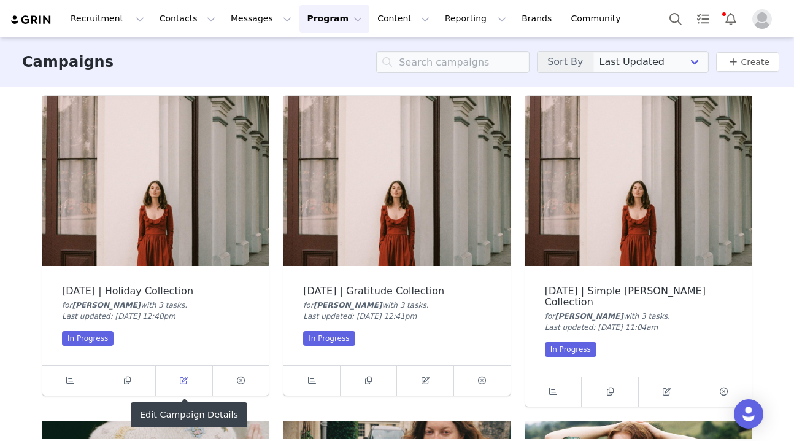
click at [177, 377] on span at bounding box center [184, 380] width 15 height 15
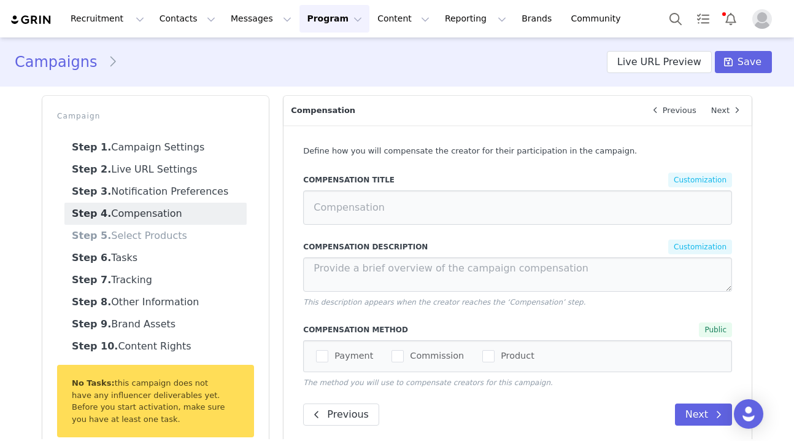
type input "Compensation"
type textarea "You'll earn 10% commission for every sale made through your affiliate link or c…"
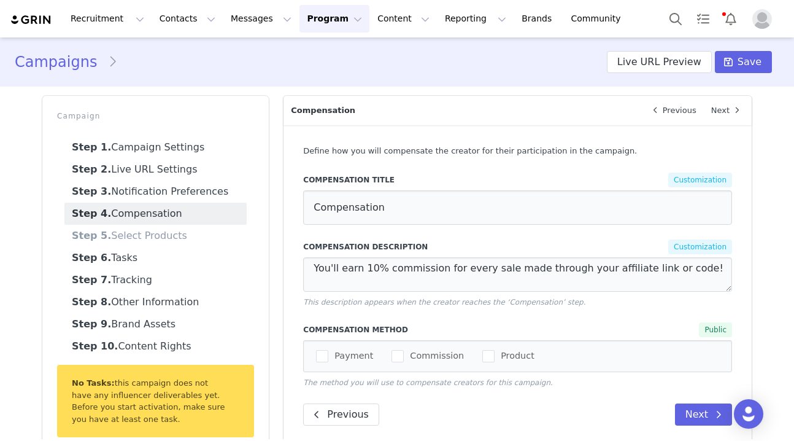
select select "10009984"
select select "27472"
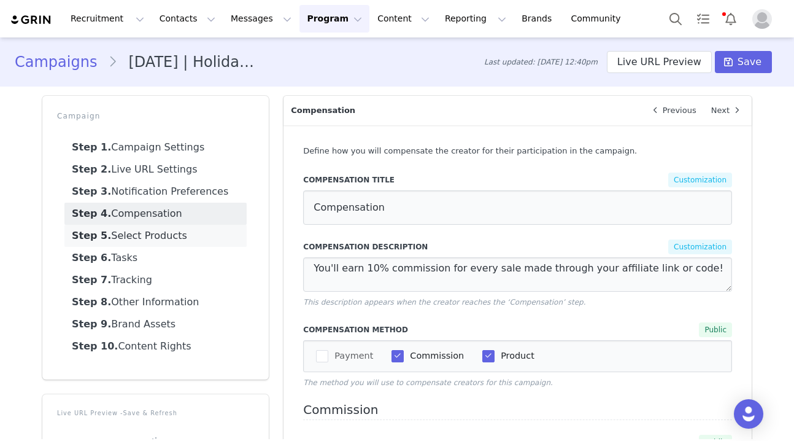
click at [150, 231] on link "Step 5. Select Products" at bounding box center [155, 236] width 182 height 22
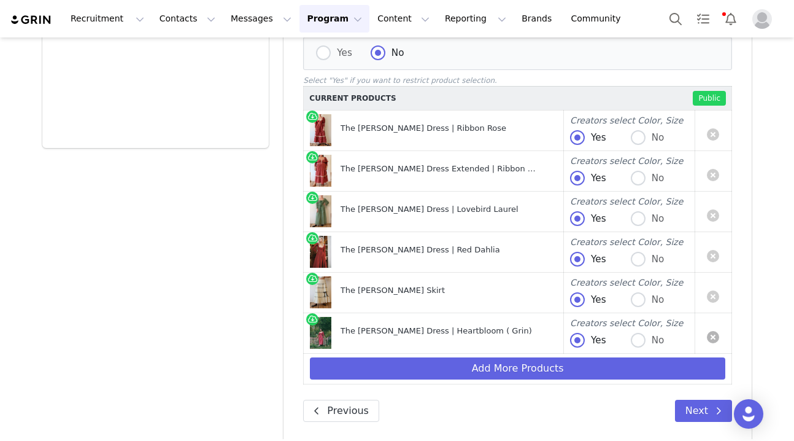
click at [717, 331] on link at bounding box center [713, 337] width 12 height 12
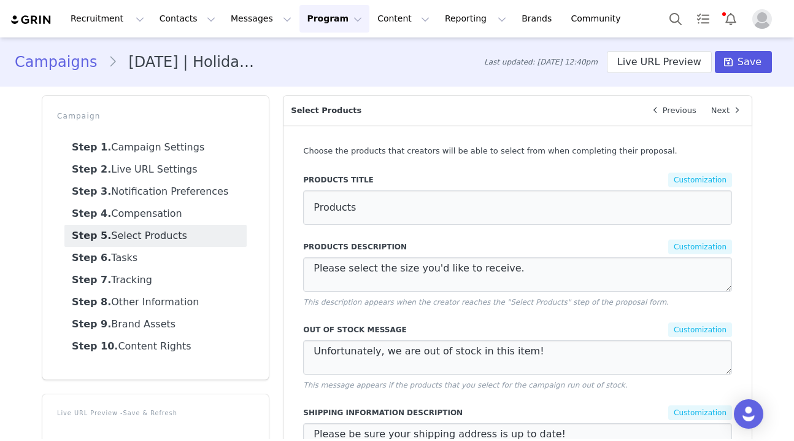
scroll to position [-1, 0]
click at [745, 61] on span "Save" at bounding box center [750, 62] width 24 height 15
click at [82, 61] on link "Campaigns" at bounding box center [61, 62] width 93 height 22
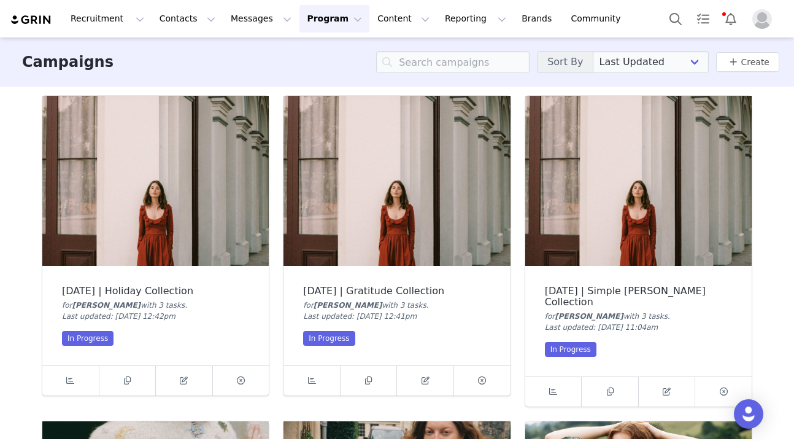
click at [308, 27] on button "Program Program" at bounding box center [334, 19] width 70 height 28
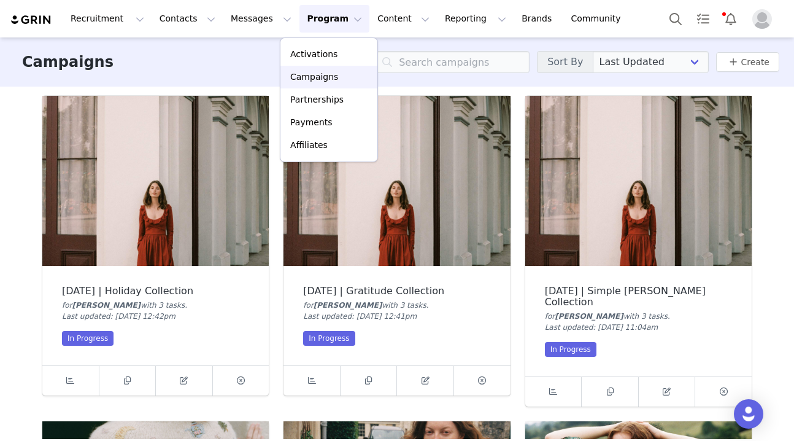
click at [312, 75] on p "Campaigns" at bounding box center [314, 77] width 48 height 13
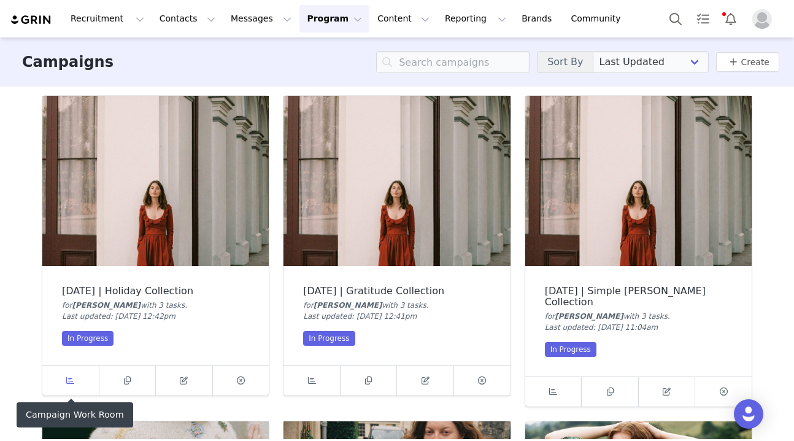
click at [66, 384] on icon at bounding box center [70, 380] width 8 height 8
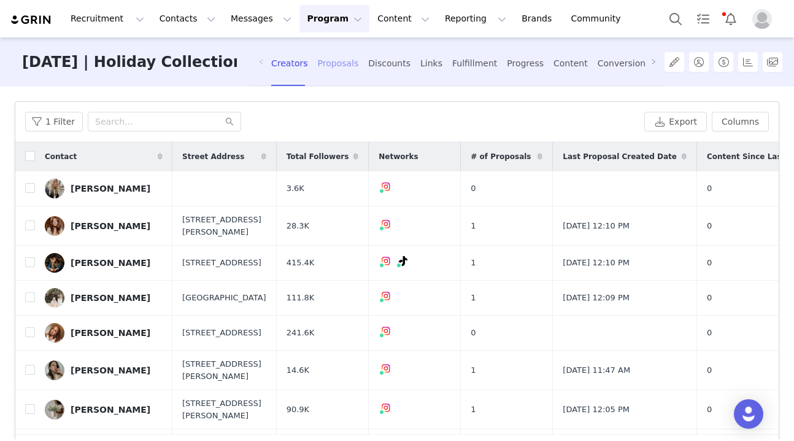
click at [336, 69] on div "Proposals" at bounding box center [338, 63] width 41 height 33
